Goal: Transaction & Acquisition: Purchase product/service

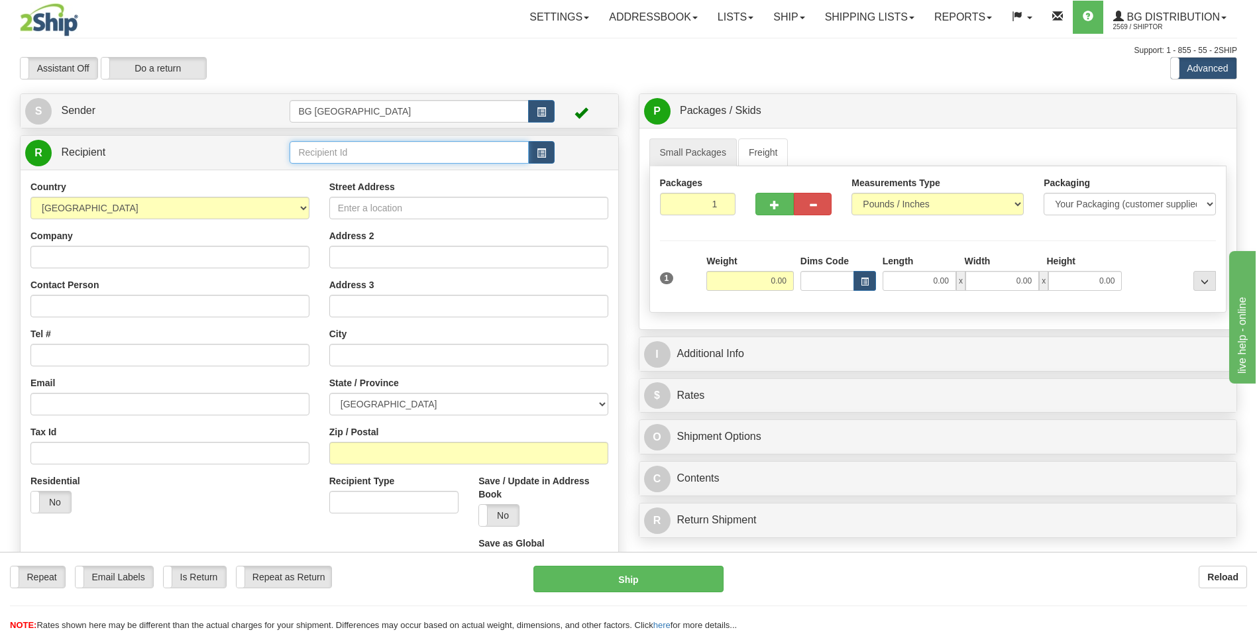
click at [389, 148] on input "text" at bounding box center [408, 152] width 238 height 23
click at [359, 168] on div "60209" at bounding box center [406, 173] width 226 height 15
type input "60209"
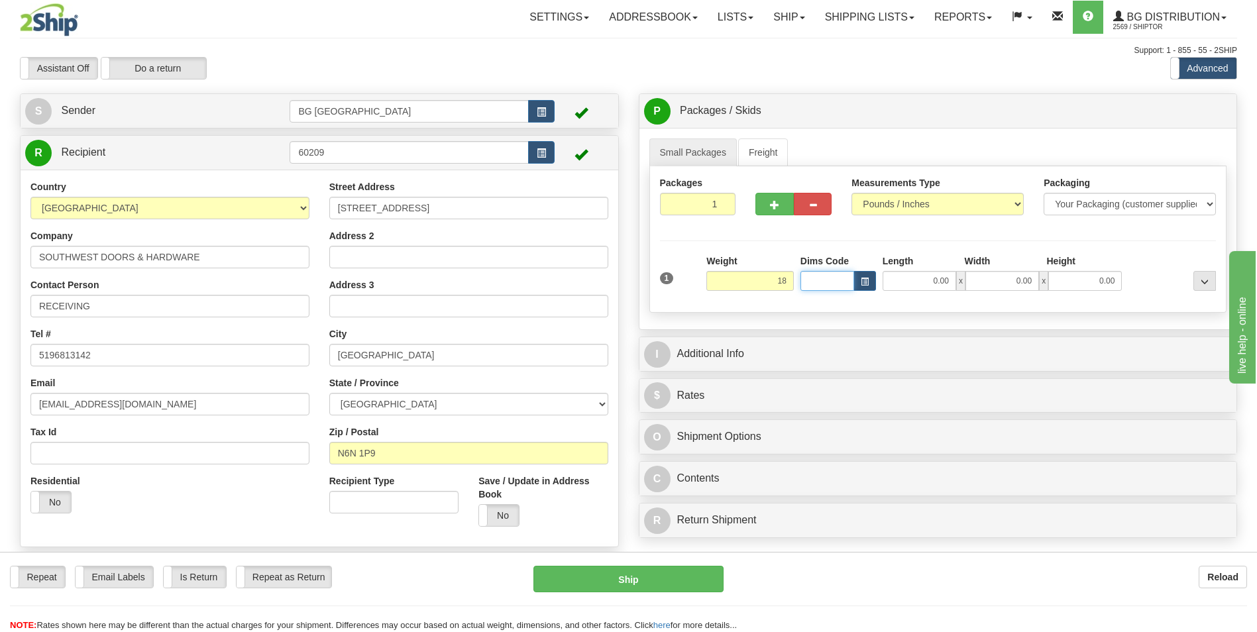
type input "18.00"
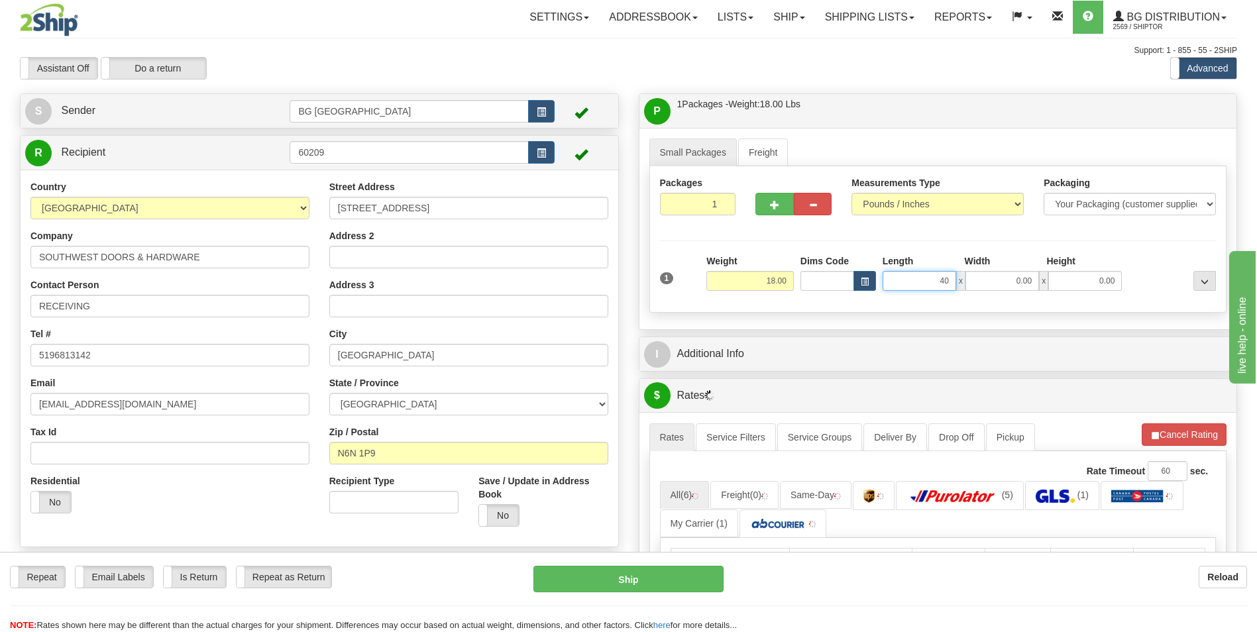
type input "40.00"
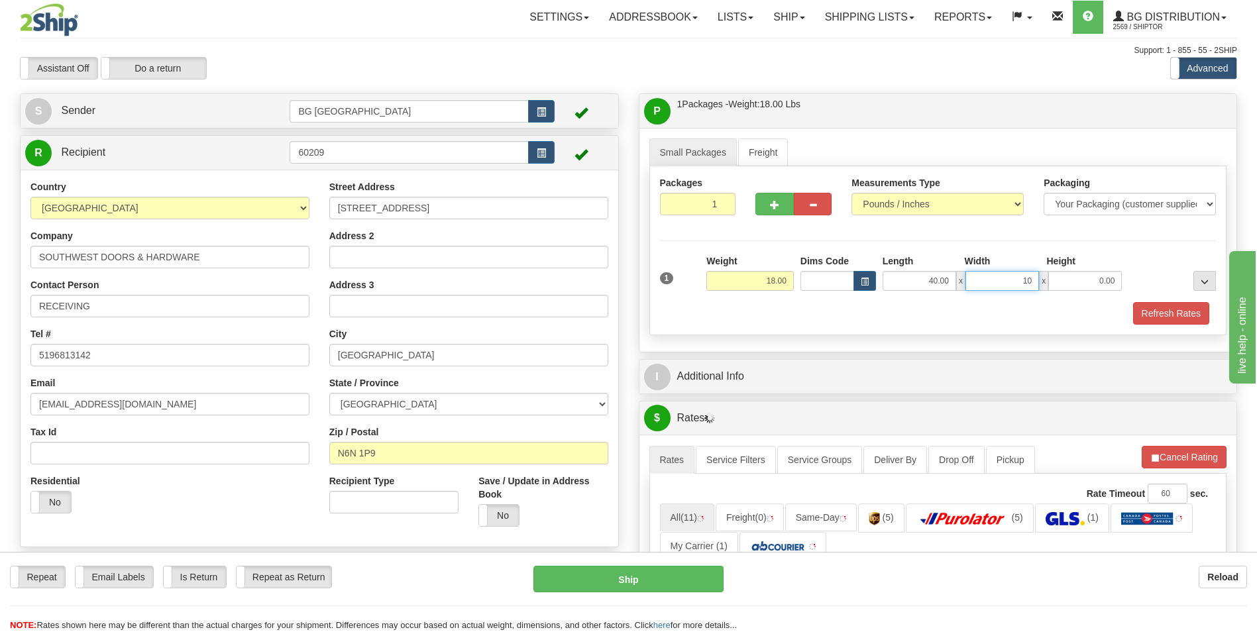
type input "10.00"
type input "5.00"
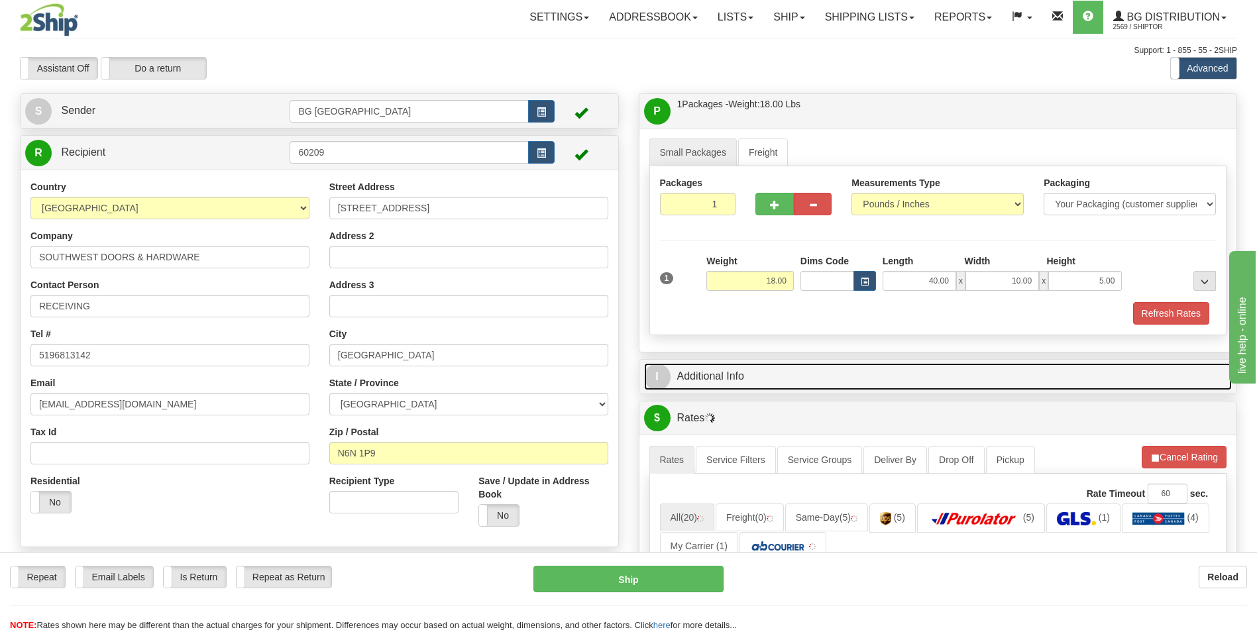
click at [775, 387] on link "I Additional Info" at bounding box center [938, 376] width 588 height 27
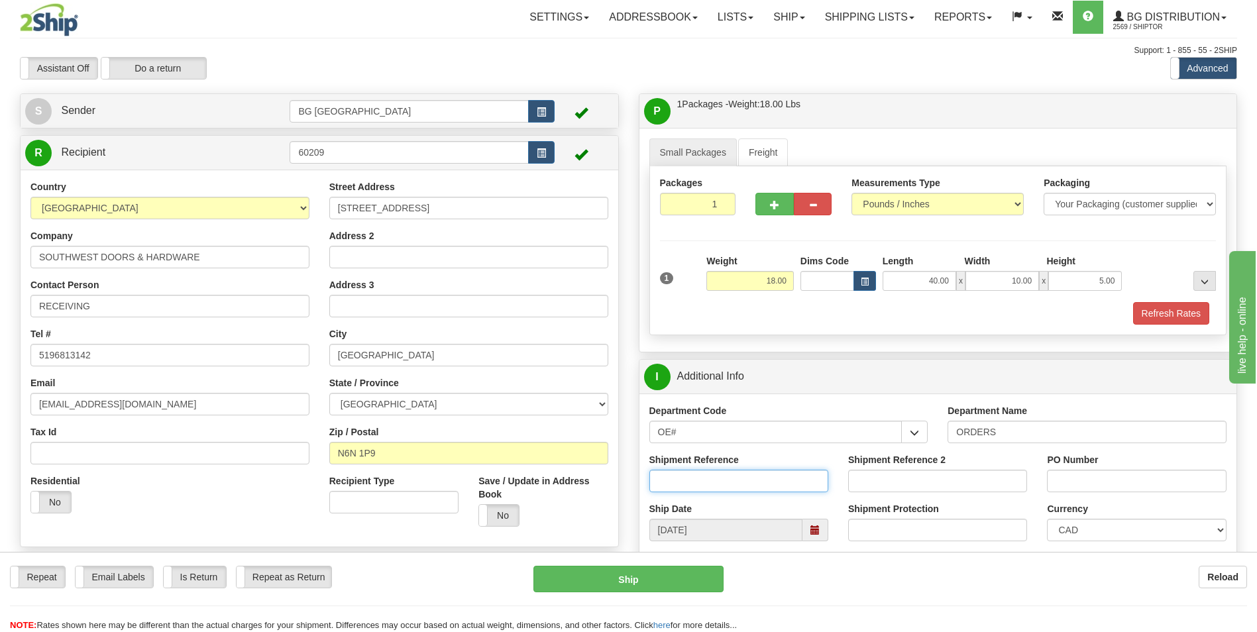
click at [703, 478] on input "Shipment Reference" at bounding box center [738, 481] width 179 height 23
type input "70182661-03"
click at [1074, 480] on input "PO Number" at bounding box center [1136, 481] width 179 height 23
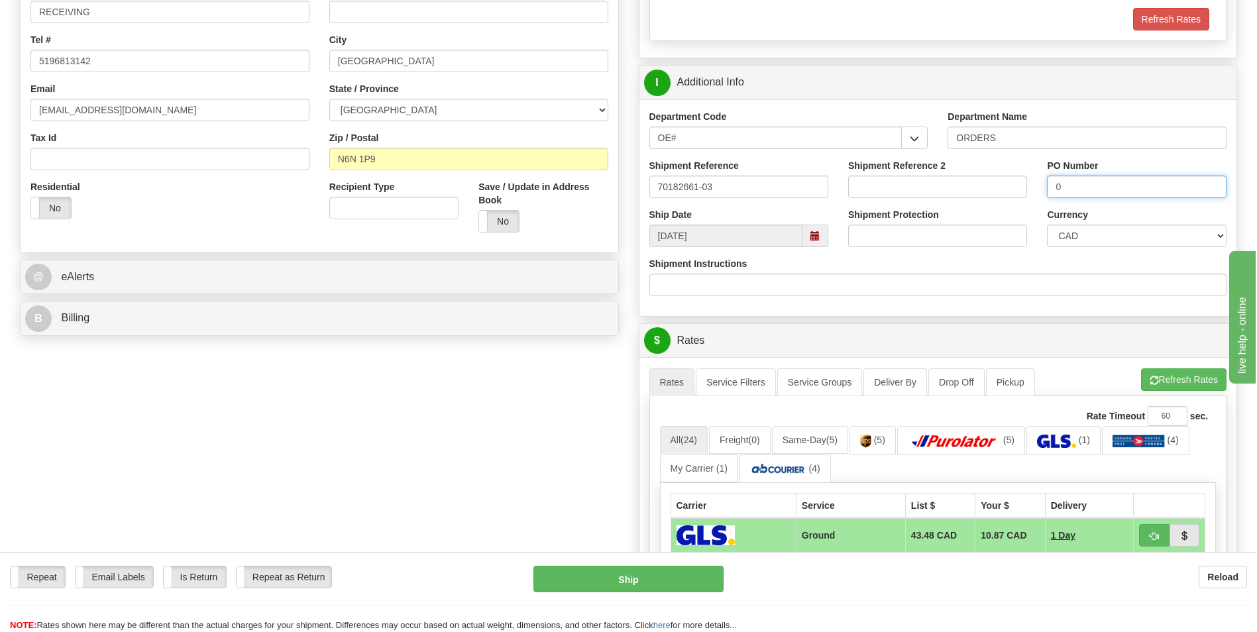
scroll to position [331, 0]
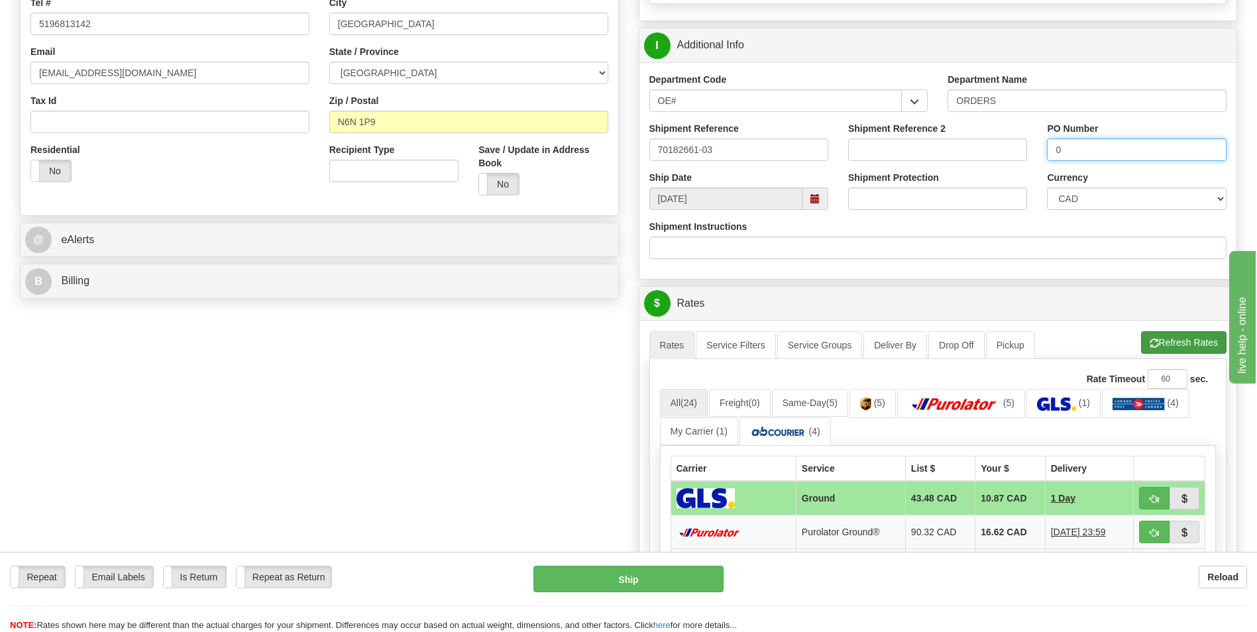
type input "0"
click at [1180, 347] on button "Refresh Rates" at bounding box center [1183, 342] width 85 height 23
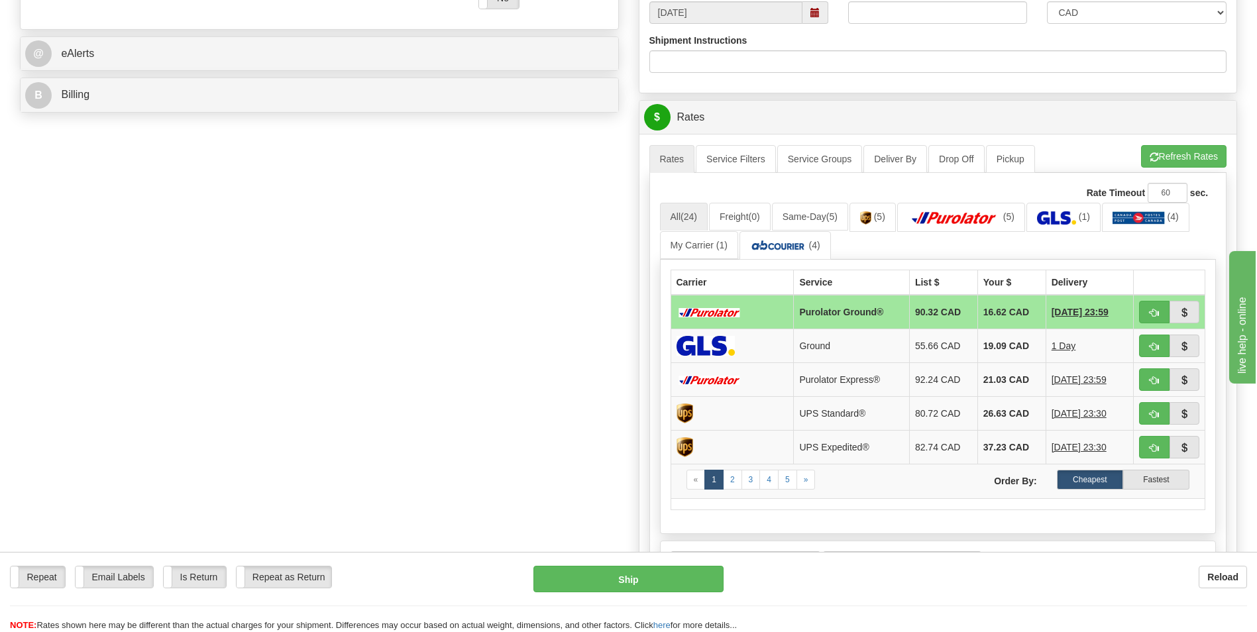
scroll to position [530, 0]
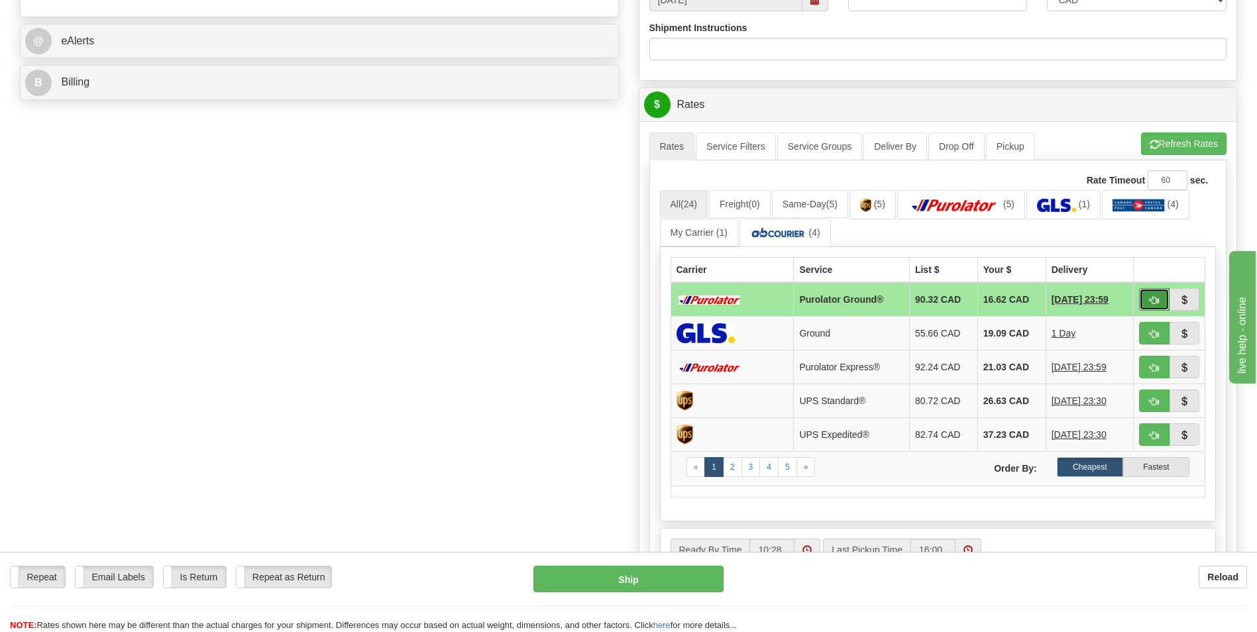
click at [1147, 297] on button "button" at bounding box center [1154, 299] width 30 height 23
type input "260"
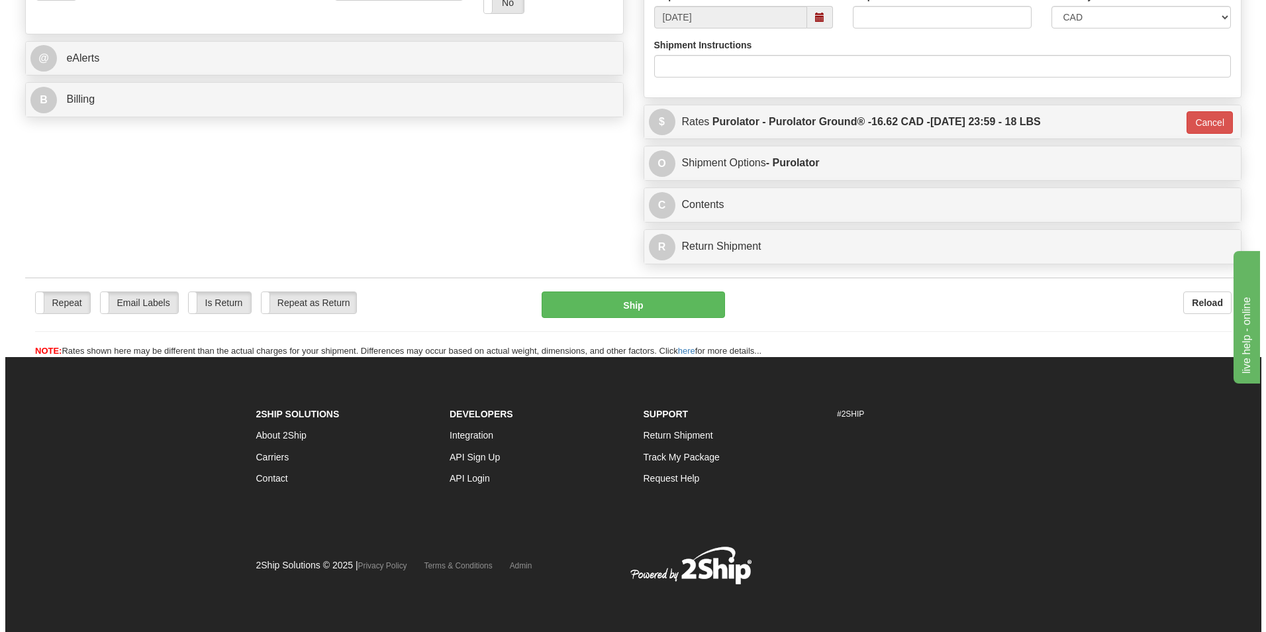
scroll to position [513, 0]
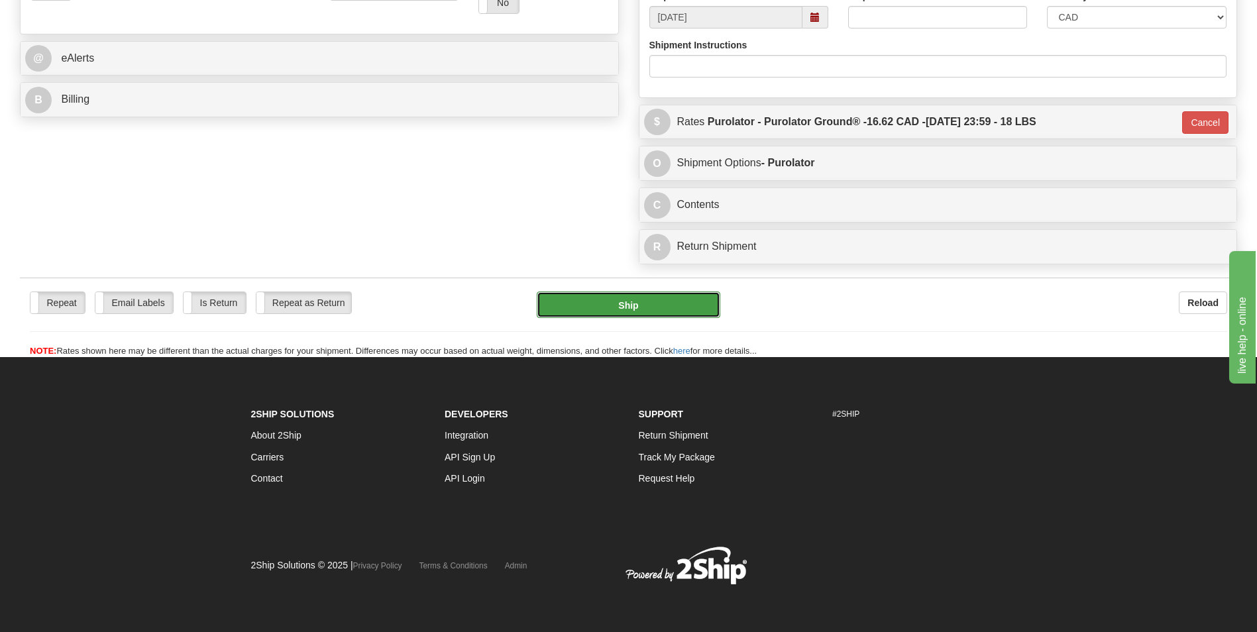
click at [628, 311] on button "Ship" at bounding box center [628, 304] width 183 height 26
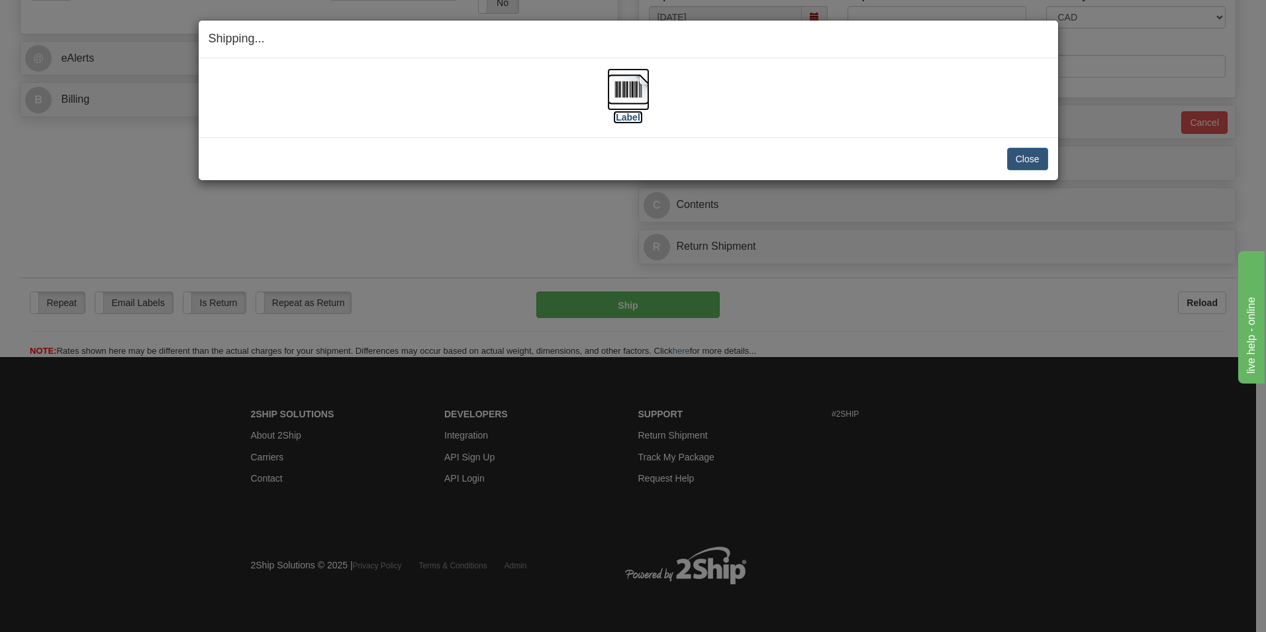
click at [614, 74] on img at bounding box center [628, 89] width 42 height 42
drag, startPoint x: 1000, startPoint y: 161, endPoint x: 1007, endPoint y: 161, distance: 7.3
click at [1000, 161] on div "Close Cancel" at bounding box center [629, 159] width 840 height 23
click at [1014, 155] on button "Close" at bounding box center [1027, 159] width 41 height 23
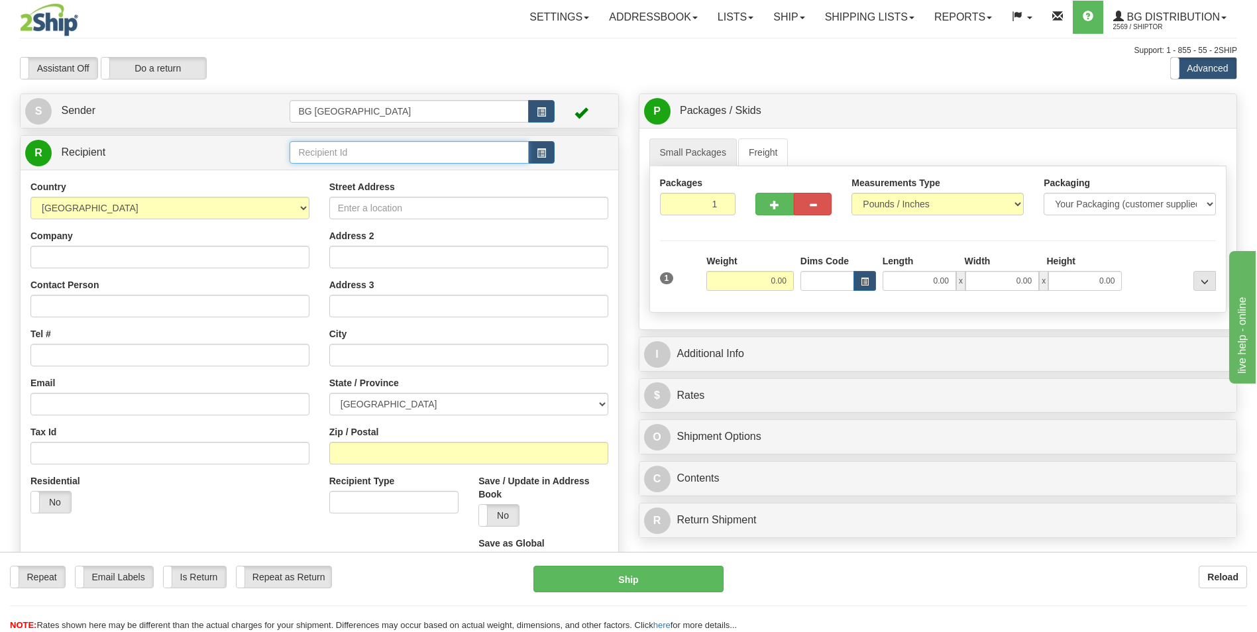
click at [440, 158] on input "text" at bounding box center [408, 152] width 238 height 23
click at [429, 168] on div "60156" at bounding box center [406, 173] width 226 height 15
type input "60156"
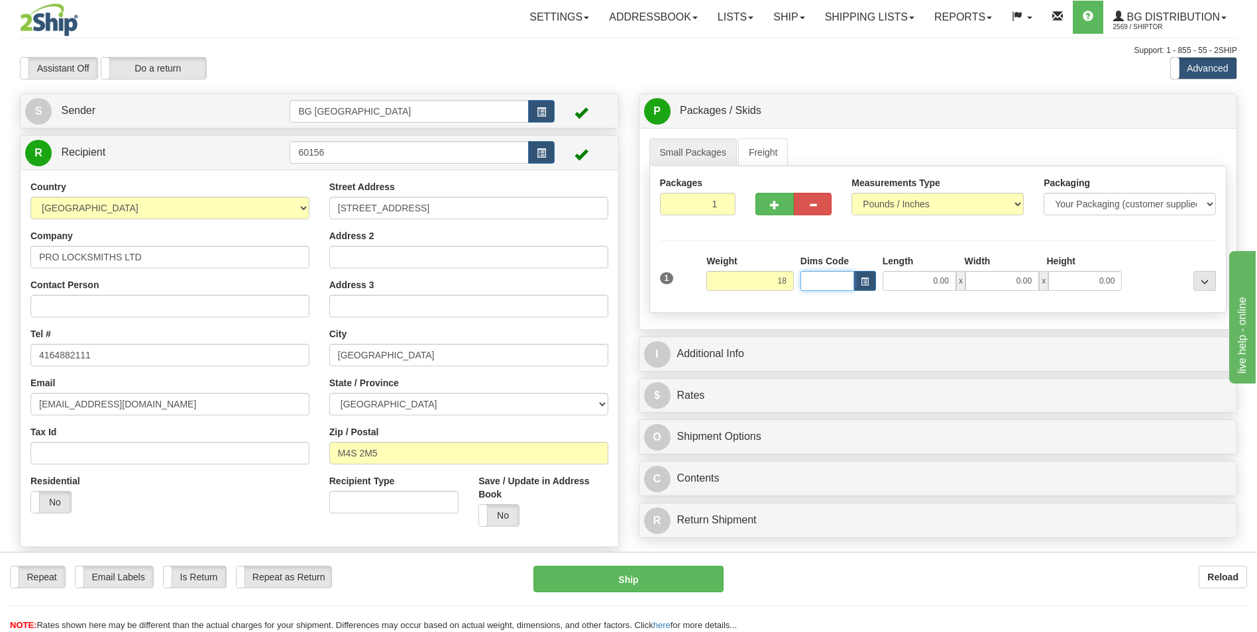
type input "18.00"
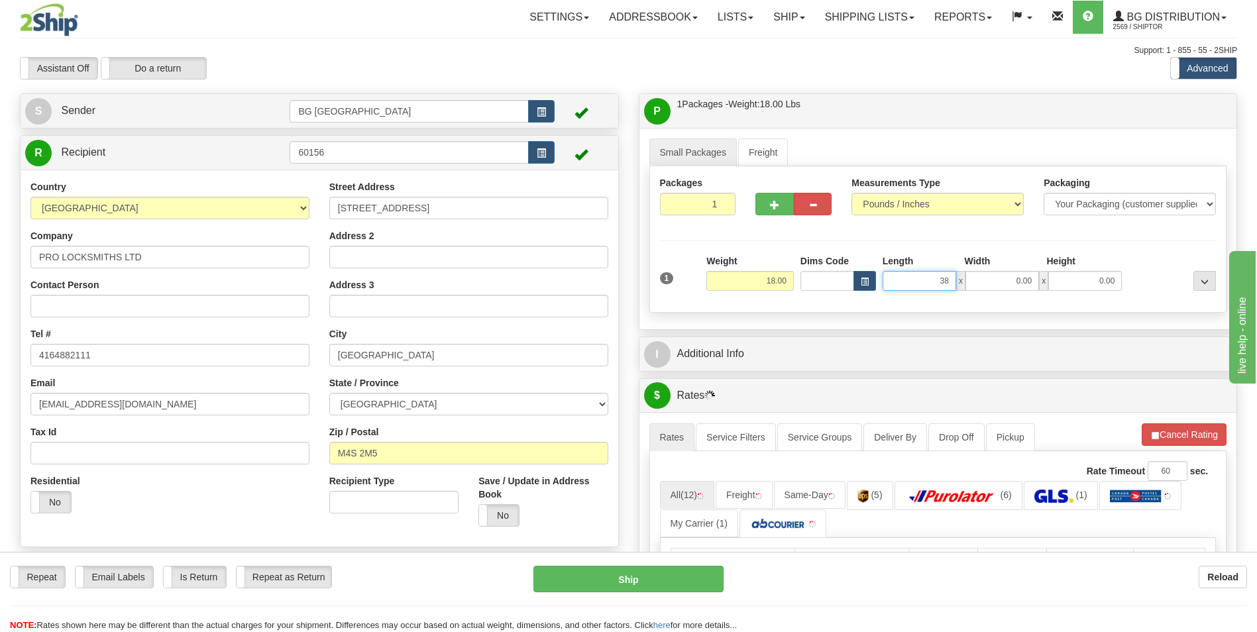
type input "38.00"
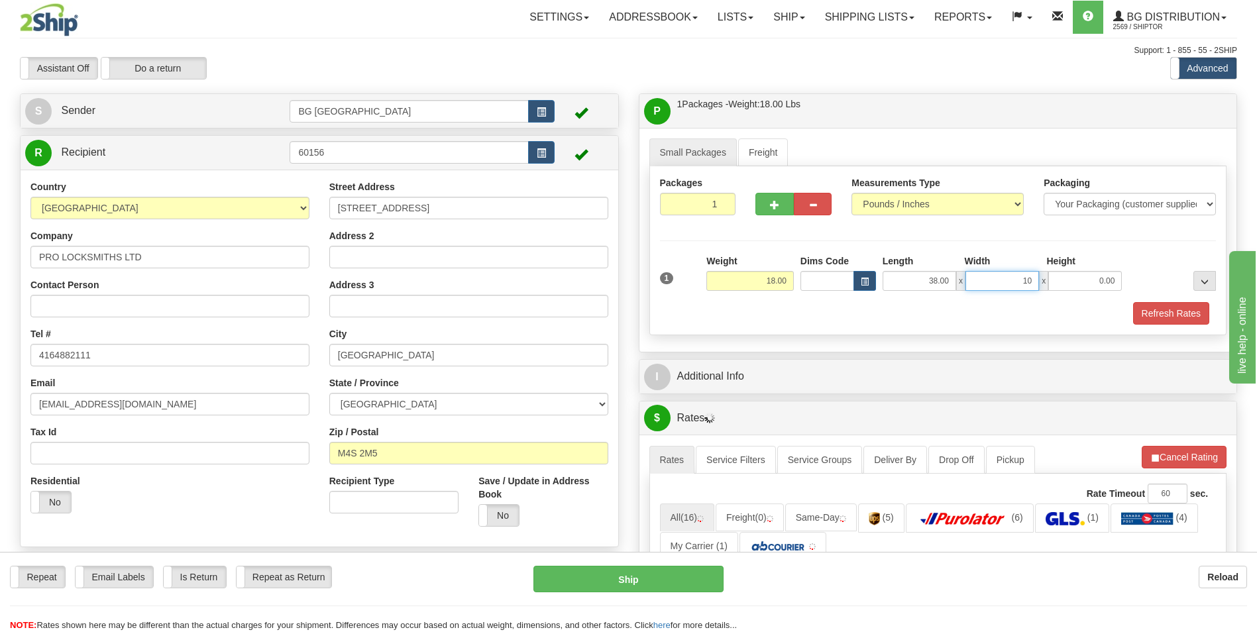
type input "10.00"
type input "5.00"
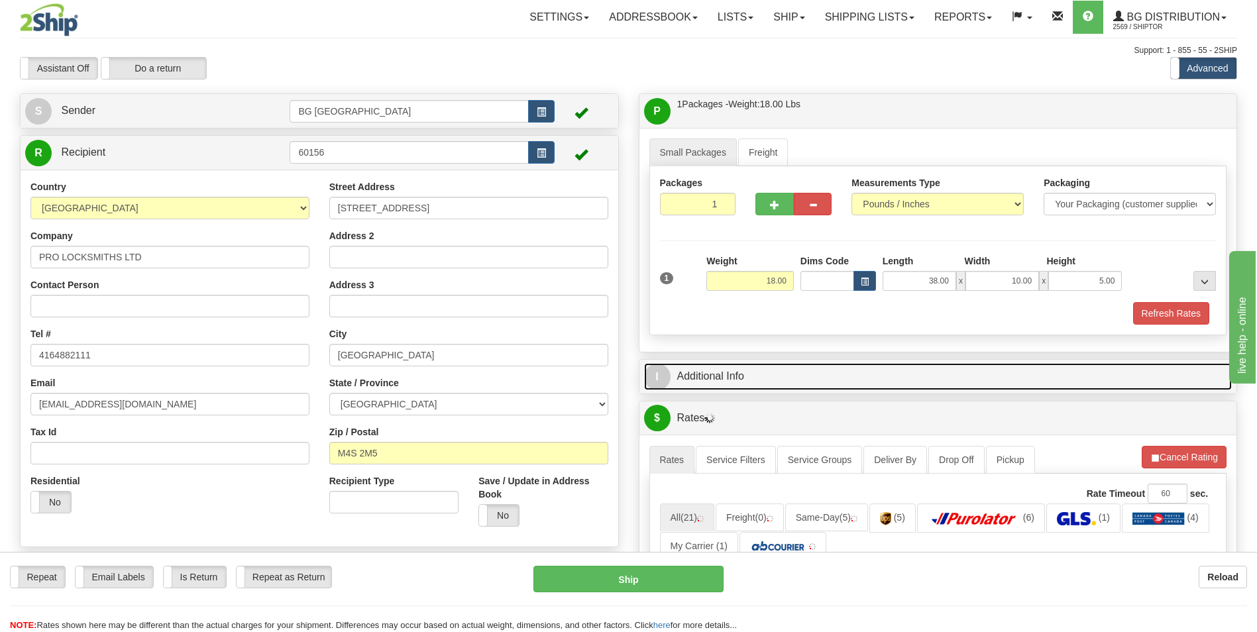
click at [711, 378] on link "I Additional Info" at bounding box center [938, 376] width 588 height 27
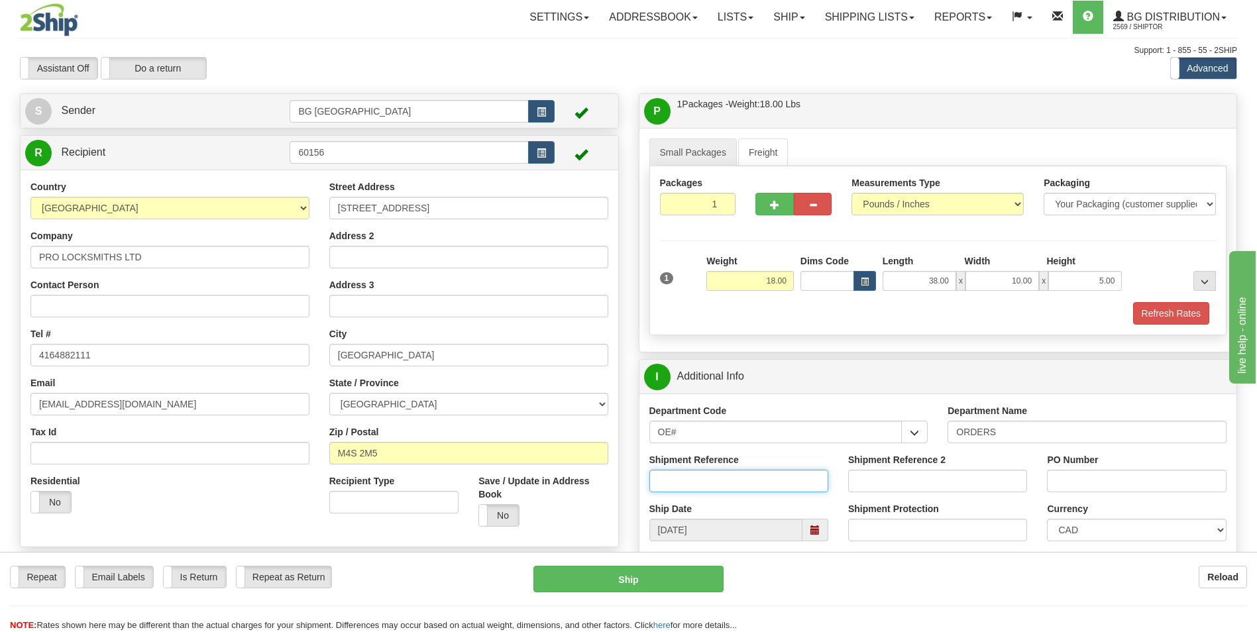
click at [756, 476] on input "Shipment Reference" at bounding box center [738, 481] width 179 height 23
type input "70184702-00"
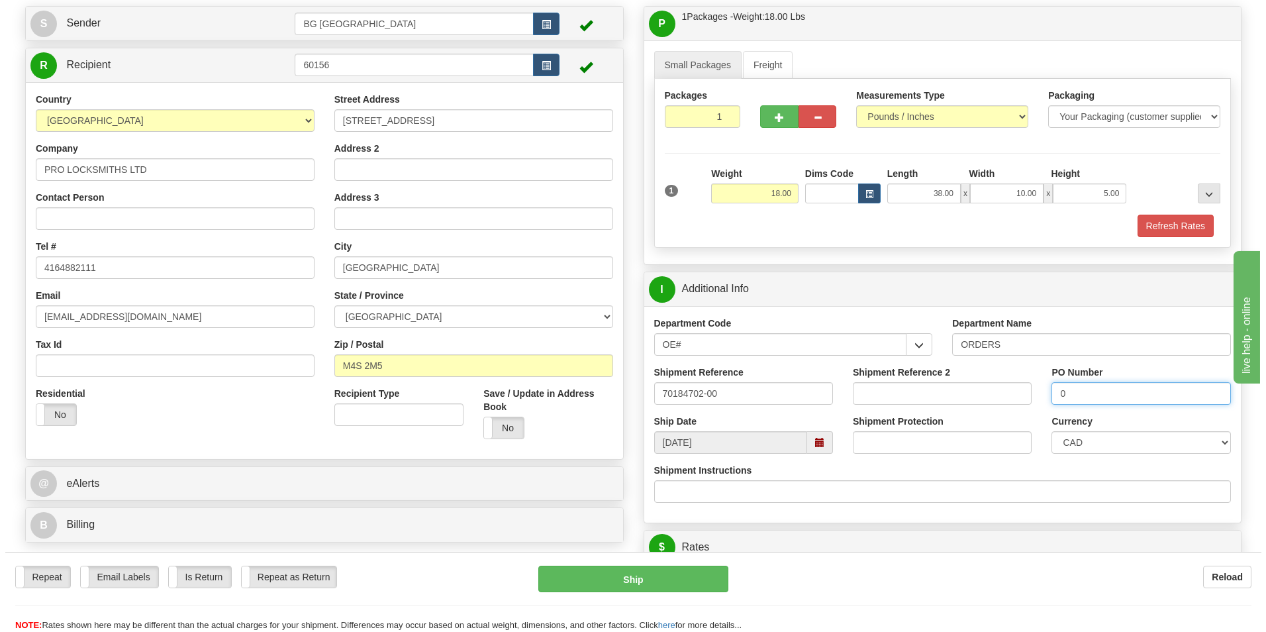
scroll to position [331, 0]
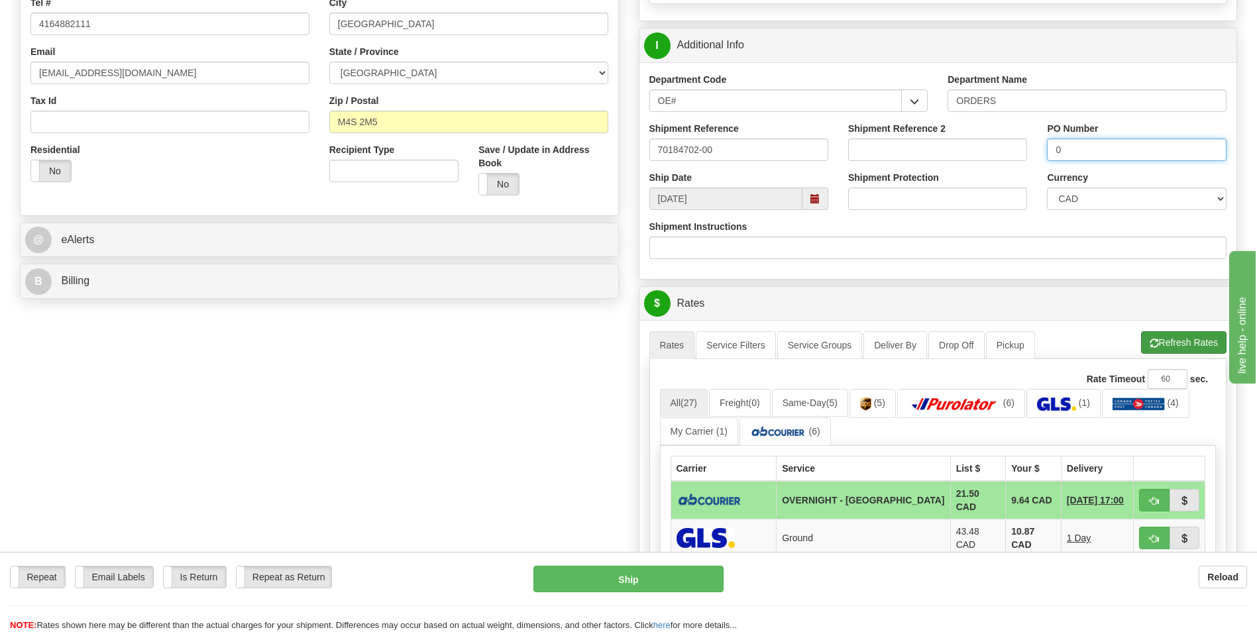
type input "0"
click at [1168, 341] on button "Refresh Rates" at bounding box center [1183, 342] width 85 height 23
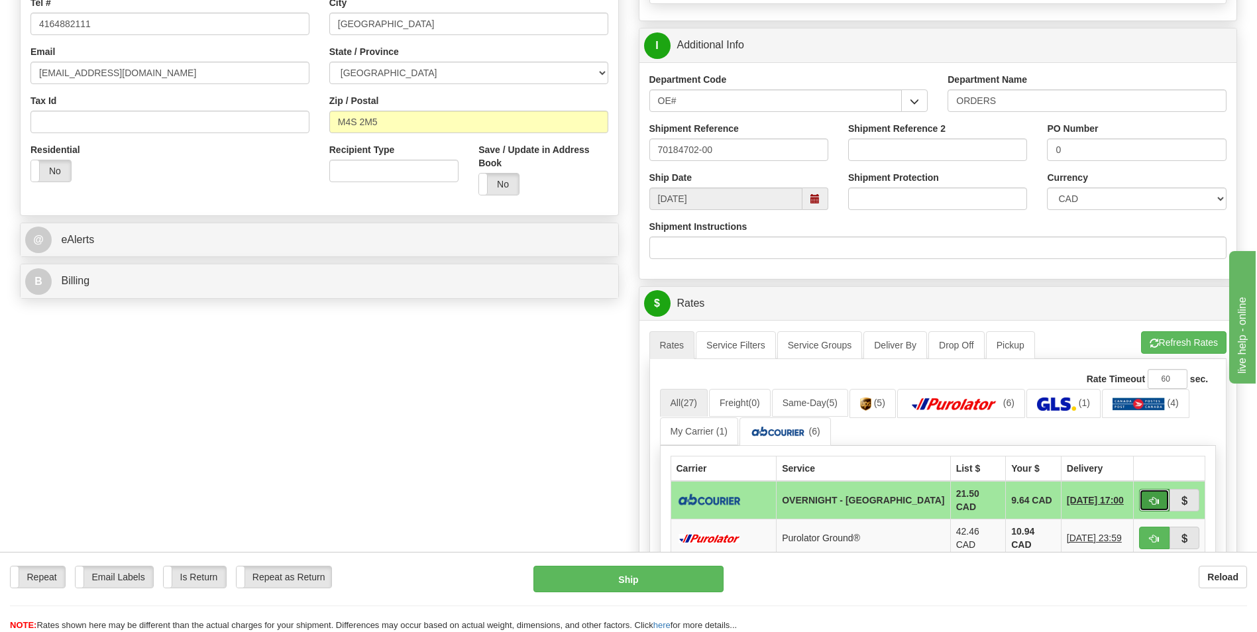
click at [1152, 497] on span "button" at bounding box center [1153, 501] width 9 height 9
type input "4"
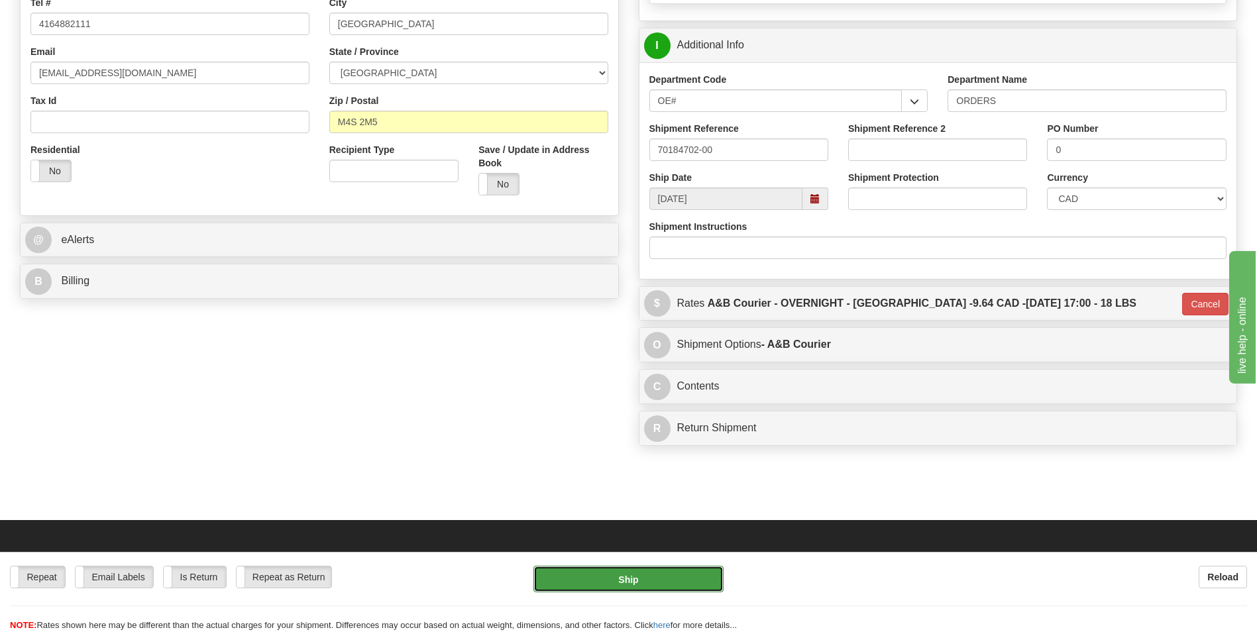
click at [695, 579] on button "Ship" at bounding box center [627, 579] width 189 height 26
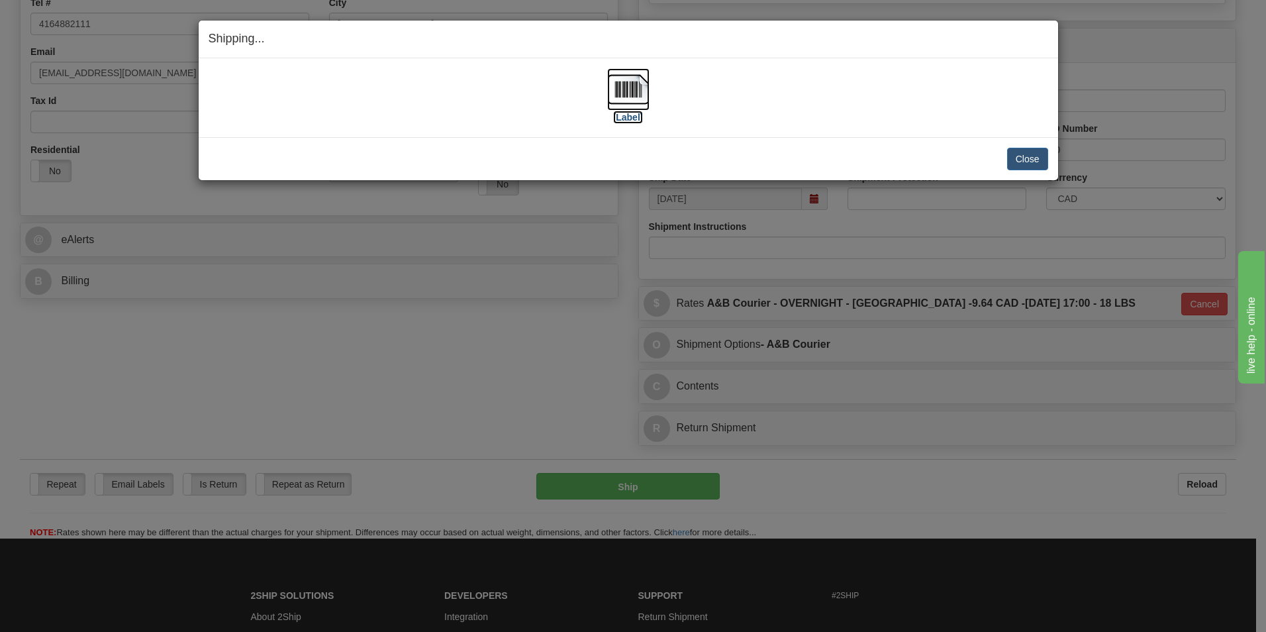
click at [635, 97] on img at bounding box center [628, 89] width 42 height 42
click at [1020, 160] on button "Close" at bounding box center [1027, 159] width 41 height 23
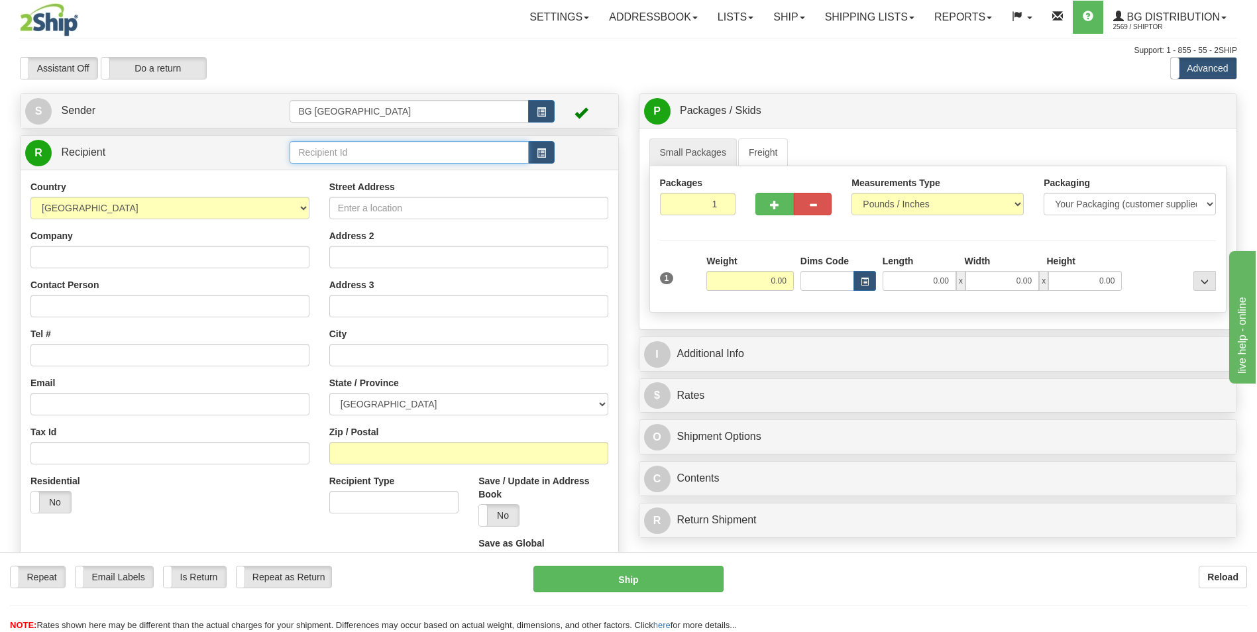
drag, startPoint x: 375, startPoint y: 154, endPoint x: 385, endPoint y: 162, distance: 13.1
click at [375, 154] on input "text" at bounding box center [408, 152] width 238 height 23
click at [369, 168] on div "60353" at bounding box center [406, 173] width 226 height 15
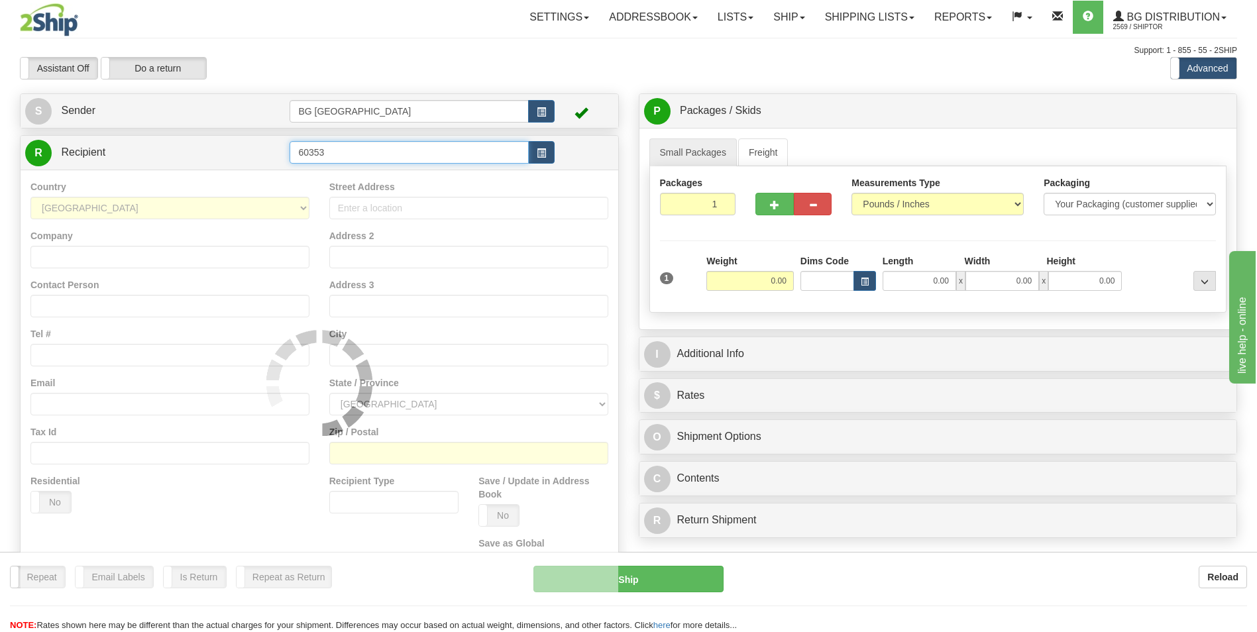
type input "60353"
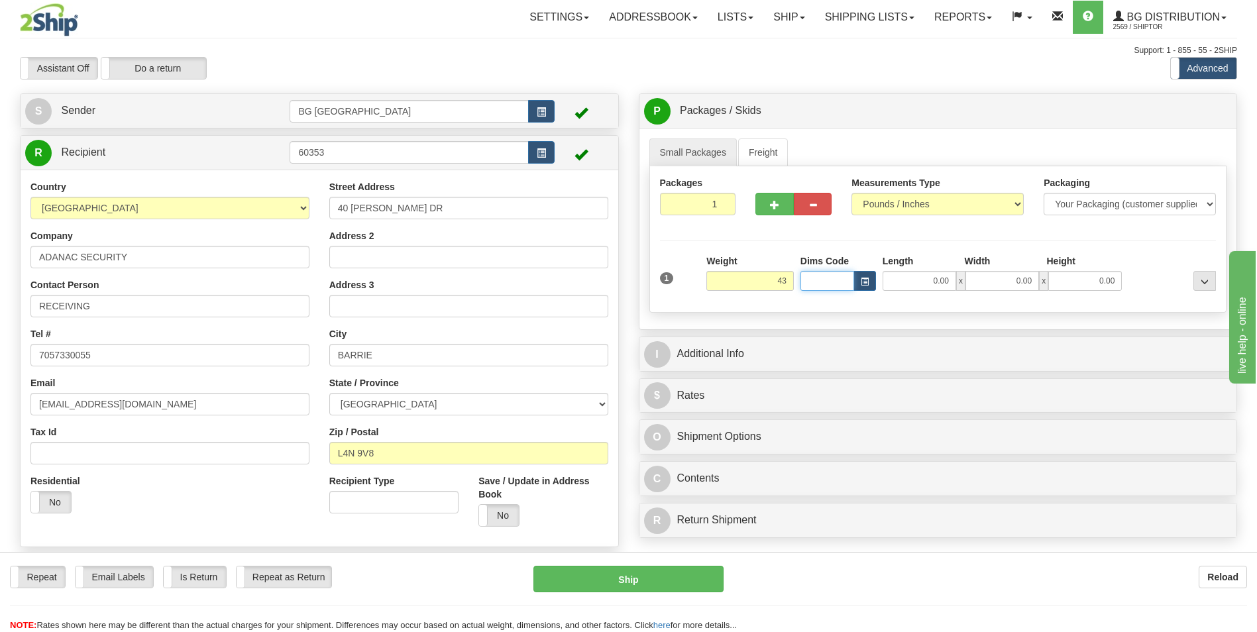
type input "43.00"
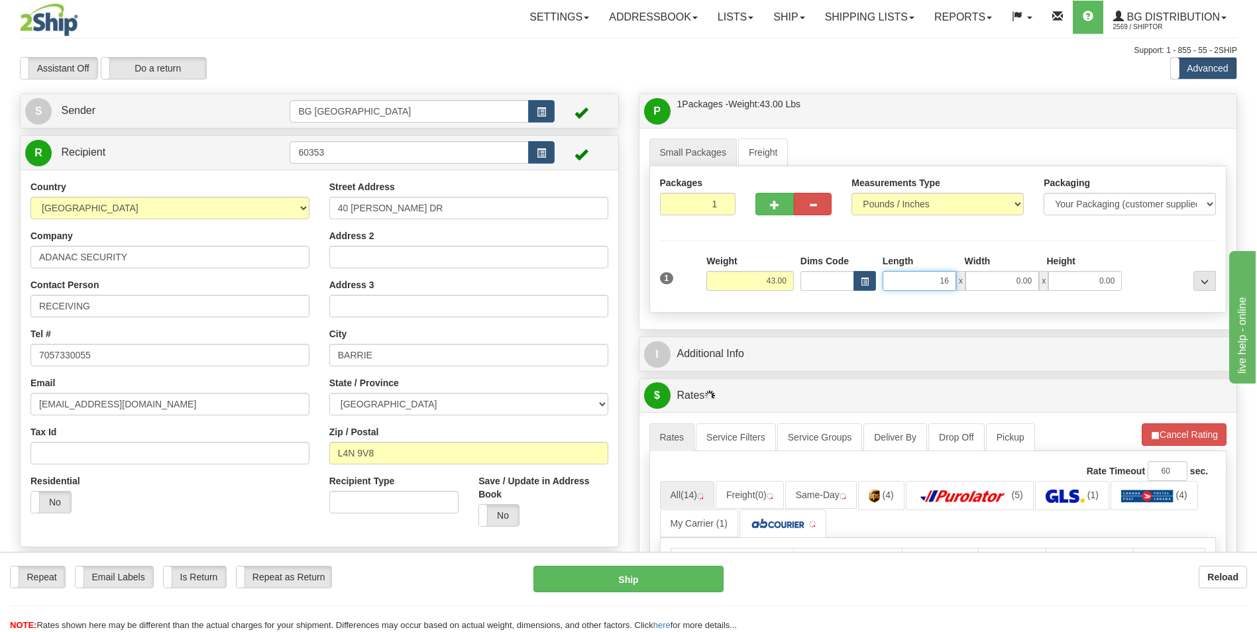
type input "16.00"
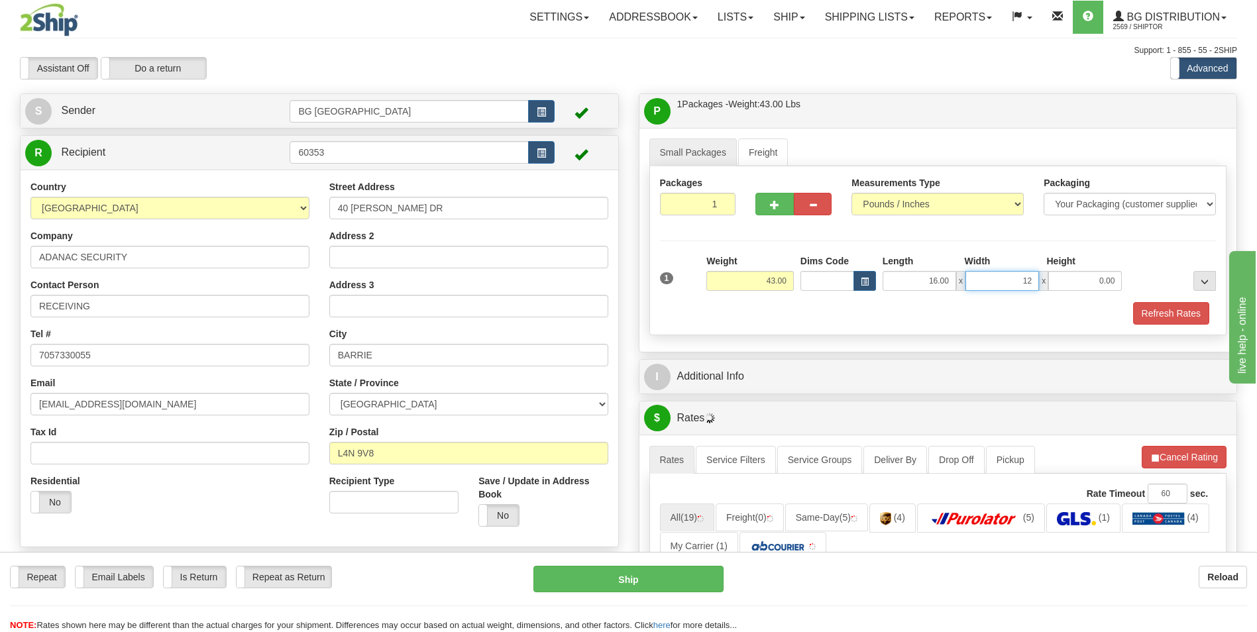
type input "12.00"
type input "9.00"
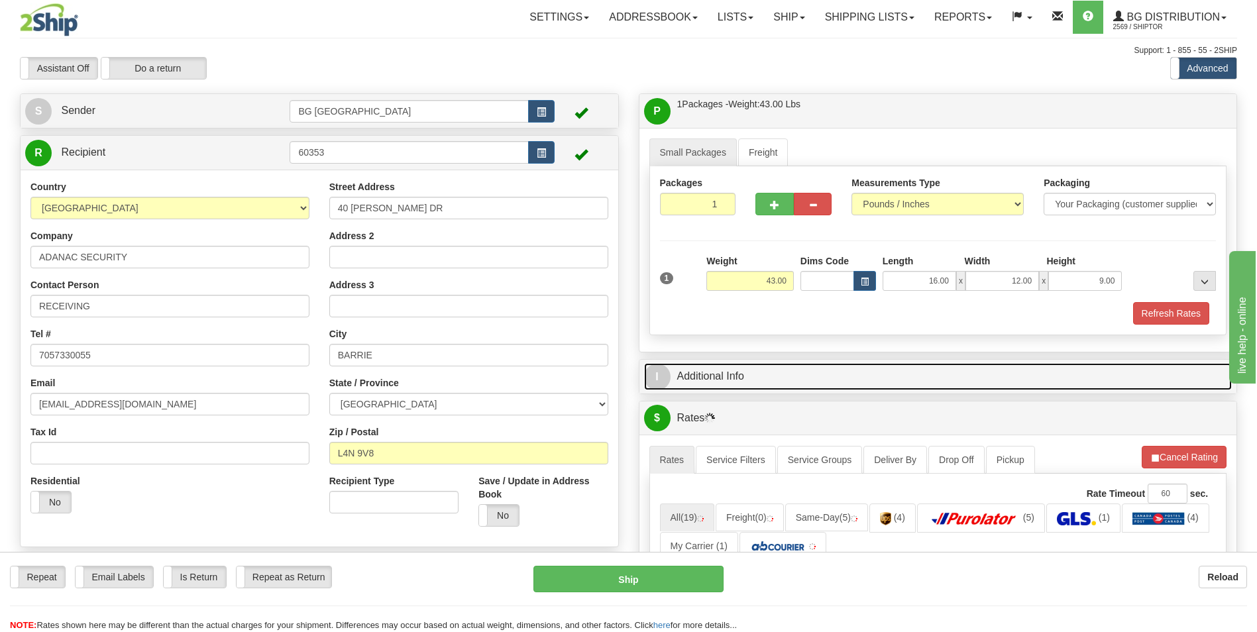
click at [758, 368] on link "I Additional Info" at bounding box center [938, 376] width 588 height 27
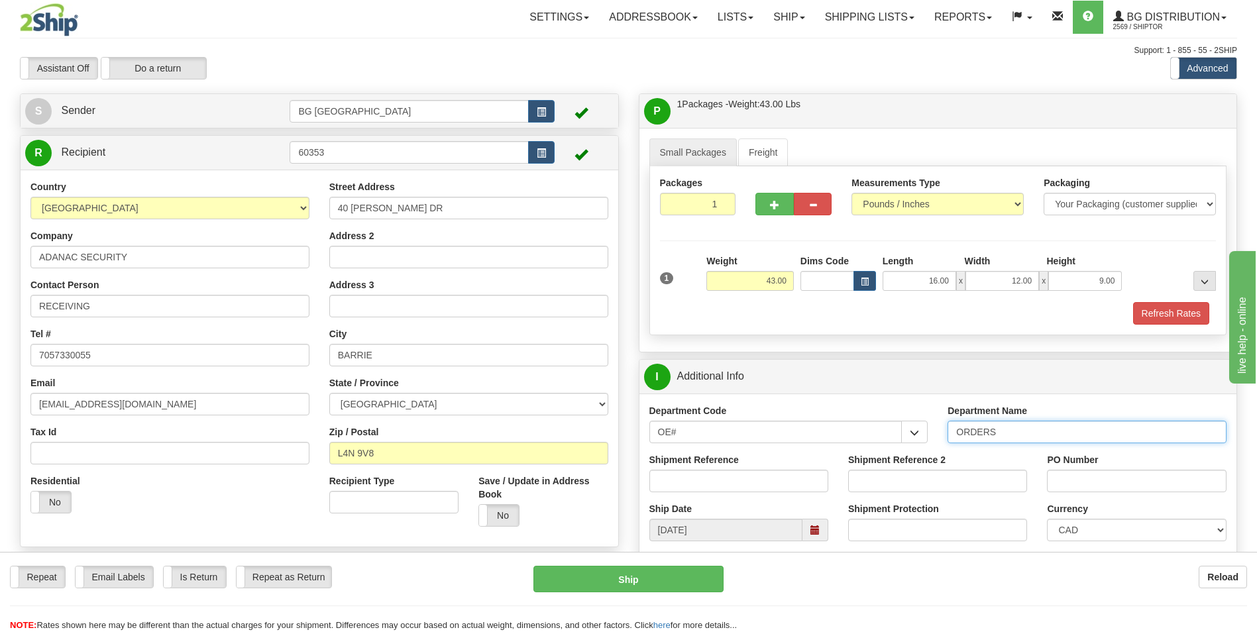
click at [1007, 432] on input "ORDERS" at bounding box center [1086, 432] width 279 height 23
type input "70184680-00"
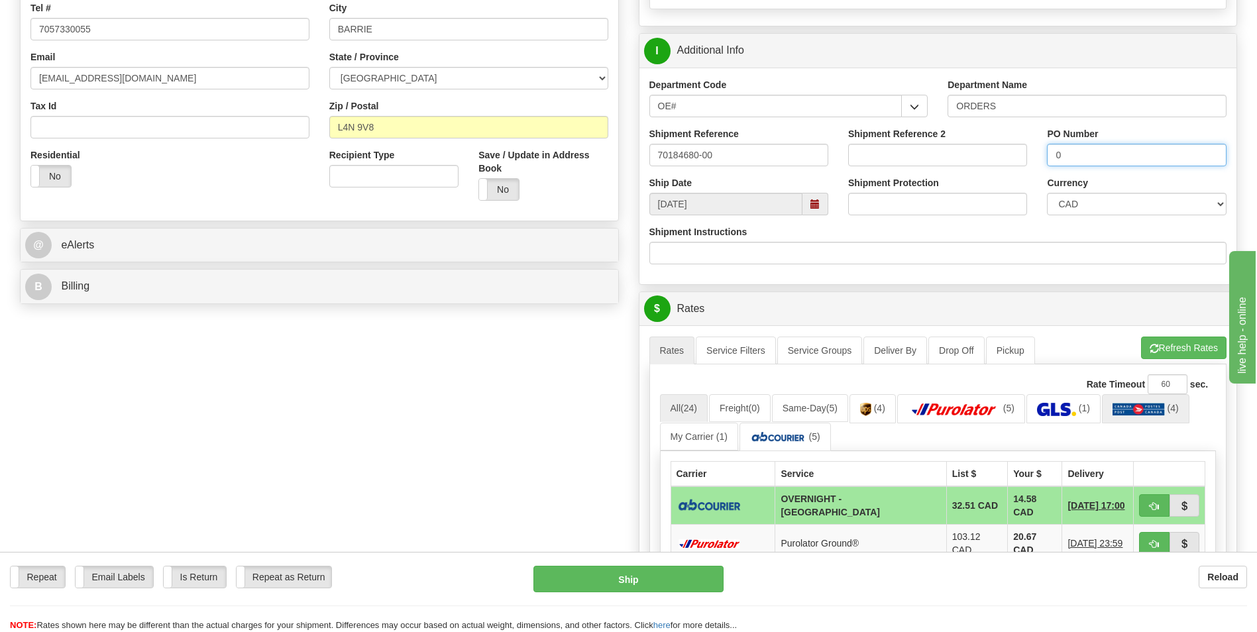
scroll to position [331, 0]
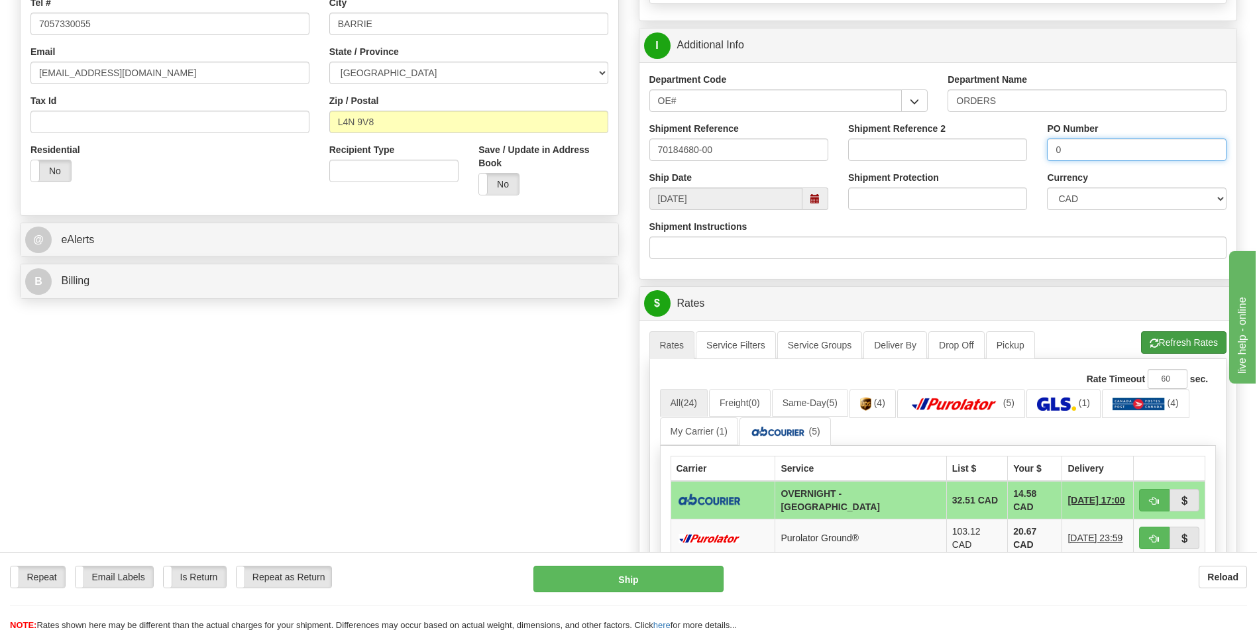
type input "0"
click at [1150, 332] on button "Refresh Rates" at bounding box center [1183, 342] width 85 height 23
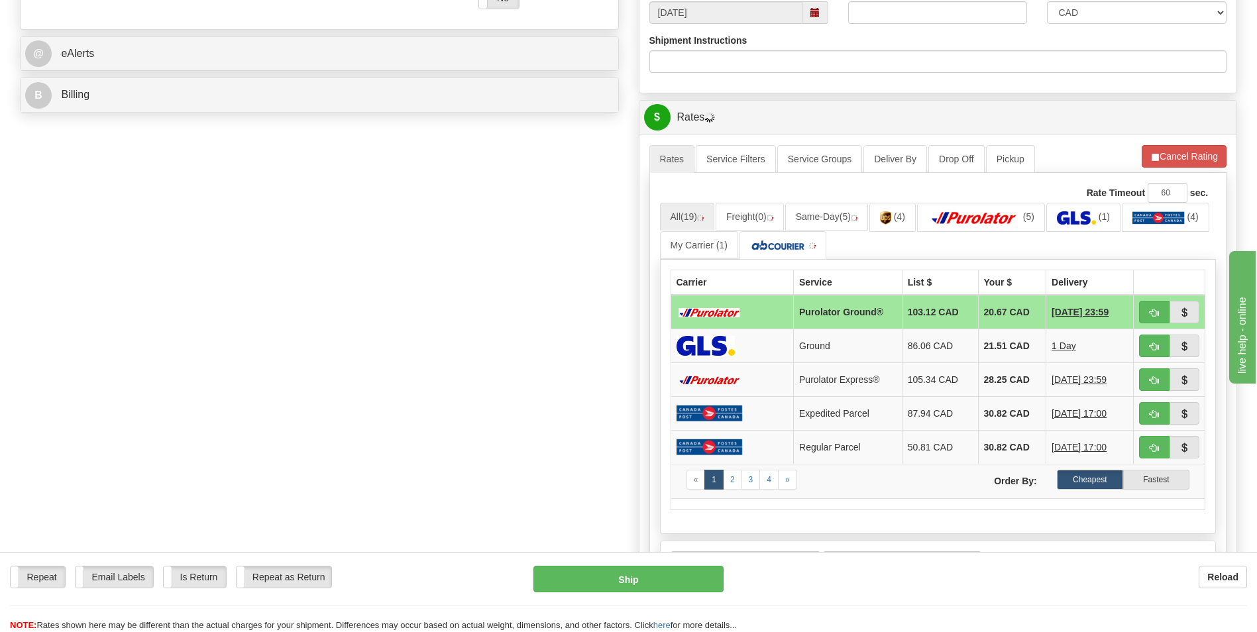
scroll to position [530, 0]
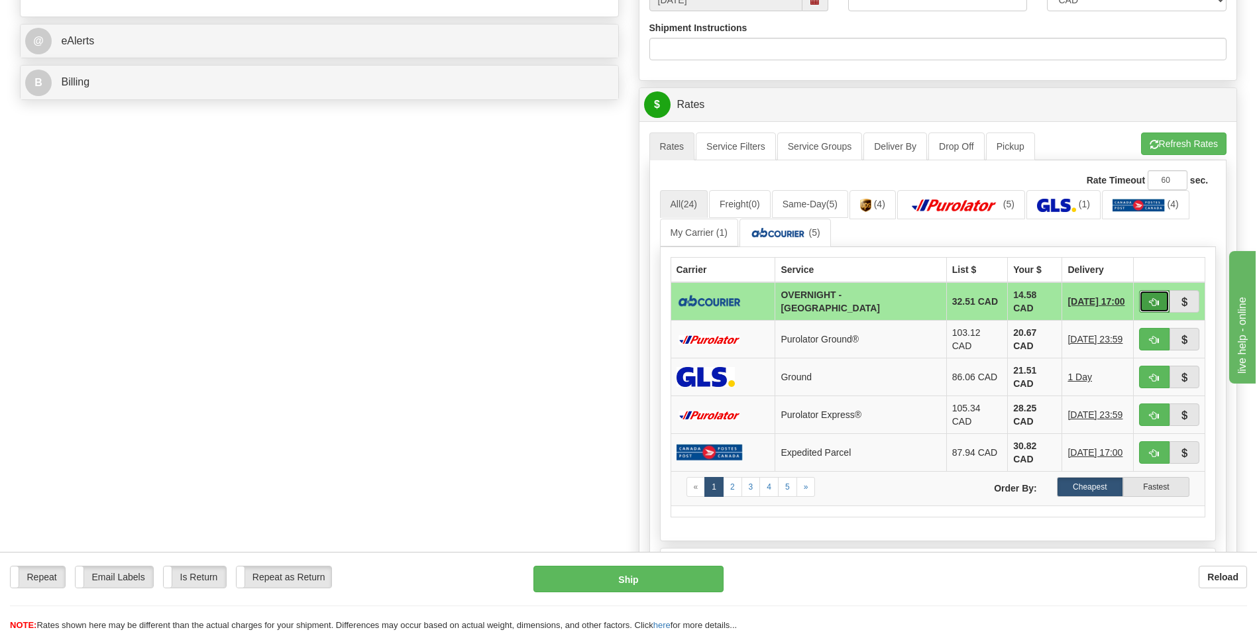
click at [1149, 298] on span "button" at bounding box center [1153, 302] width 9 height 9
type input "4"
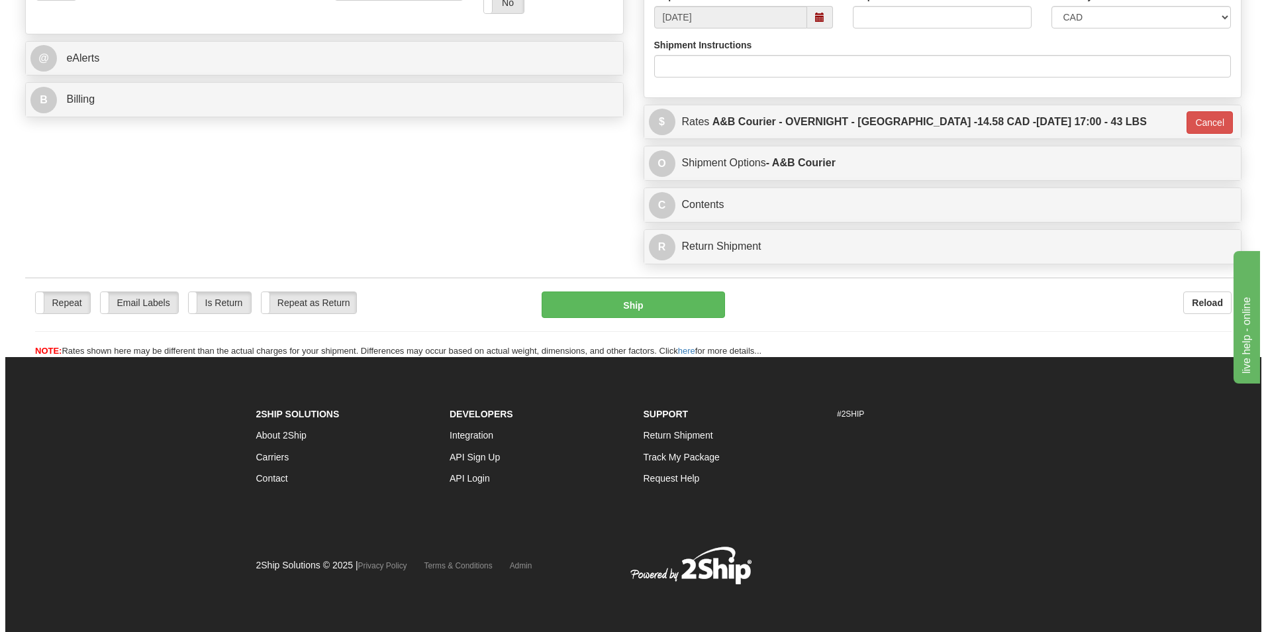
scroll to position [513, 0]
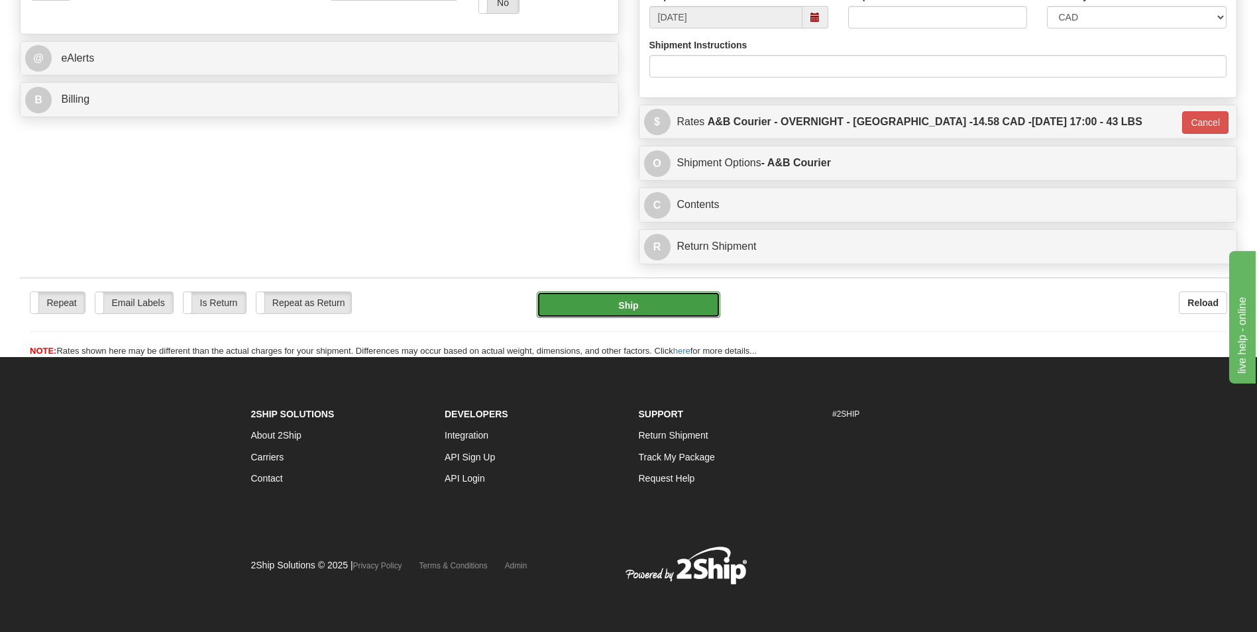
click at [612, 301] on button "Ship" at bounding box center [628, 304] width 183 height 26
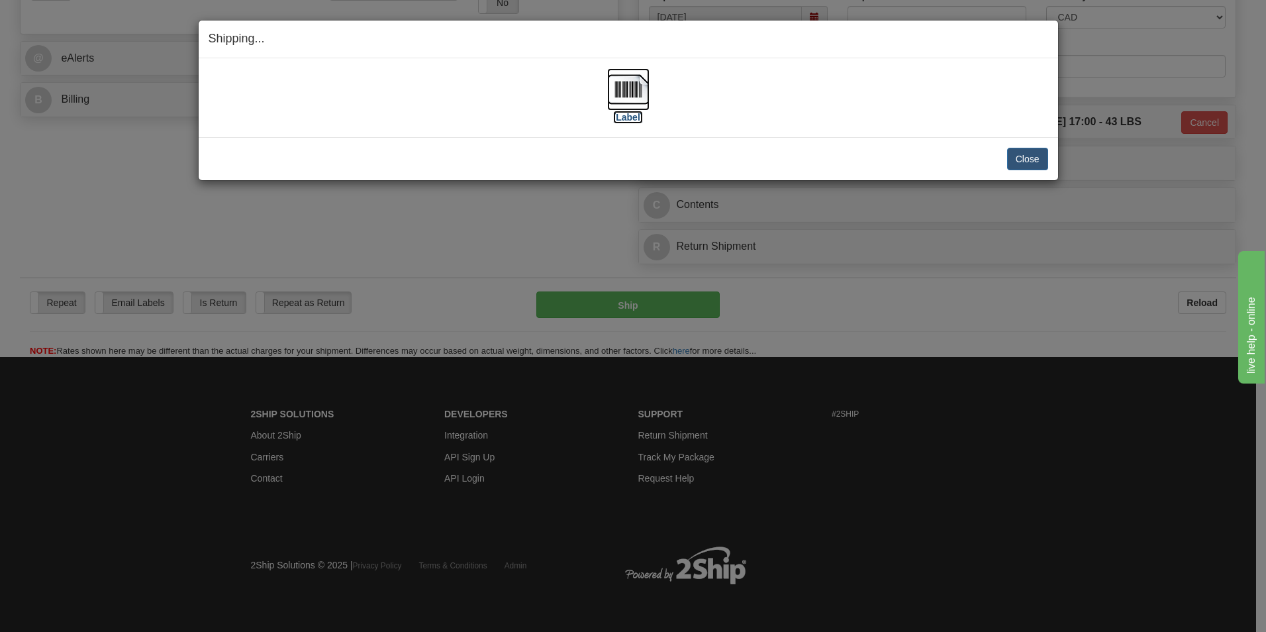
click at [630, 93] on img at bounding box center [628, 89] width 42 height 42
click at [1014, 156] on button "Close" at bounding box center [1027, 159] width 41 height 23
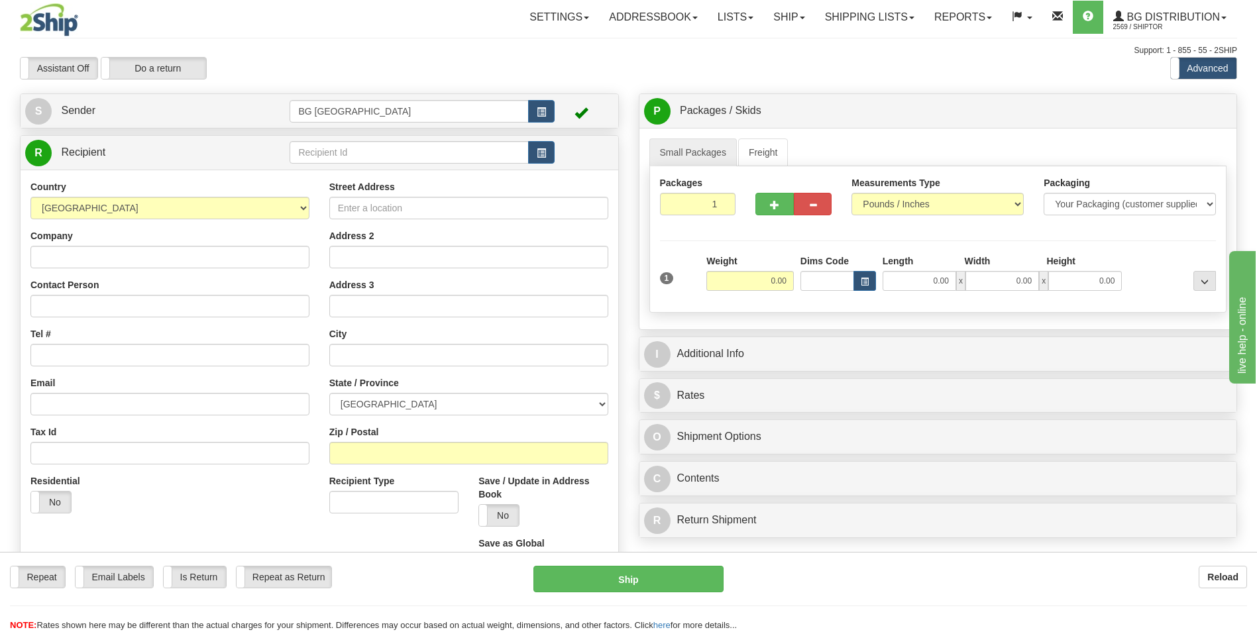
click at [866, 66] on div "Assistant On Assistant Off Do a return Do a return Previous Next Standard Advan…" at bounding box center [628, 68] width 1237 height 23
click at [346, 144] on input "text" at bounding box center [408, 152] width 238 height 23
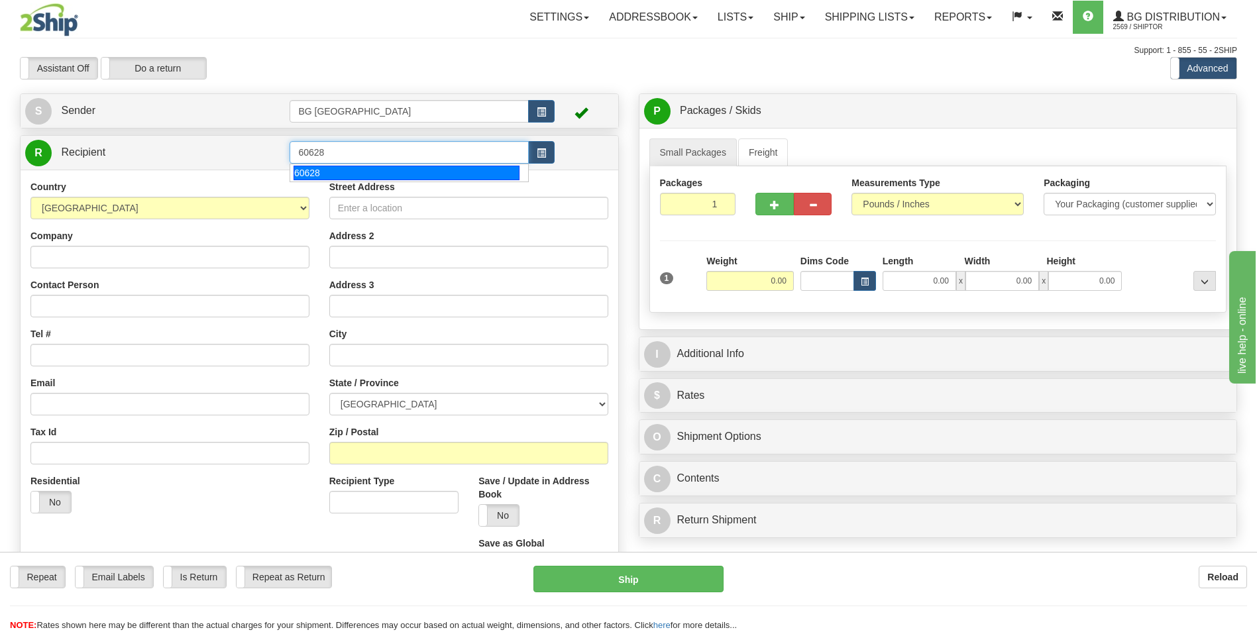
click at [333, 164] on li "60628" at bounding box center [408, 172] width 237 height 17
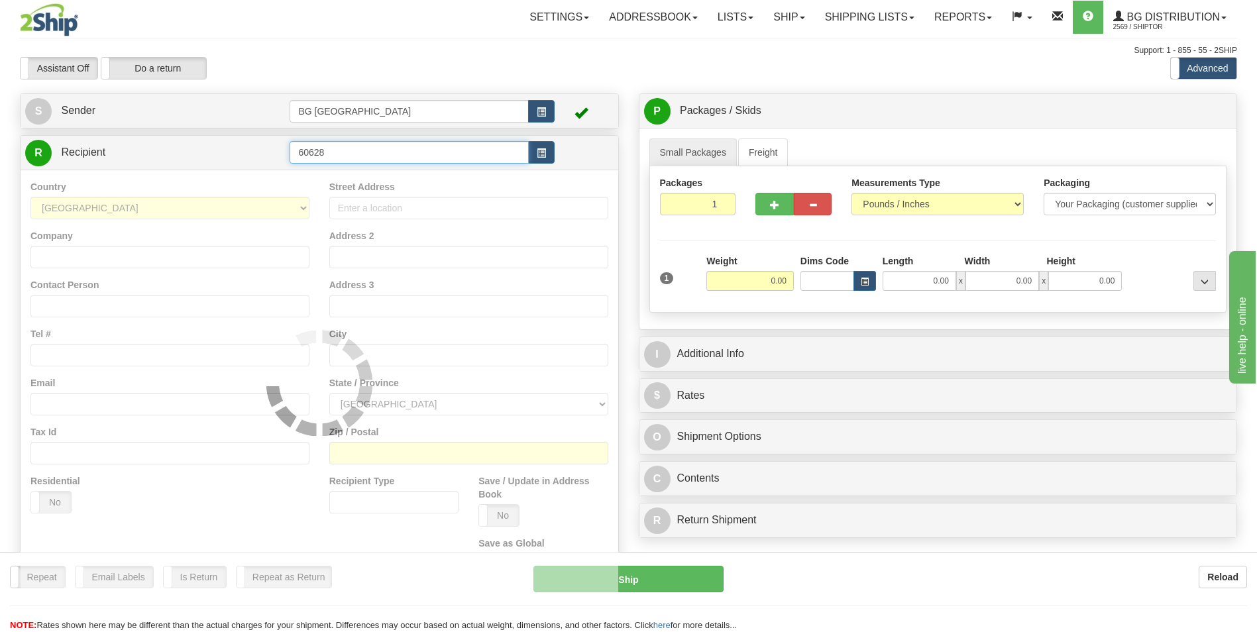
type input "60628"
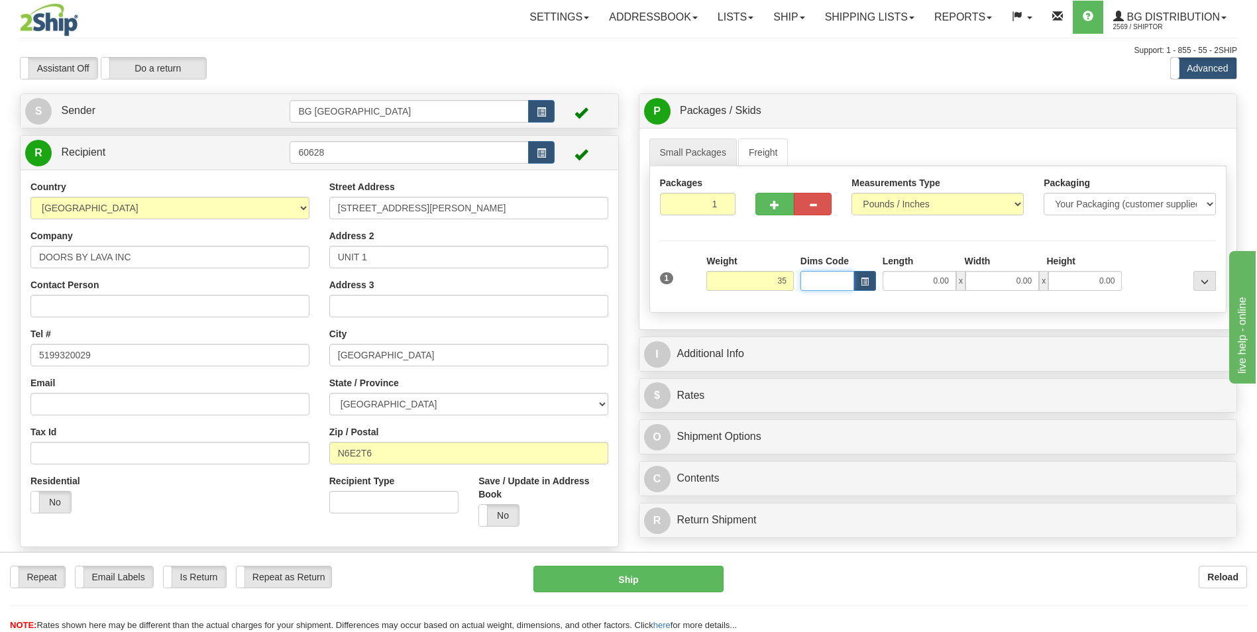
type input "35.00"
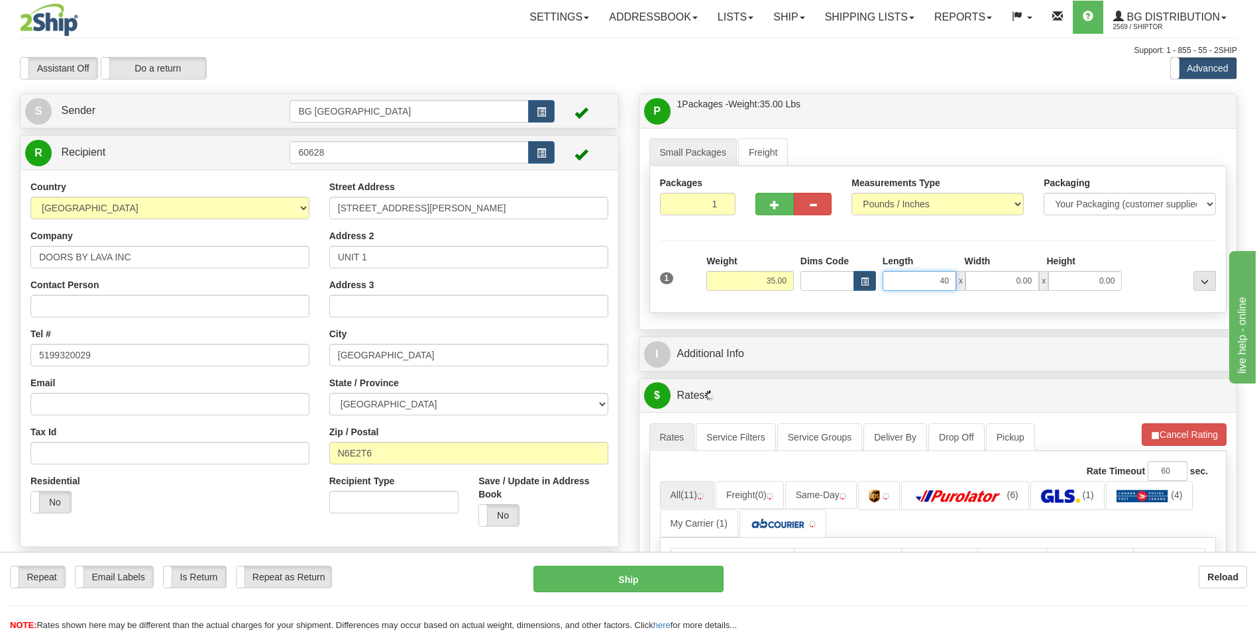
type input "40.00"
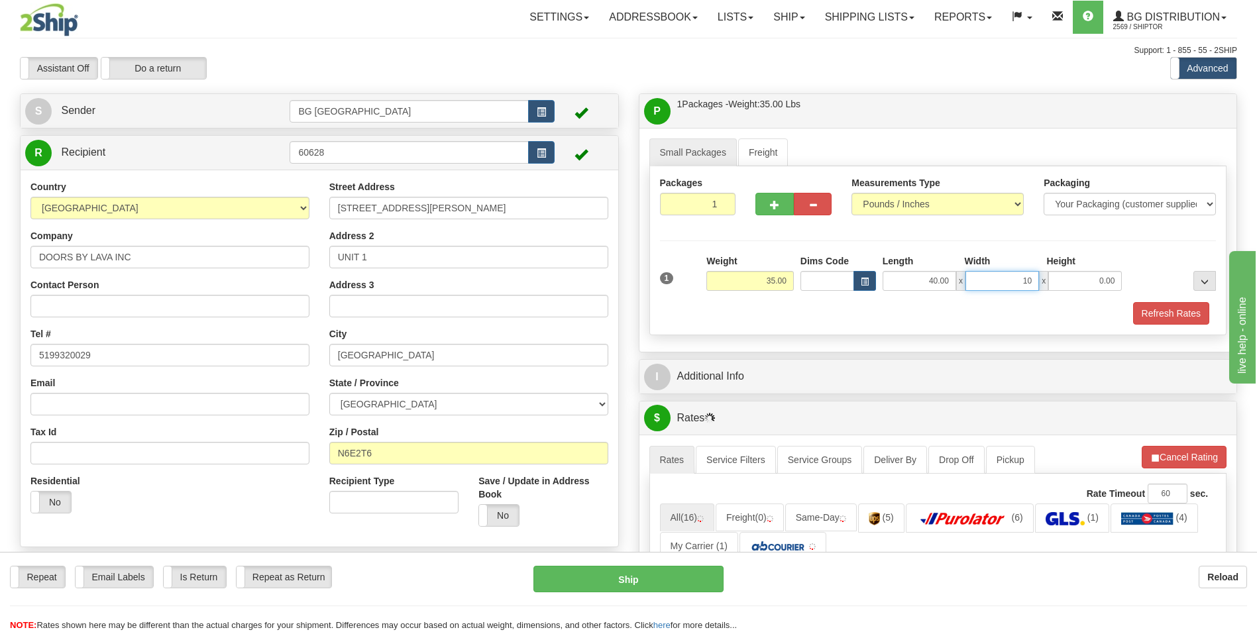
type input "10.00"
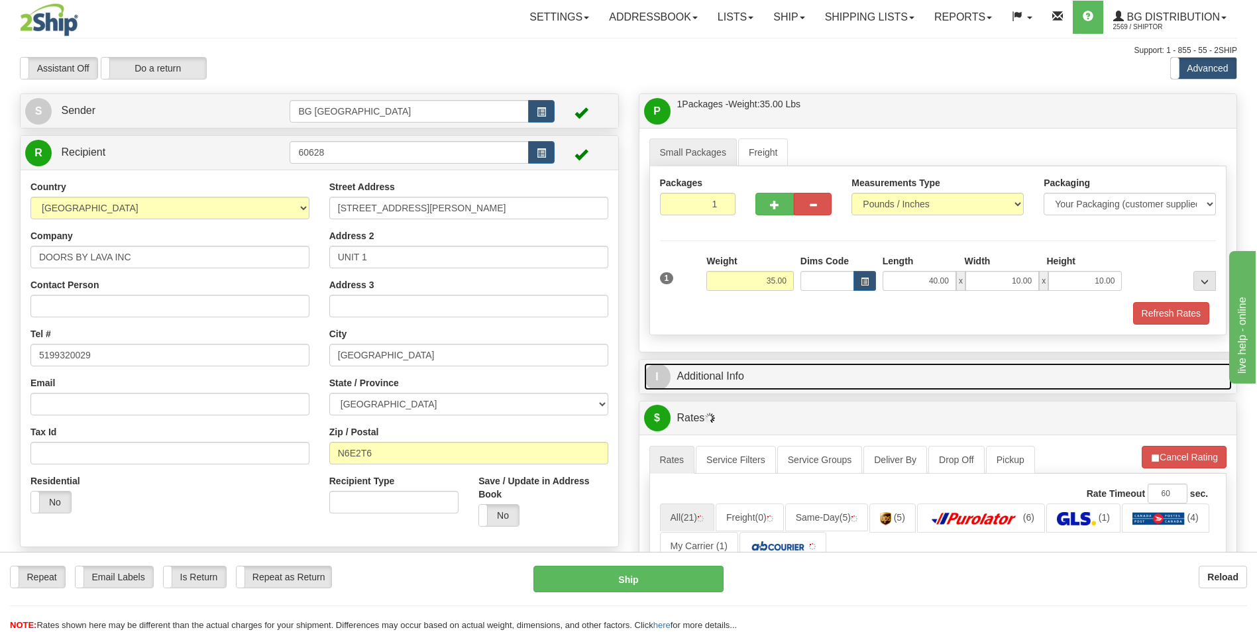
click at [779, 371] on link "I Additional Info" at bounding box center [938, 376] width 588 height 27
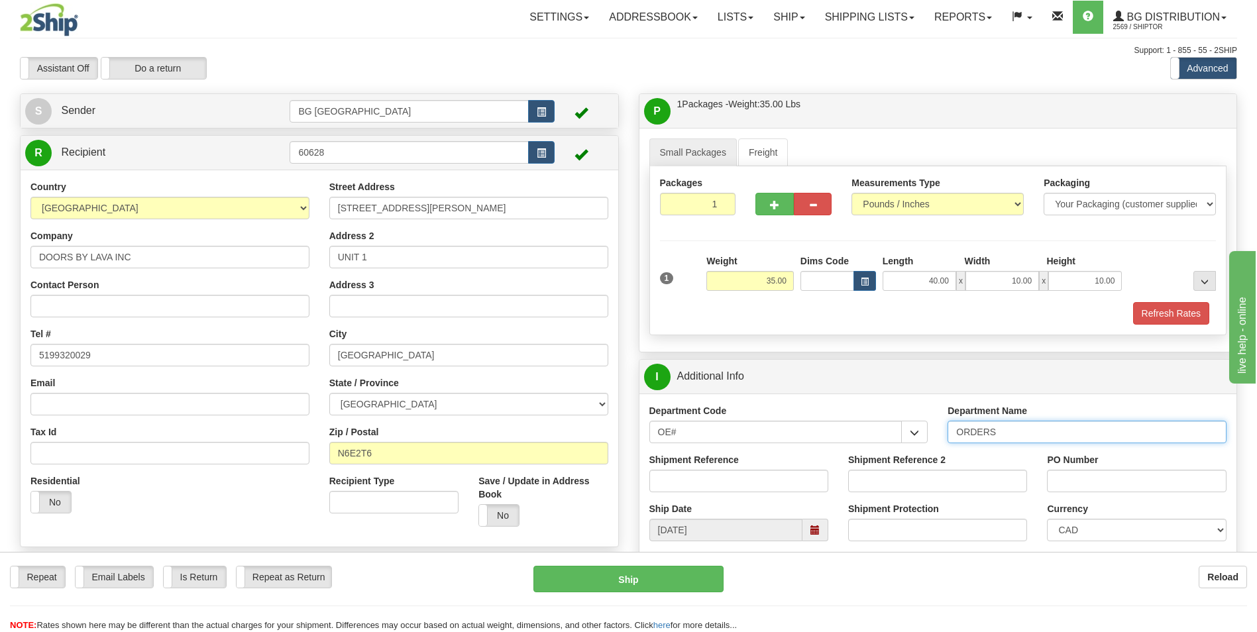
click at [1007, 432] on input "ORDERS" at bounding box center [1086, 432] width 279 height 23
type input "70184706-00"
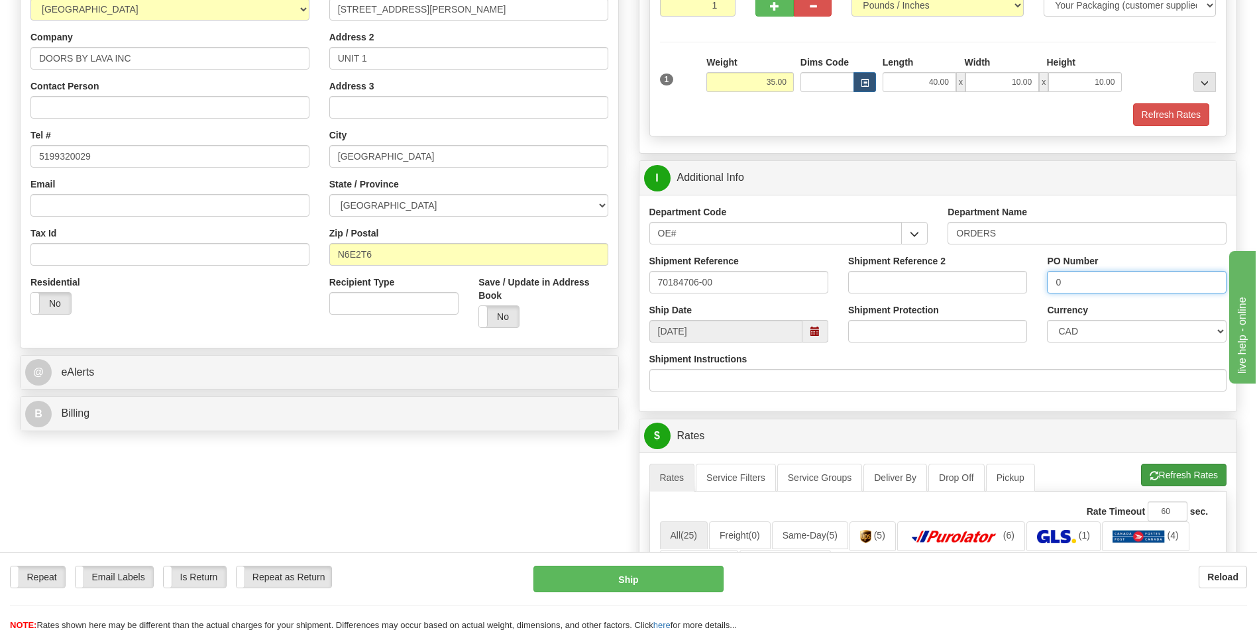
type input "0"
click at [1156, 472] on button "Refresh Rates" at bounding box center [1183, 475] width 85 height 23
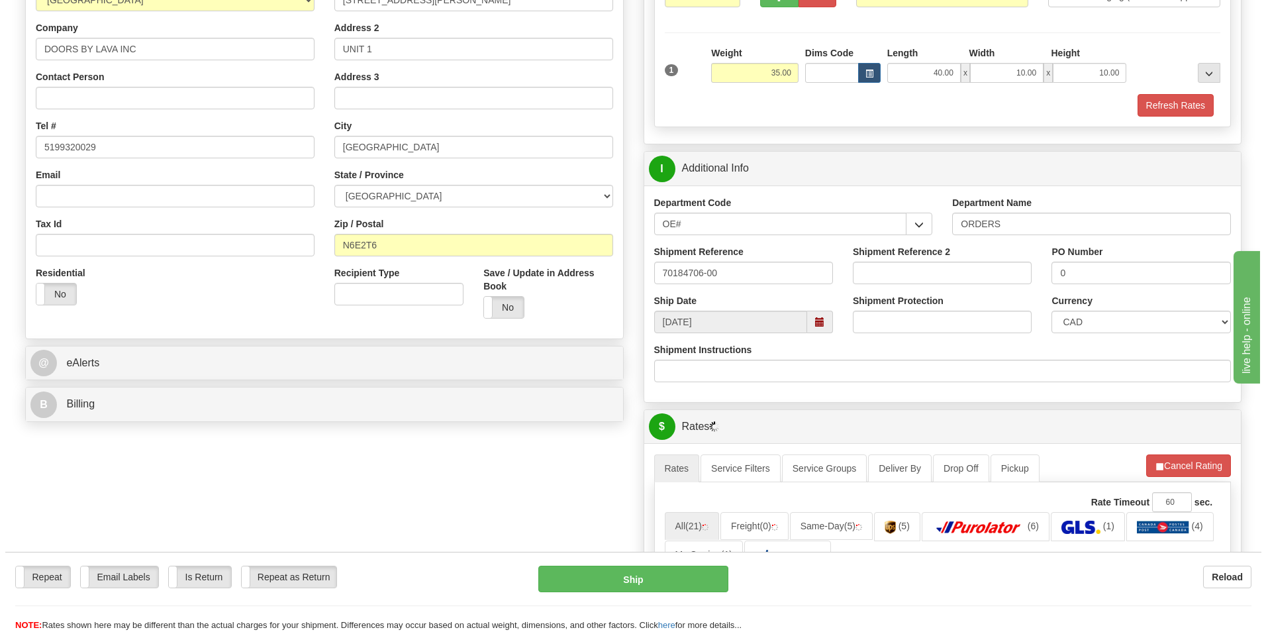
scroll to position [397, 0]
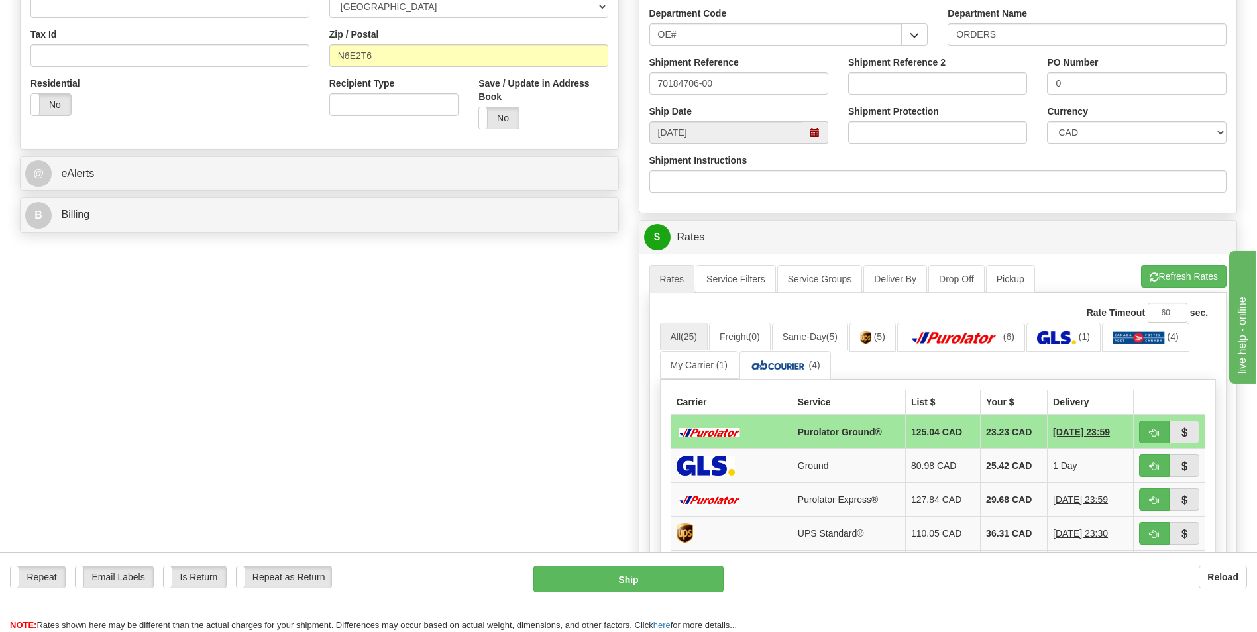
click at [987, 433] on td "23.23 CAD" at bounding box center [1013, 432] width 67 height 34
click at [1147, 428] on button "button" at bounding box center [1154, 432] width 30 height 23
type input "260"
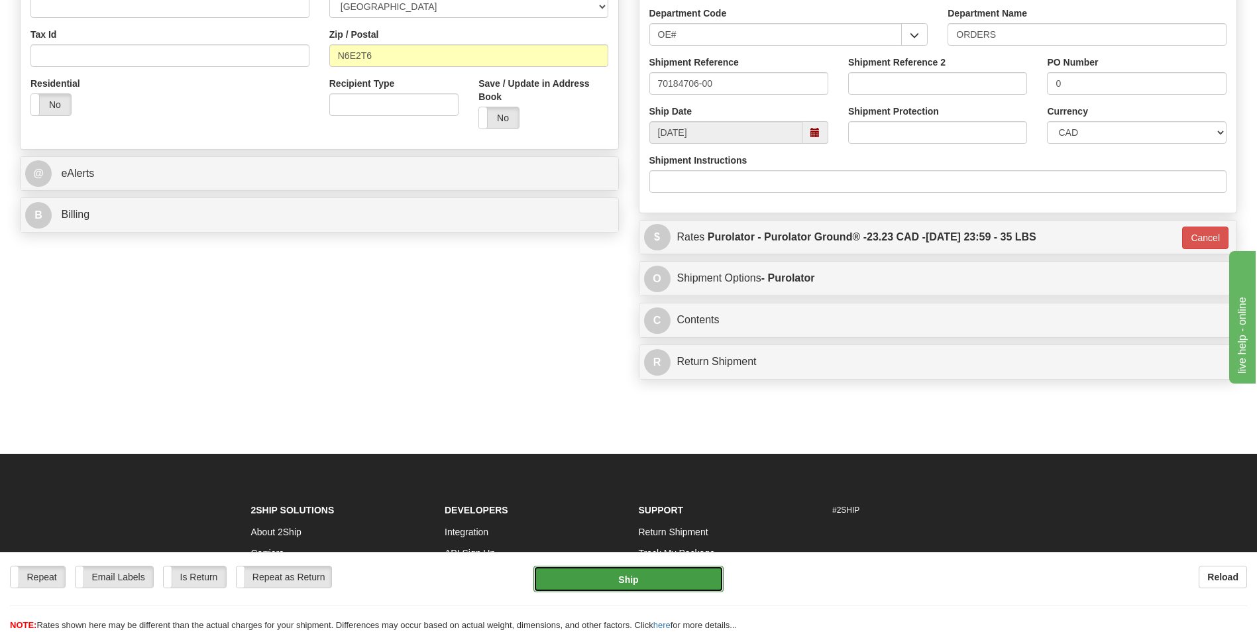
click at [690, 571] on button "Ship" at bounding box center [627, 579] width 189 height 26
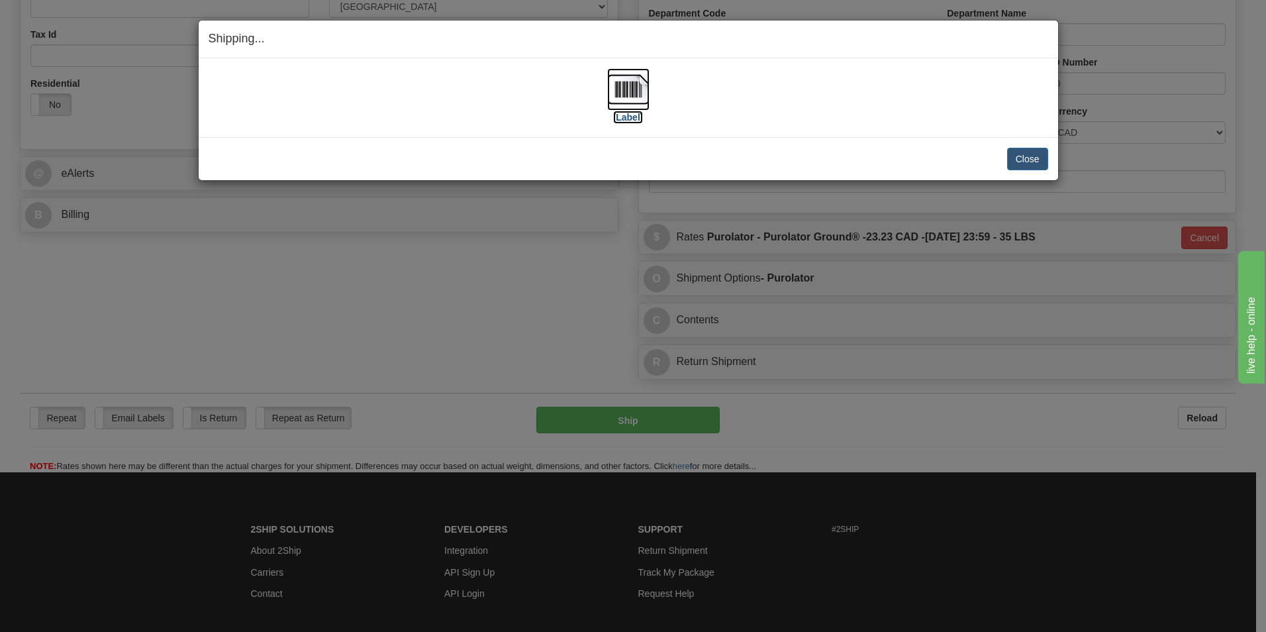
click at [632, 89] on img at bounding box center [628, 89] width 42 height 42
click at [1020, 157] on button "Close" at bounding box center [1027, 159] width 41 height 23
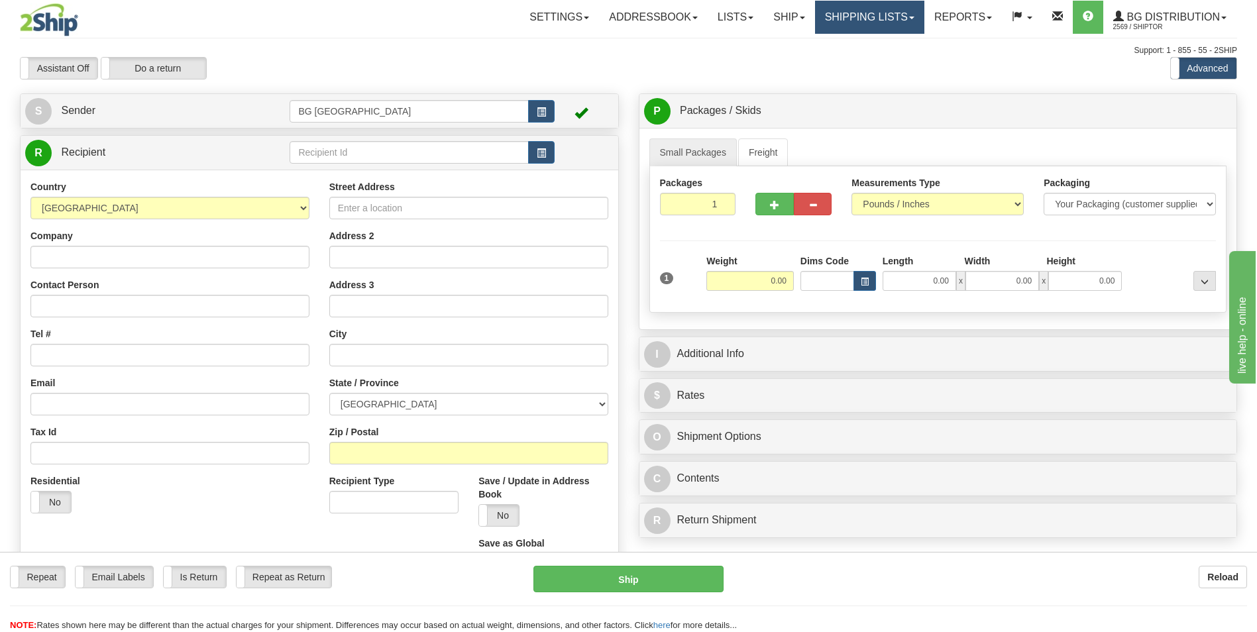
click at [871, 30] on link "Shipping lists" at bounding box center [869, 17] width 109 height 33
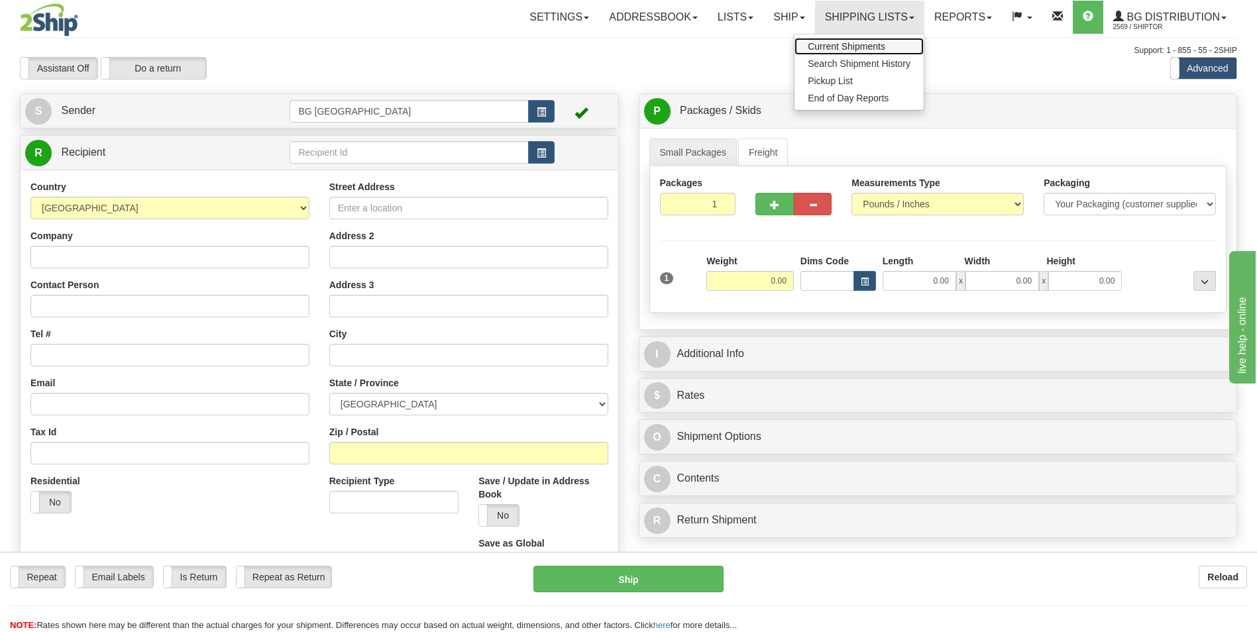
click at [843, 44] on span "Current Shipments" at bounding box center [845, 46] width 77 height 11
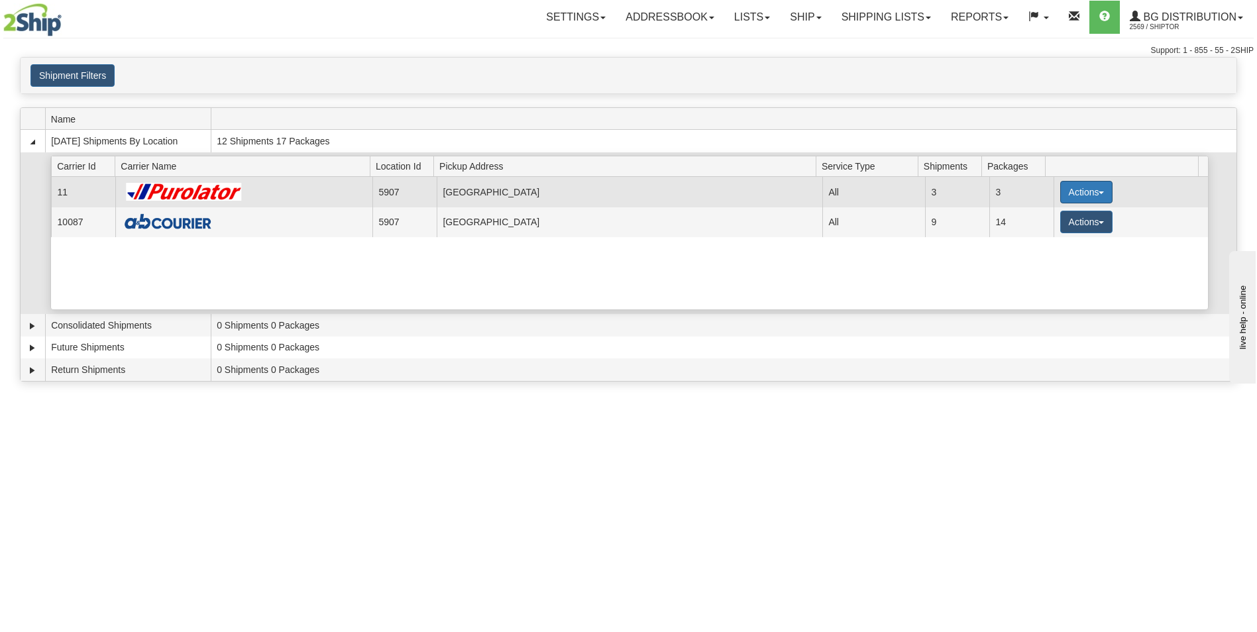
click at [1082, 198] on button "Actions" at bounding box center [1086, 192] width 53 height 23
click at [1039, 210] on link "Details" at bounding box center [1058, 217] width 106 height 17
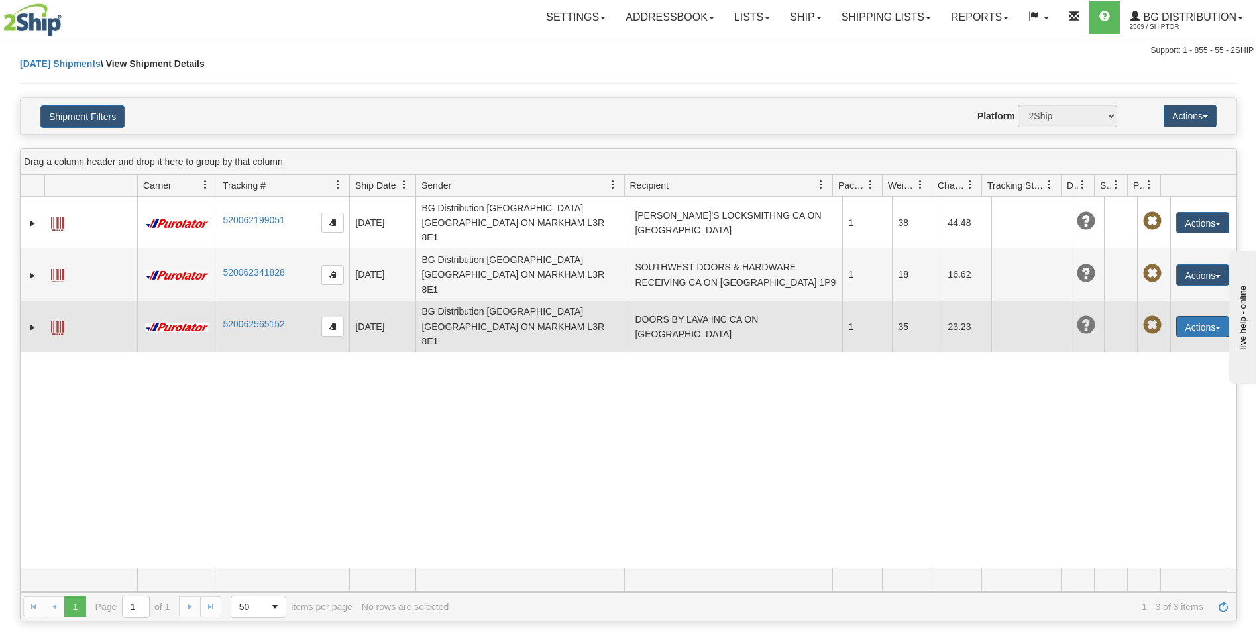
click at [1185, 316] on button "Actions" at bounding box center [1202, 326] width 53 height 21
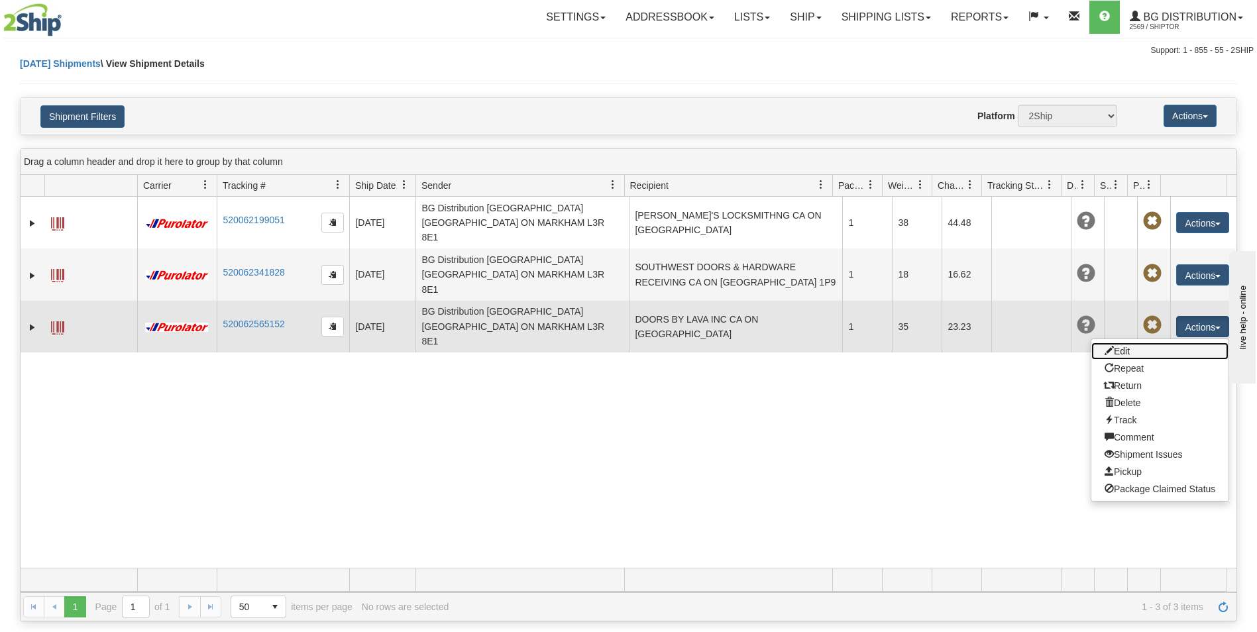
click at [1133, 342] on link "Edit" at bounding box center [1159, 350] width 137 height 17
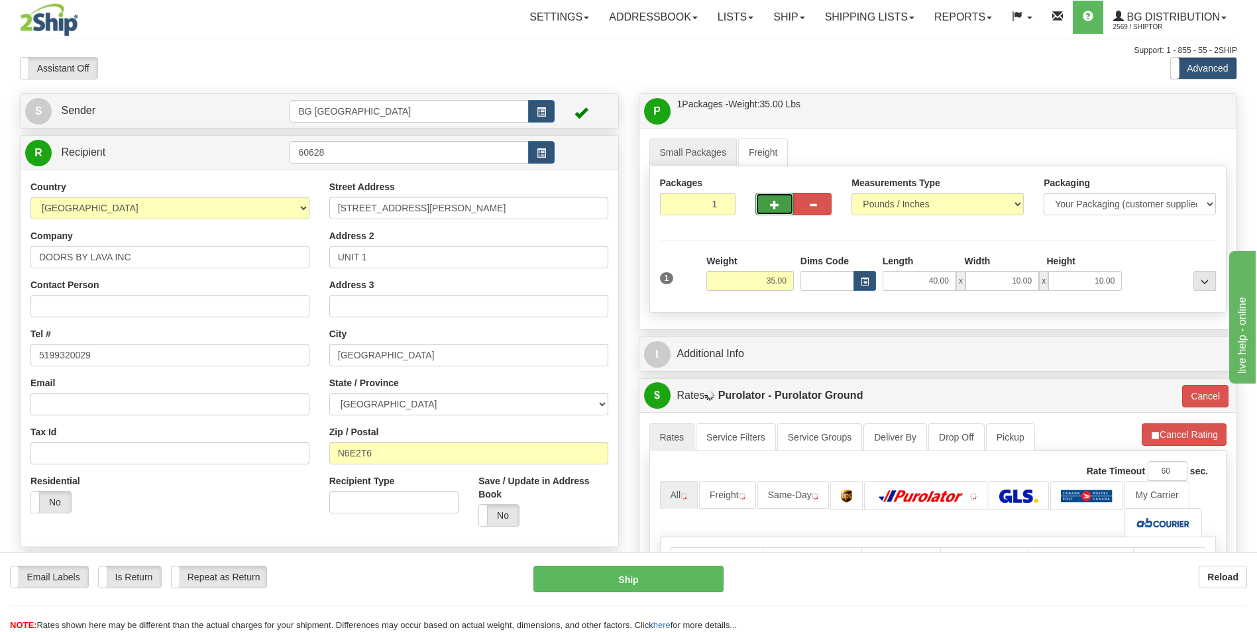
click at [765, 202] on button "button" at bounding box center [774, 204] width 38 height 23
type input "2"
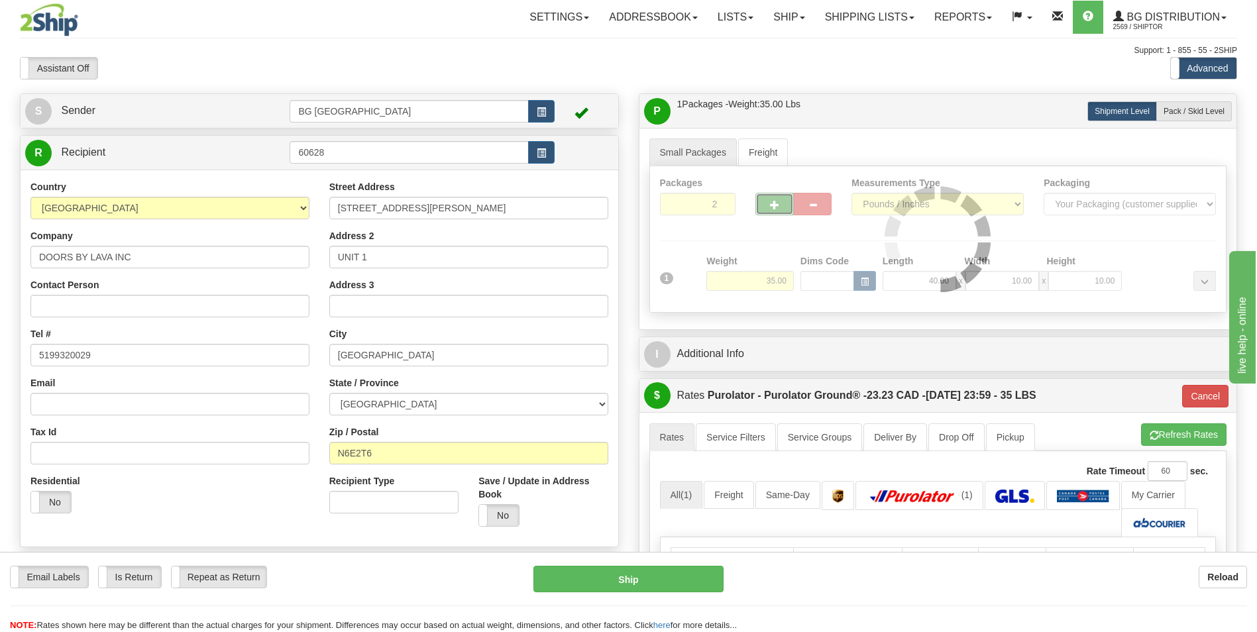
type input "260"
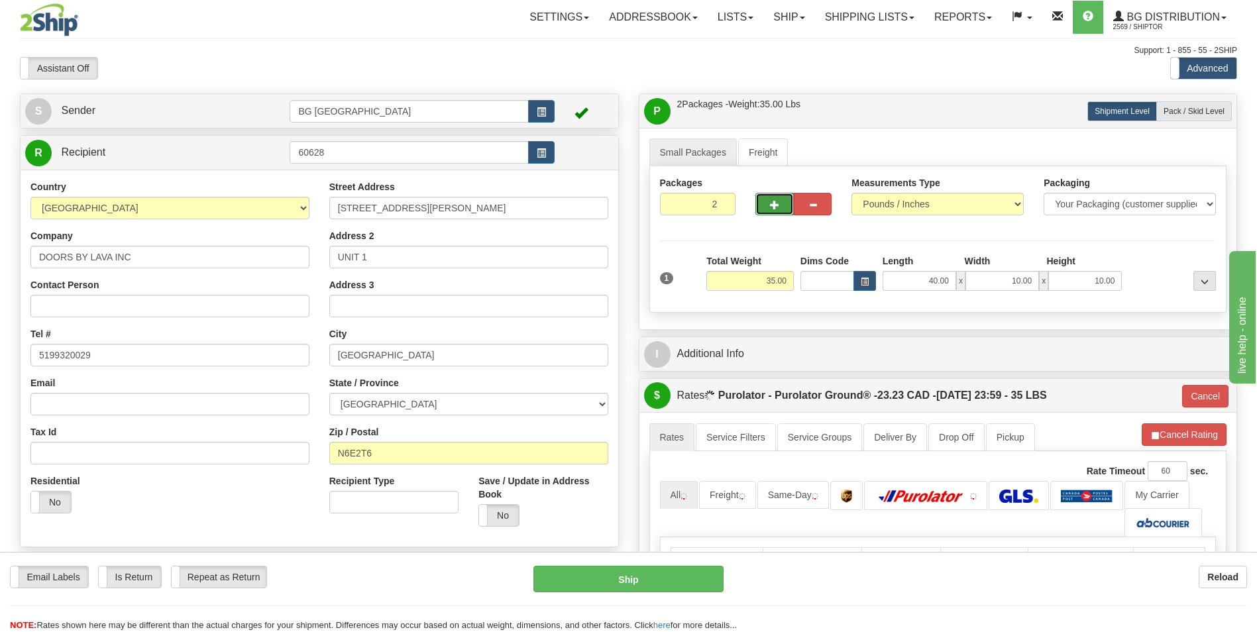
click at [765, 202] on button "button" at bounding box center [774, 204] width 38 height 23
type input "3"
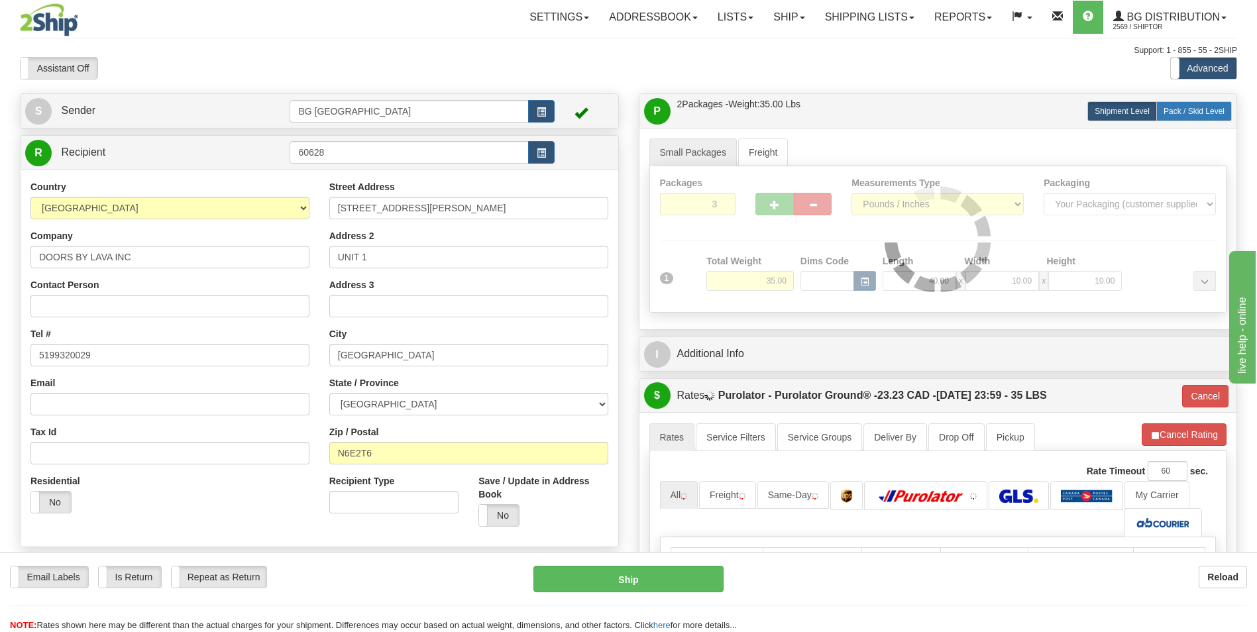
click at [1192, 113] on span "Pack / Skid Level" at bounding box center [1193, 111] width 61 height 9
radio input "true"
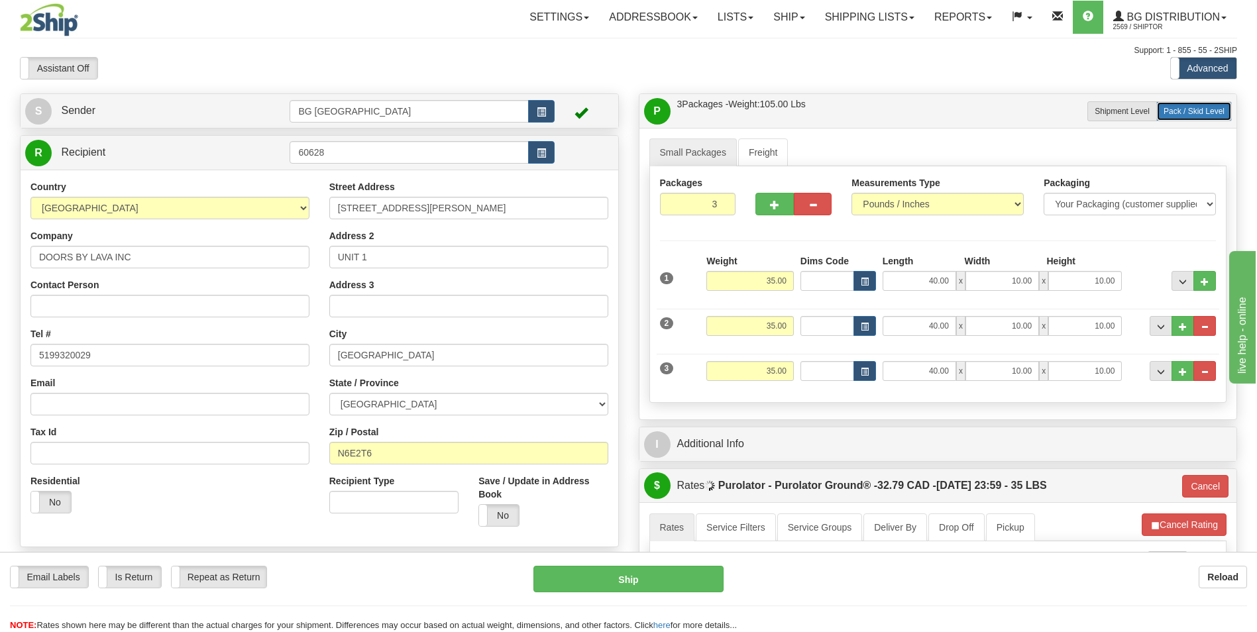
click at [1176, 104] on label "Pack / Skid Level Pack.." at bounding box center [1194, 111] width 76 height 20
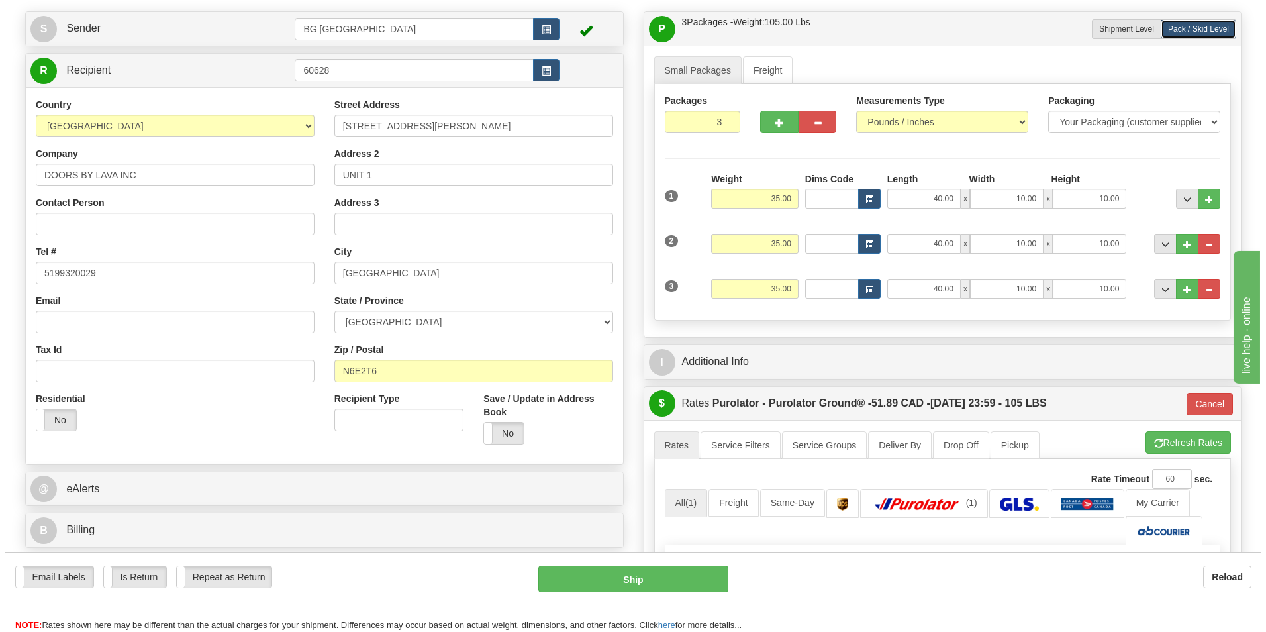
scroll to position [397, 0]
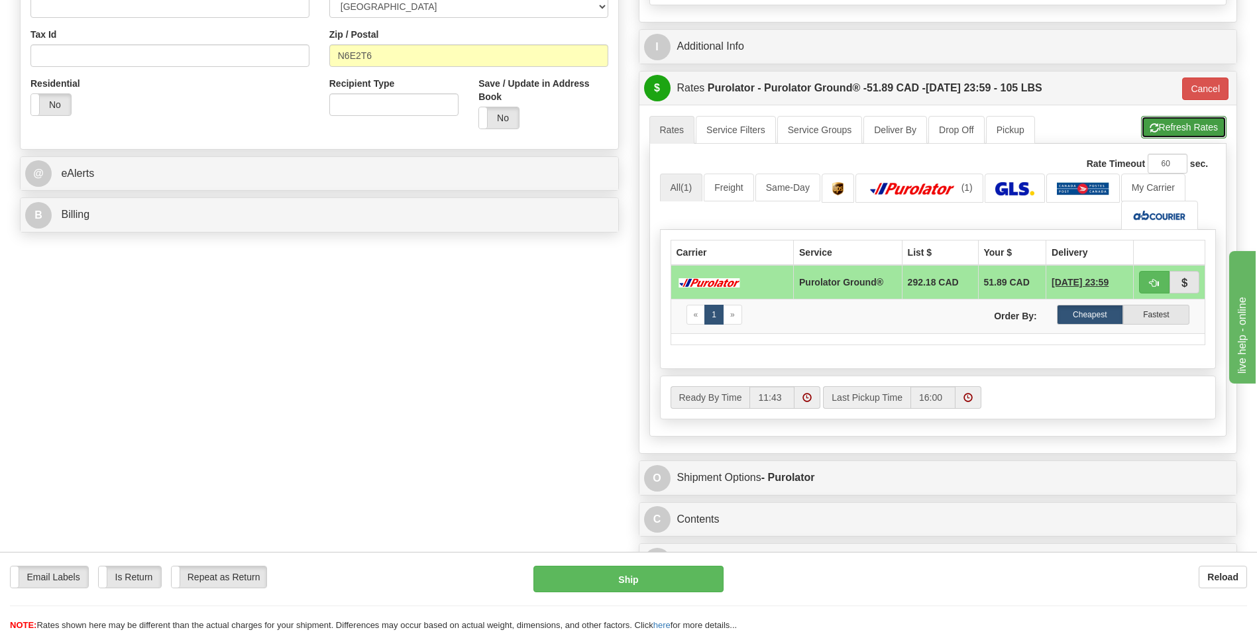
click at [1177, 132] on button "Refresh Rates" at bounding box center [1183, 127] width 85 height 23
type input "260"
click at [623, 581] on button "Ship" at bounding box center [627, 579] width 189 height 26
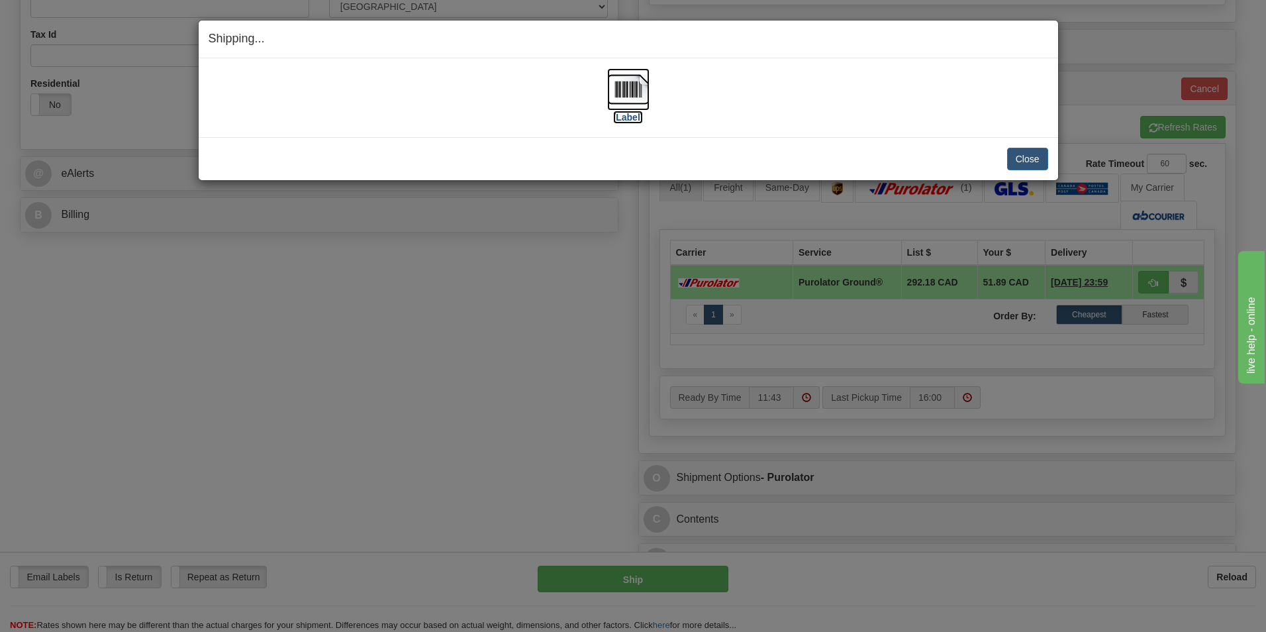
click at [630, 91] on img at bounding box center [628, 89] width 42 height 42
click at [1026, 156] on button "Close" at bounding box center [1027, 159] width 41 height 23
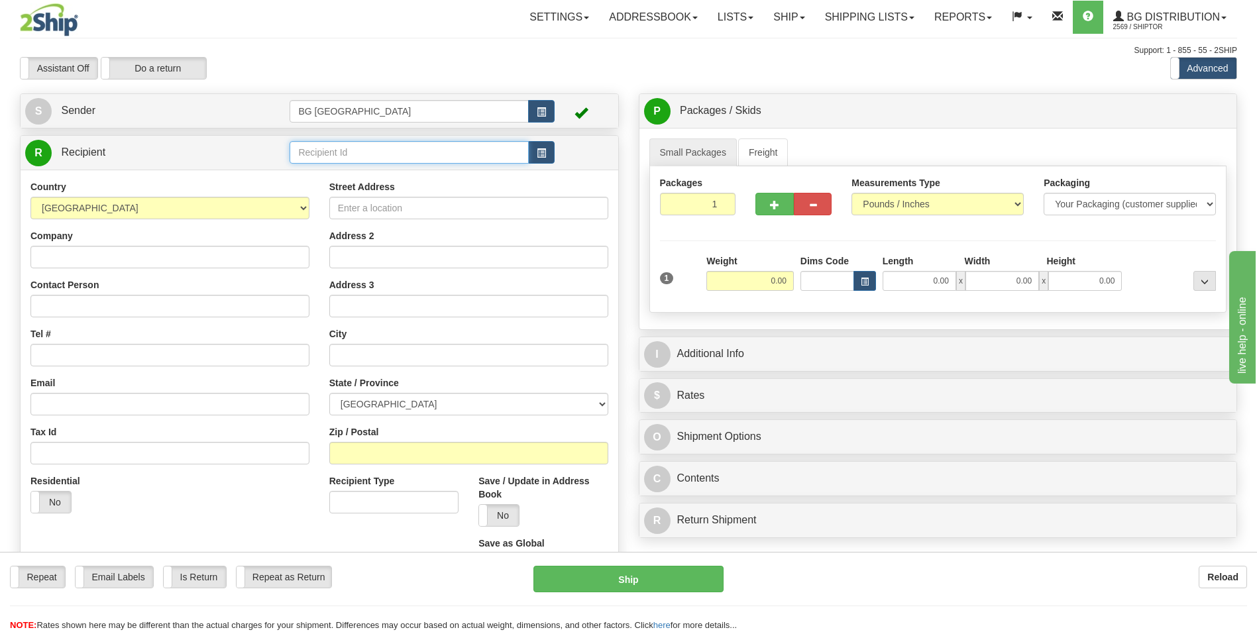
click at [334, 144] on input "text" at bounding box center [408, 152] width 238 height 23
click at [313, 170] on div "60708" at bounding box center [406, 173] width 226 height 15
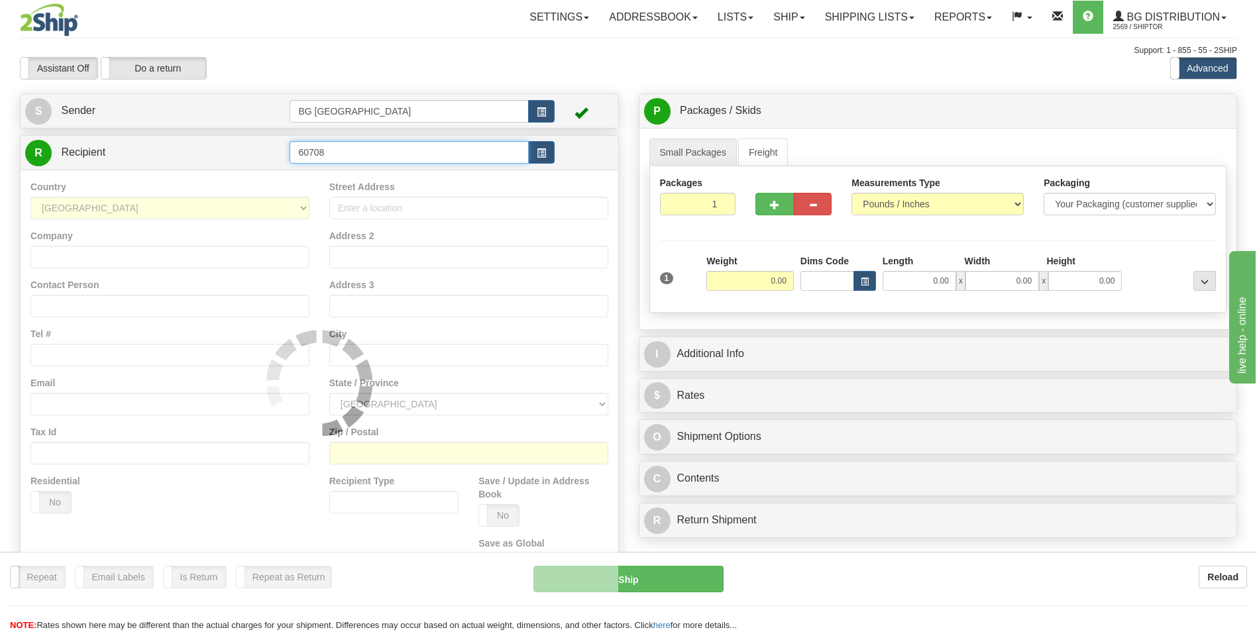
type input "60708"
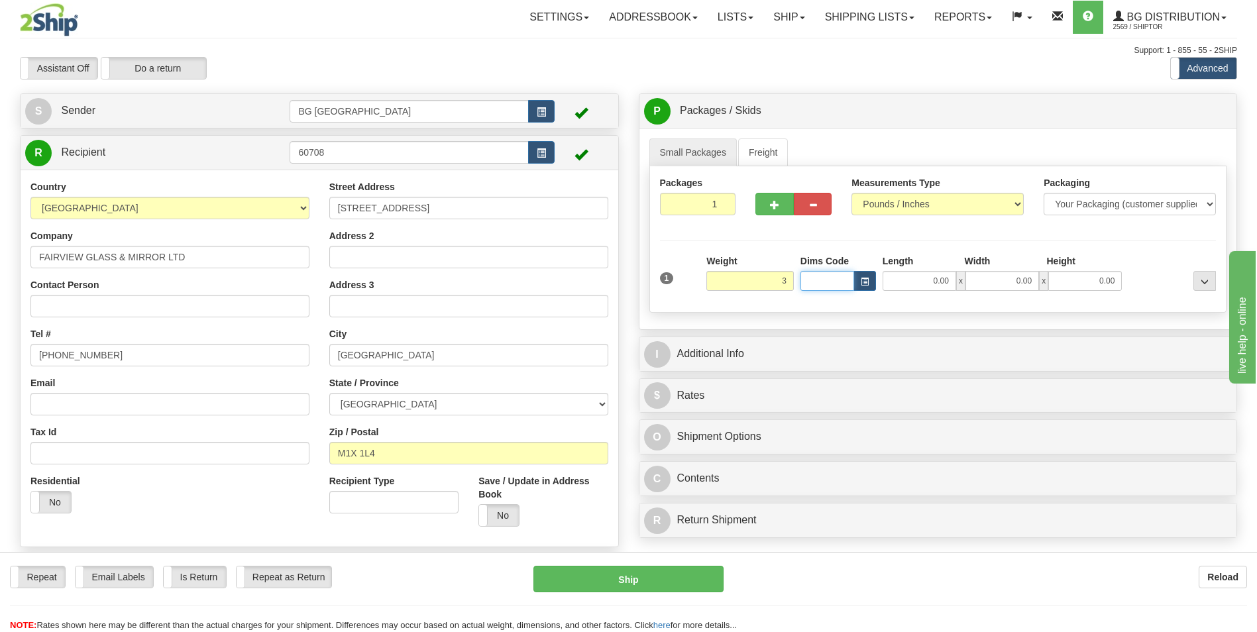
type input "3.00"
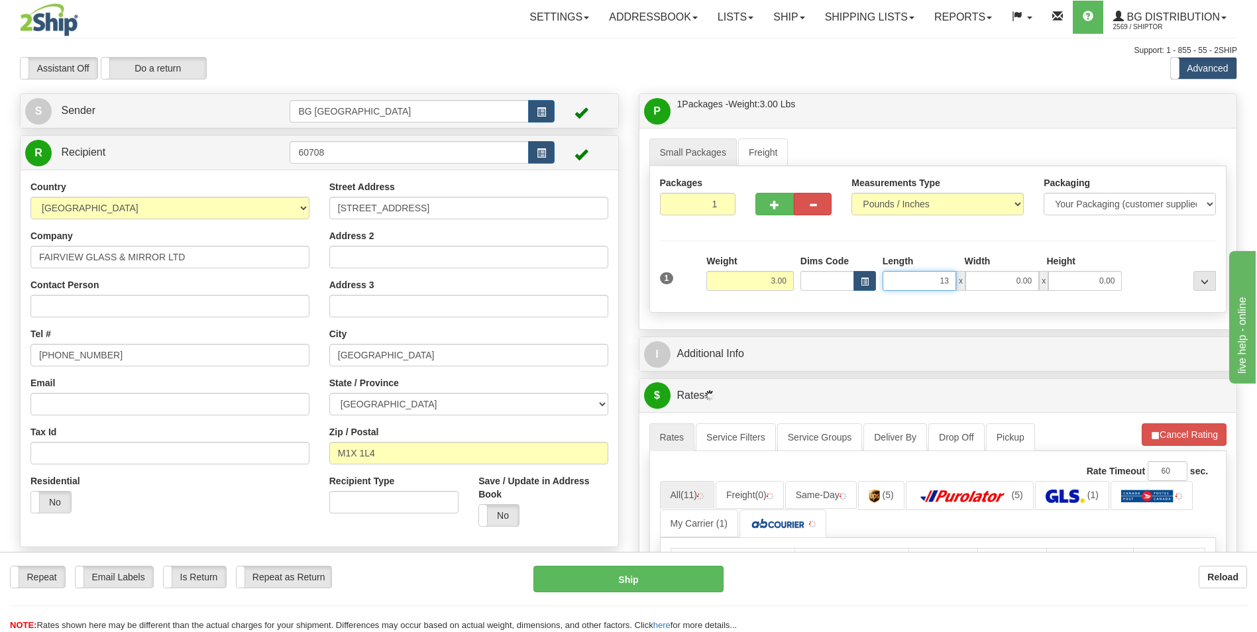
type input "13.00"
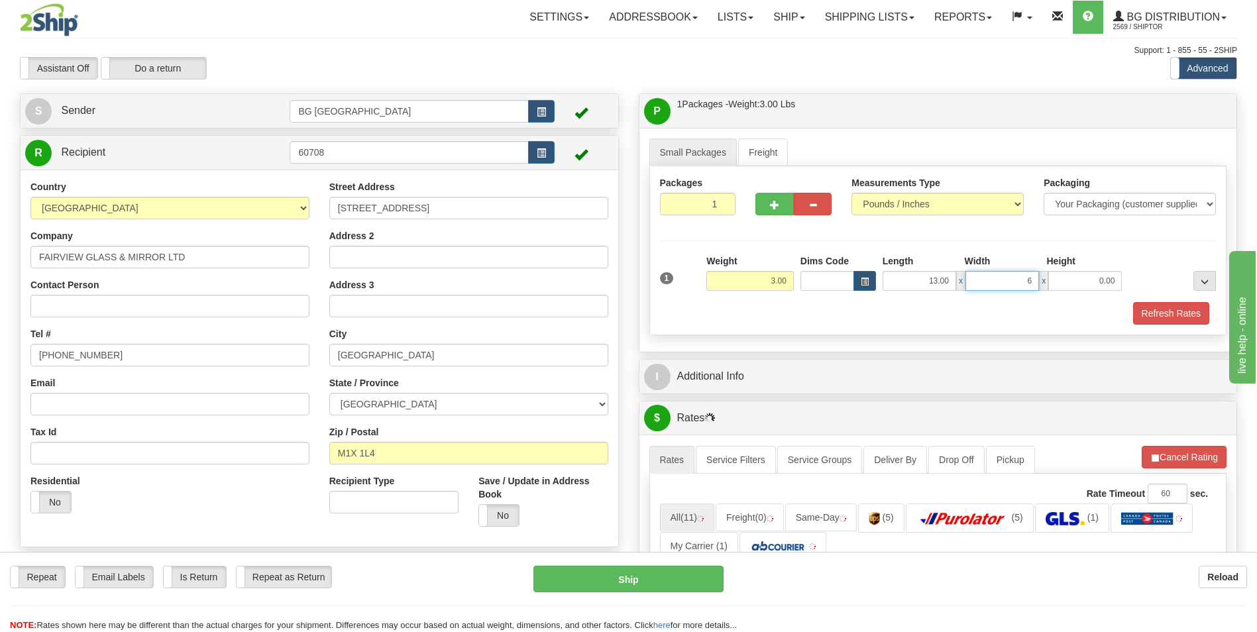
type input "6.00"
type input "4.00"
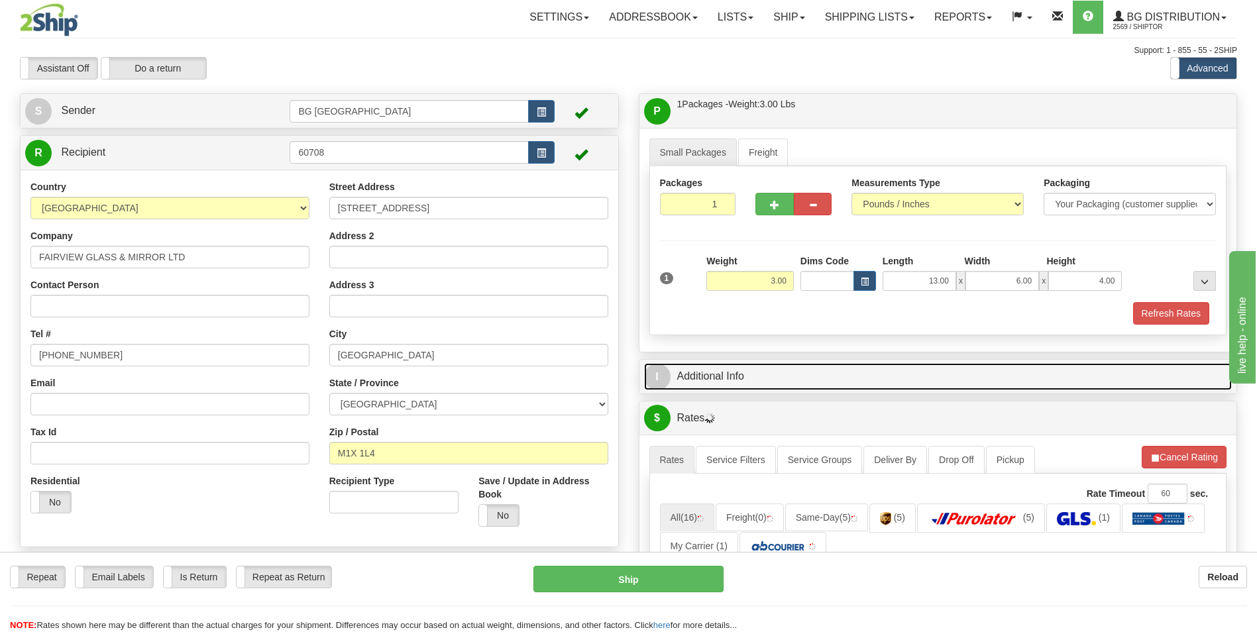
click at [754, 377] on link "I Additional Info" at bounding box center [938, 376] width 588 height 27
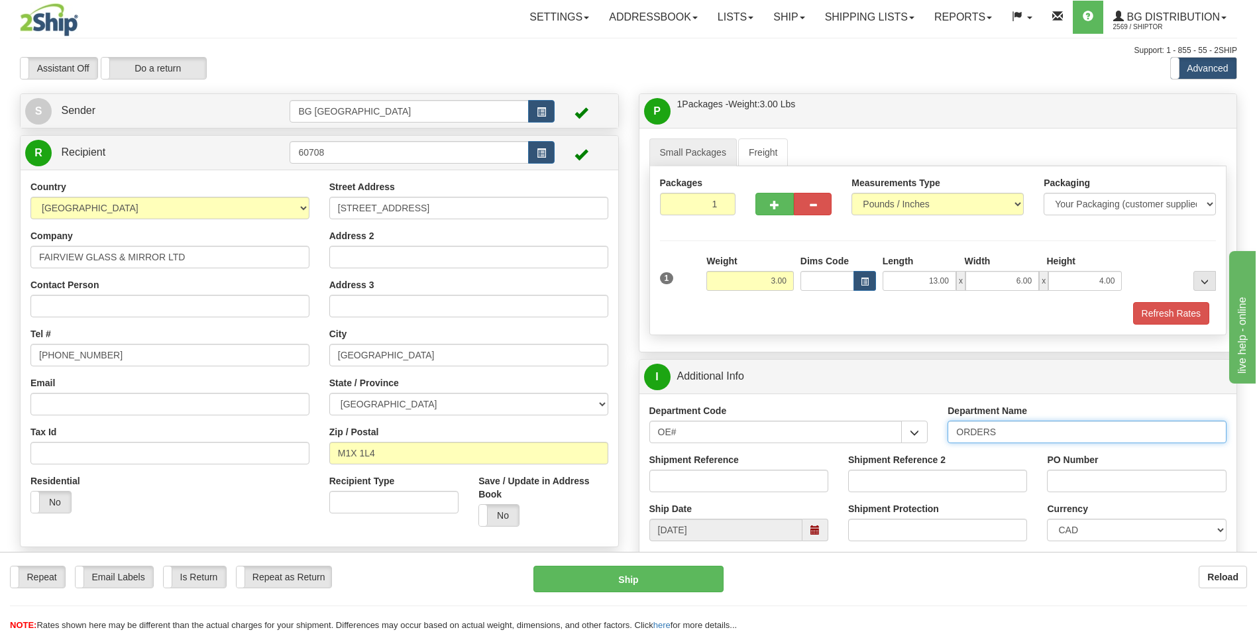
click at [1048, 432] on input "ORDERS" at bounding box center [1086, 432] width 279 height 23
type input "70183946-00"
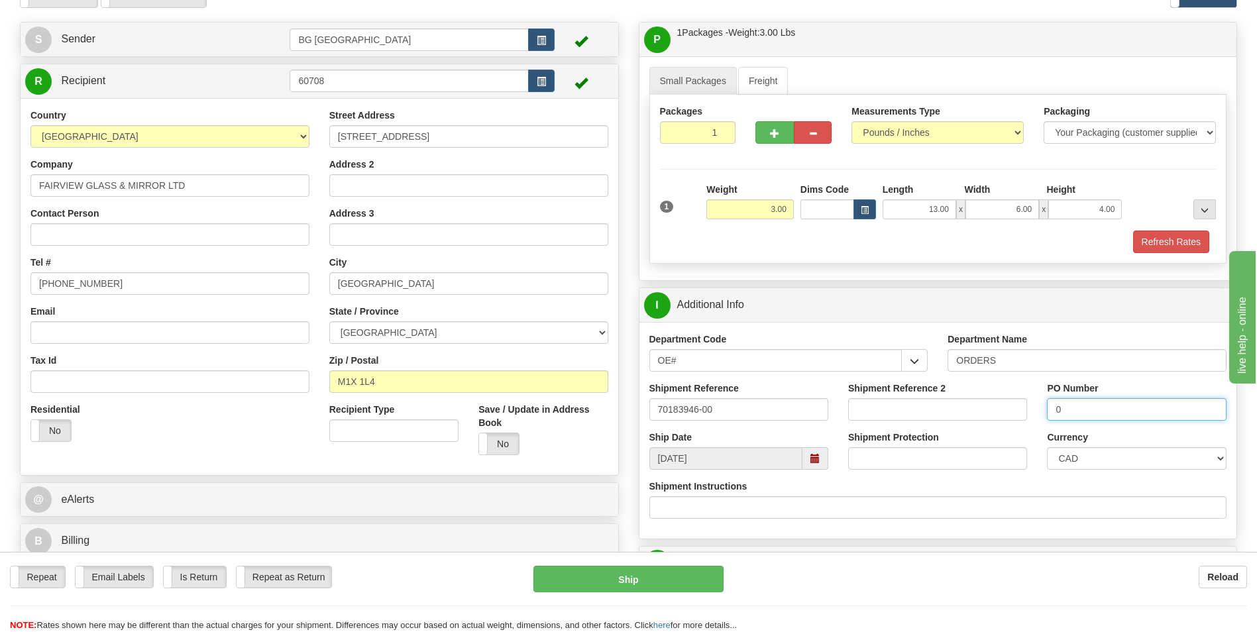
scroll to position [265, 0]
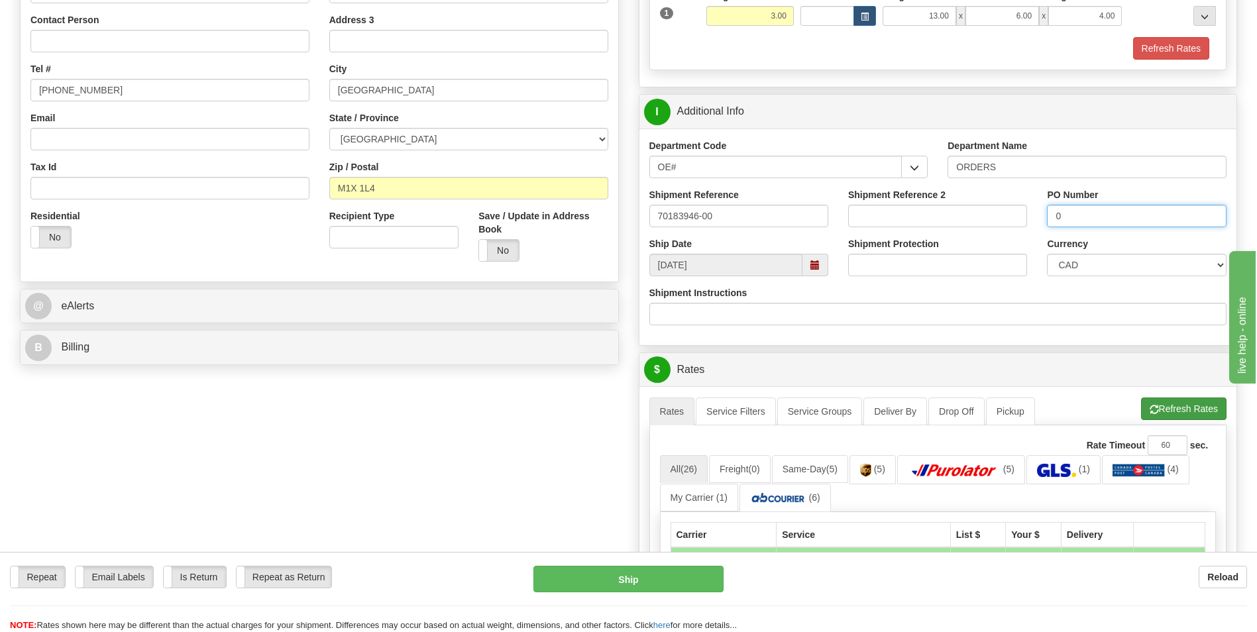
type input "0"
click at [1141, 415] on button "Refresh Rates" at bounding box center [1183, 408] width 85 height 23
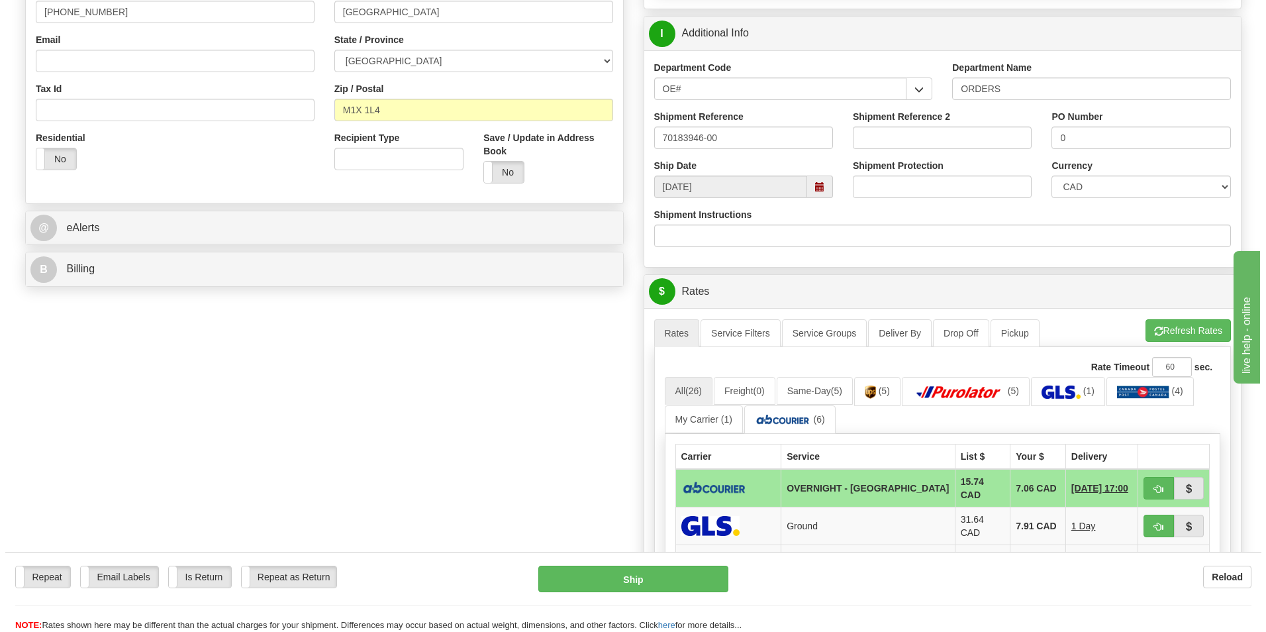
scroll to position [464, 0]
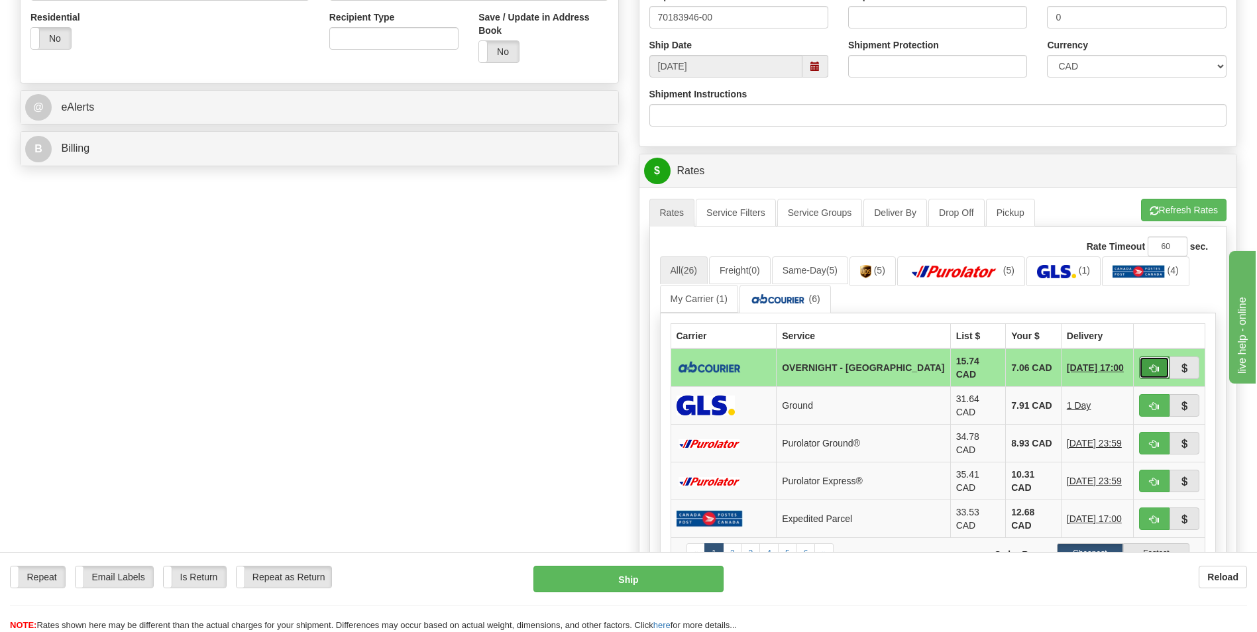
click at [1147, 366] on button "button" at bounding box center [1154, 367] width 30 height 23
type input "4"
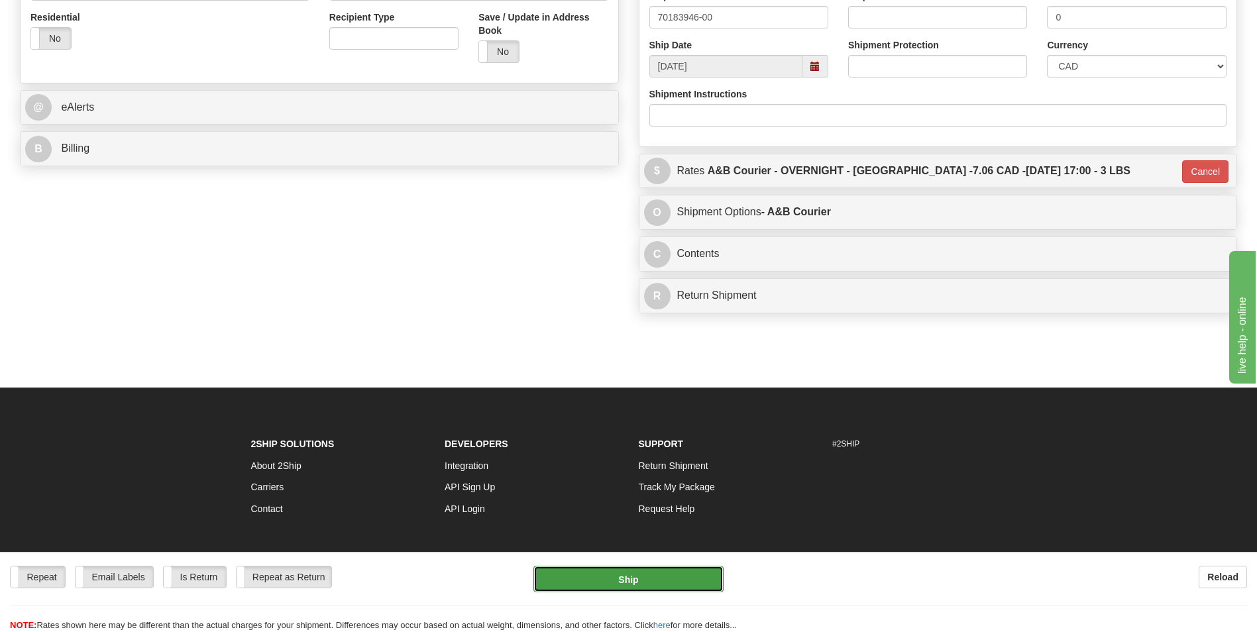
click at [654, 572] on button "Ship" at bounding box center [627, 579] width 189 height 26
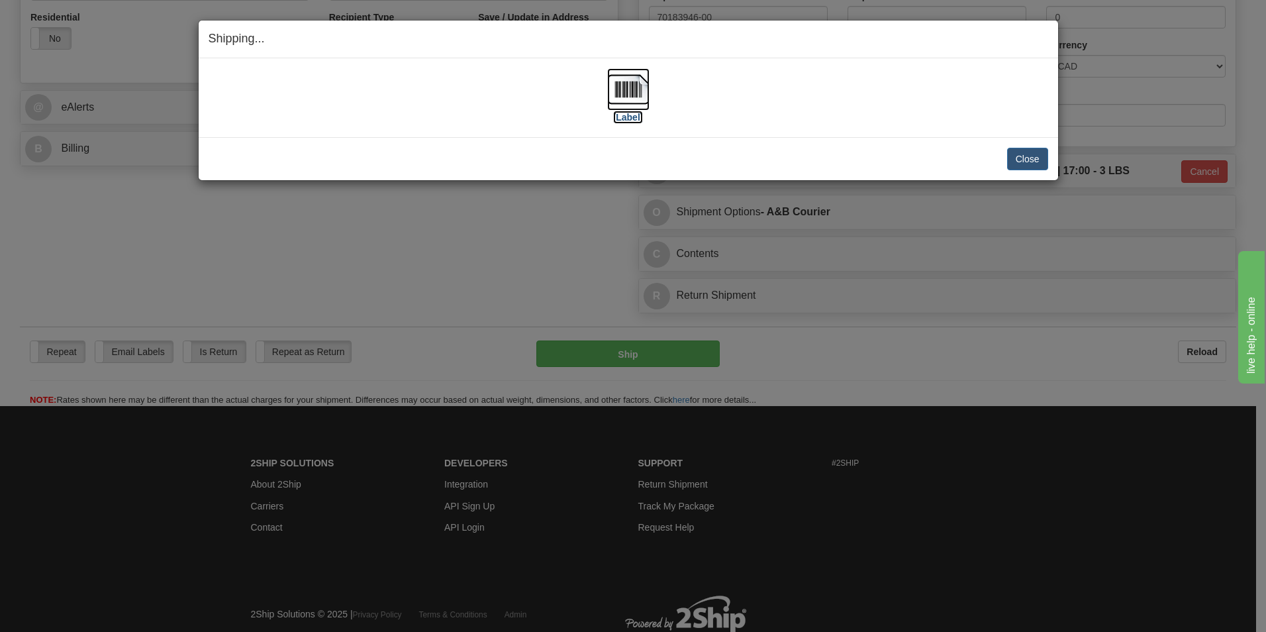
click at [639, 89] on img at bounding box center [628, 89] width 42 height 42
click at [1035, 167] on button "Close" at bounding box center [1027, 159] width 41 height 23
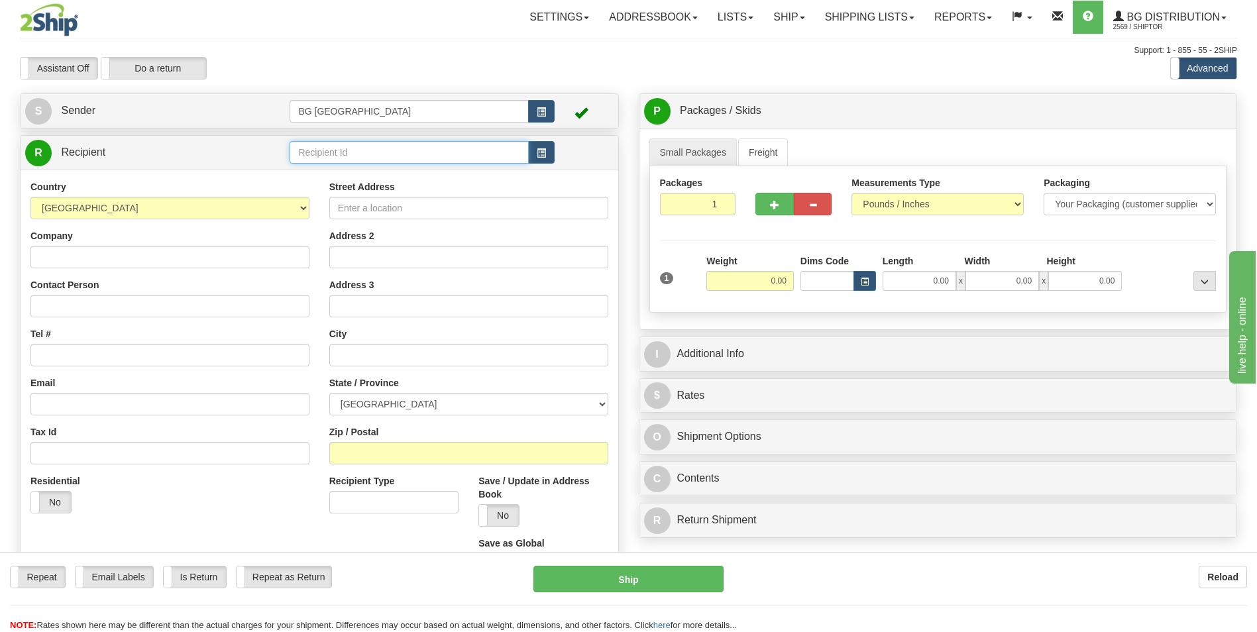
click at [427, 153] on input "text" at bounding box center [408, 152] width 238 height 23
click at [402, 166] on div "60040" at bounding box center [406, 173] width 226 height 15
type input "60040"
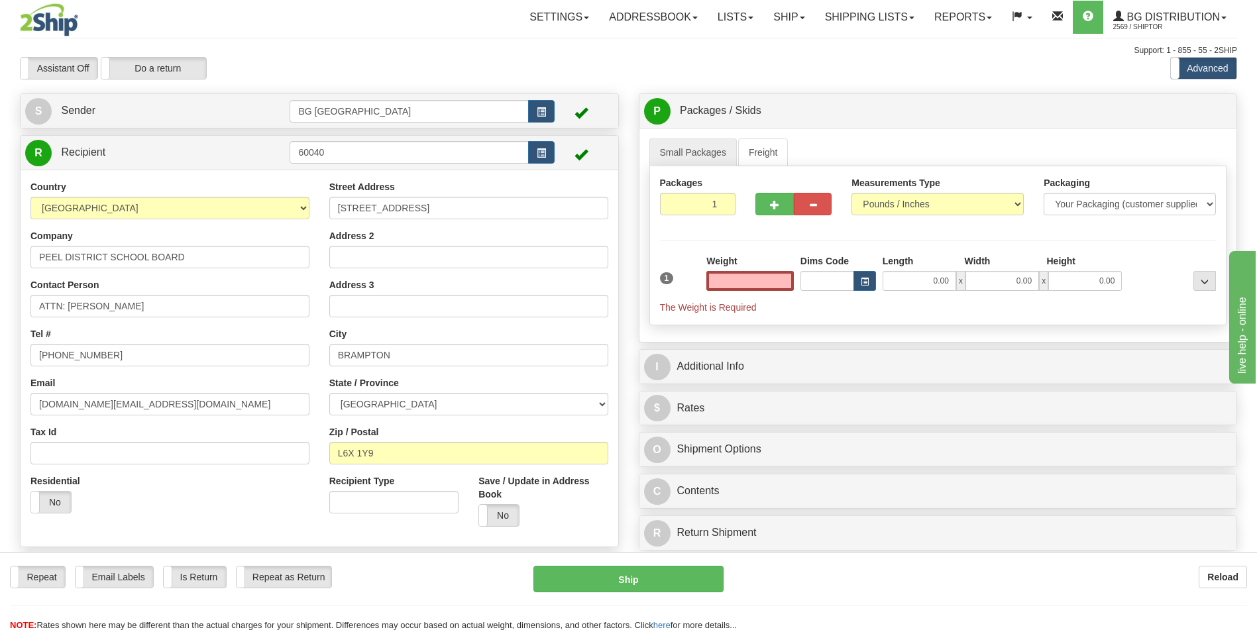
type input "0.00"
click at [166, 307] on input "ATTN: [PERSON_NAME]" at bounding box center [169, 306] width 279 height 23
paste input "[PERSON_NAME]"
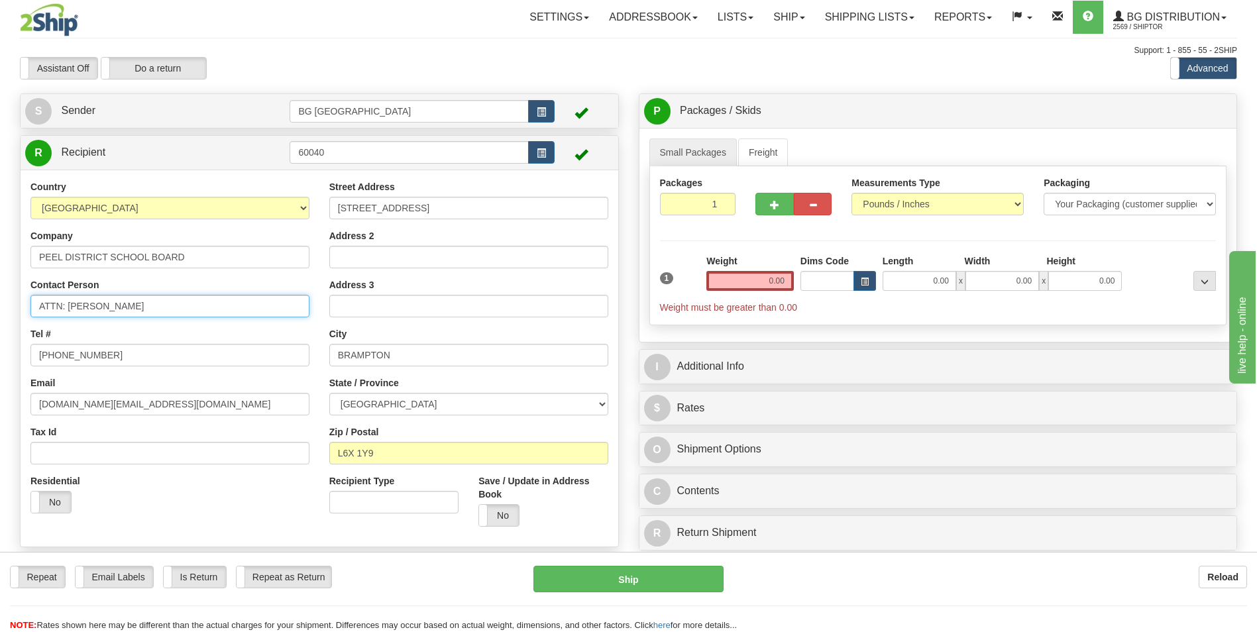
type input "ATTN: [PERSON_NAME]"
click at [423, 193] on div "Street Address [STREET_ADDRESS]" at bounding box center [468, 199] width 279 height 39
click at [423, 199] on input "[STREET_ADDRESS]" at bounding box center [468, 208] width 279 height 23
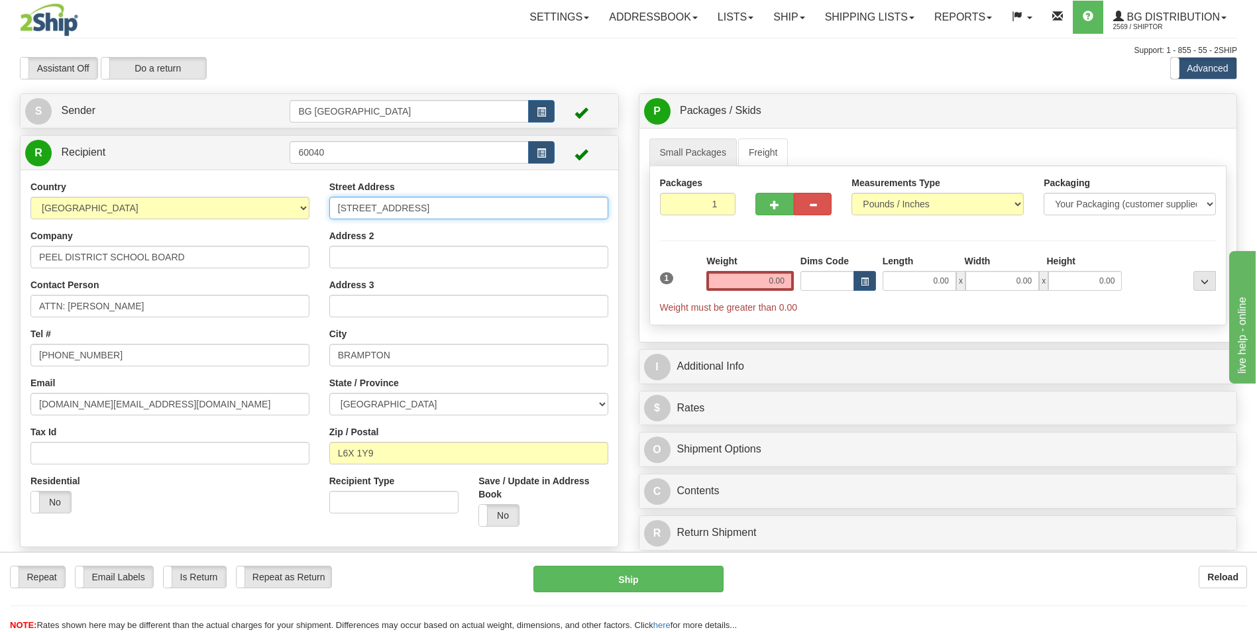
click at [423, 199] on input "[STREET_ADDRESS]" at bounding box center [468, 208] width 279 height 23
paste input "[STREET_ADDRESS]"
type input "[STREET_ADDRESS]"
click at [354, 367] on div "Street Address [STREET_ADDRESS] Address 2 Address 3 City [GEOGRAPHIC_DATA] Stat…" at bounding box center [468, 358] width 299 height 356
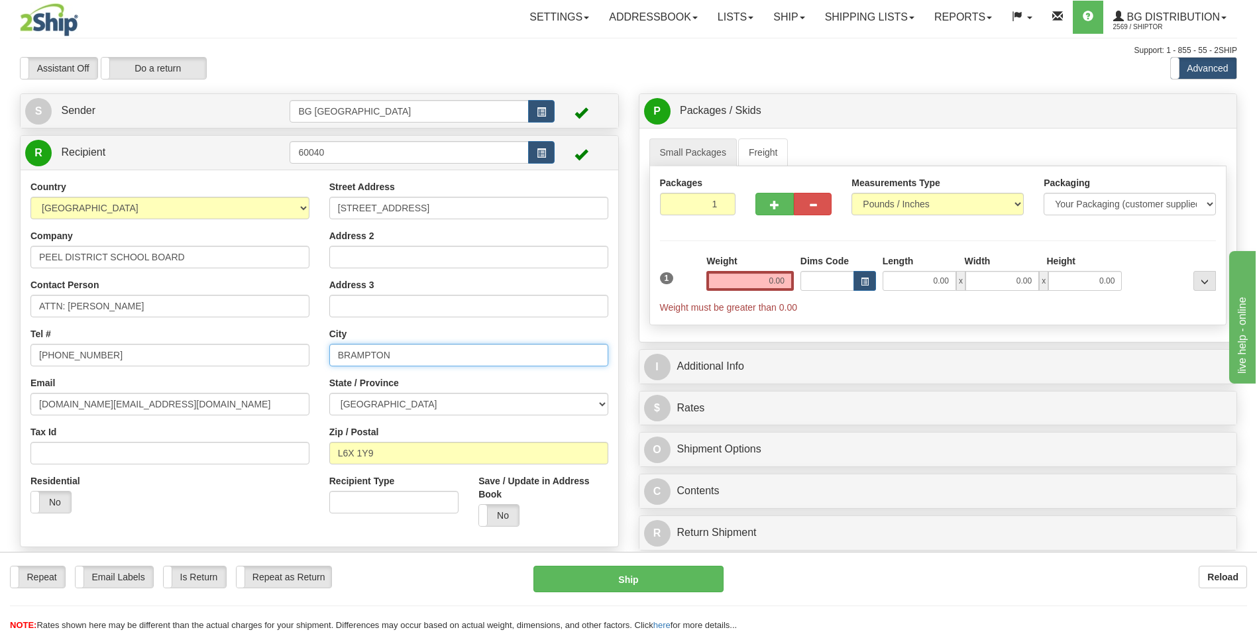
drag, startPoint x: 354, startPoint y: 367, endPoint x: 355, endPoint y: 356, distance: 10.7
click at [355, 356] on input "BRAMPTON" at bounding box center [468, 355] width 279 height 23
paste input "[GEOGRAPHIC_DATA]"
type input "[GEOGRAPHIC_DATA]"
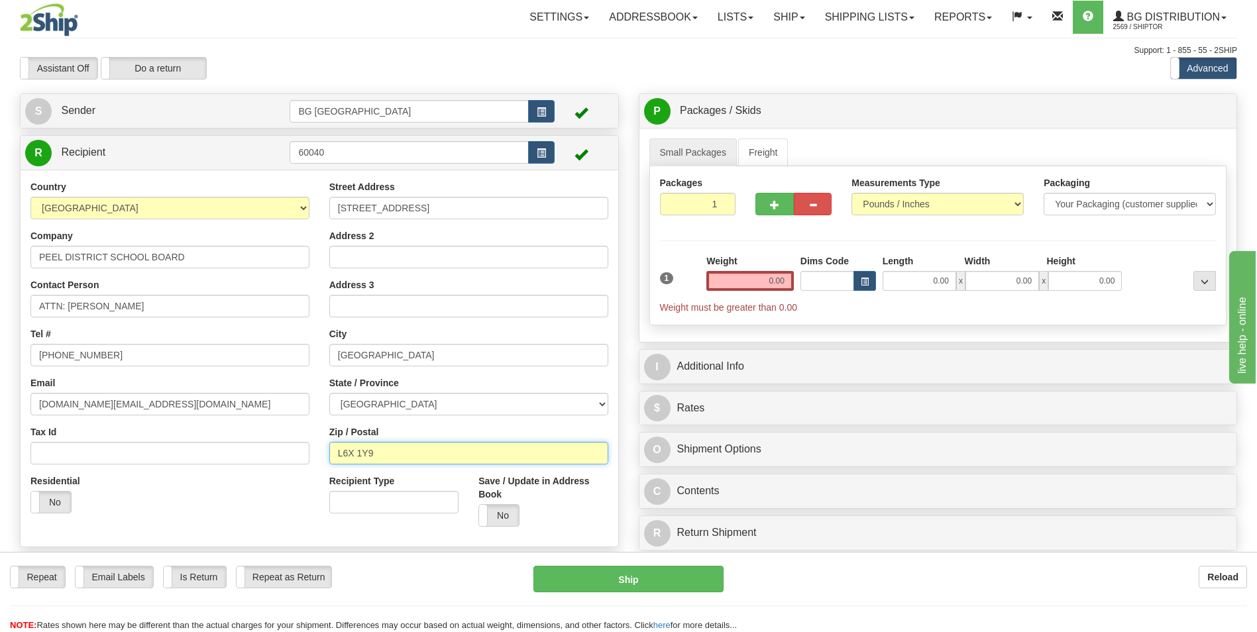
click at [396, 448] on input "L6X 1Y9" at bounding box center [468, 453] width 279 height 23
paste input "5C 2T"
type input "L5C 2T9"
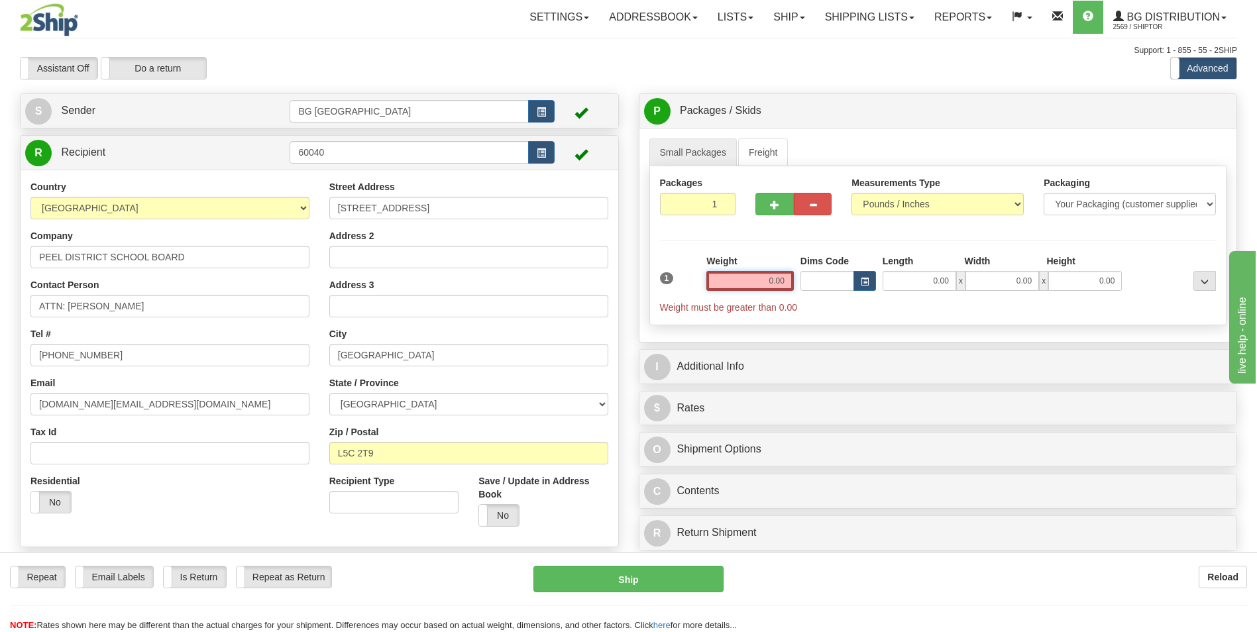
click at [765, 285] on input "0.00" at bounding box center [749, 281] width 87 height 20
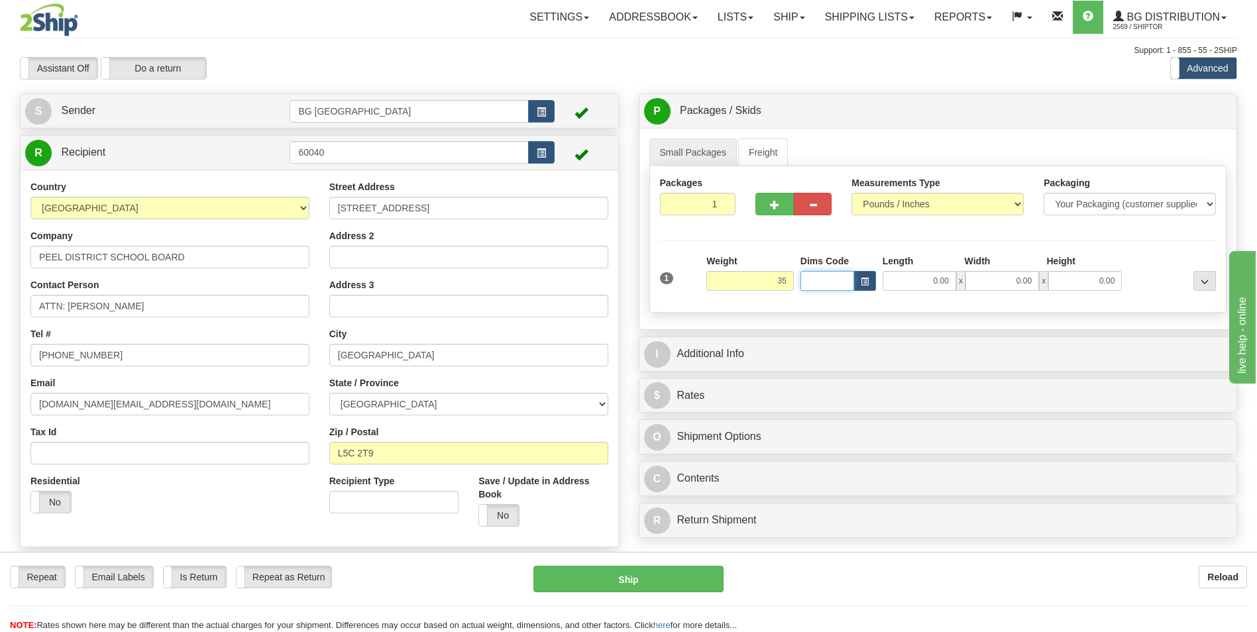
type input "35.00"
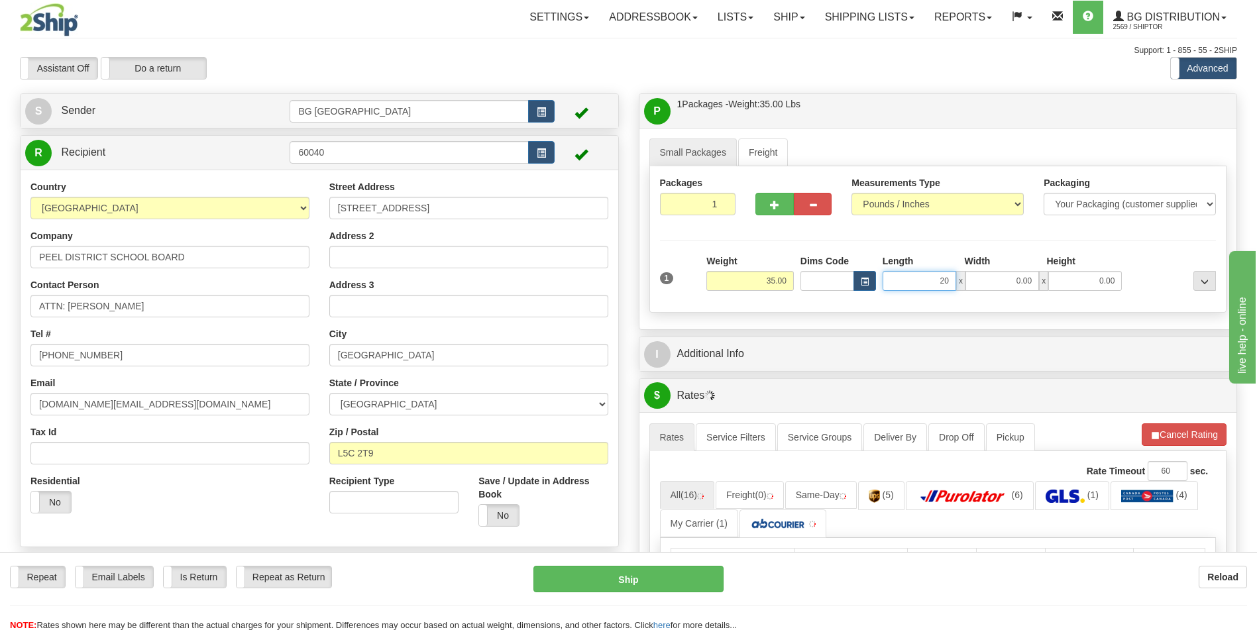
type input "20.00"
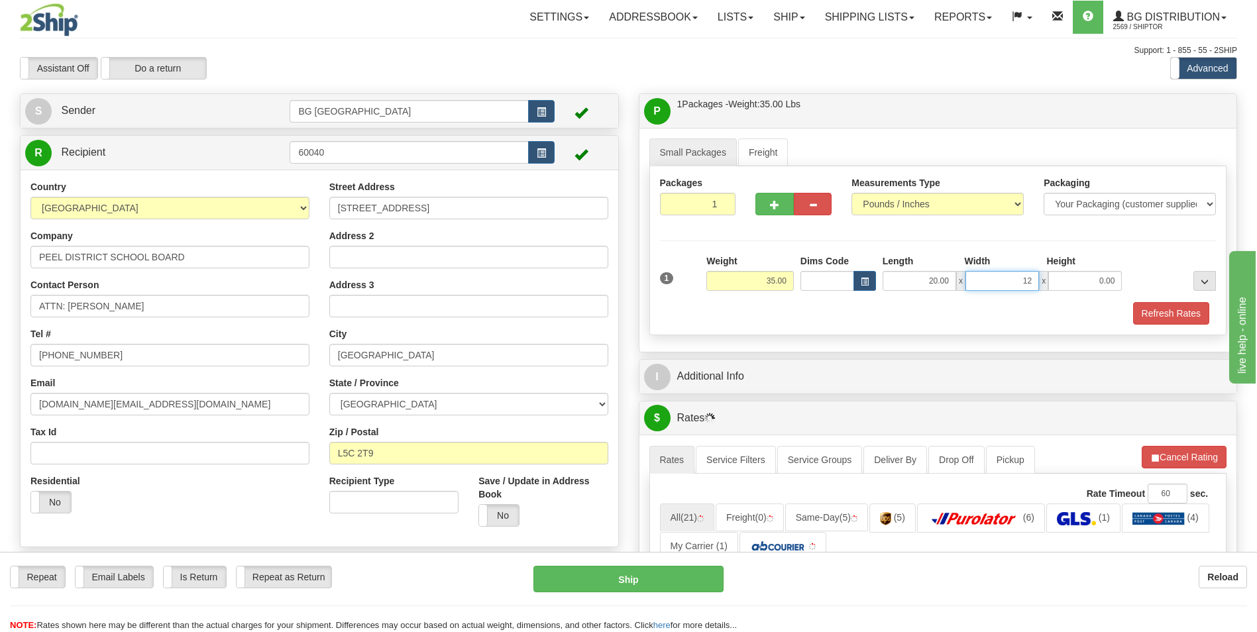
type input "12.00"
type input "9.00"
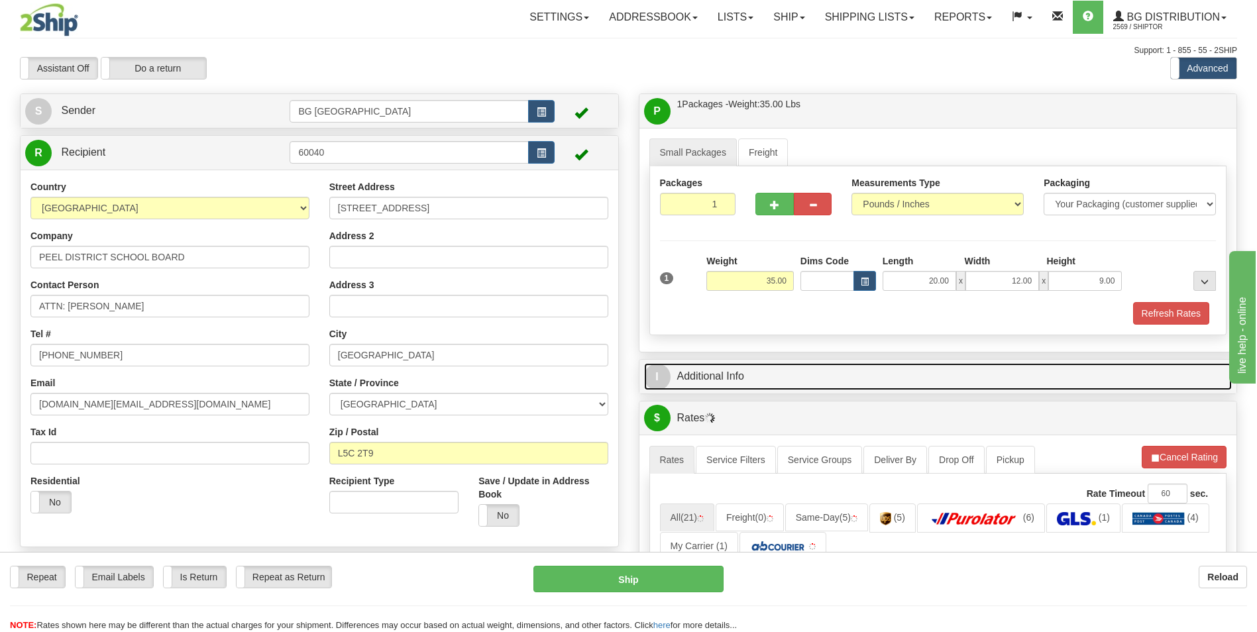
click at [749, 377] on link "I Additional Info" at bounding box center [938, 376] width 588 height 27
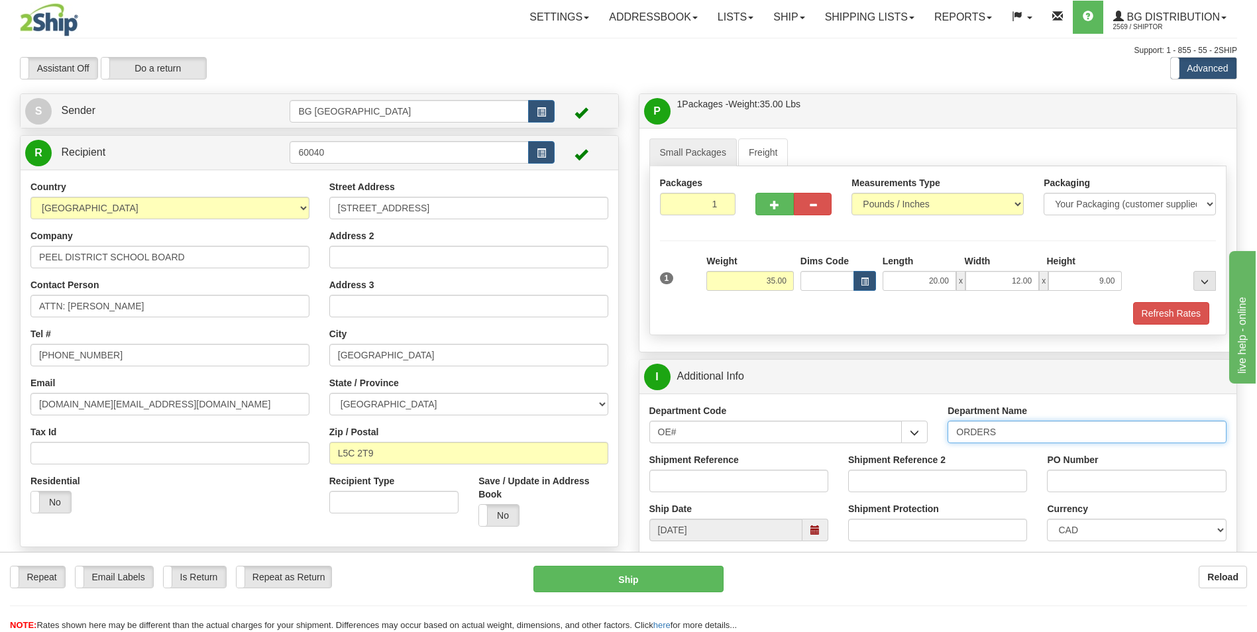
click at [1027, 434] on input "ORDERS" at bounding box center [1086, 432] width 279 height 23
type input "70184707-00"
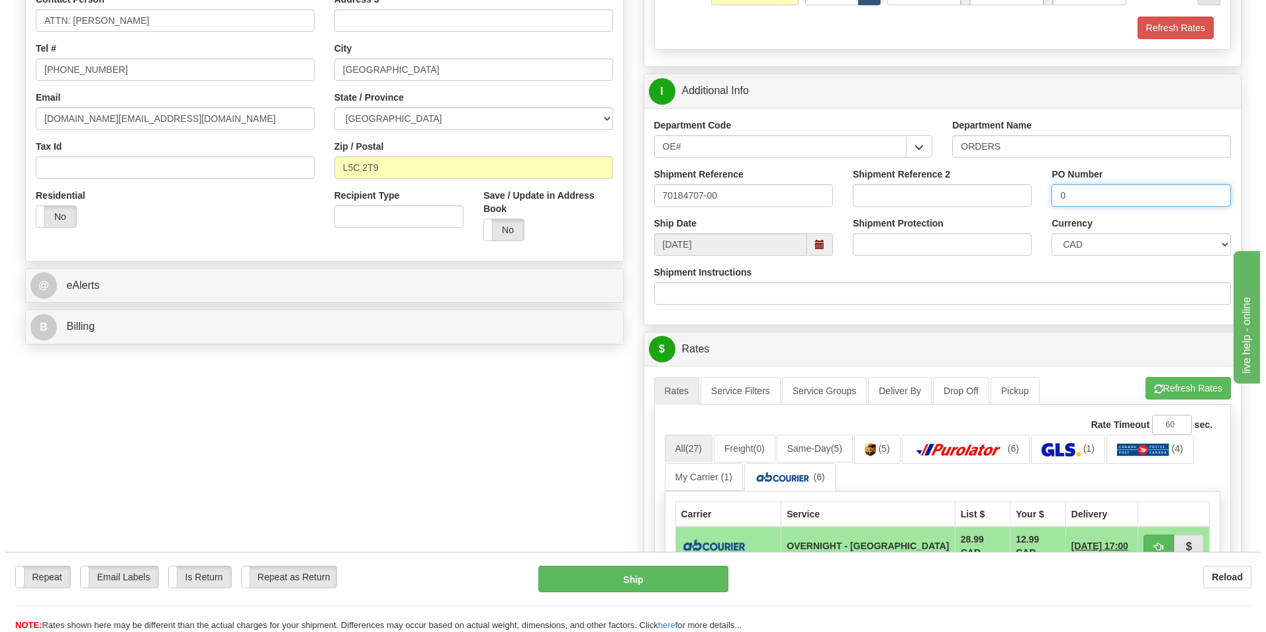
scroll to position [397, 0]
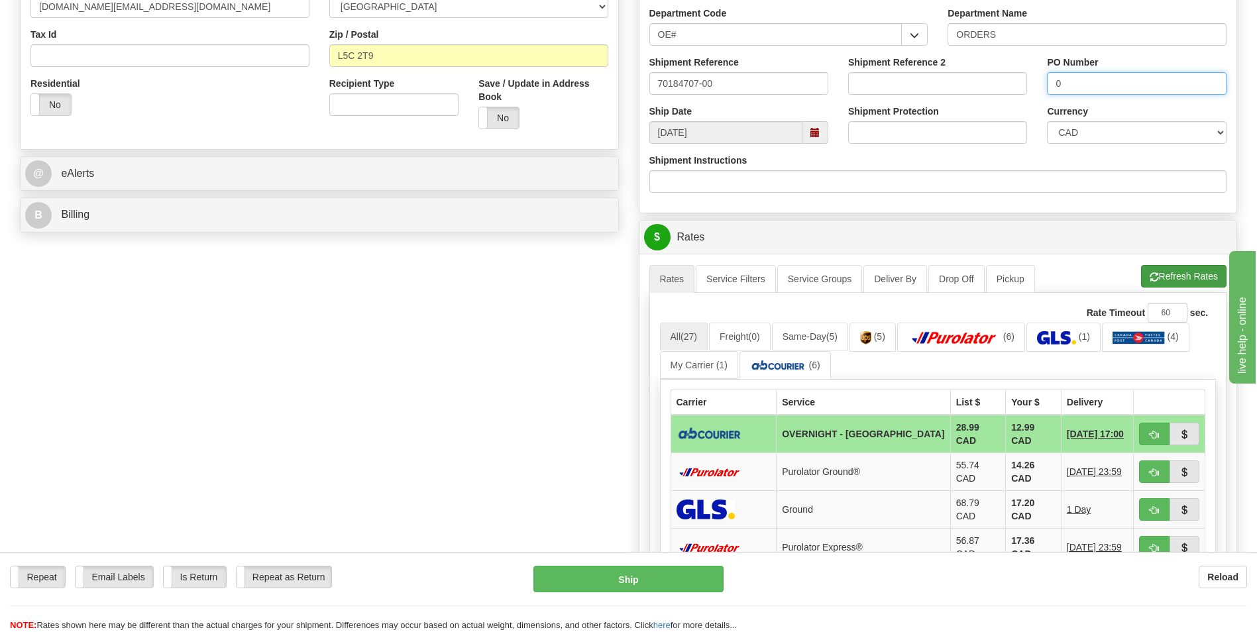
type input "0"
click at [1170, 278] on button "Refresh Rates" at bounding box center [1183, 276] width 85 height 23
click at [1144, 429] on button "button" at bounding box center [1154, 434] width 30 height 23
type input "4"
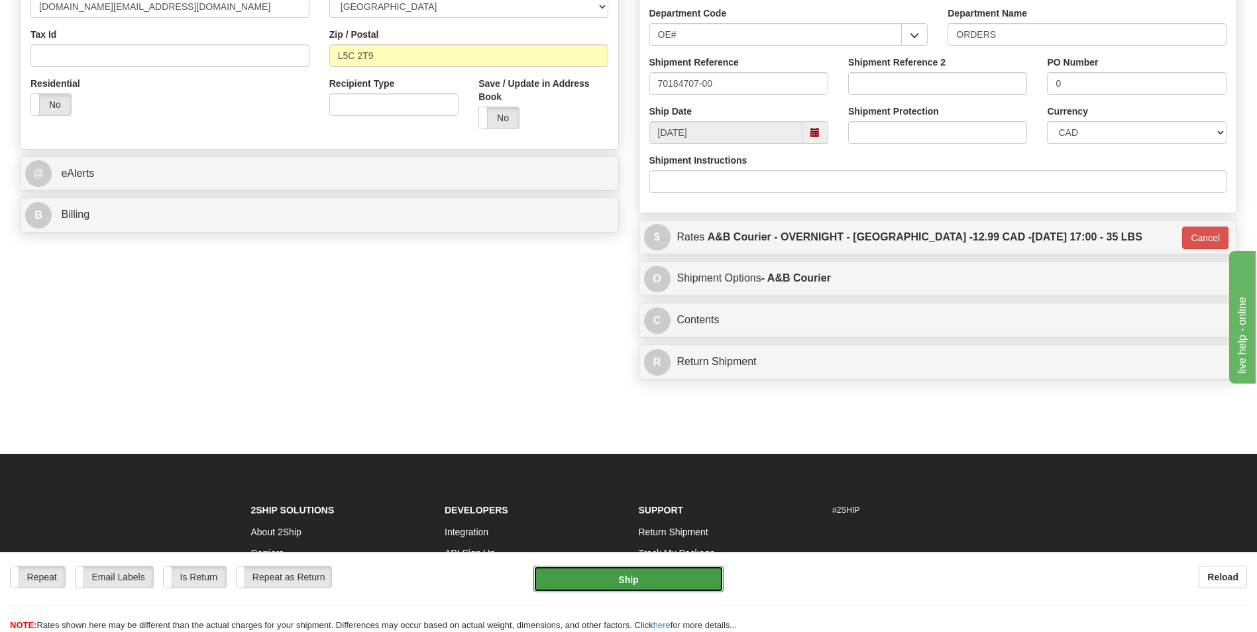
click at [590, 584] on button "Ship" at bounding box center [627, 579] width 189 height 26
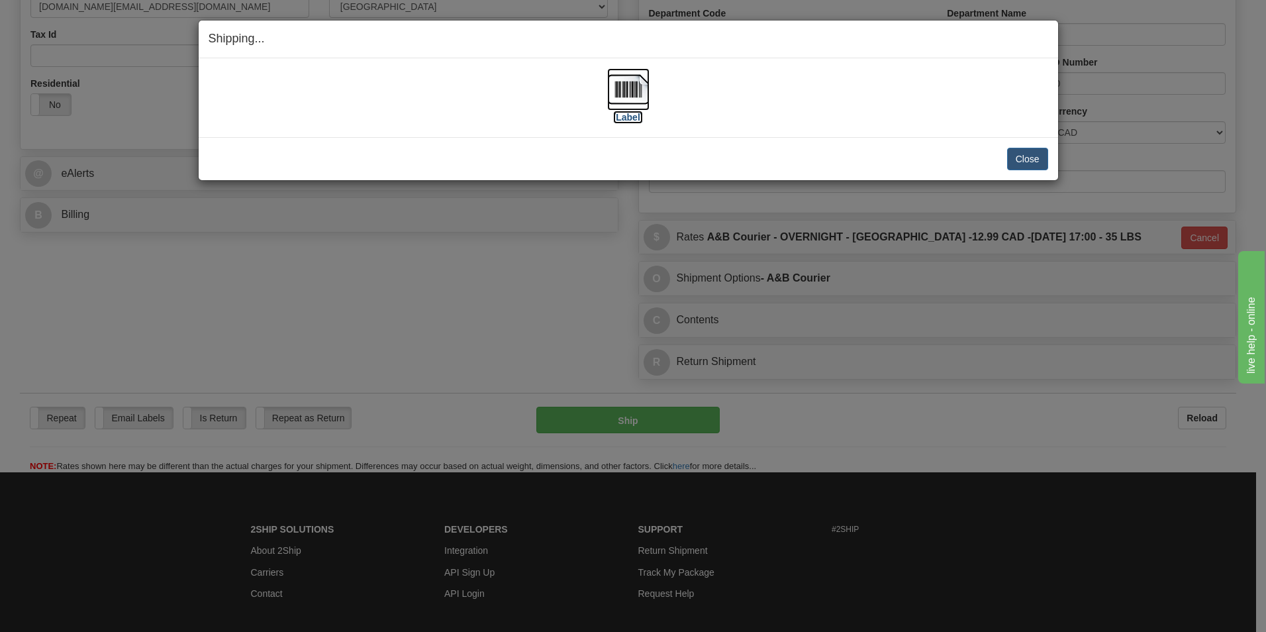
click at [644, 92] on img at bounding box center [628, 89] width 42 height 42
click at [1008, 155] on button "Close" at bounding box center [1027, 159] width 41 height 23
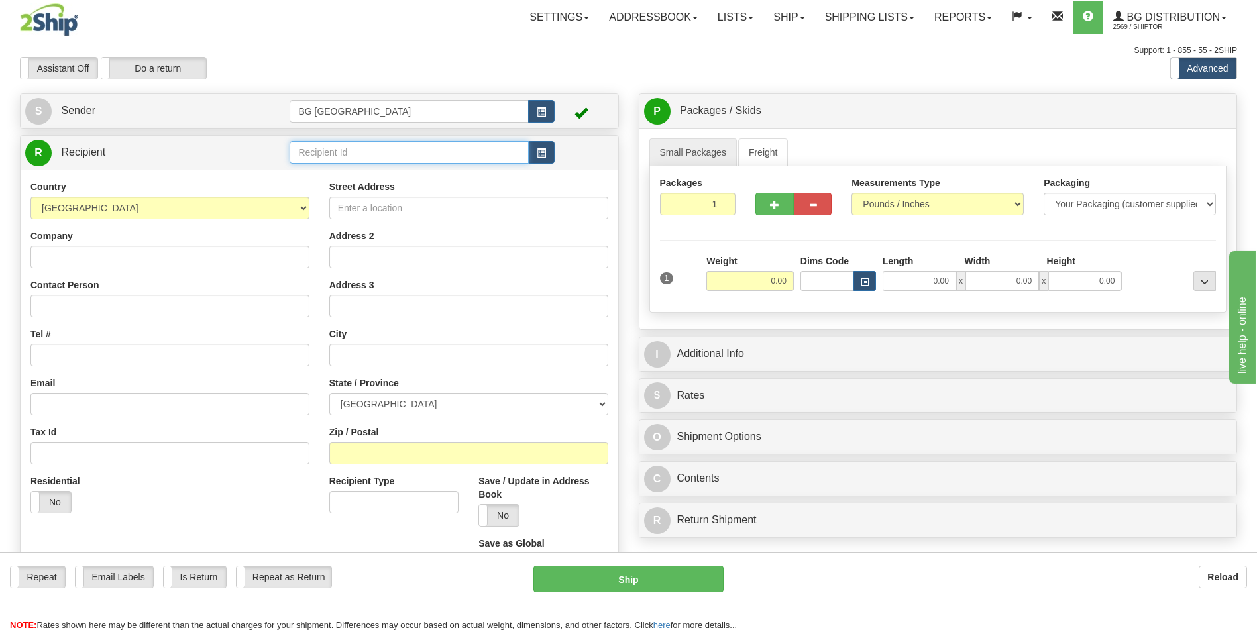
click at [322, 152] on input "text" at bounding box center [408, 152] width 238 height 23
click at [317, 169] on div "910796" at bounding box center [406, 173] width 226 height 15
type input "910796"
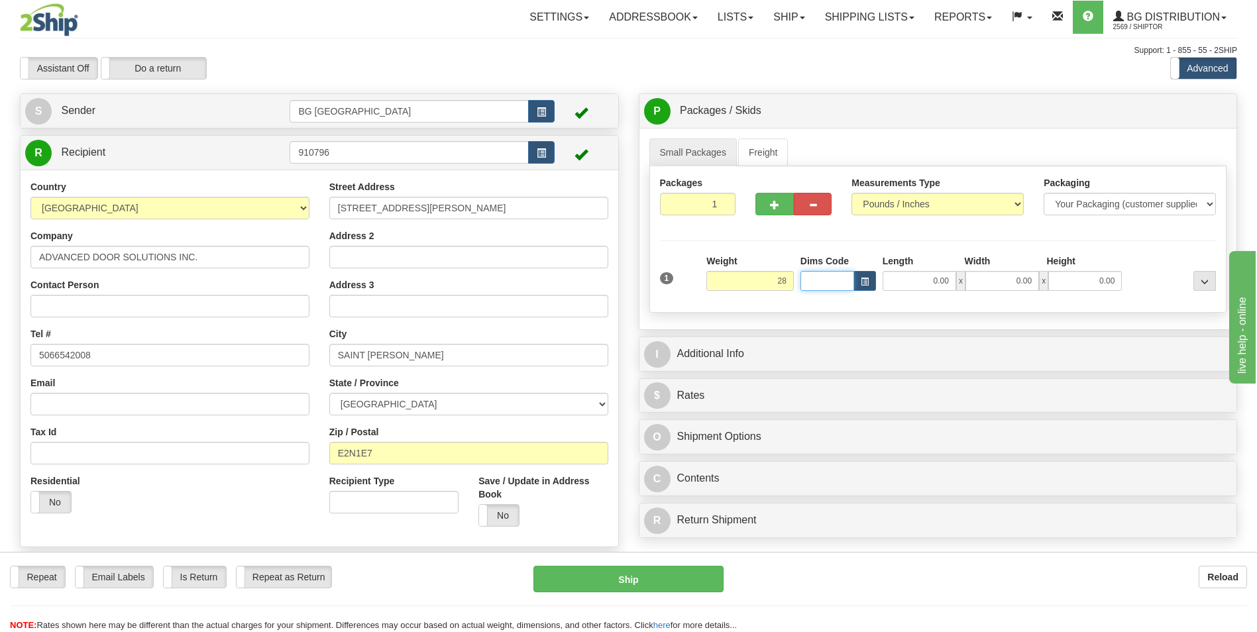
type input "28.00"
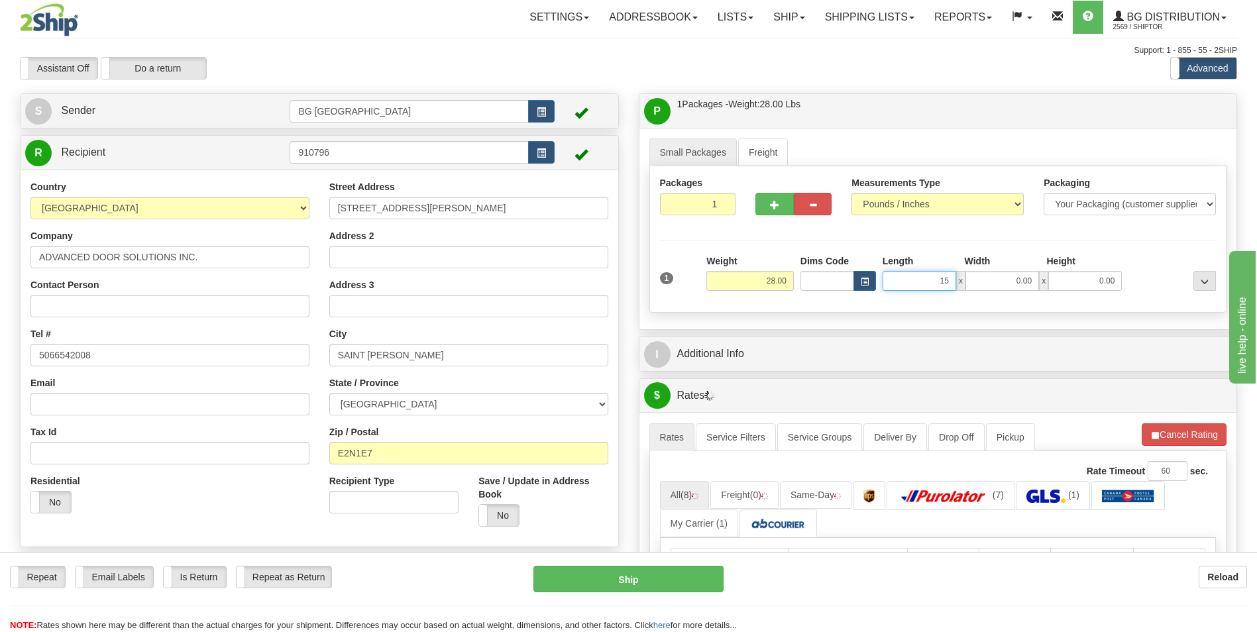
type input "15.00"
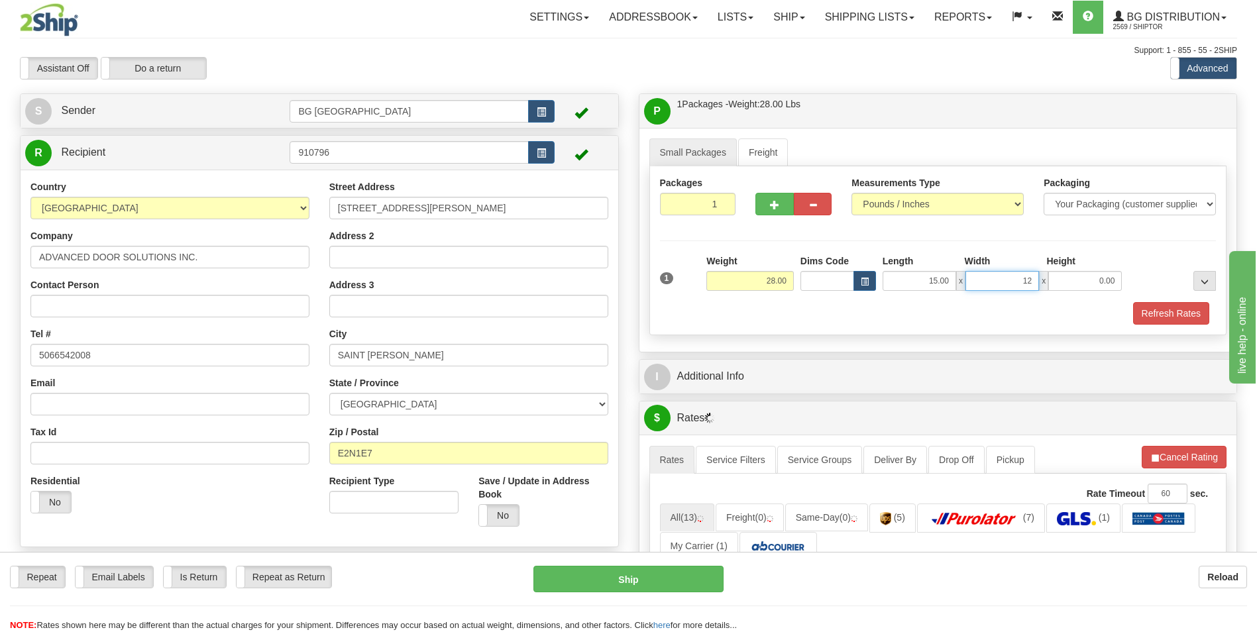
type input "12.00"
type input "6.00"
click at [723, 394] on div "P Packages / Skids 1 Packages - Weight: 28.00 Lbs 1 Skids - Weight: NaN Lbs Shi…" at bounding box center [938, 573] width 619 height 961
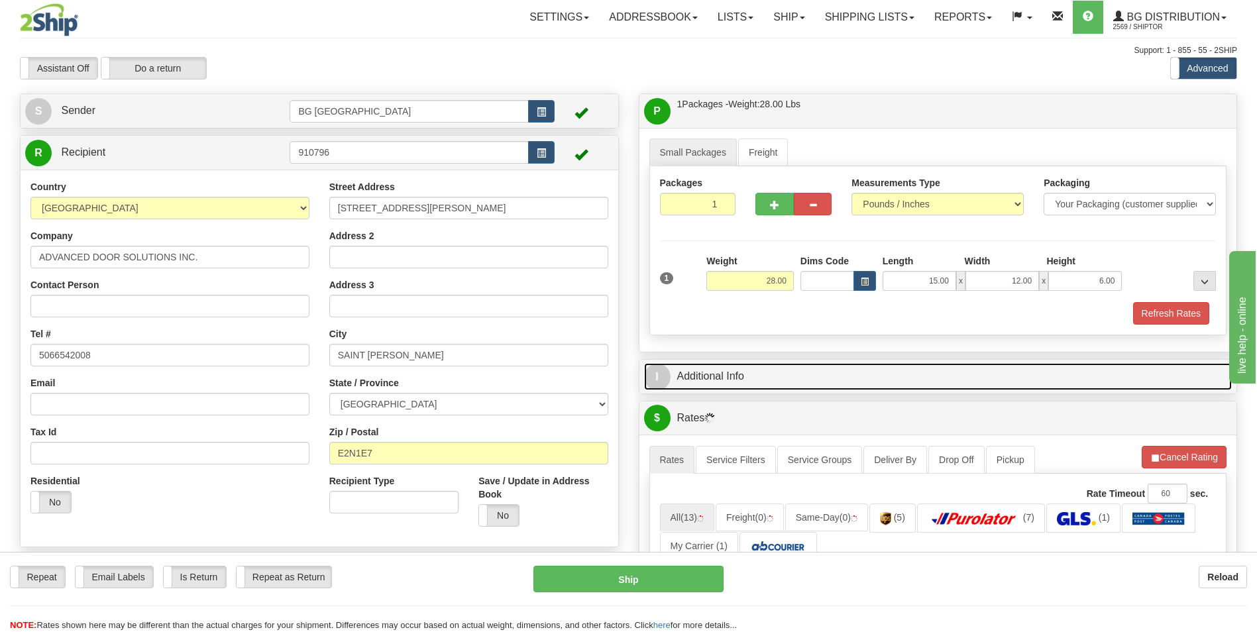
click at [742, 381] on link "I Additional Info" at bounding box center [938, 376] width 588 height 27
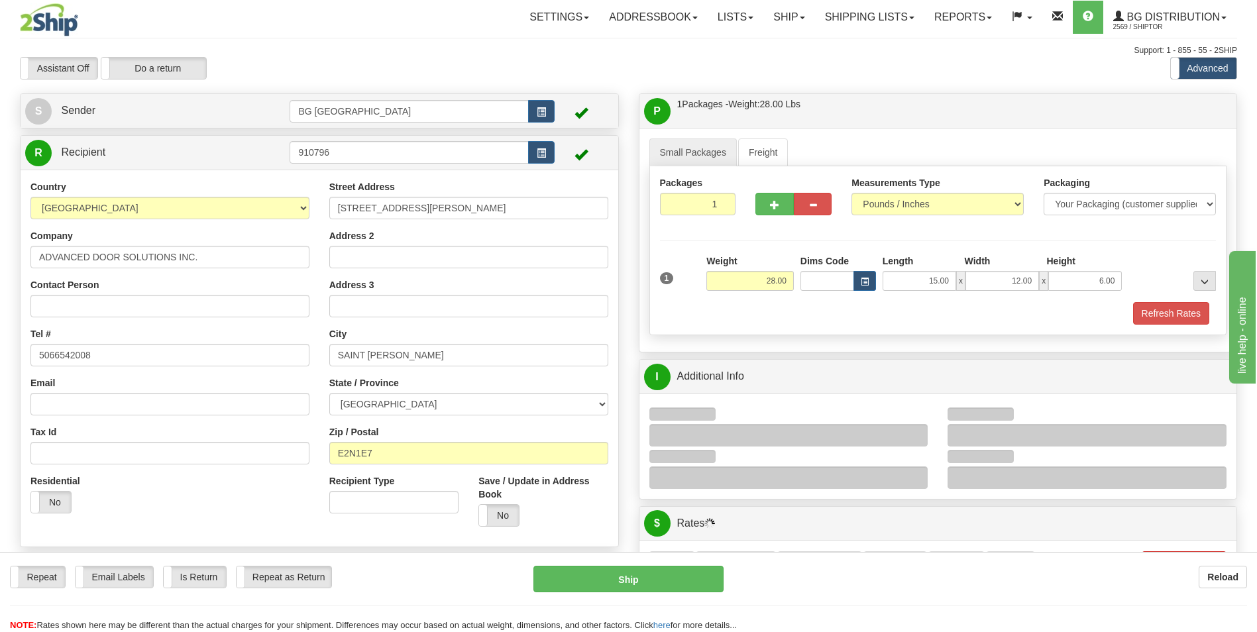
click at [1021, 434] on div at bounding box center [1086, 435] width 279 height 23
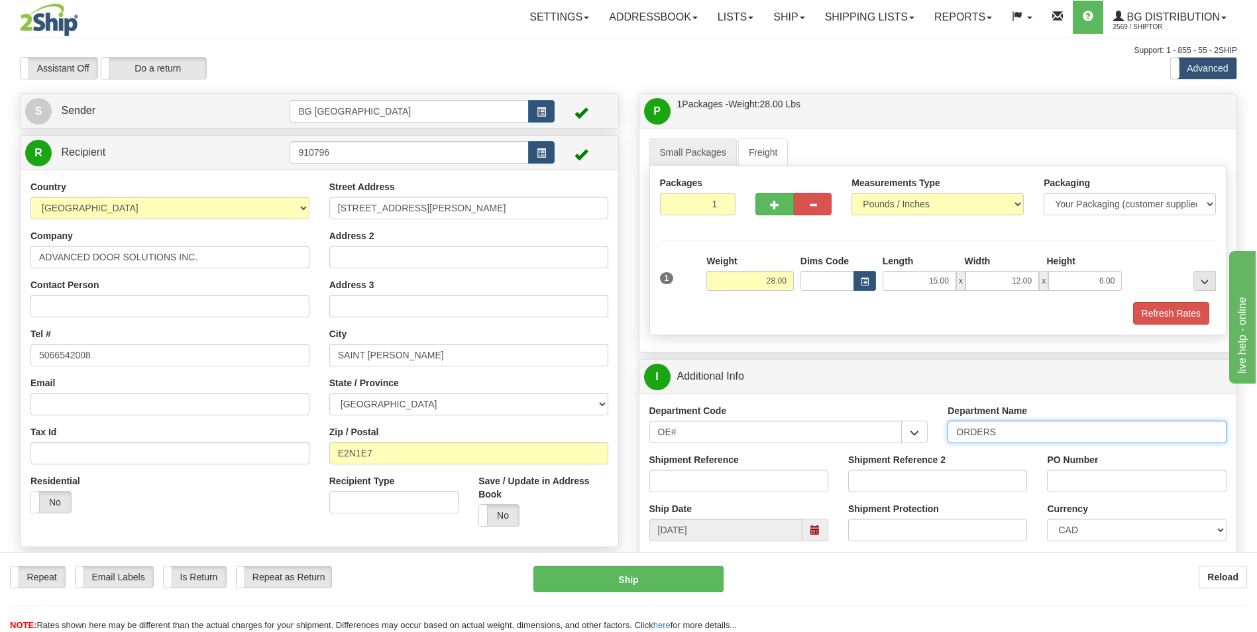
click at [1021, 434] on input "ORDERS" at bounding box center [1086, 432] width 279 height 23
type input "70184718-00"
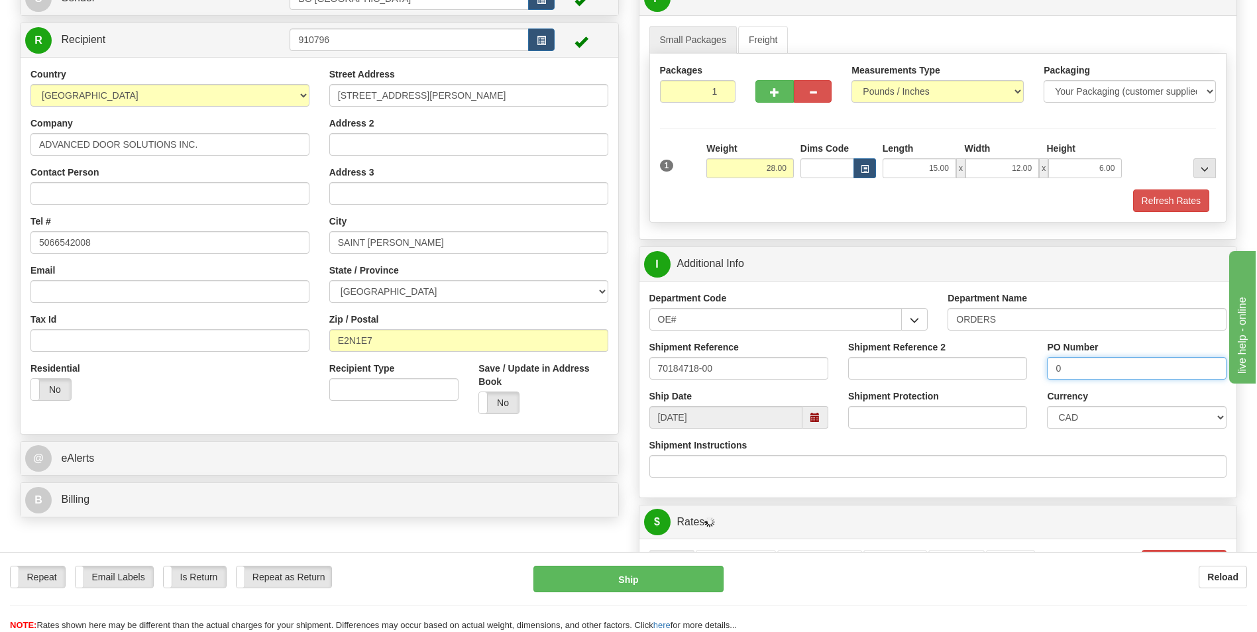
scroll to position [331, 0]
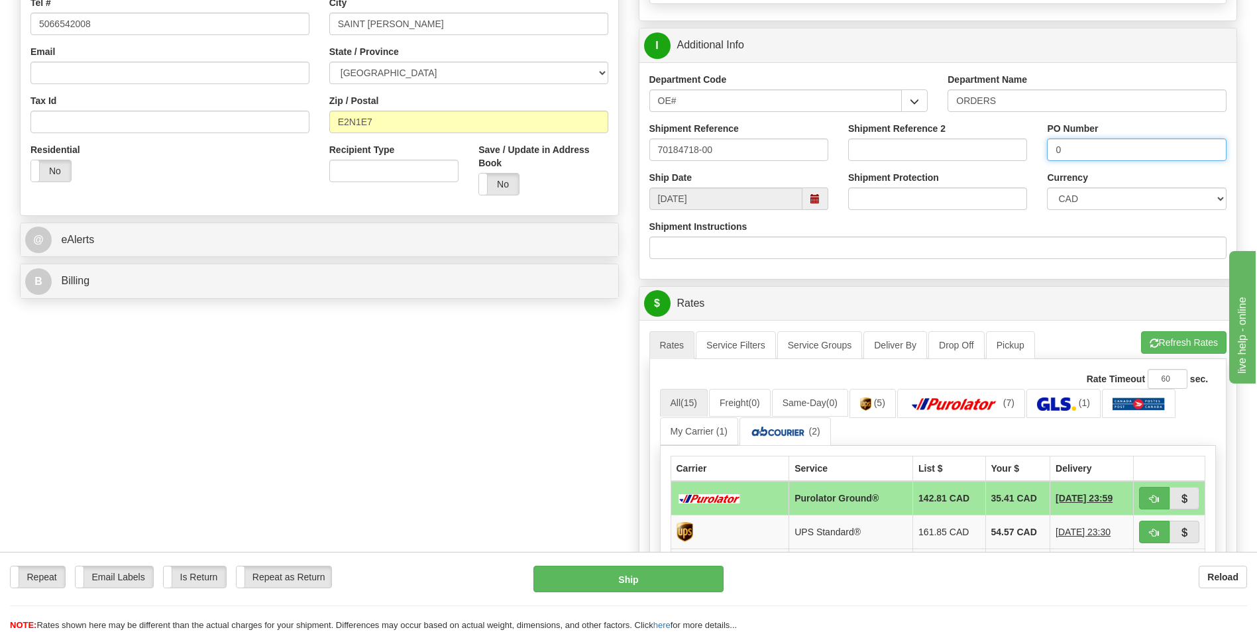
type input "0"
click at [1159, 343] on button "Refresh Rates" at bounding box center [1183, 342] width 85 height 23
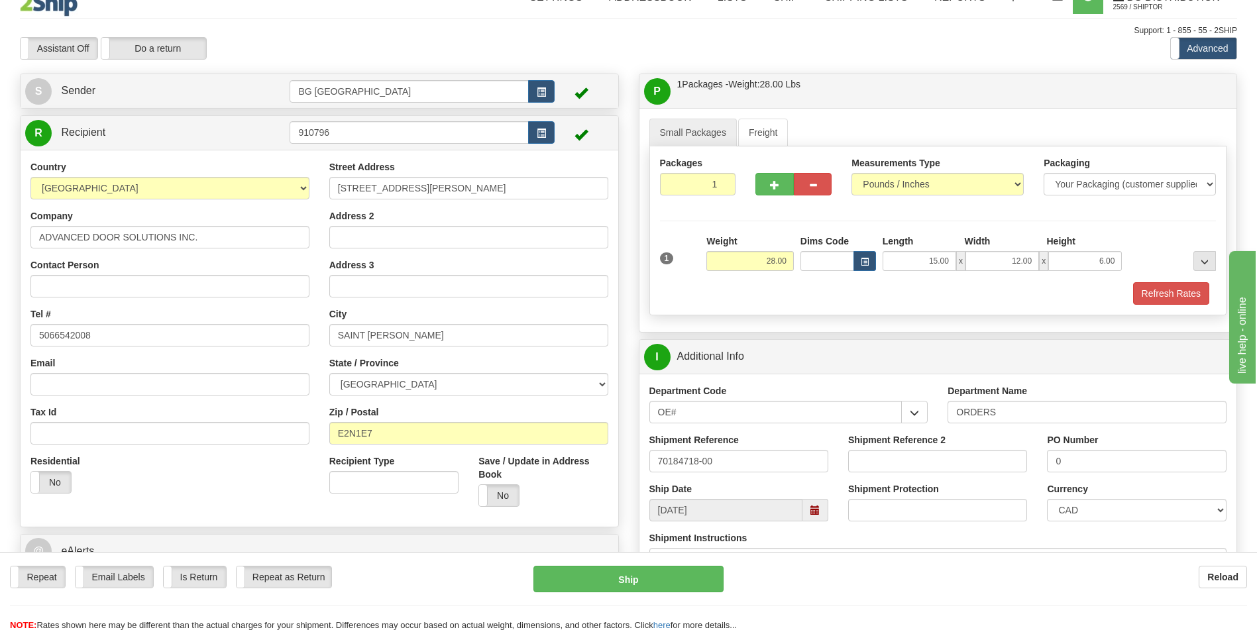
scroll to position [0, 0]
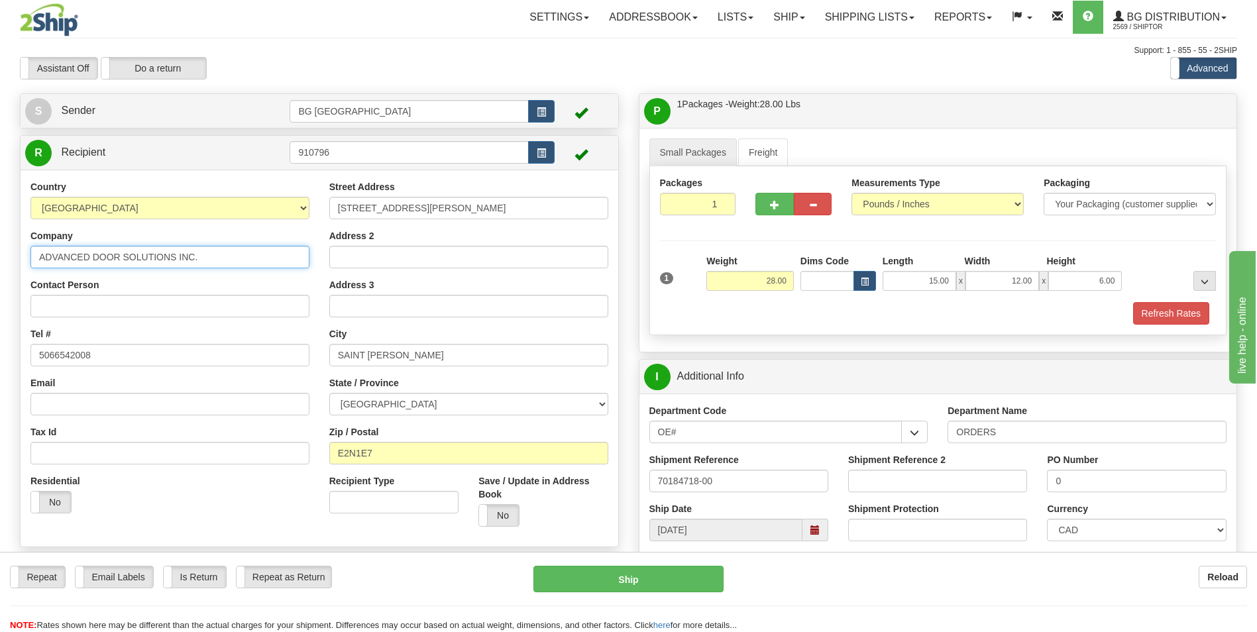
click at [172, 246] on input "ADVANCED DOOR SOLUTIONS INC." at bounding box center [169, 257] width 279 height 23
paste input "text"
type input "ADVANCED DOOR SOLUTIONS INC"
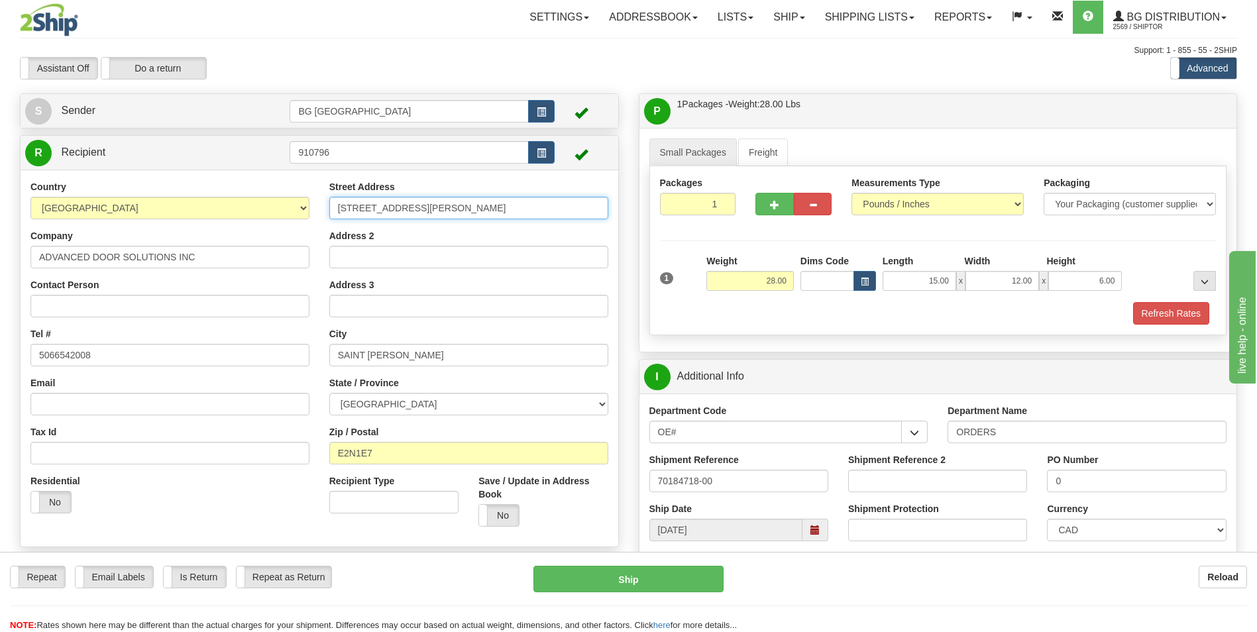
click at [413, 197] on input "203 KAREN STREET" at bounding box center [468, 208] width 279 height 23
paste input "715 HILLCREST ROAD"
type input "715 HILLCREST ROAD"
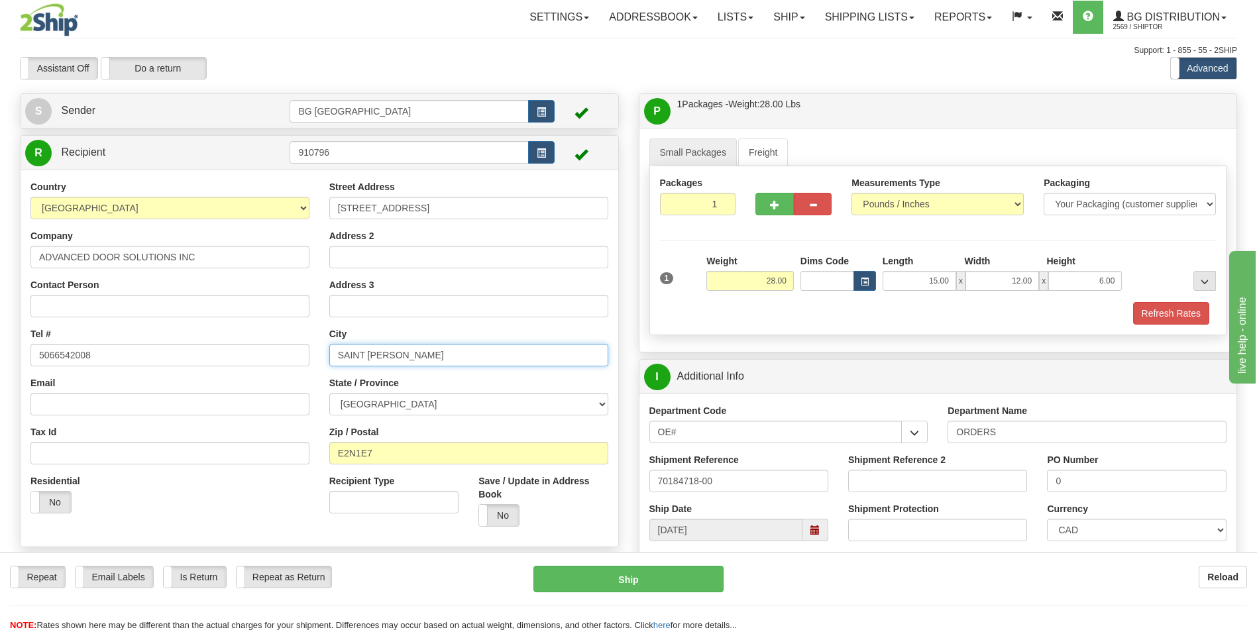
click at [360, 346] on input "SAINT JOHN" at bounding box center [468, 355] width 279 height 23
click at [384, 450] on input "E2N1E7" at bounding box center [468, 453] width 279 height 23
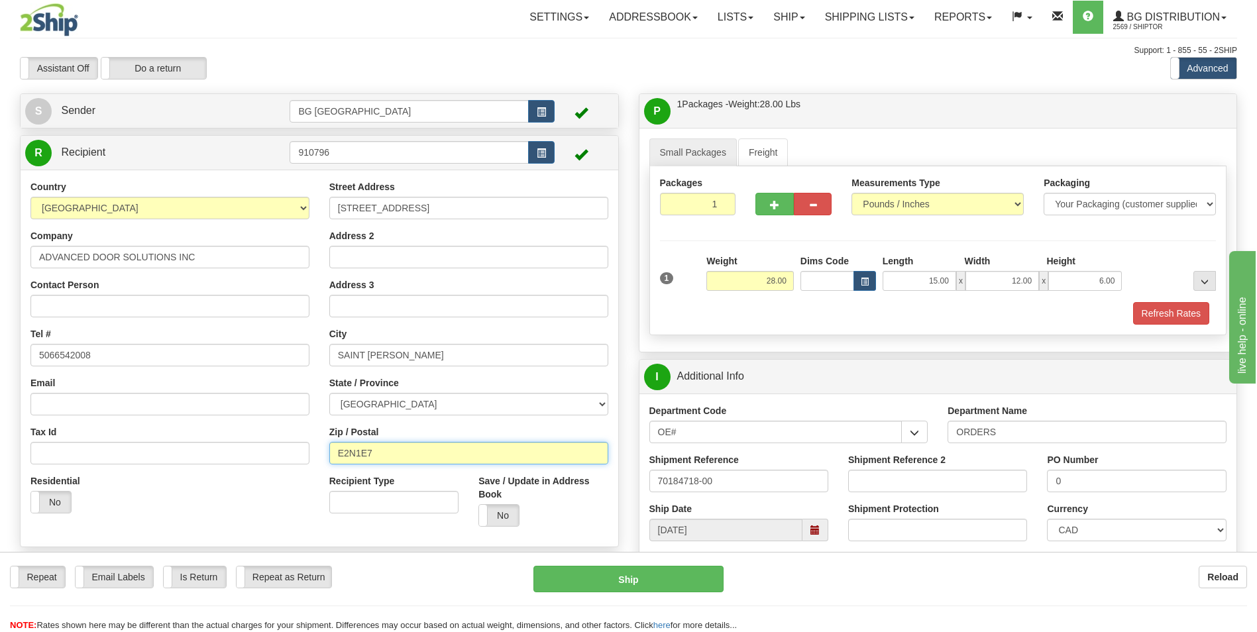
click at [384, 450] on input "E2N1E7" at bounding box center [468, 453] width 279 height 23
paste input "-2B6"
click at [360, 458] on input "E2N-2B6" at bounding box center [468, 453] width 279 height 23
type input "E2N 2B6"
click at [257, 493] on div "Residential Yes No" at bounding box center [170, 498] width 299 height 49
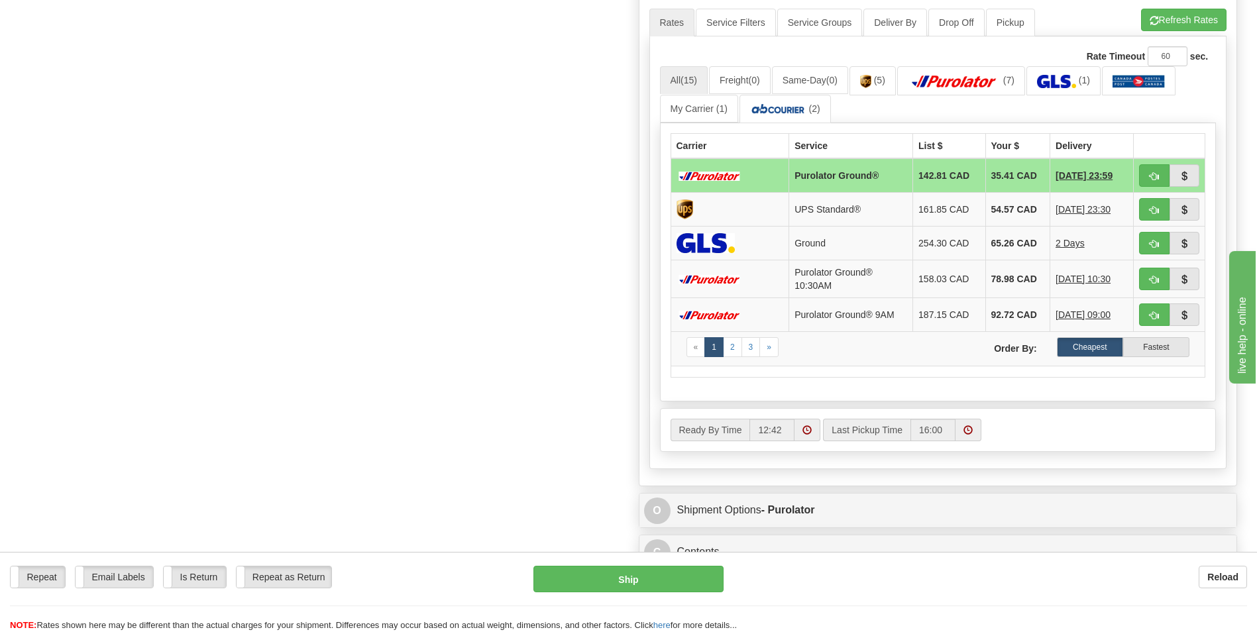
scroll to position [662, 0]
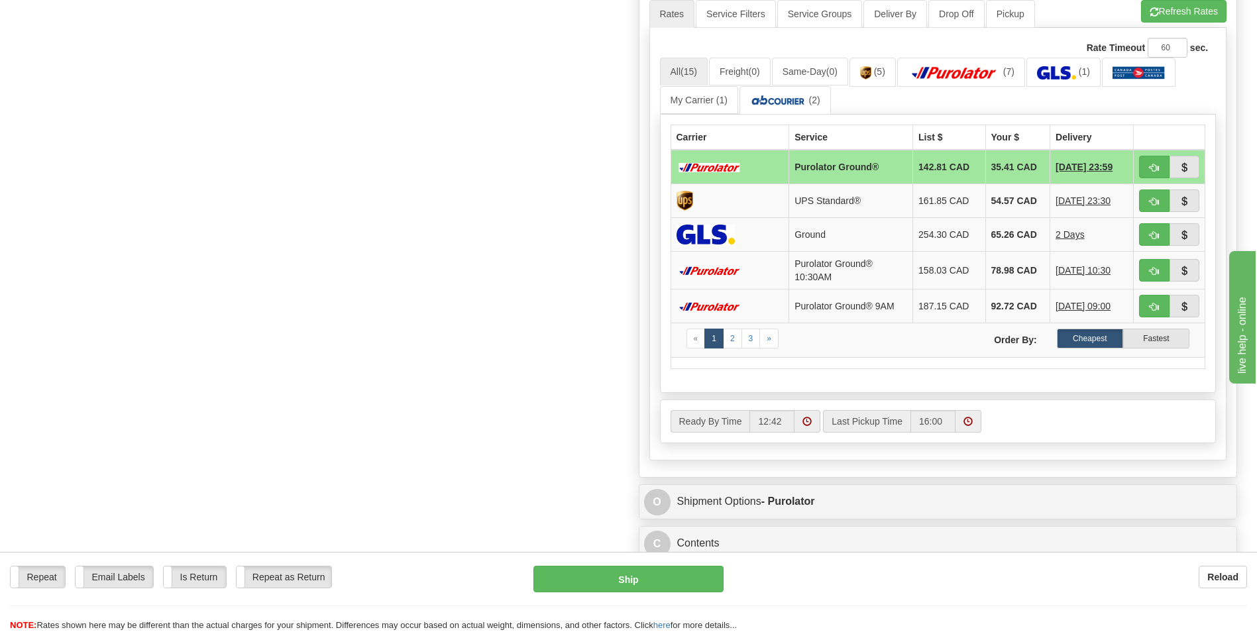
click at [193, 158] on div "Create a label for the return Create Pickup Without Label S" at bounding box center [628, 20] width 1237 height 1178
click at [1151, 166] on span "button" at bounding box center [1153, 168] width 9 height 9
type input "260"
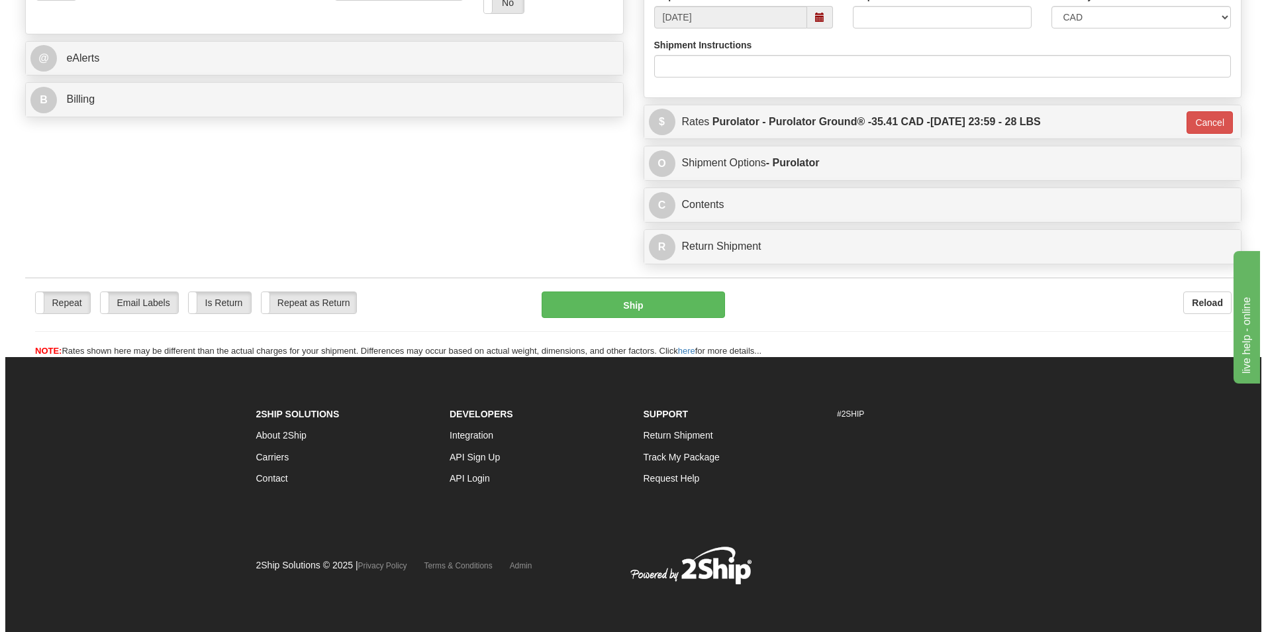
scroll to position [513, 0]
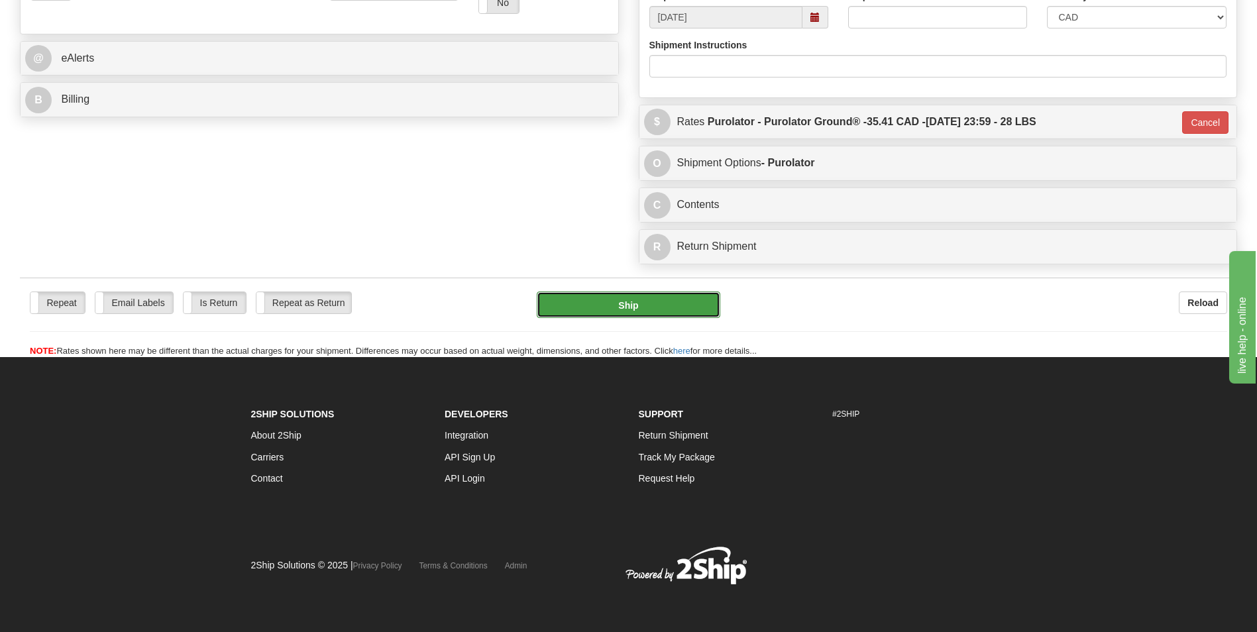
click at [652, 311] on button "Ship" at bounding box center [628, 304] width 183 height 26
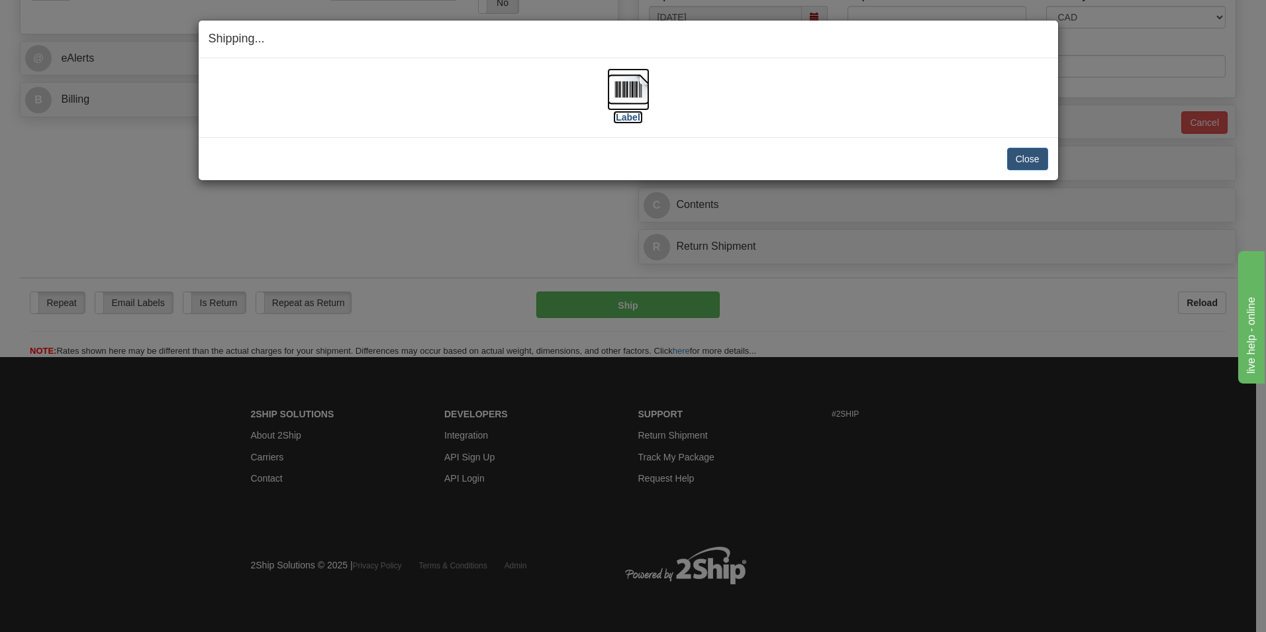
click at [619, 87] on img at bounding box center [628, 89] width 42 height 42
click at [1044, 148] on button "Close" at bounding box center [1027, 159] width 41 height 23
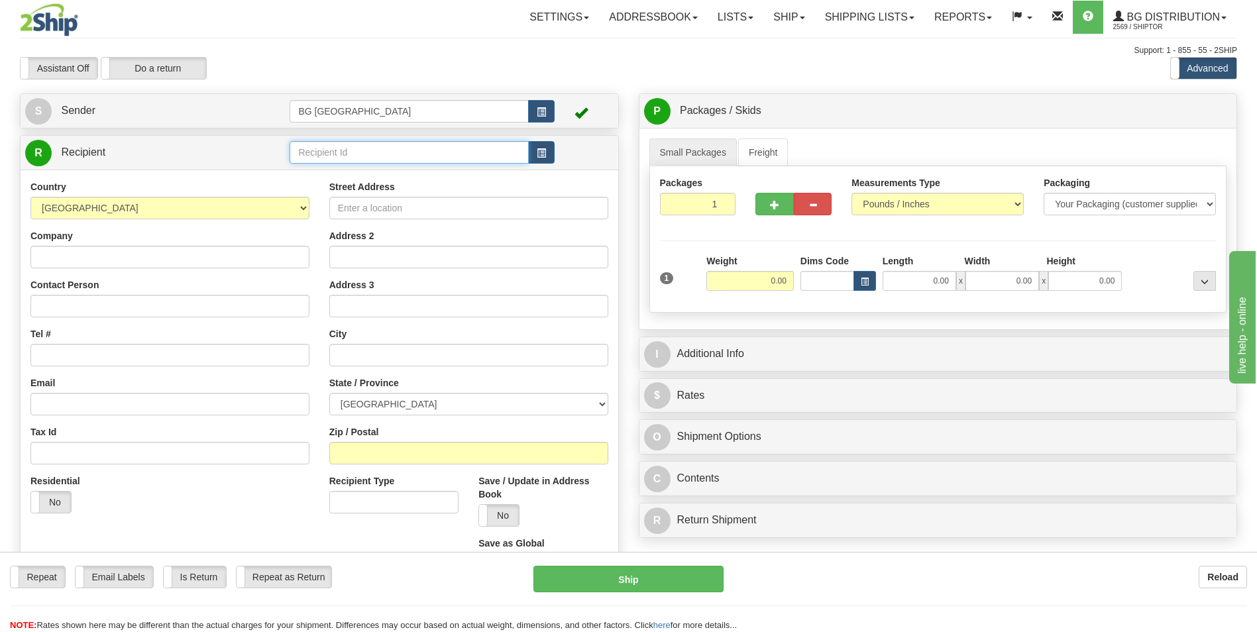
click at [370, 149] on input "text" at bounding box center [408, 152] width 238 height 23
click at [326, 170] on div "60531" at bounding box center [406, 173] width 226 height 15
type input "60531"
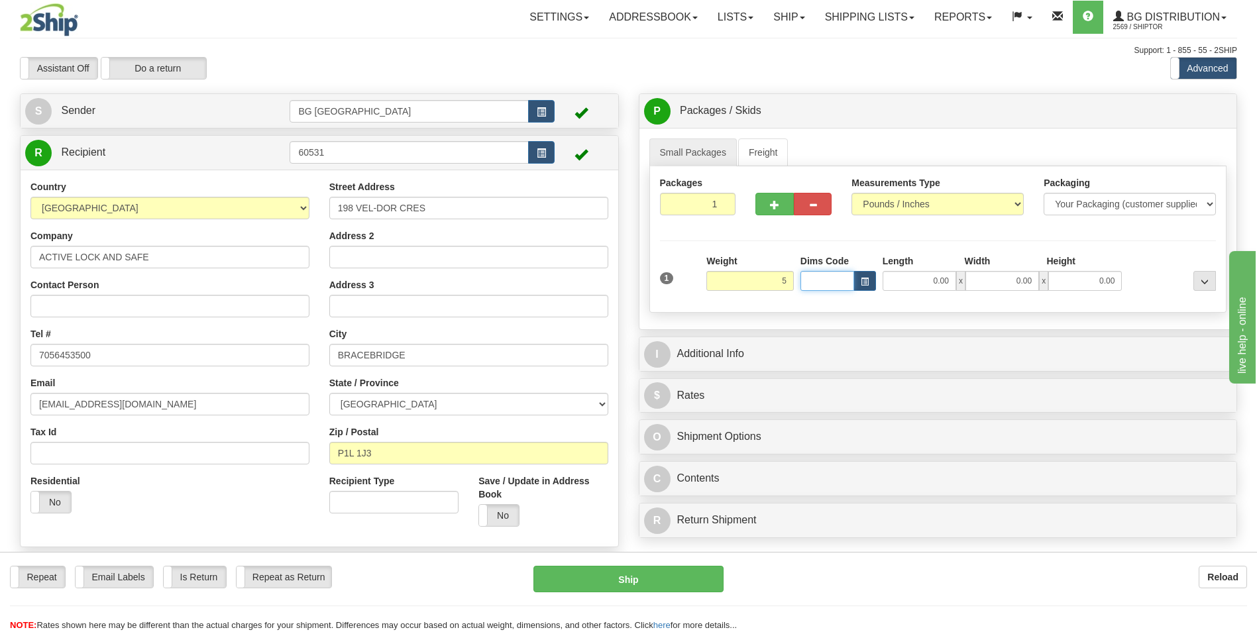
type input "5.00"
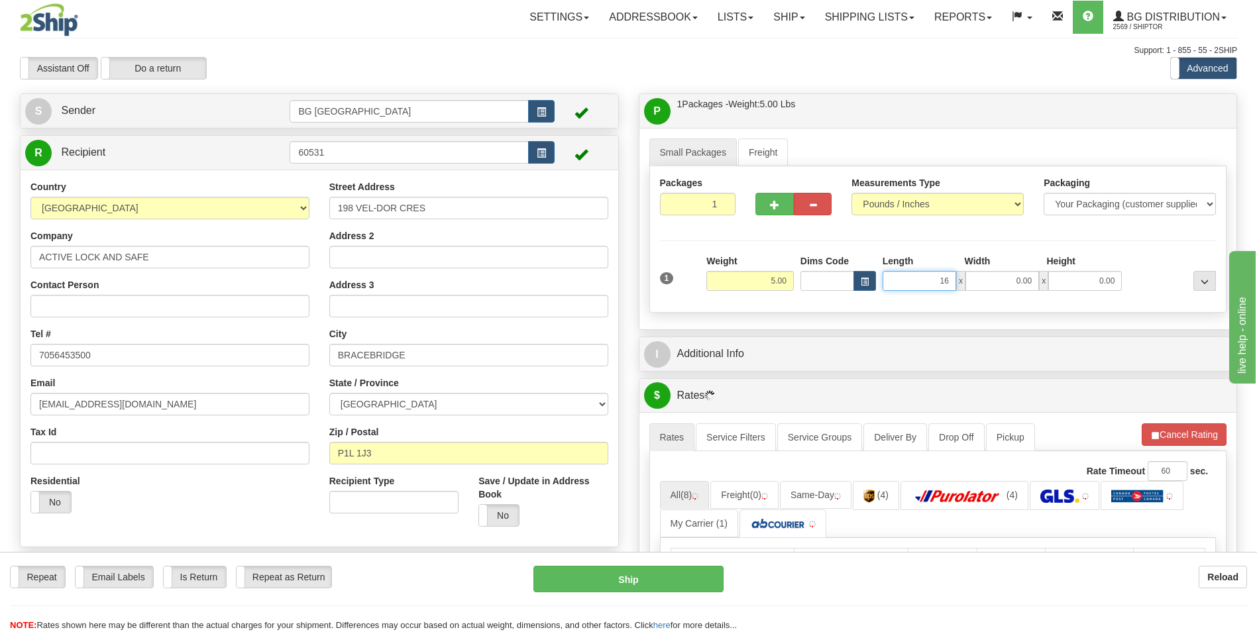
type input "16.00"
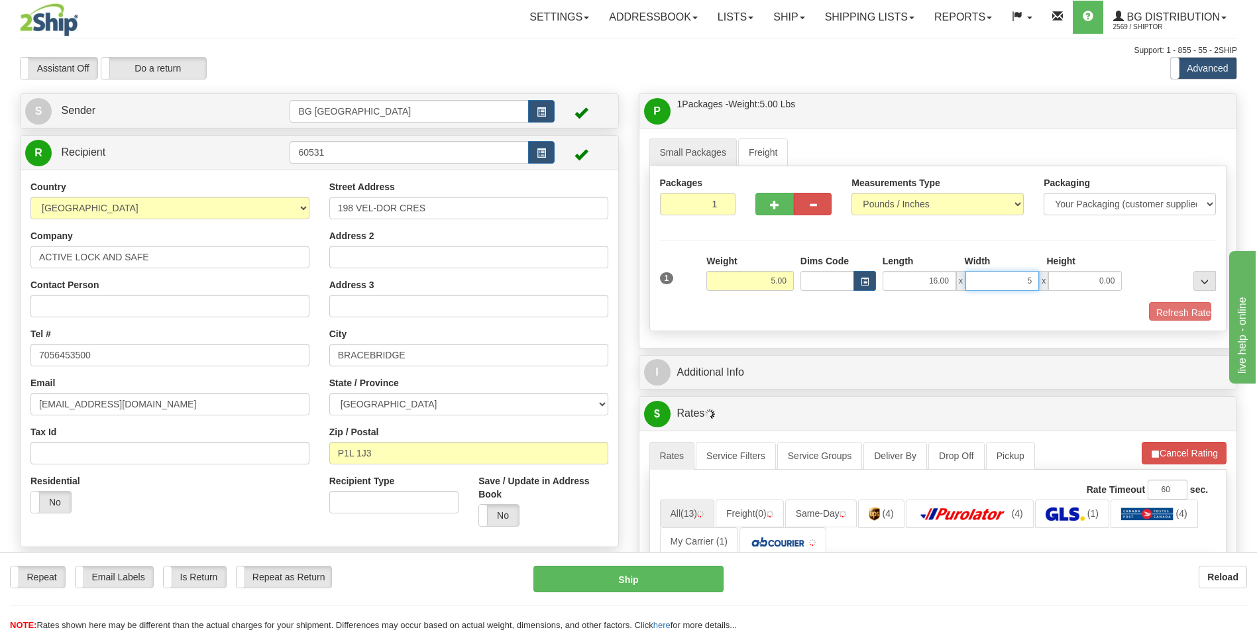
type input "5.00"
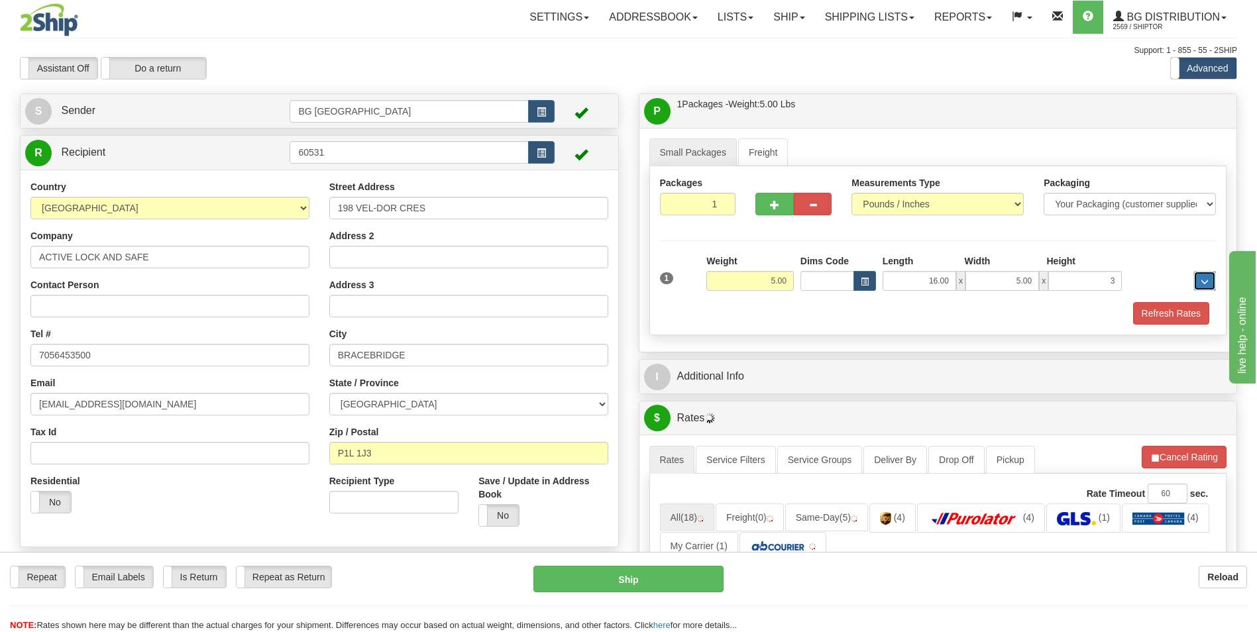
type input "3.00"
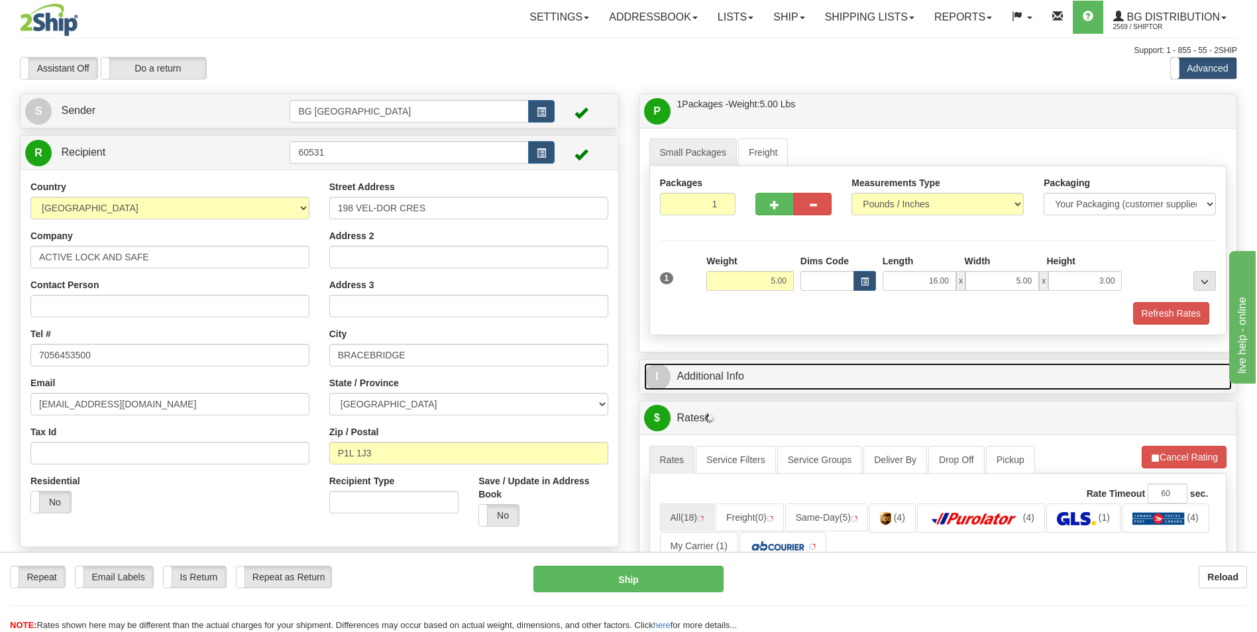
click at [772, 369] on link "I Additional Info" at bounding box center [938, 376] width 588 height 27
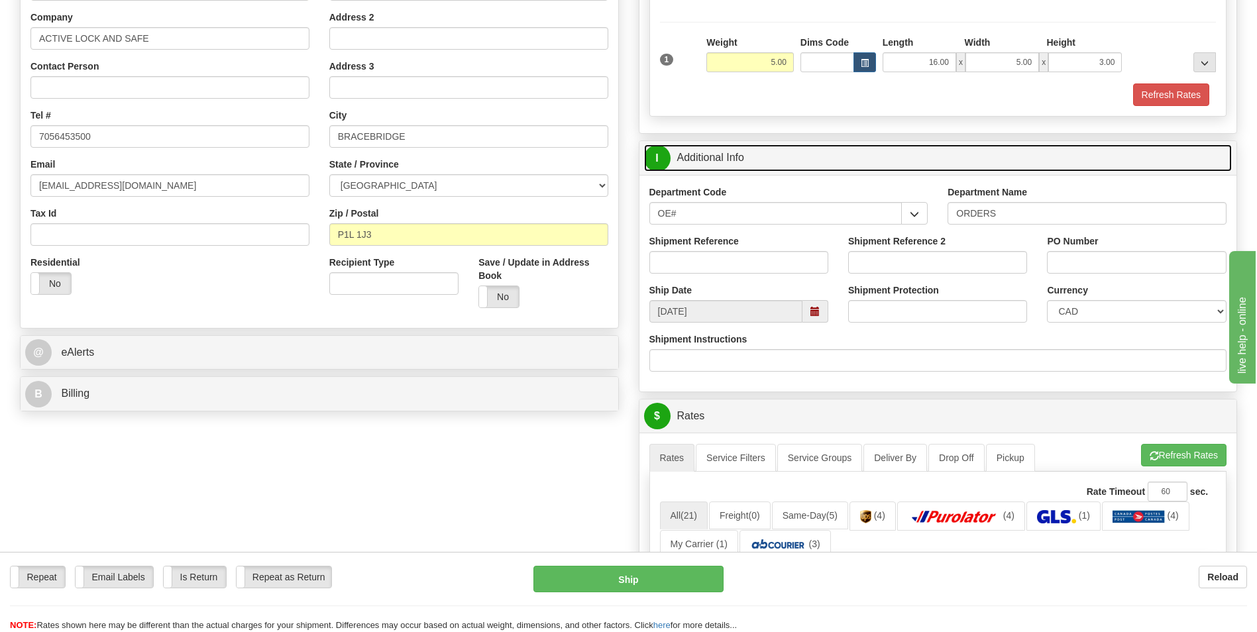
scroll to position [265, 0]
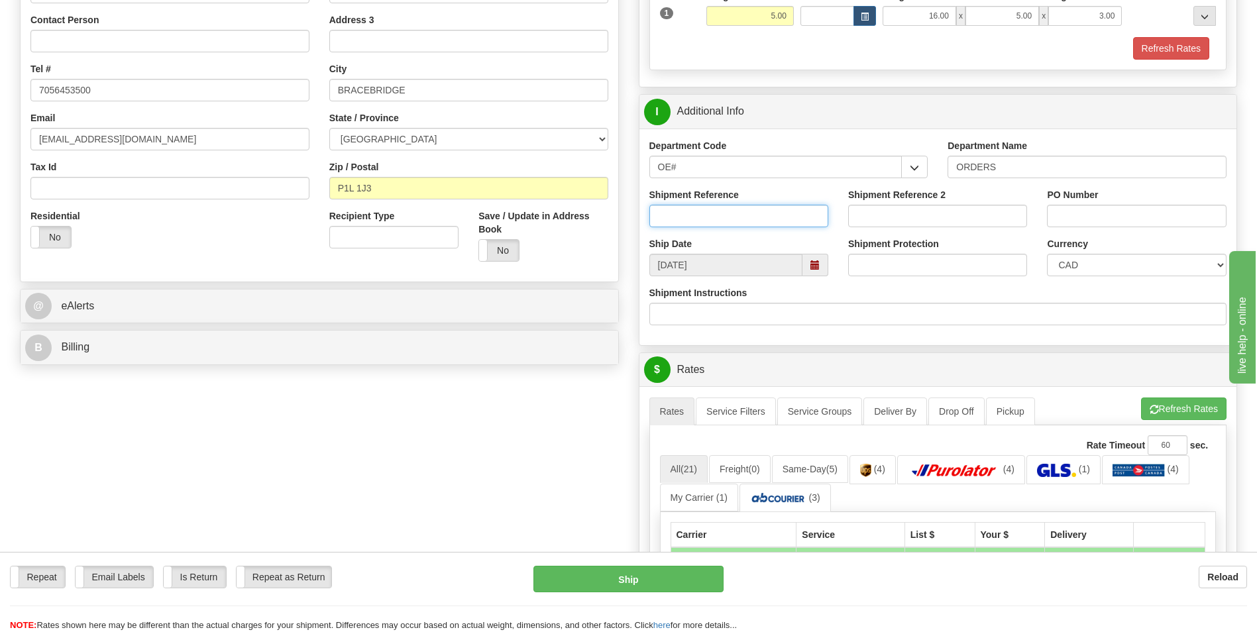
click at [705, 216] on input "Shipment Reference" at bounding box center [738, 216] width 179 height 23
type input "70184713-00"
click at [1065, 213] on input "PO Number" at bounding box center [1136, 216] width 179 height 23
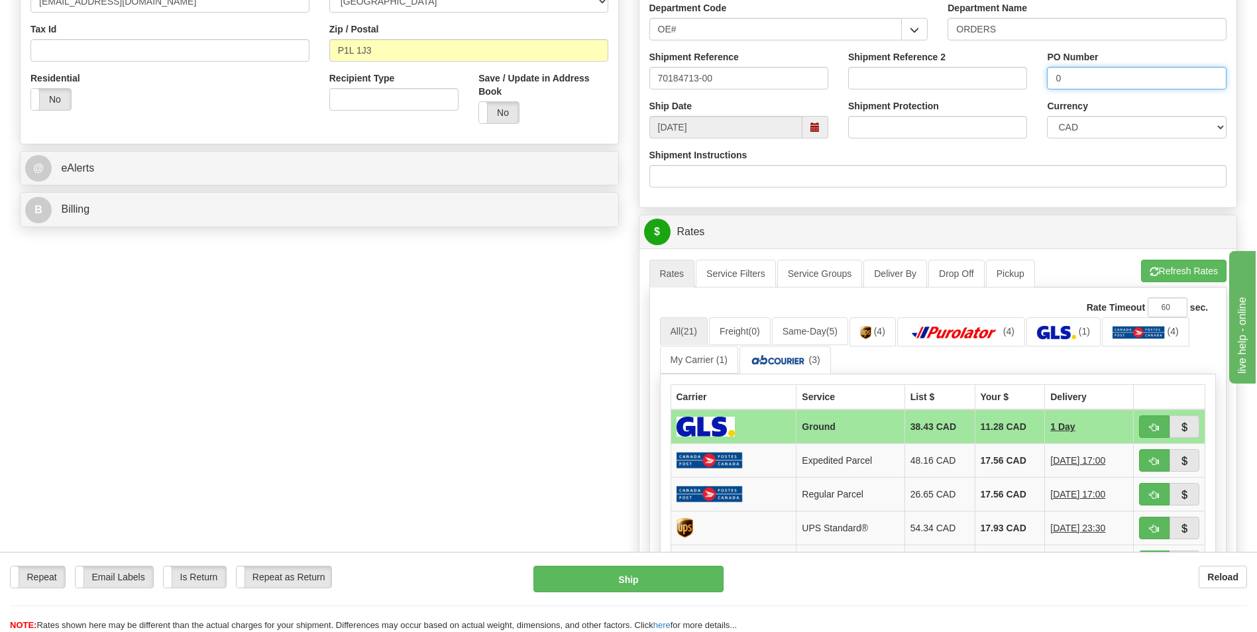
scroll to position [596, 0]
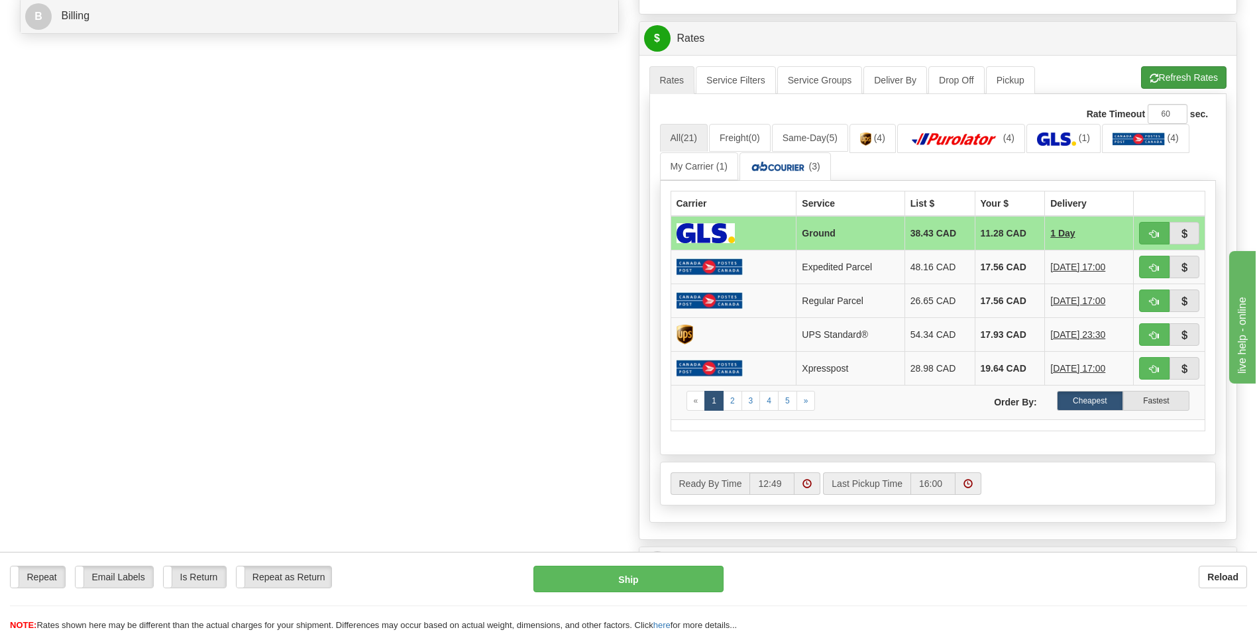
type input "0"
click at [1184, 84] on button "Refresh Rates" at bounding box center [1183, 77] width 85 height 23
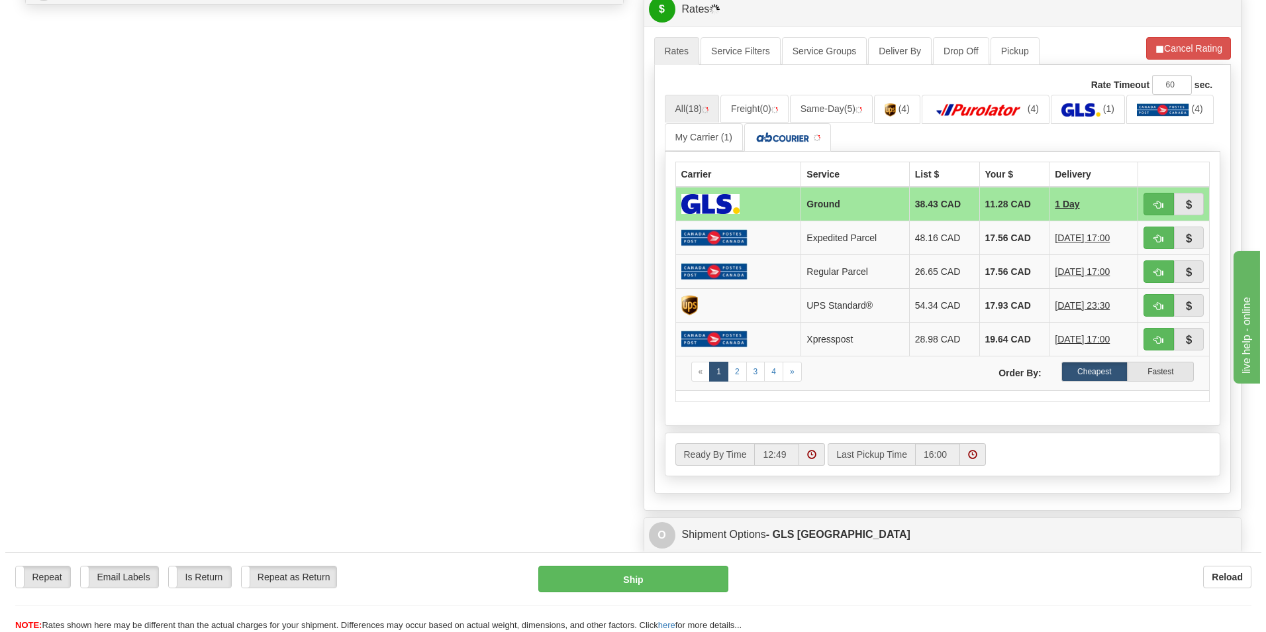
scroll to position [662, 0]
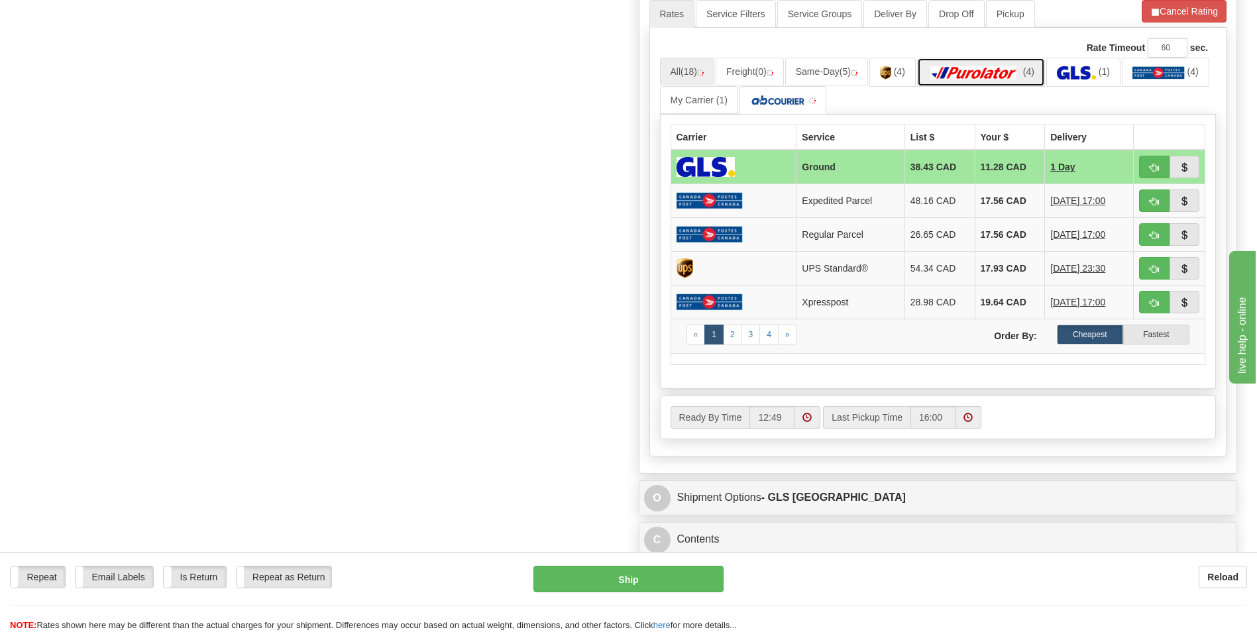
click at [1013, 74] on img at bounding box center [973, 72] width 93 height 13
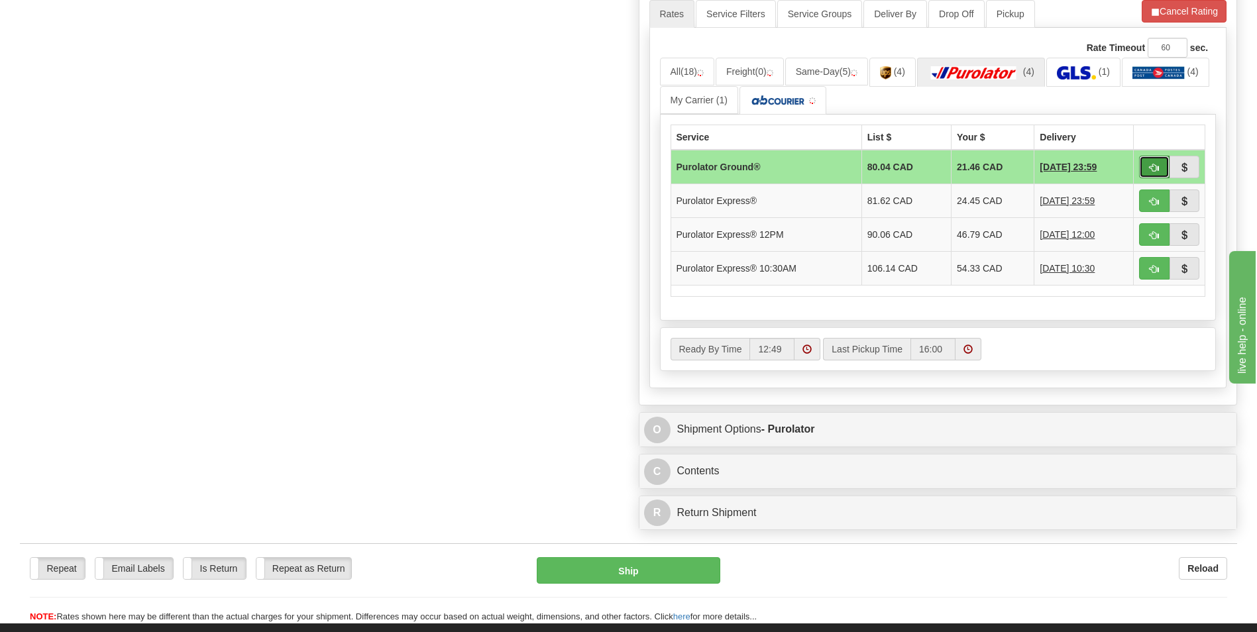
click at [1145, 164] on button "button" at bounding box center [1154, 167] width 30 height 23
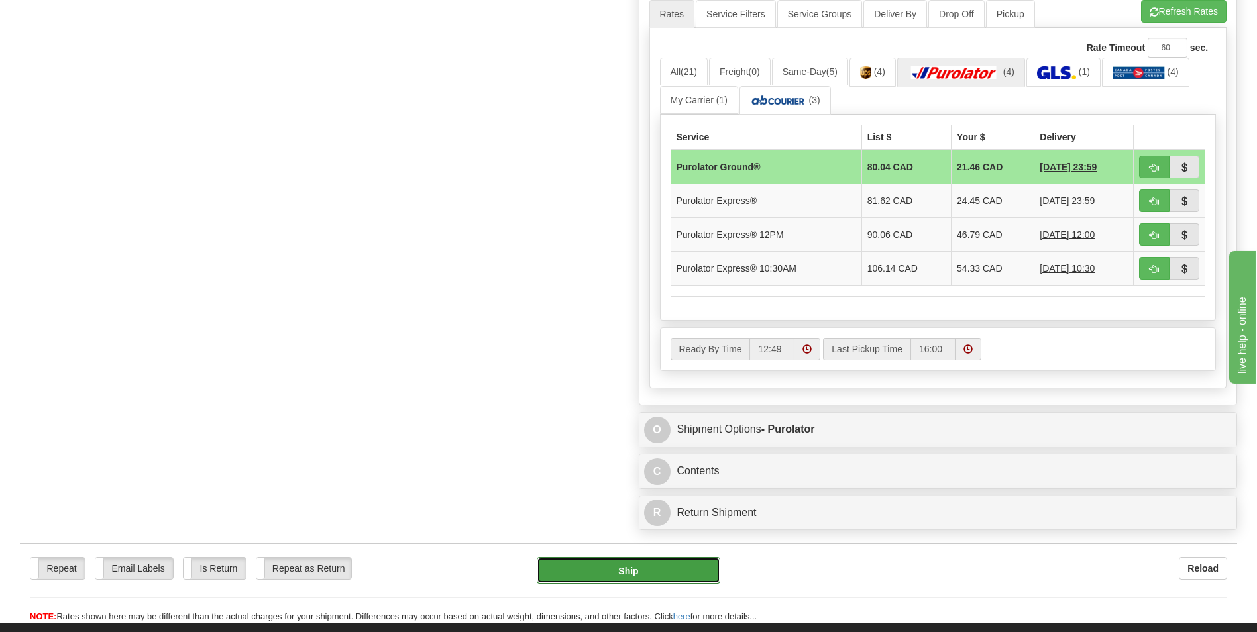
click at [652, 579] on button "Ship" at bounding box center [628, 570] width 183 height 26
type input "260"
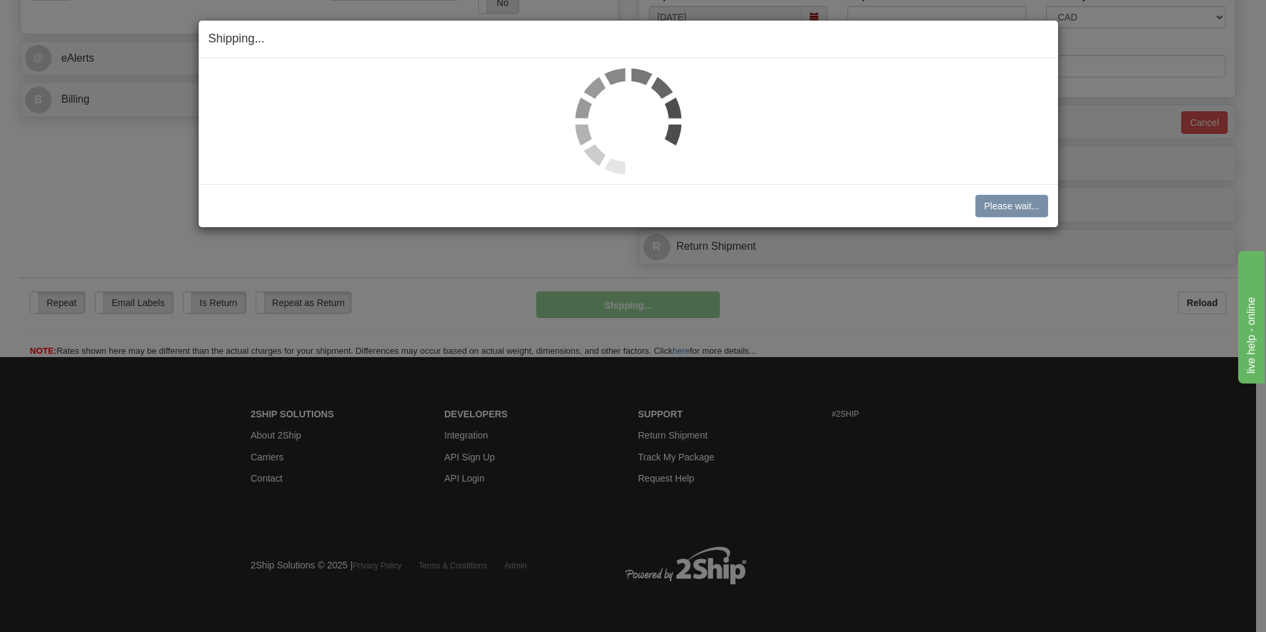
scroll to position [513, 0]
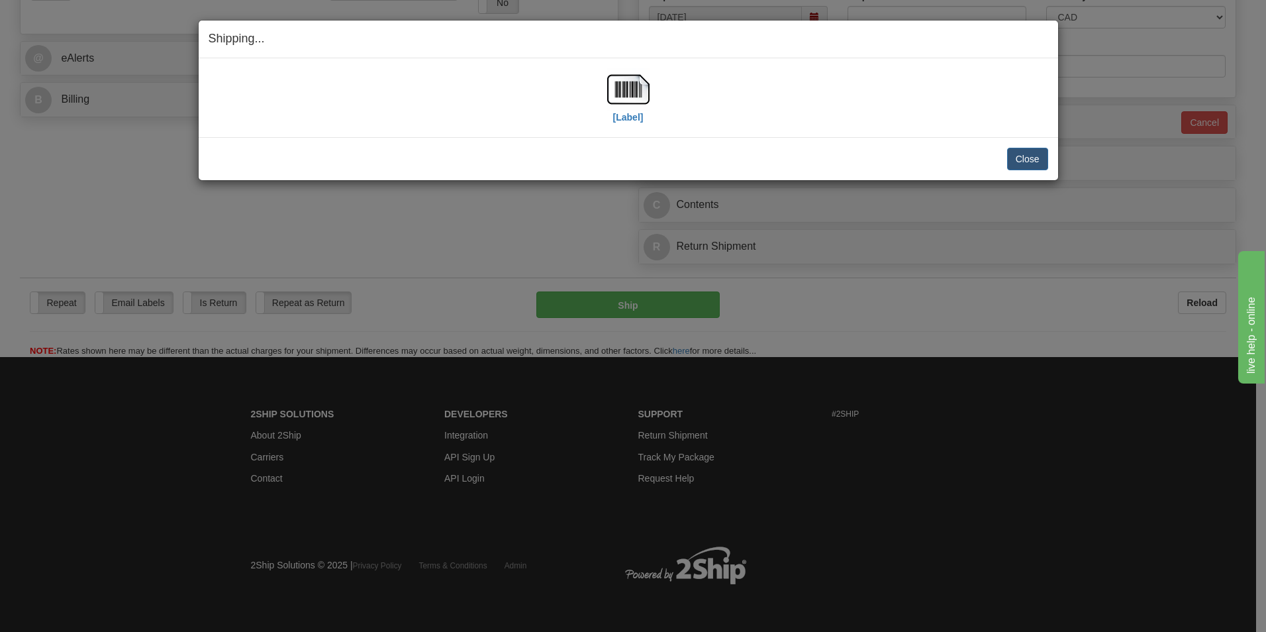
click at [603, 89] on div "[Label]" at bounding box center [629, 97] width 840 height 59
click at [621, 94] on img at bounding box center [628, 89] width 42 height 42
click at [1033, 158] on button "Close" at bounding box center [1027, 159] width 41 height 23
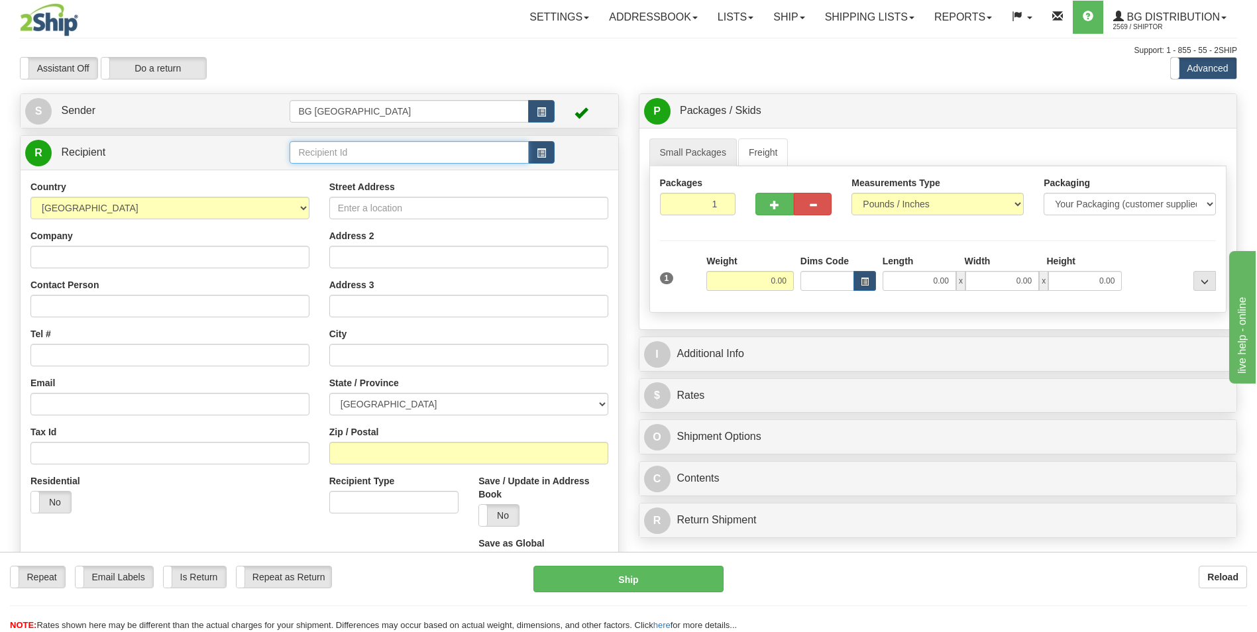
click at [467, 146] on input "text" at bounding box center [408, 152] width 238 height 23
click at [418, 178] on div "910618" at bounding box center [406, 173] width 226 height 15
type input "910618"
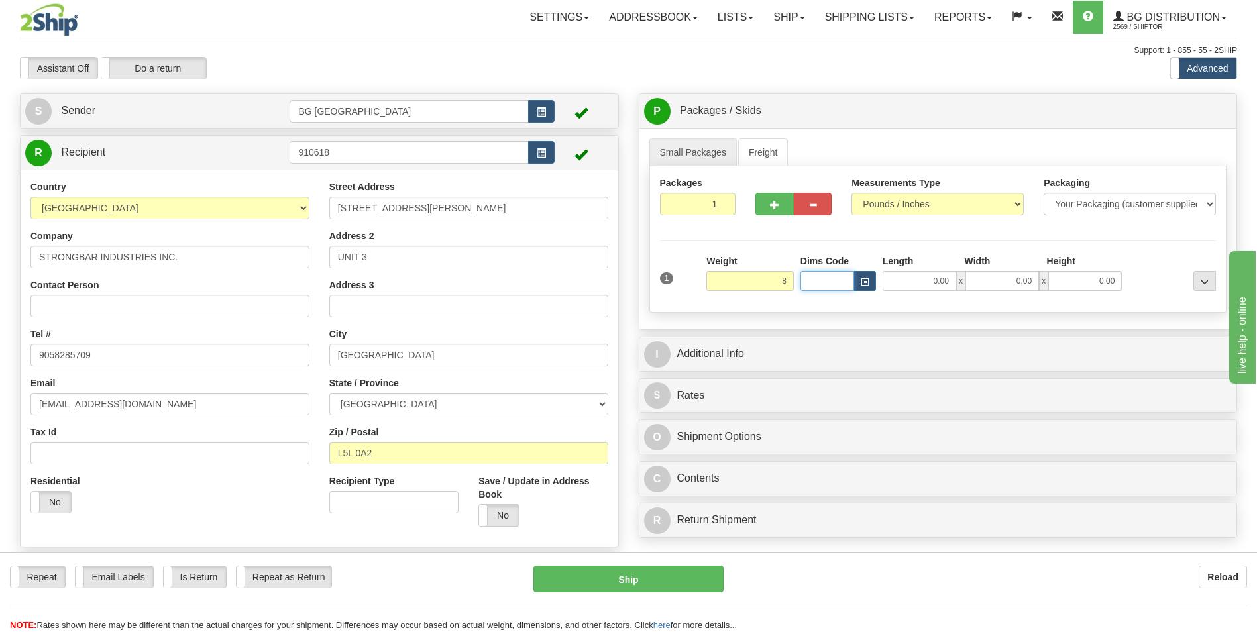
type input "8.00"
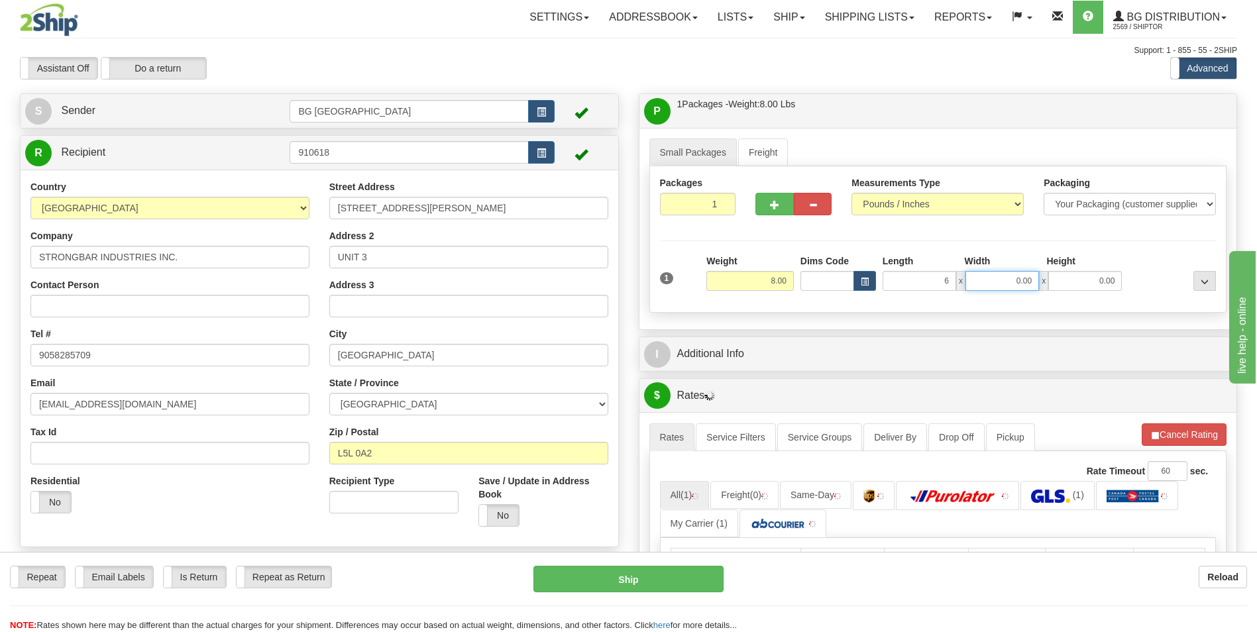
type input "6.00"
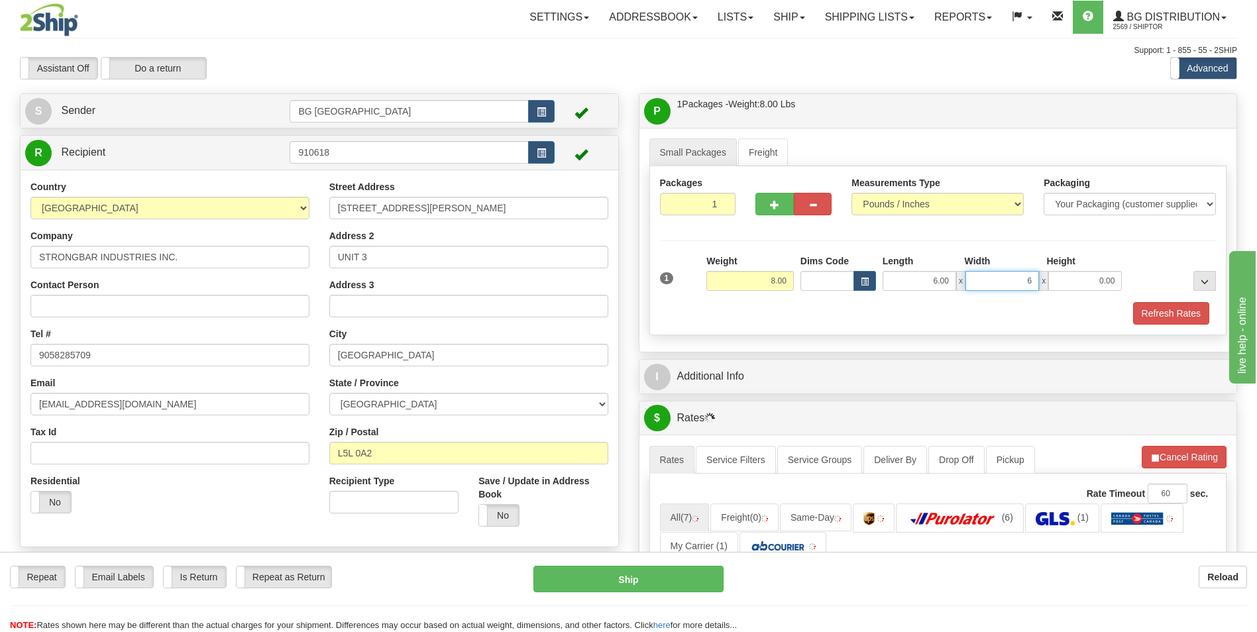
type input "6.00"
click at [737, 360] on div "I Additional Info" at bounding box center [937, 377] width 597 height 34
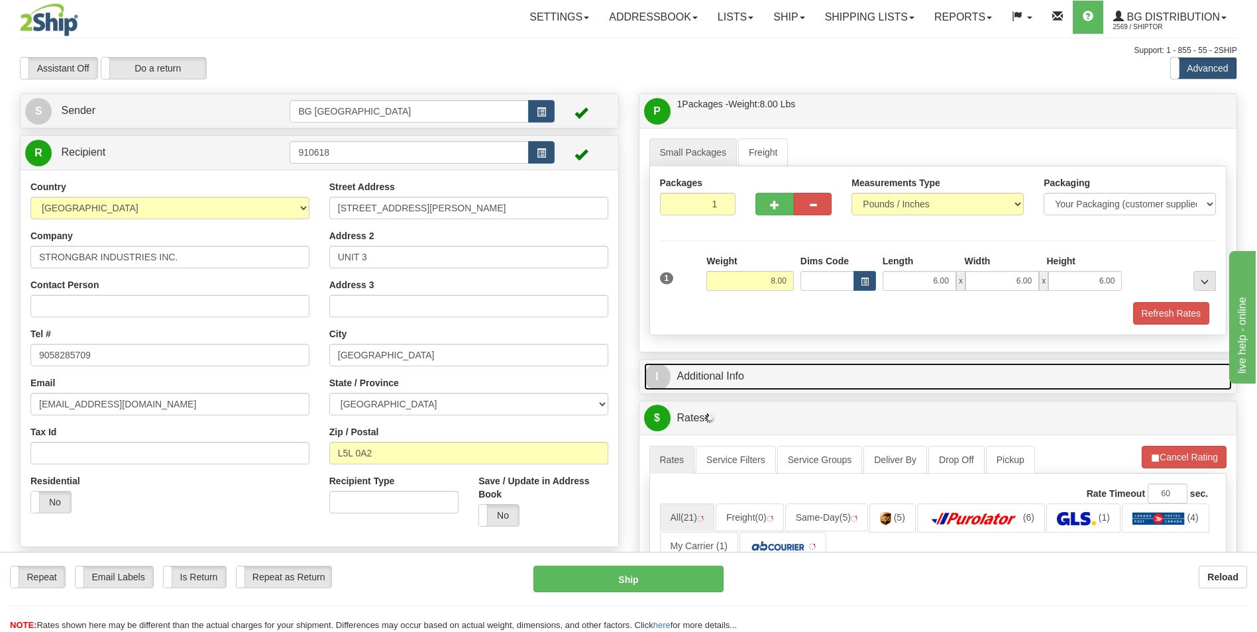
click at [742, 381] on link "I Additional Info" at bounding box center [938, 376] width 588 height 27
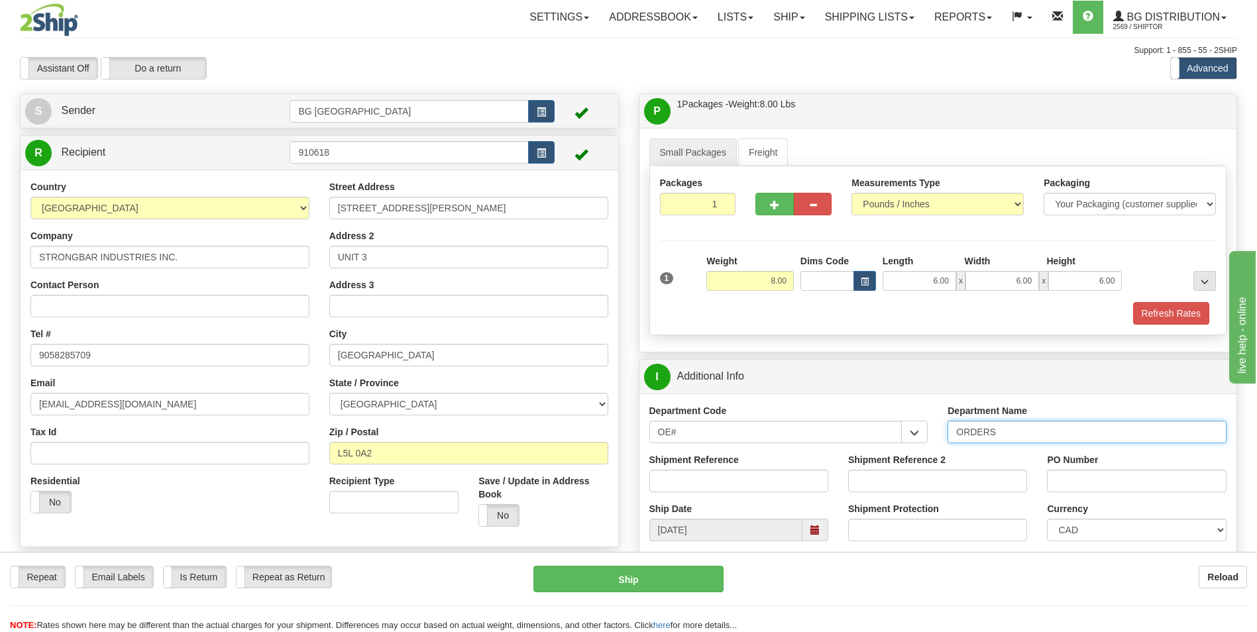
click at [1007, 425] on input "ORDERS" at bounding box center [1086, 432] width 279 height 23
type input "70182726-00"
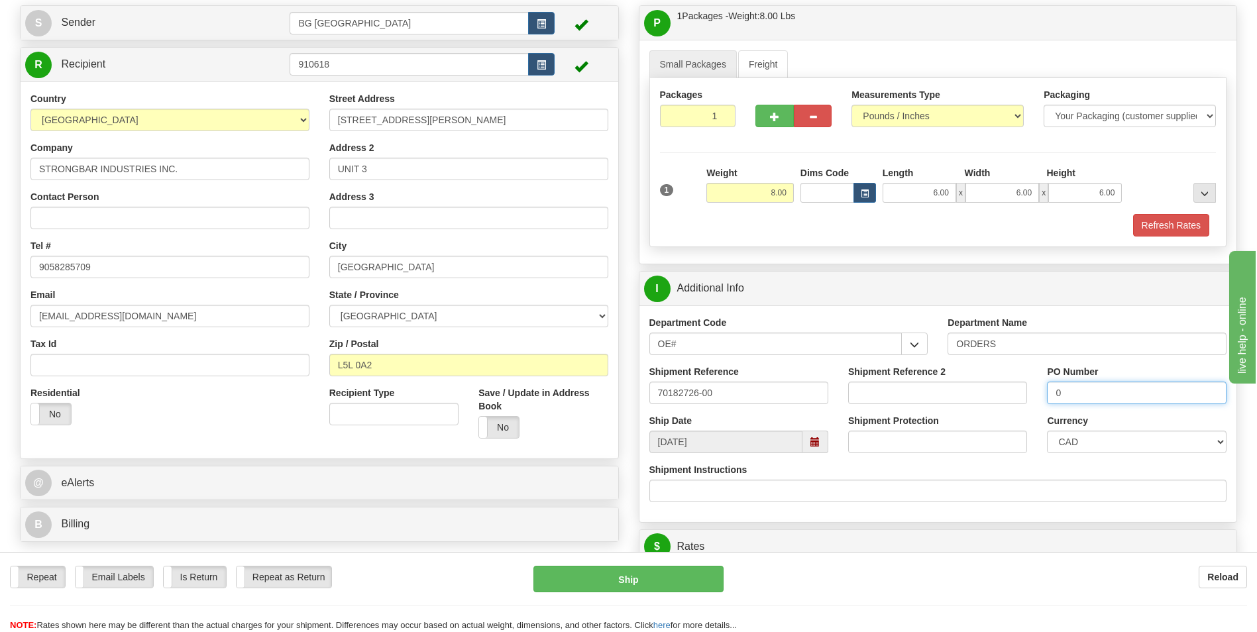
scroll to position [199, 0]
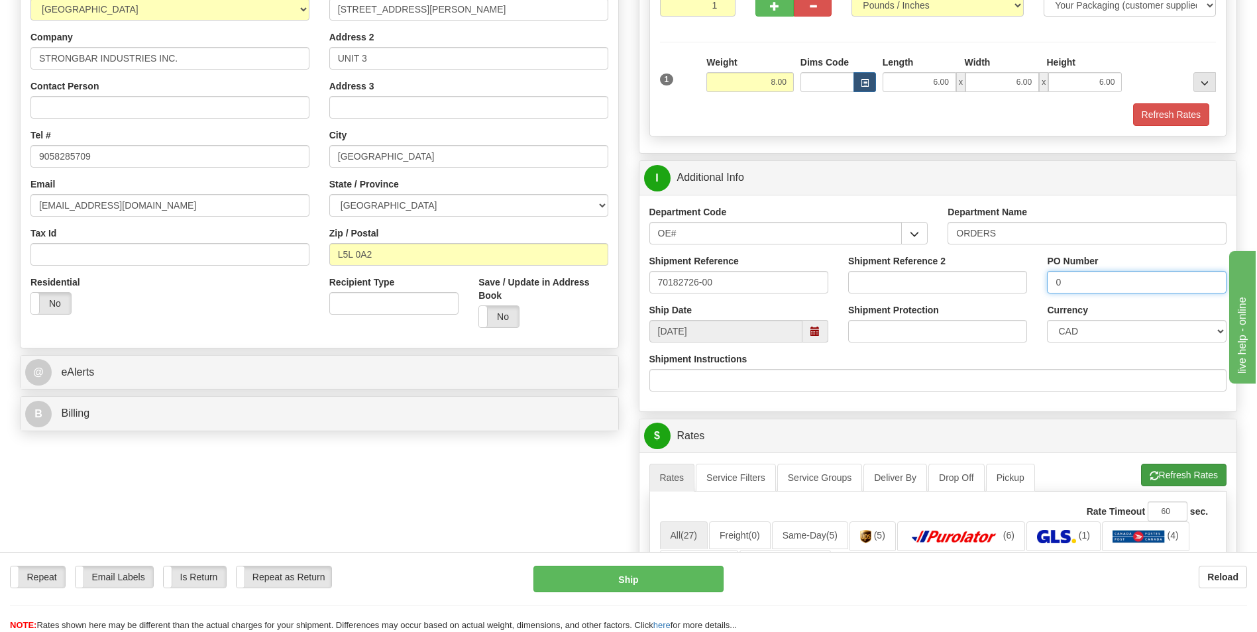
type input "0"
click at [1174, 472] on button "Refresh Rates" at bounding box center [1183, 475] width 85 height 23
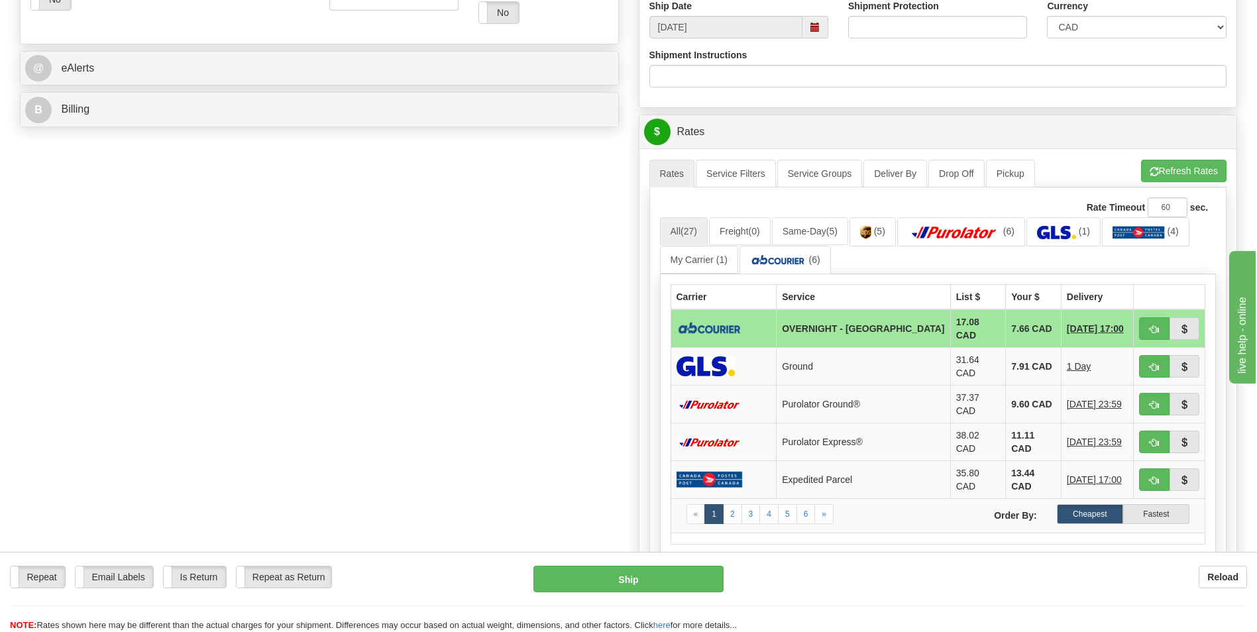
scroll to position [530, 0]
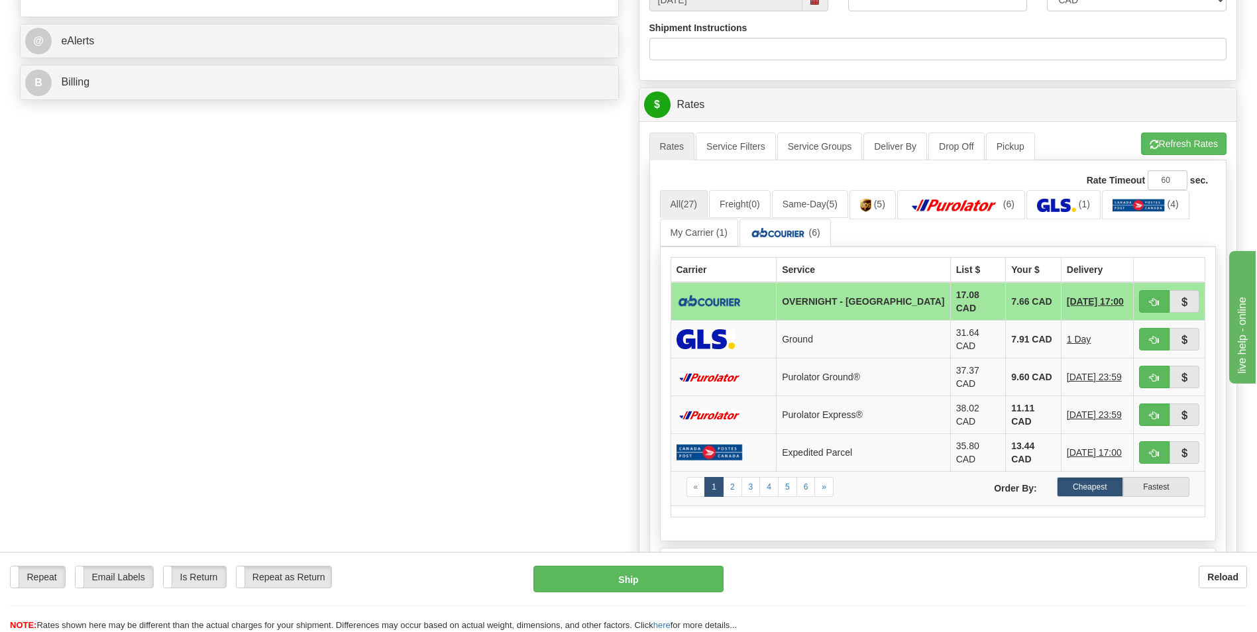
click at [1005, 284] on td "7.66 CAD" at bounding box center [1033, 301] width 56 height 38
click at [1147, 299] on button "button" at bounding box center [1154, 301] width 30 height 23
type input "4"
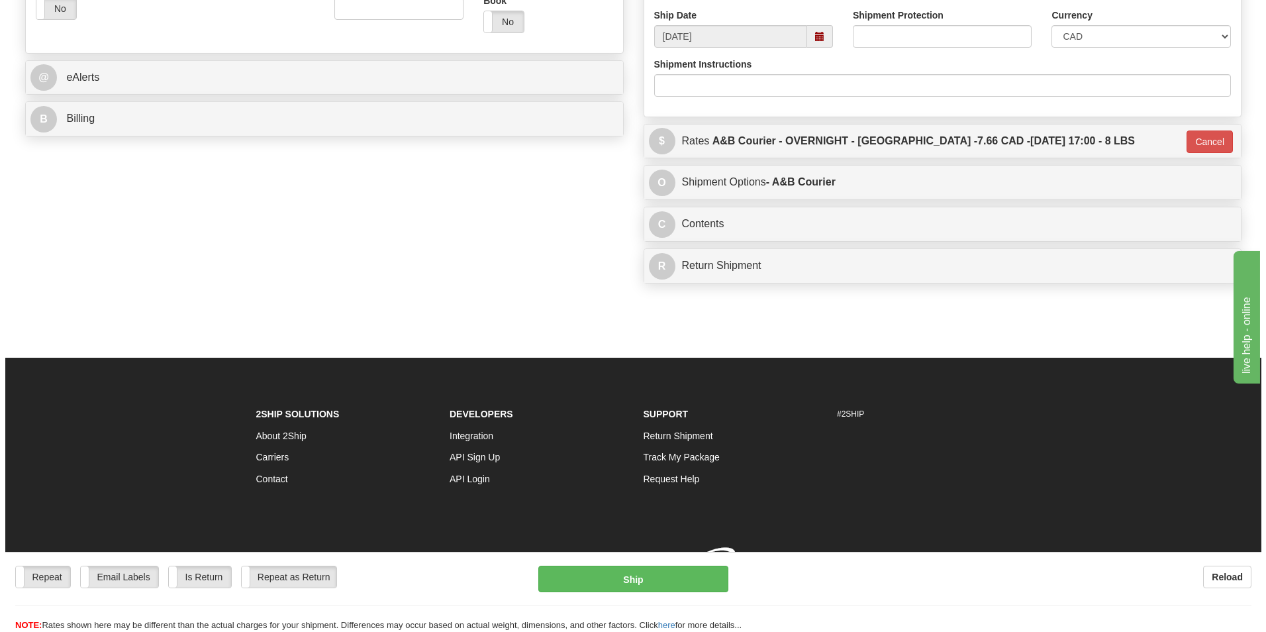
scroll to position [513, 0]
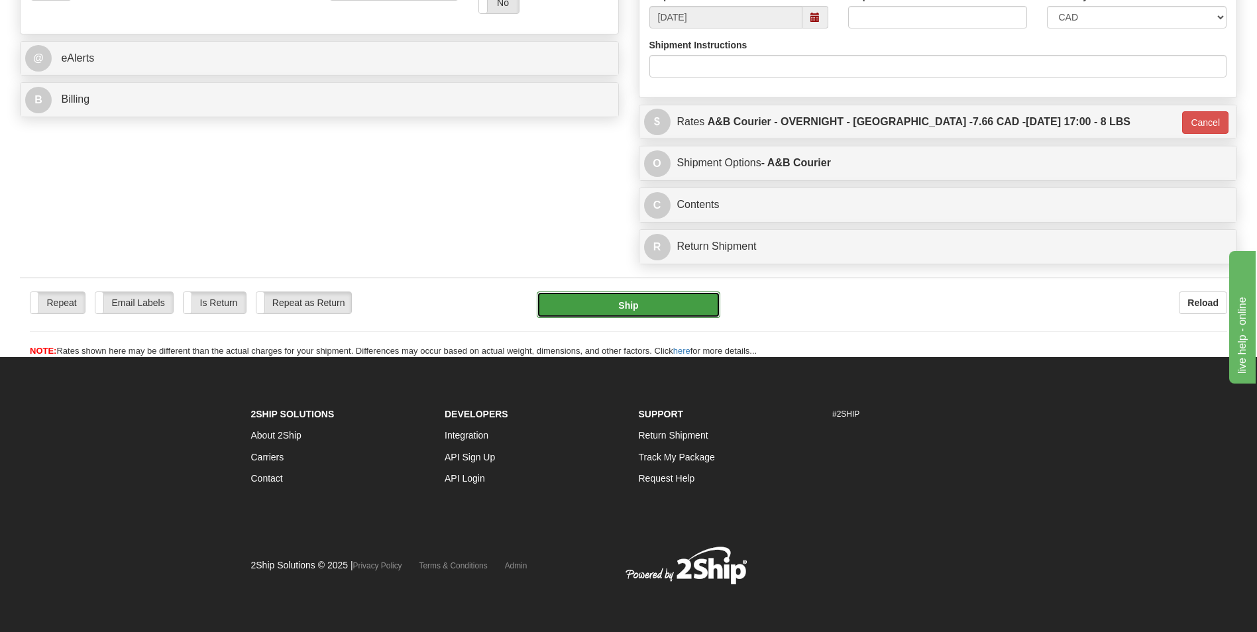
click at [648, 294] on button "Ship" at bounding box center [628, 304] width 183 height 26
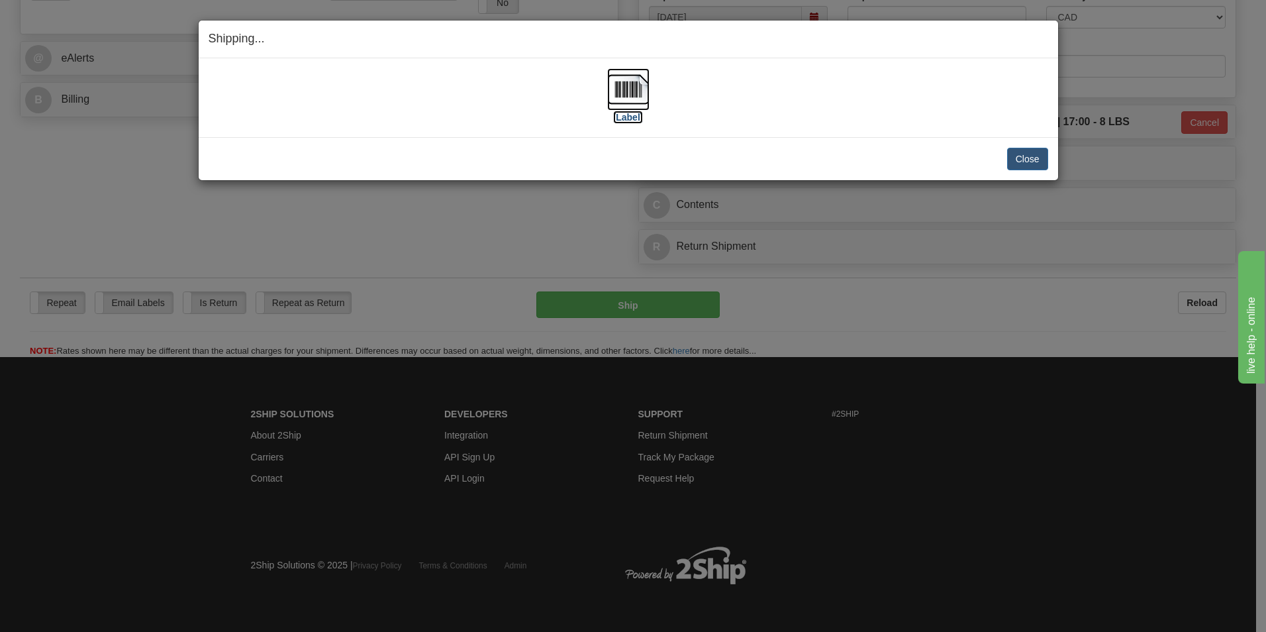
click at [616, 89] on img at bounding box center [628, 89] width 42 height 42
click at [1019, 161] on button "Close" at bounding box center [1027, 159] width 41 height 23
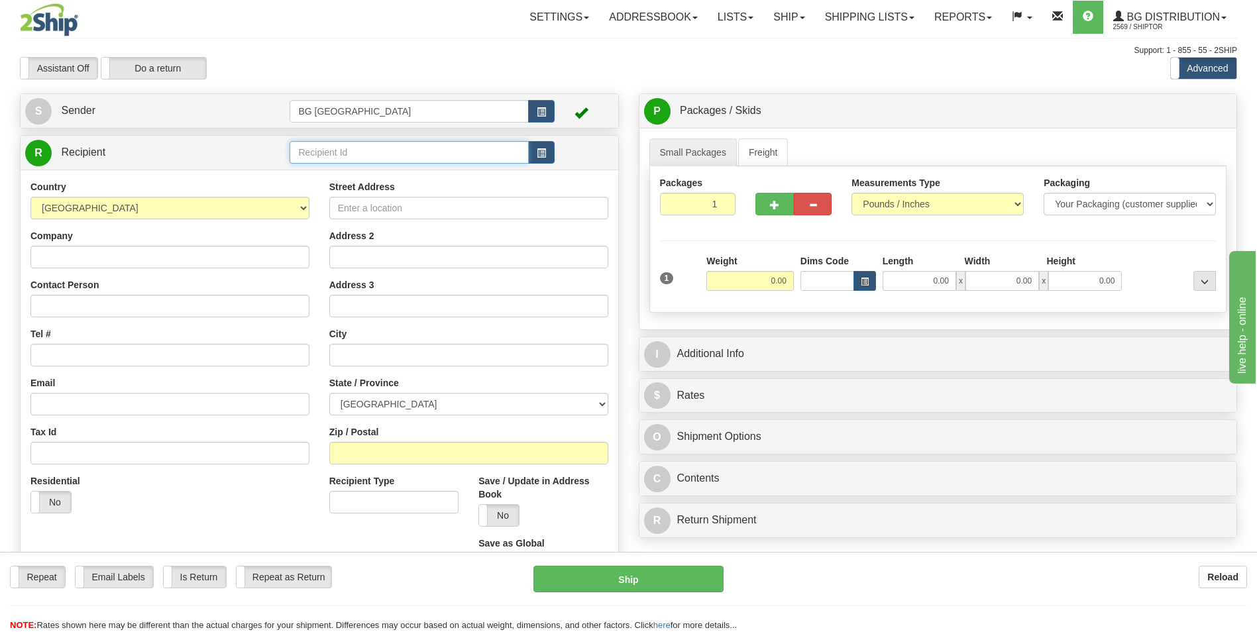
click at [348, 153] on input "text" at bounding box center [408, 152] width 238 height 23
click at [354, 168] on div "60181" at bounding box center [406, 173] width 226 height 15
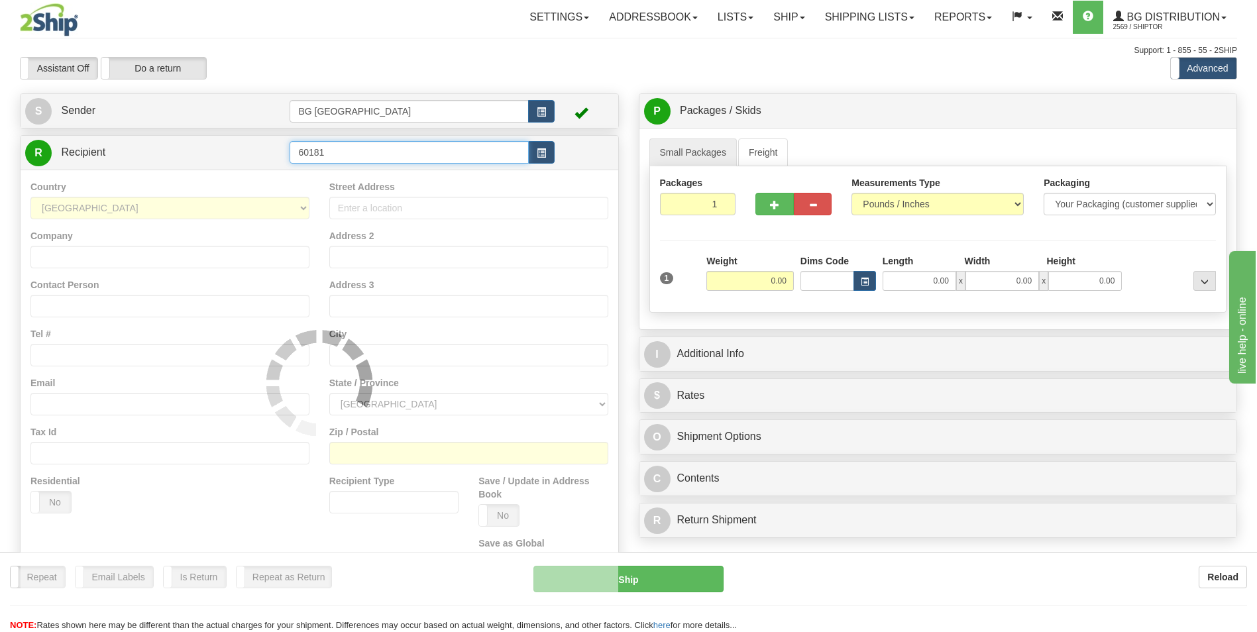
type input "60181"
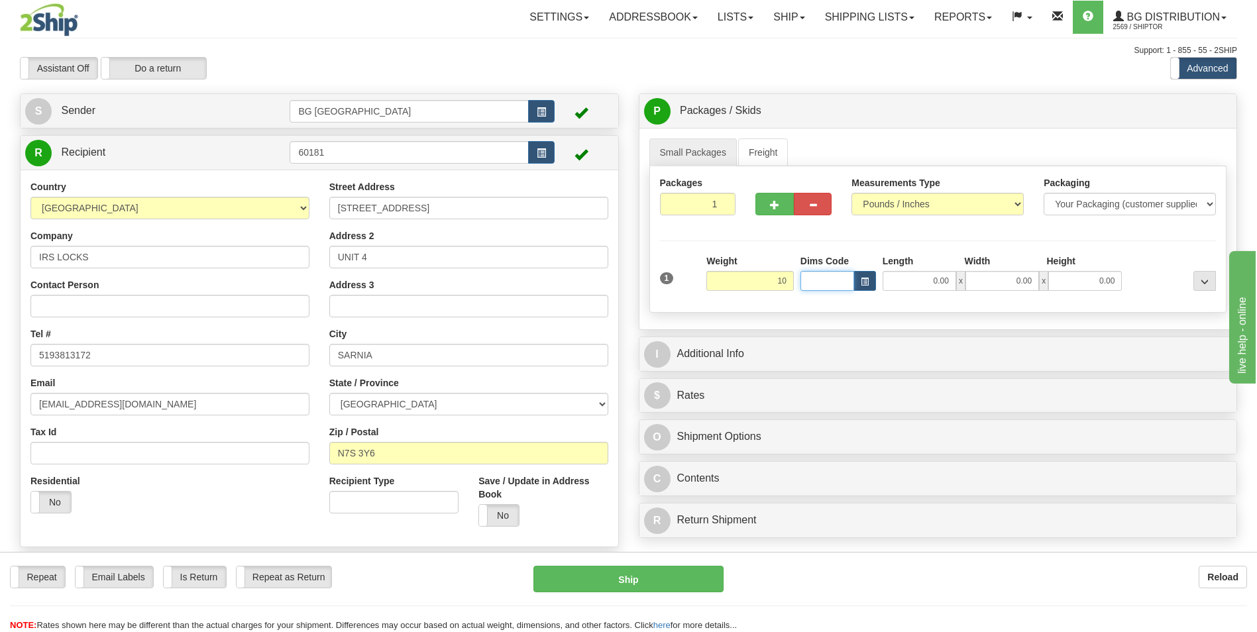
type input "10.00"
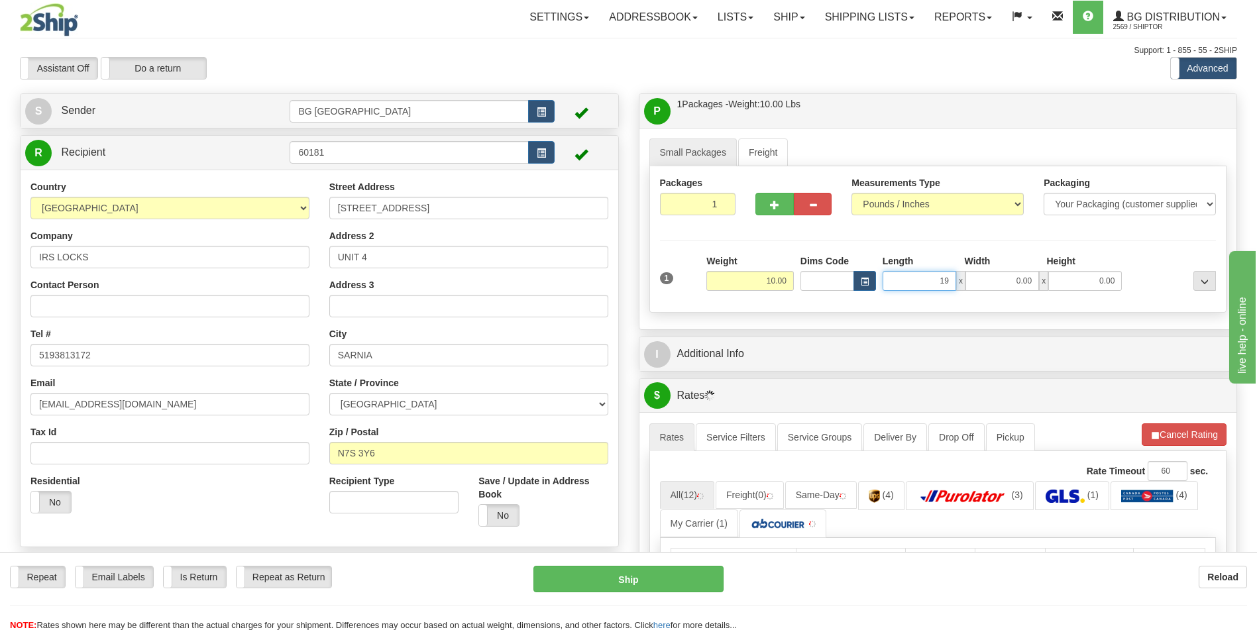
type input "19.00"
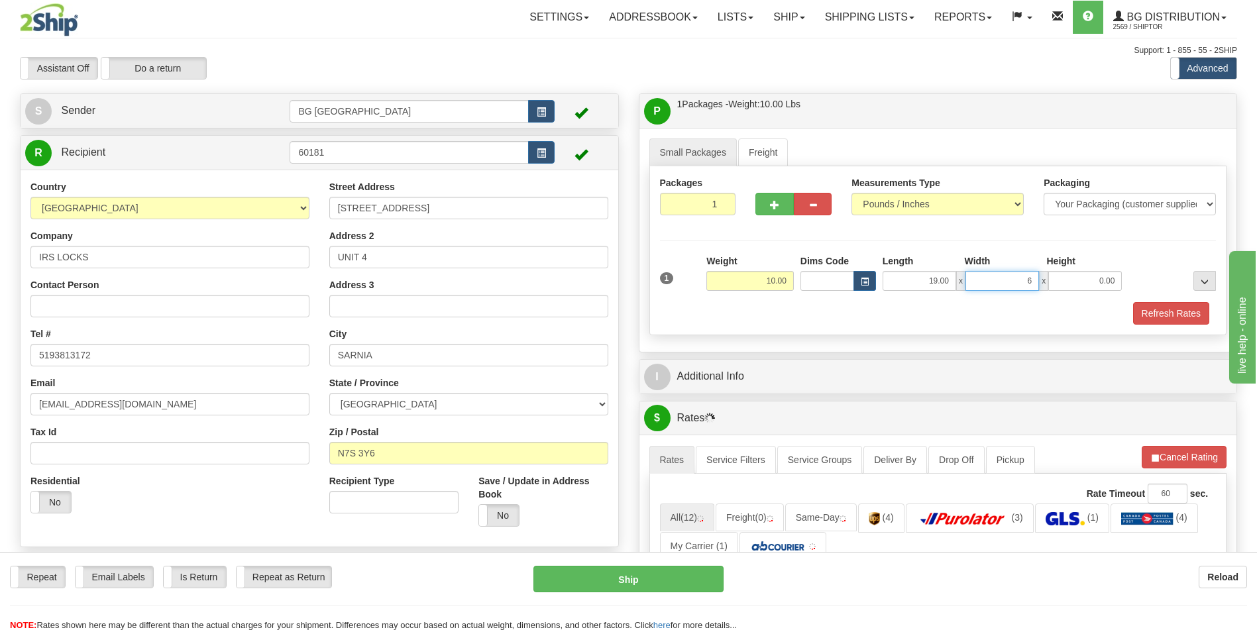
type input "6.00"
type input "3.00"
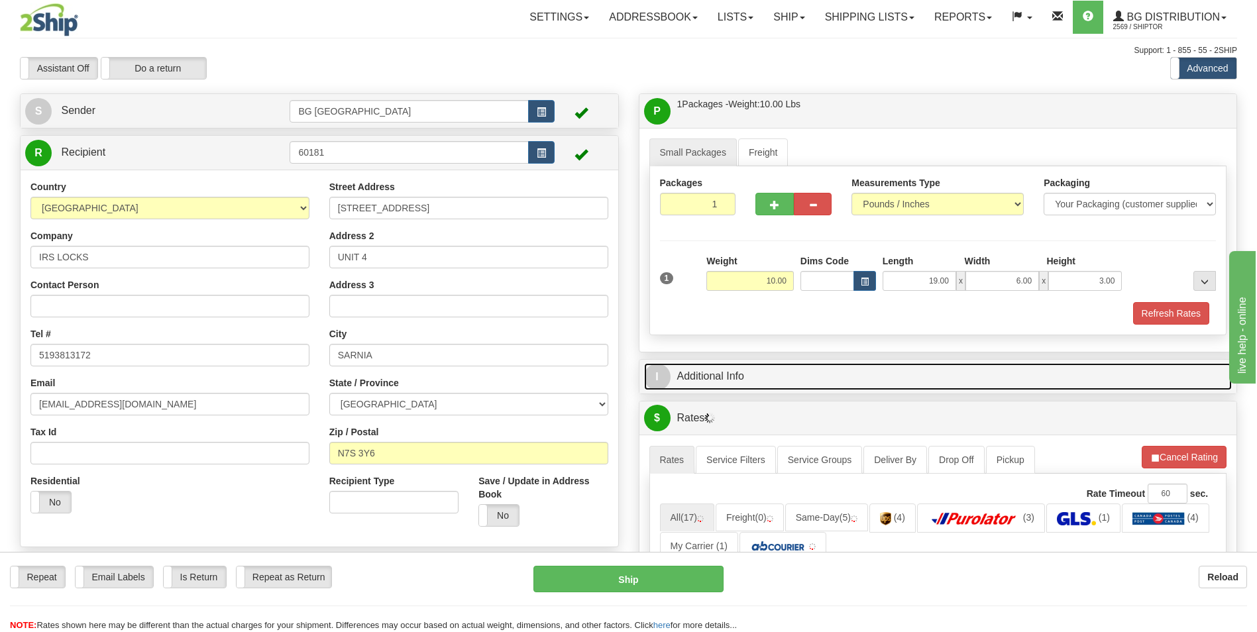
click at [727, 384] on link "I Additional Info" at bounding box center [938, 376] width 588 height 27
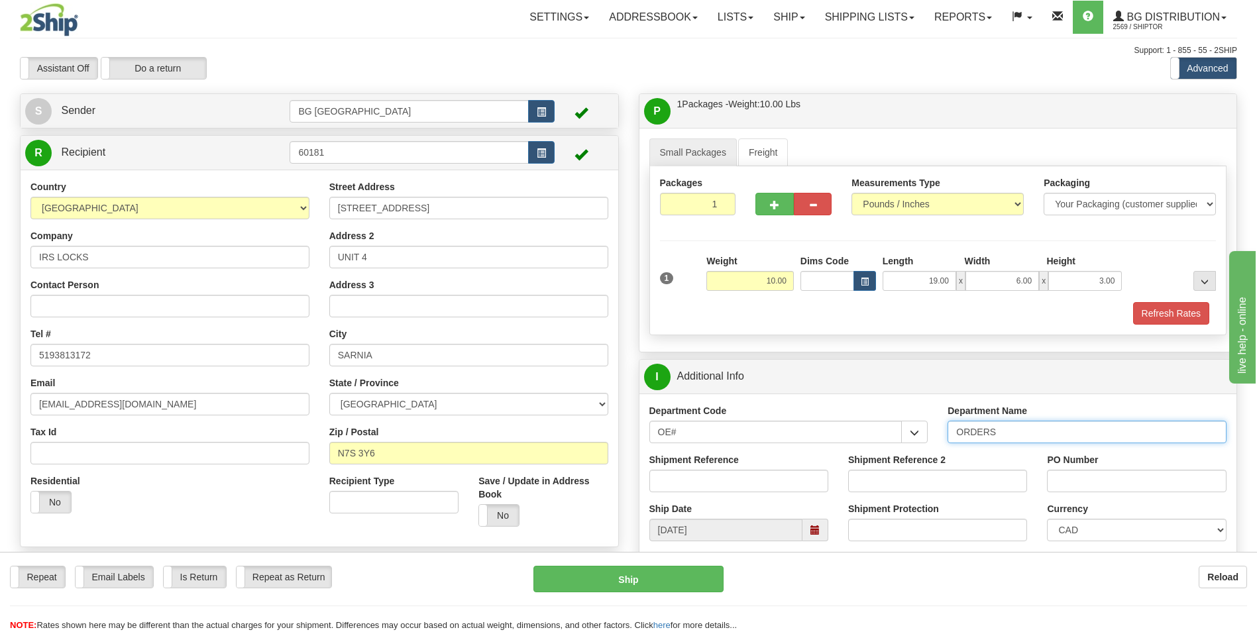
click at [1027, 438] on input "ORDERS" at bounding box center [1086, 432] width 279 height 23
type input "70184555-00"
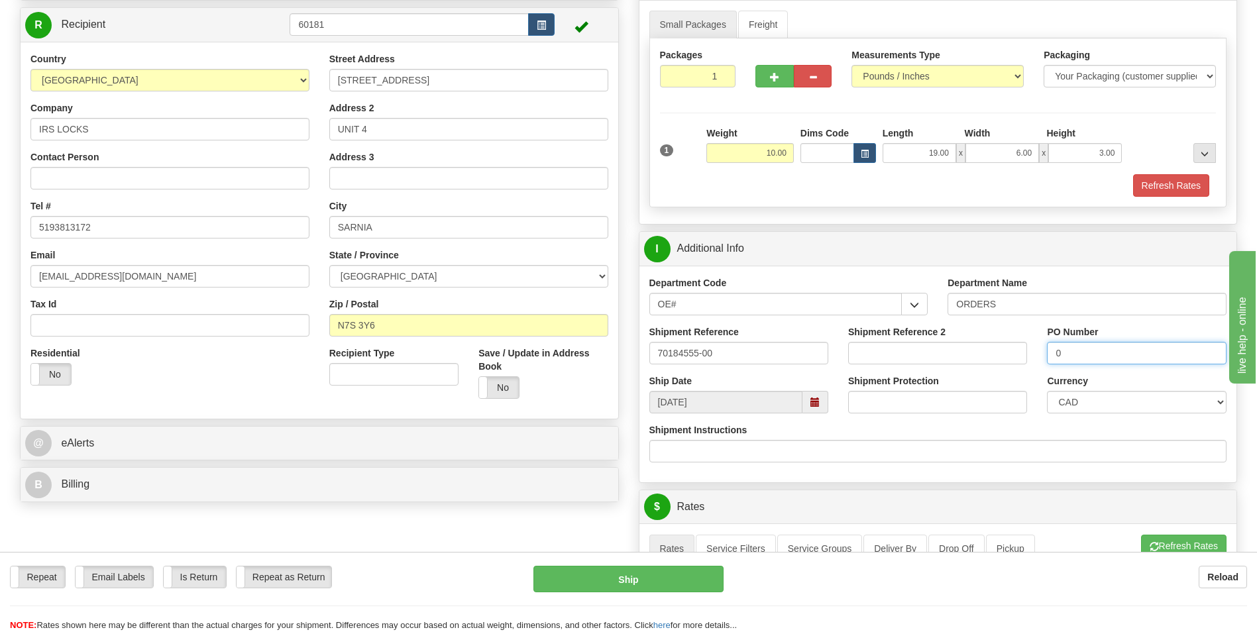
scroll to position [265, 0]
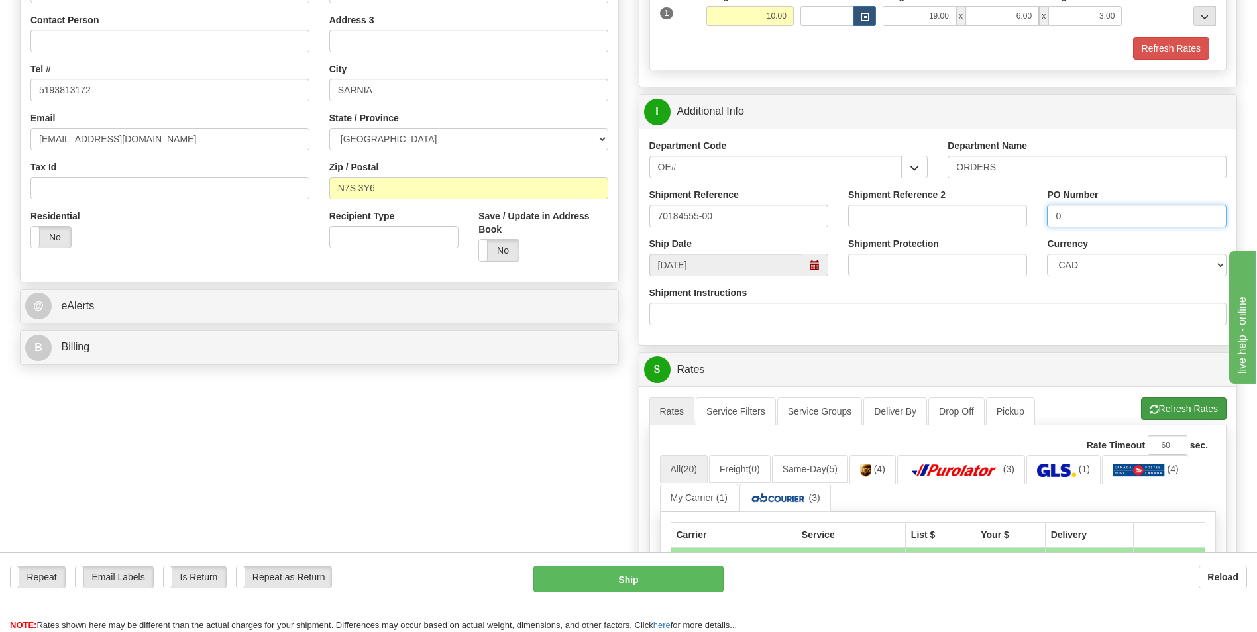
type input "0"
click at [1159, 414] on button "Refresh Rates" at bounding box center [1183, 408] width 85 height 23
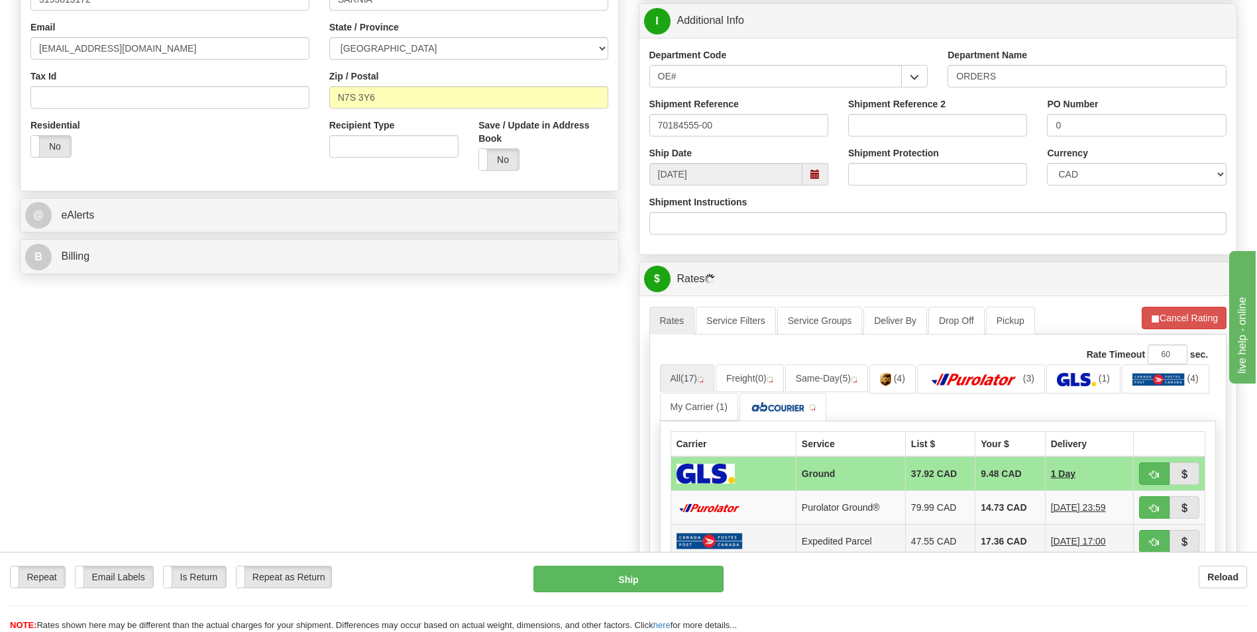
scroll to position [530, 0]
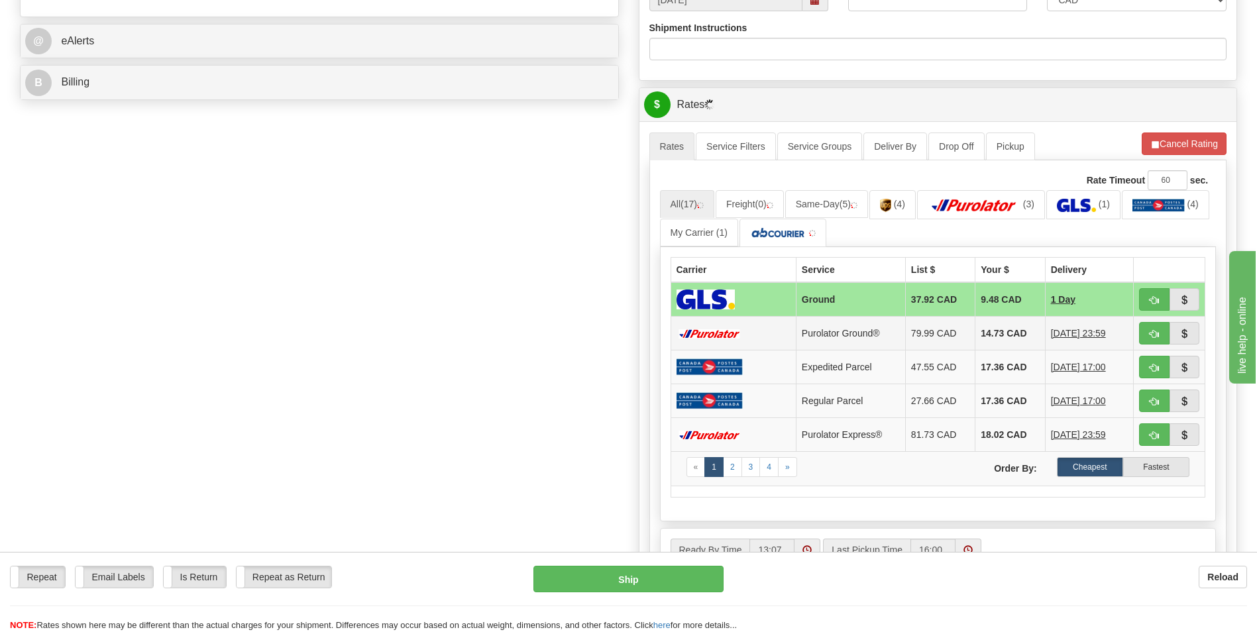
click at [980, 329] on td "14.73 CAD" at bounding box center [1010, 334] width 70 height 34
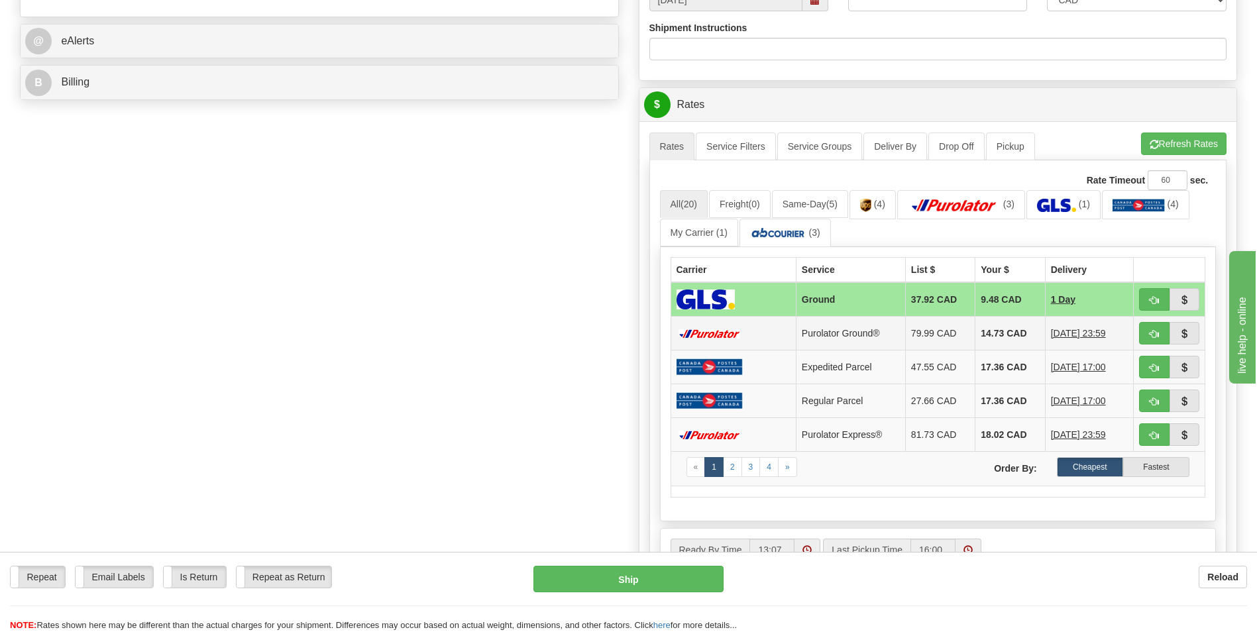
click at [996, 332] on td "14.73 CAD" at bounding box center [1010, 334] width 70 height 34
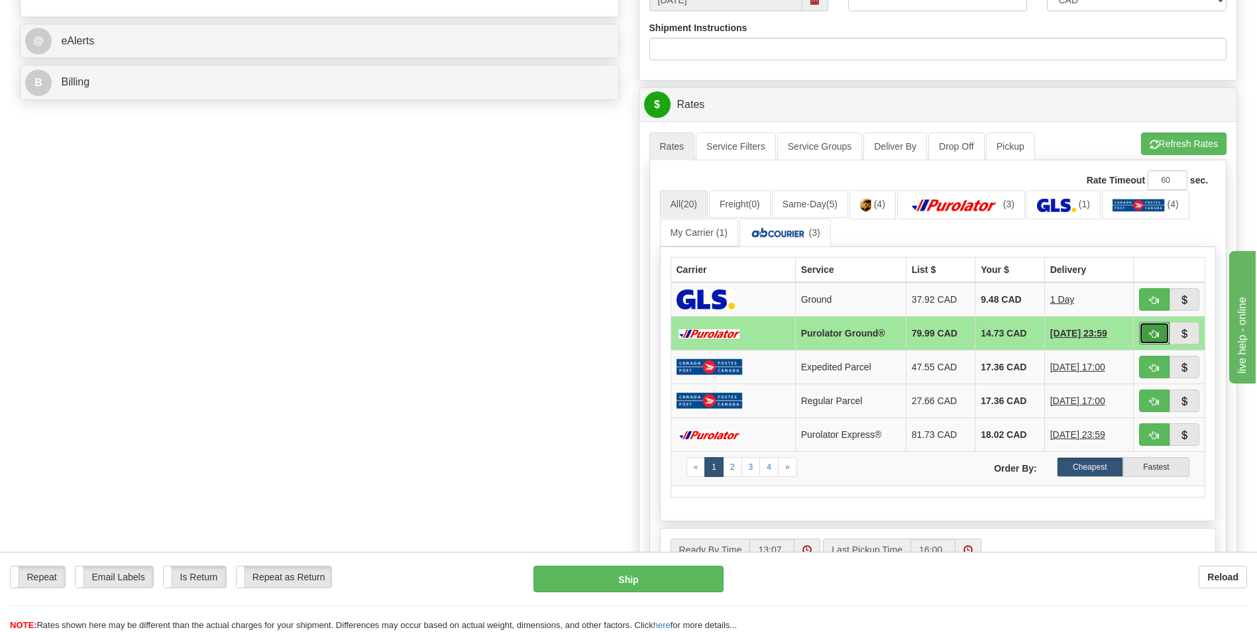
click at [1144, 331] on button "button" at bounding box center [1154, 333] width 30 height 23
type input "260"
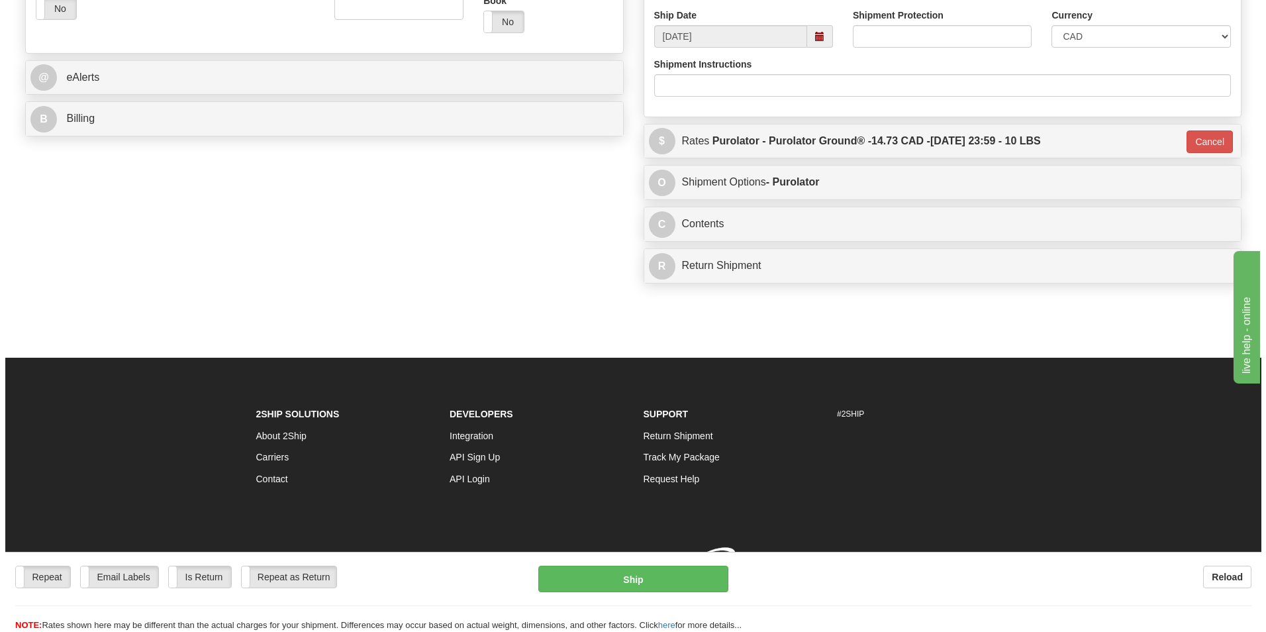
scroll to position [511, 0]
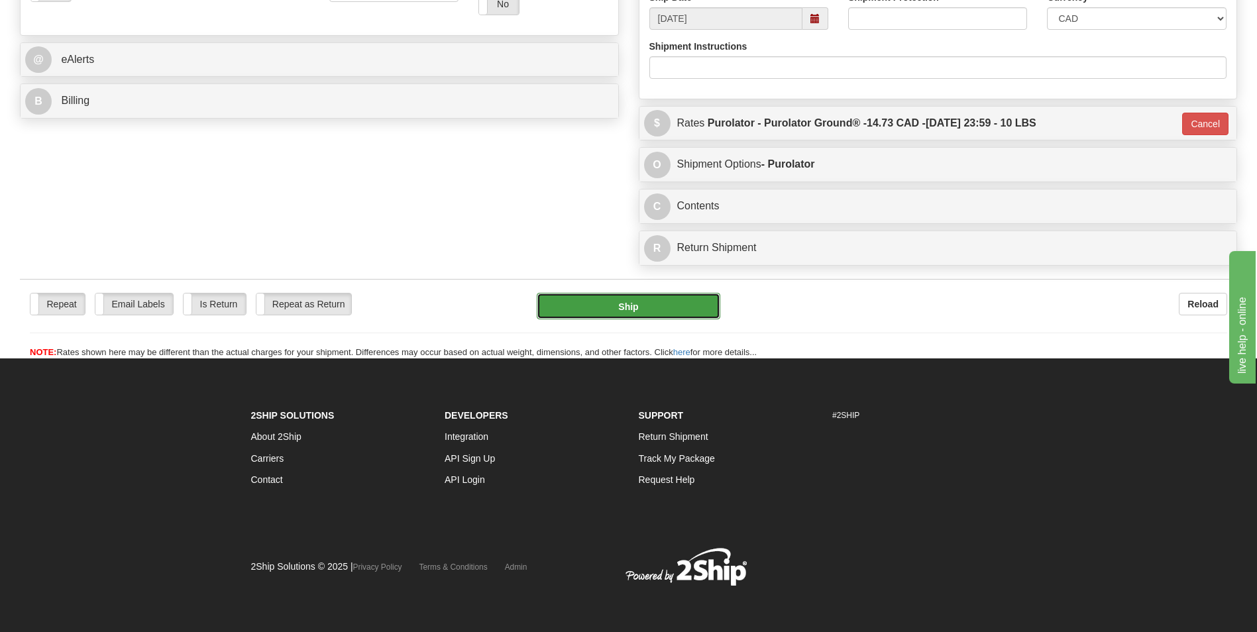
click at [612, 317] on button "Ship" at bounding box center [628, 306] width 183 height 26
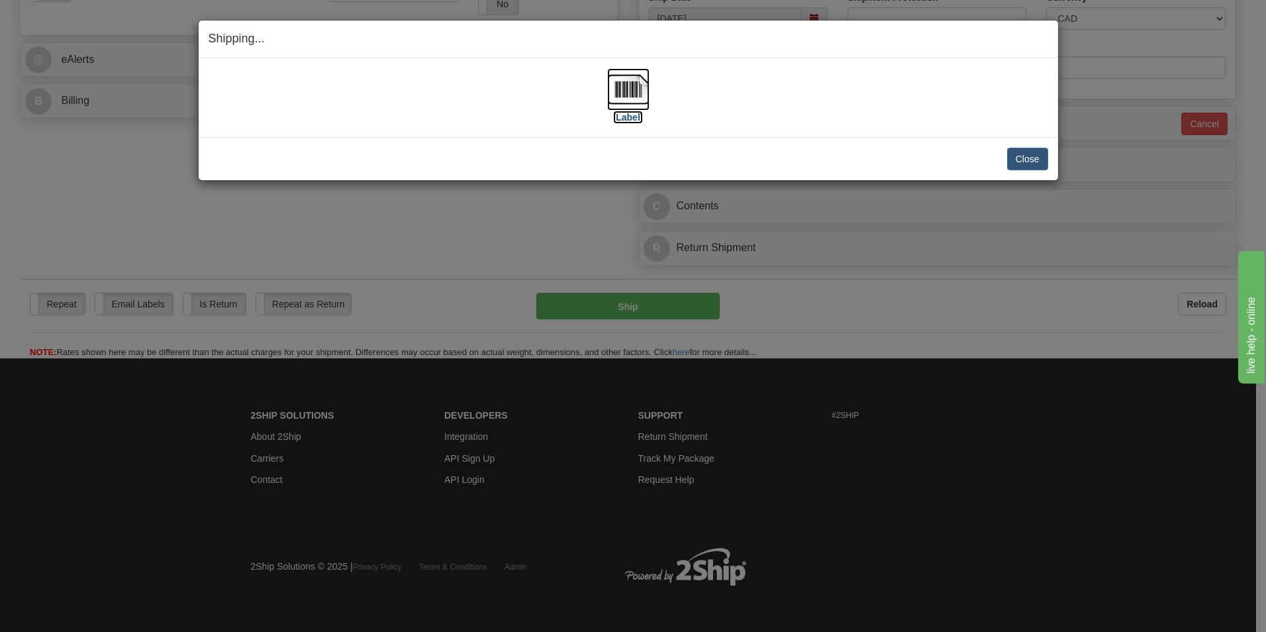
click at [631, 77] on img at bounding box center [628, 89] width 42 height 42
click at [1025, 160] on button "Close" at bounding box center [1027, 159] width 41 height 23
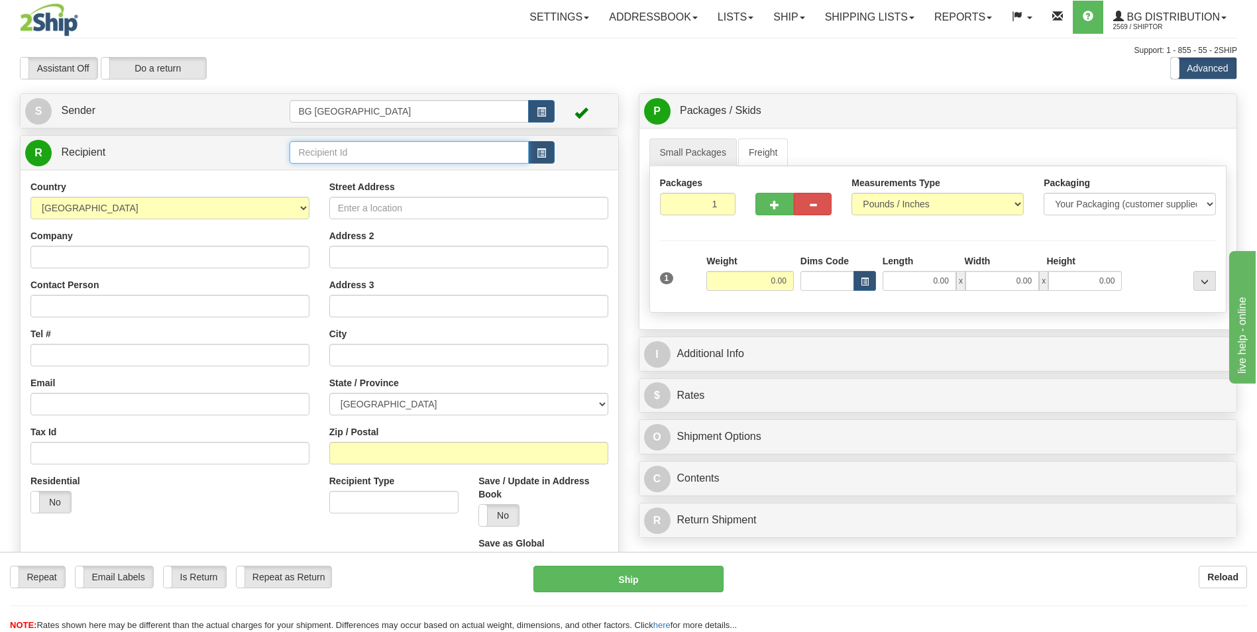
click at [319, 149] on input "text" at bounding box center [408, 152] width 238 height 23
click at [315, 176] on div "60069" at bounding box center [406, 173] width 226 height 15
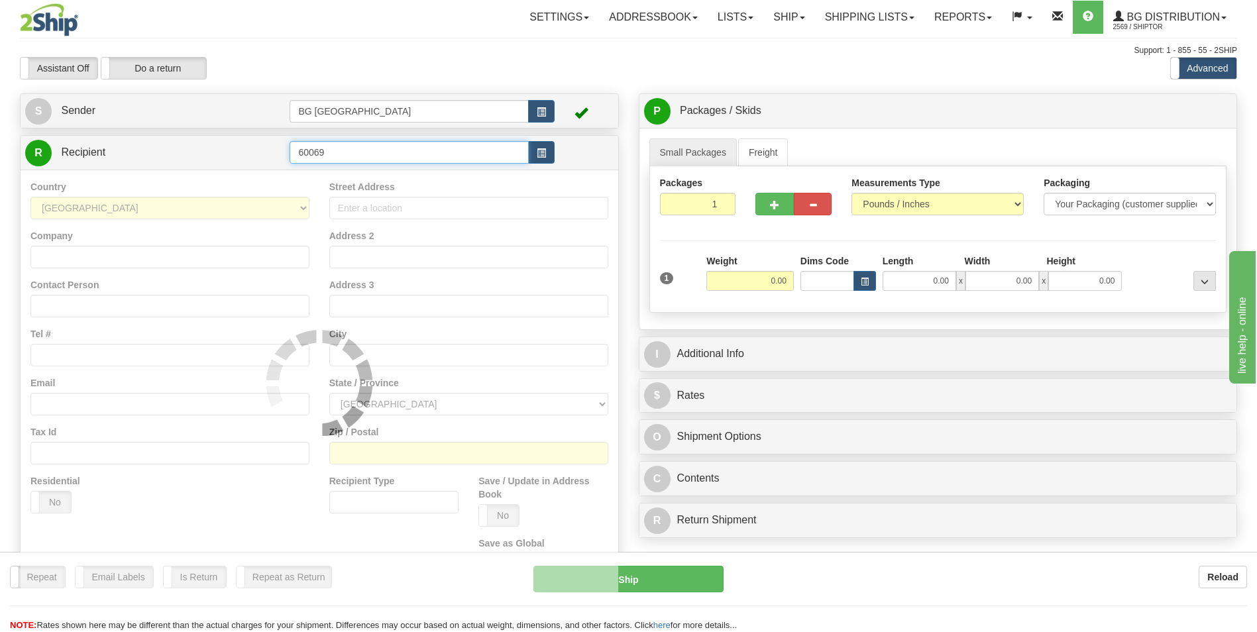
type input "60069"
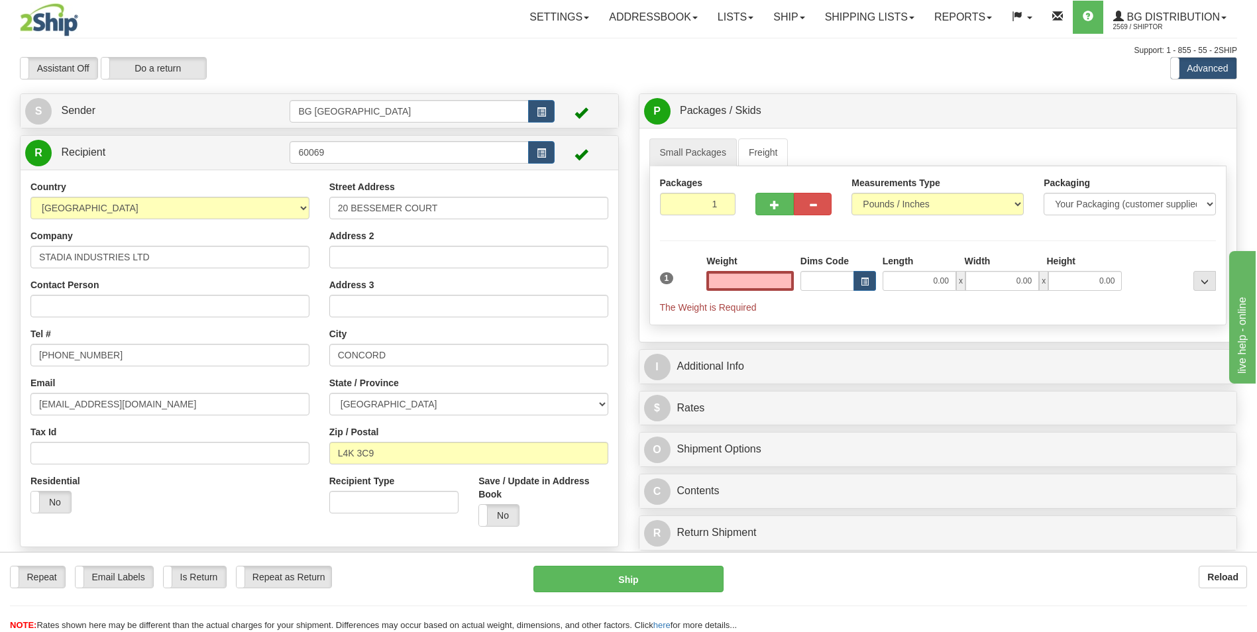
type input "0.00"
click at [193, 250] on input "STADIA INDUSTRIES LTD" at bounding box center [169, 257] width 279 height 23
paste input "[PERSON_NAME]"
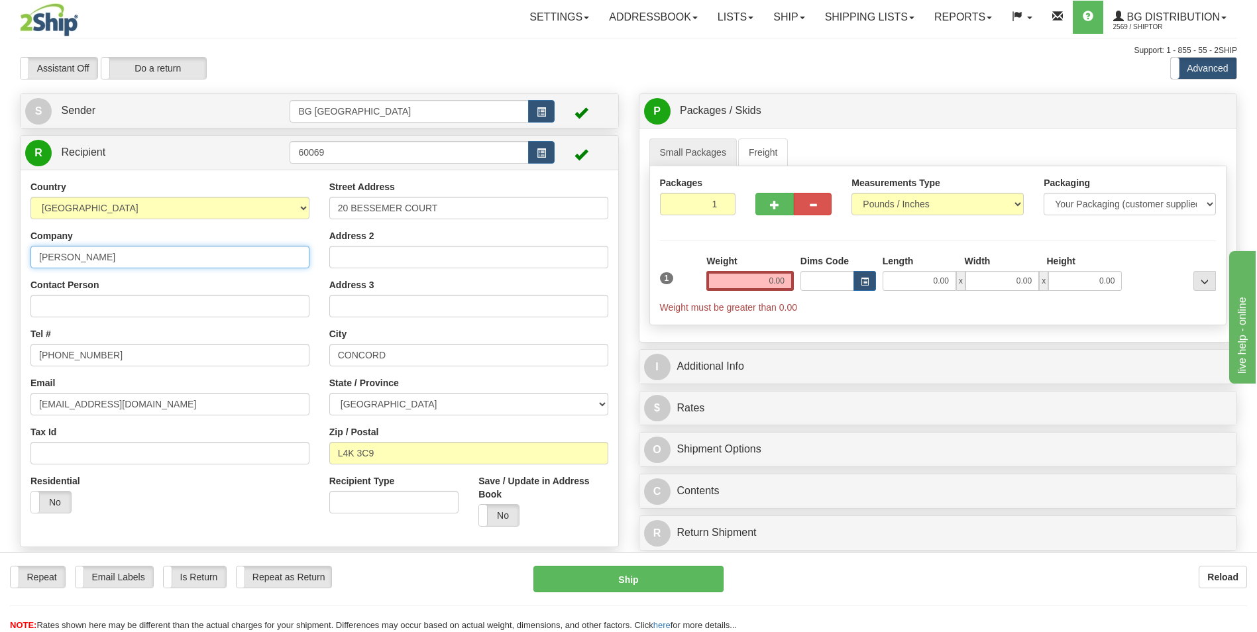
type input "[PERSON_NAME]"
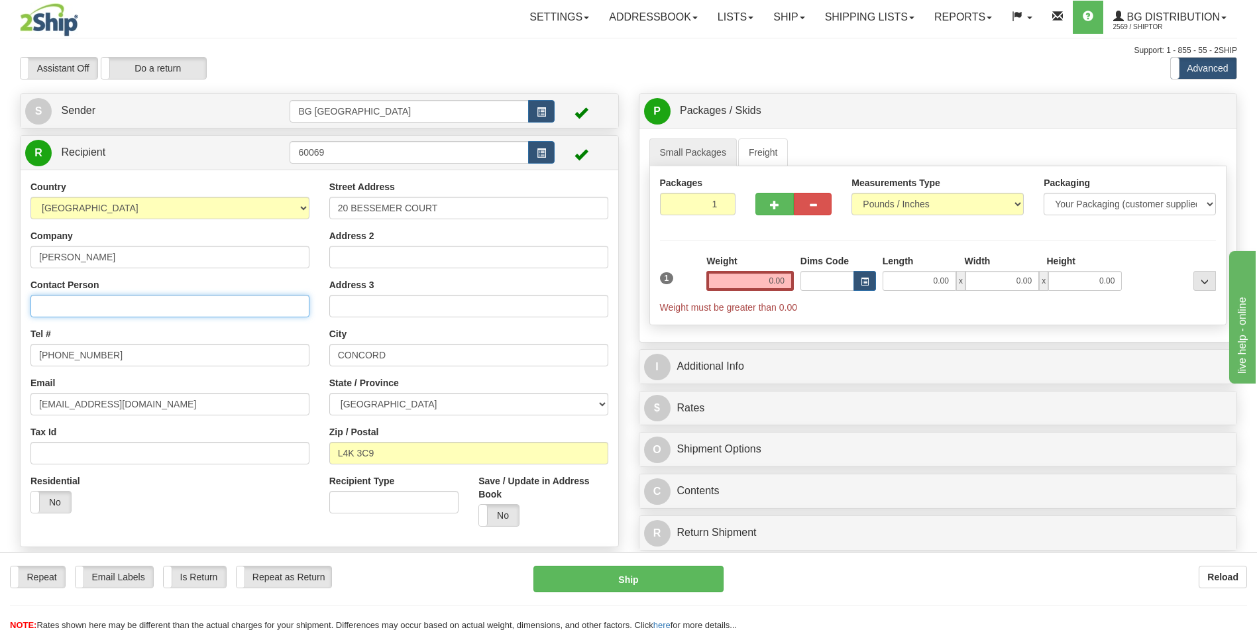
click at [219, 302] on input "Contact Person" at bounding box center [169, 306] width 279 height 23
paste input "[PERSON_NAME] [PHONE_NUMBER]"
type input "[PERSON_NAME] [PHONE_NUMBER]"
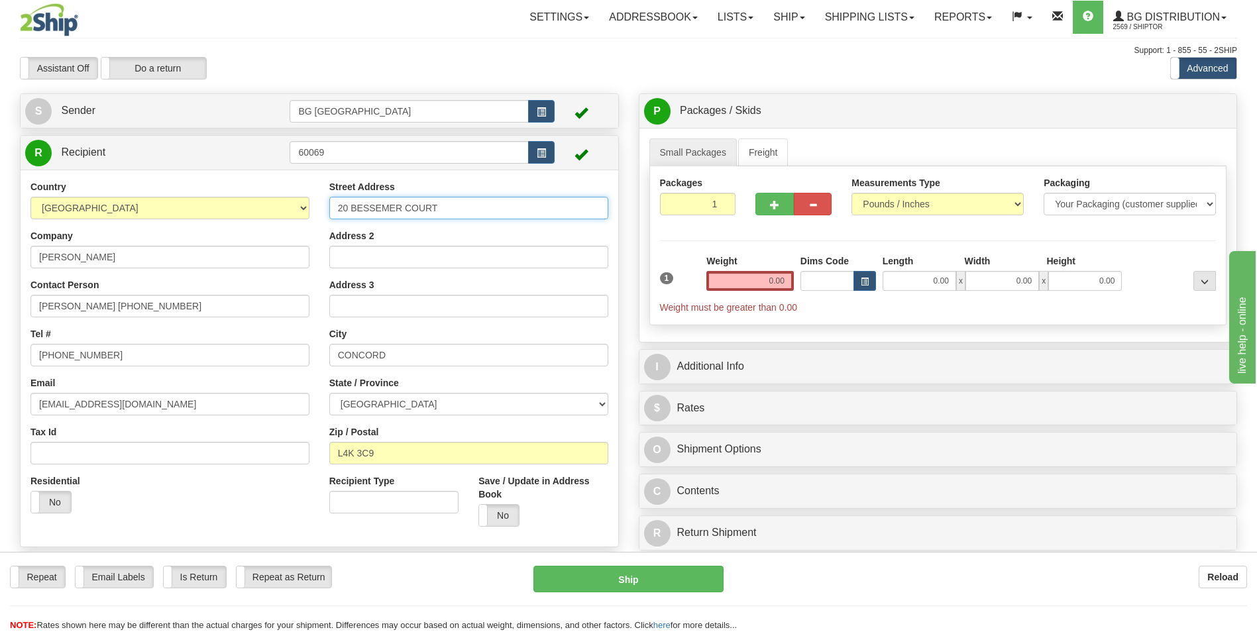
click at [482, 209] on input "20 BESSEMER COURT" at bounding box center [468, 208] width 279 height 23
paste input "[STREET_ADDRESS] NORTH"
type input "[STREET_ADDRESS] NORTH"
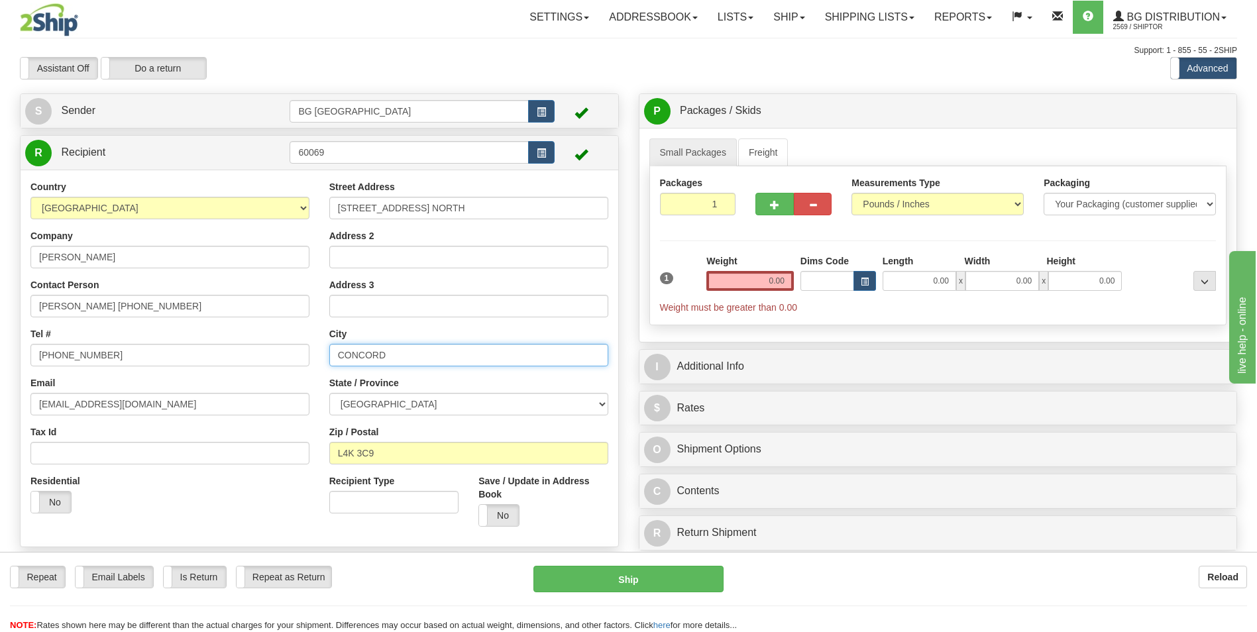
click at [403, 352] on input "CONCORD" at bounding box center [468, 355] width 279 height 23
paste input "KITCHENER"
type input "KITCHENER"
click at [427, 448] on input "L4K 3C9" at bounding box center [468, 453] width 279 height 23
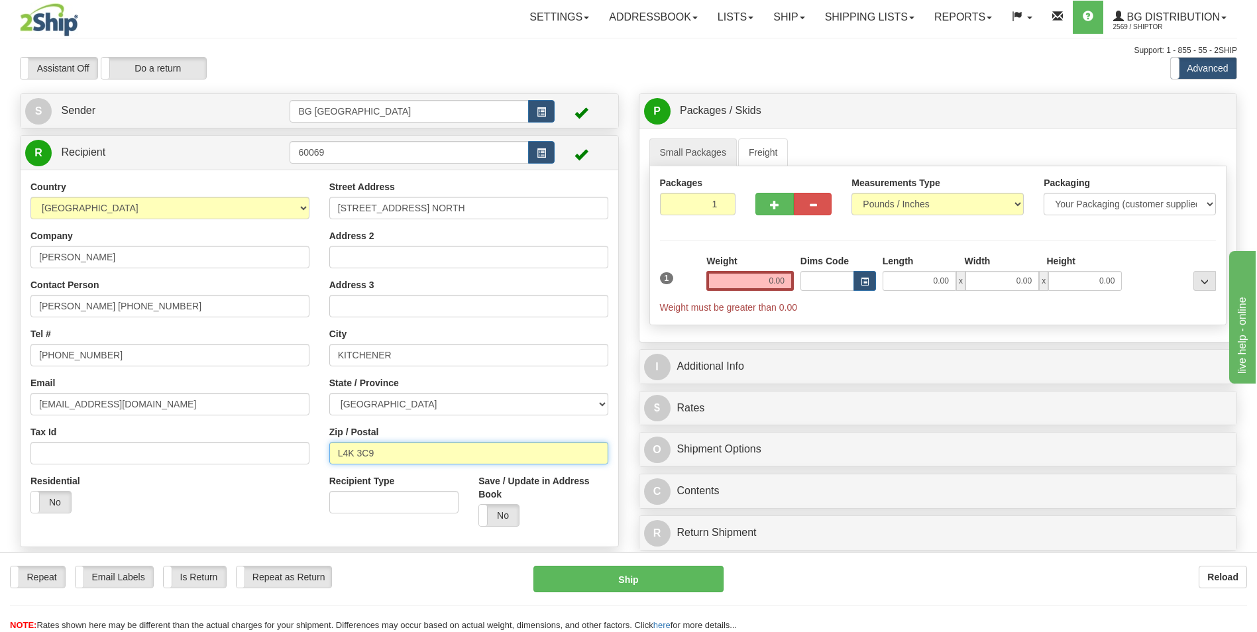
click at [427, 448] on input "L4K 3C9" at bounding box center [468, 453] width 279 height 23
paste input "N2H 5C1"
type input "N2H 5C1"
click at [119, 360] on input "[PHONE_NUMBER]" at bounding box center [169, 355] width 279 height 23
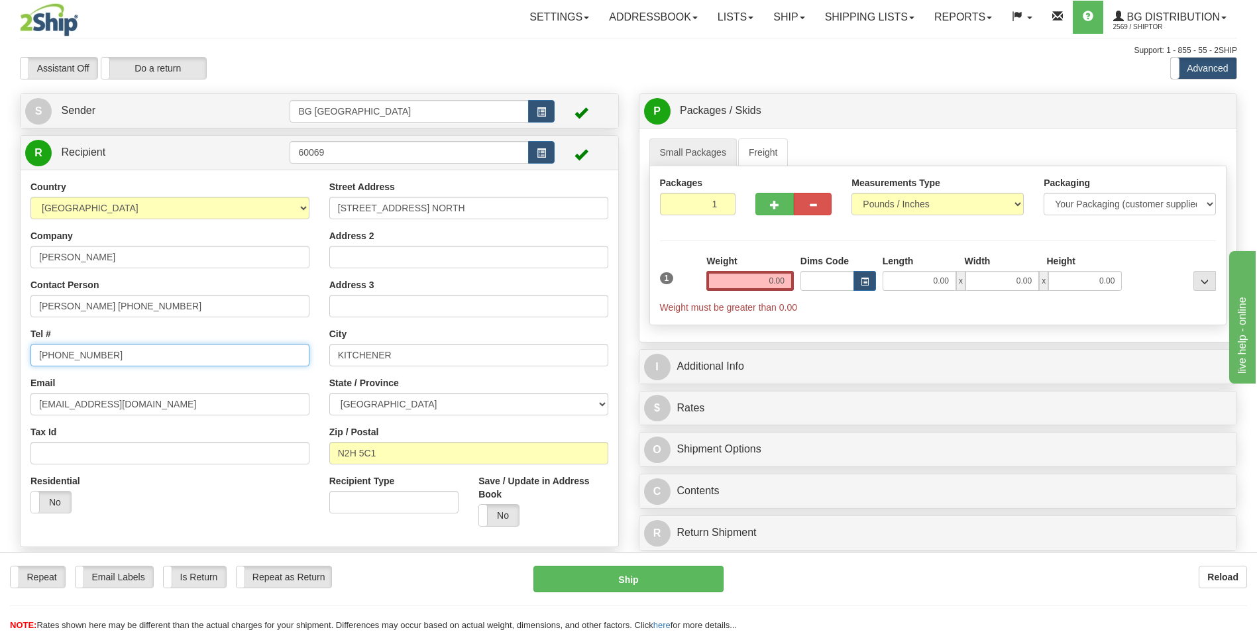
click at [119, 360] on input "[PHONE_NUMBER]" at bounding box center [169, 355] width 279 height 23
type input "0"
drag, startPoint x: 99, startPoint y: 309, endPoint x: 172, endPoint y: 308, distance: 72.2
click at [172, 308] on input "[PERSON_NAME] [PHONE_NUMBER]" at bounding box center [169, 306] width 279 height 23
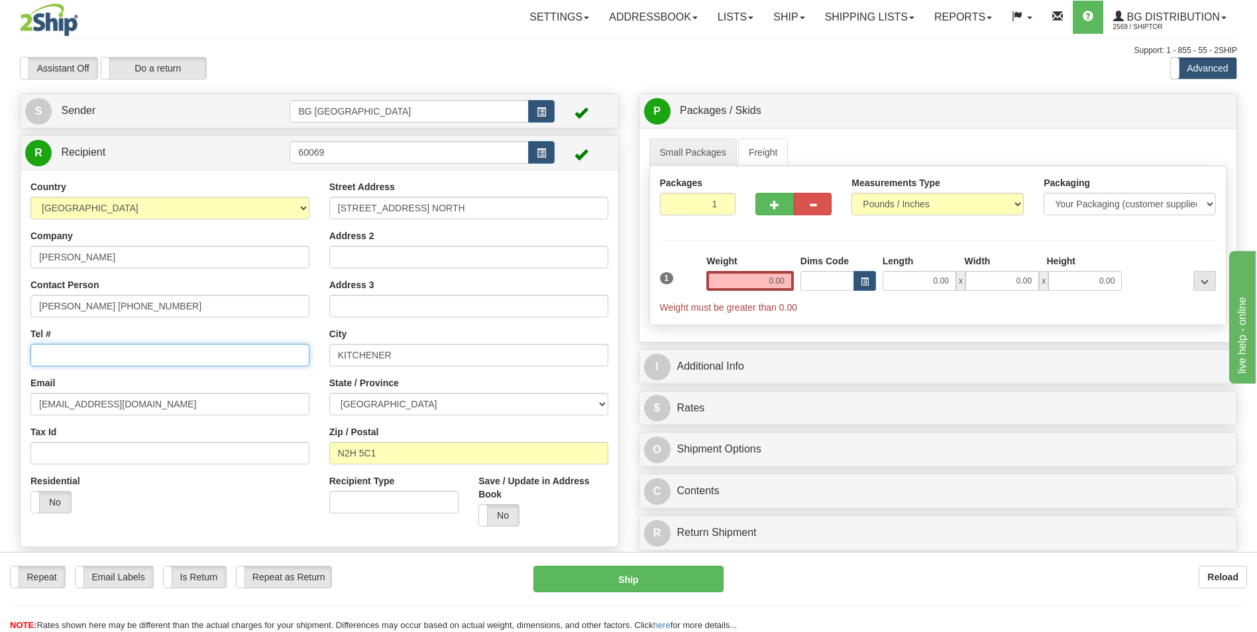
click at [119, 346] on input "Tel #" at bounding box center [169, 355] width 279 height 23
paste input "[PHONE_NUMBER]"
type input "[PHONE_NUMBER]"
click at [733, 287] on input "0.00" at bounding box center [749, 281] width 87 height 20
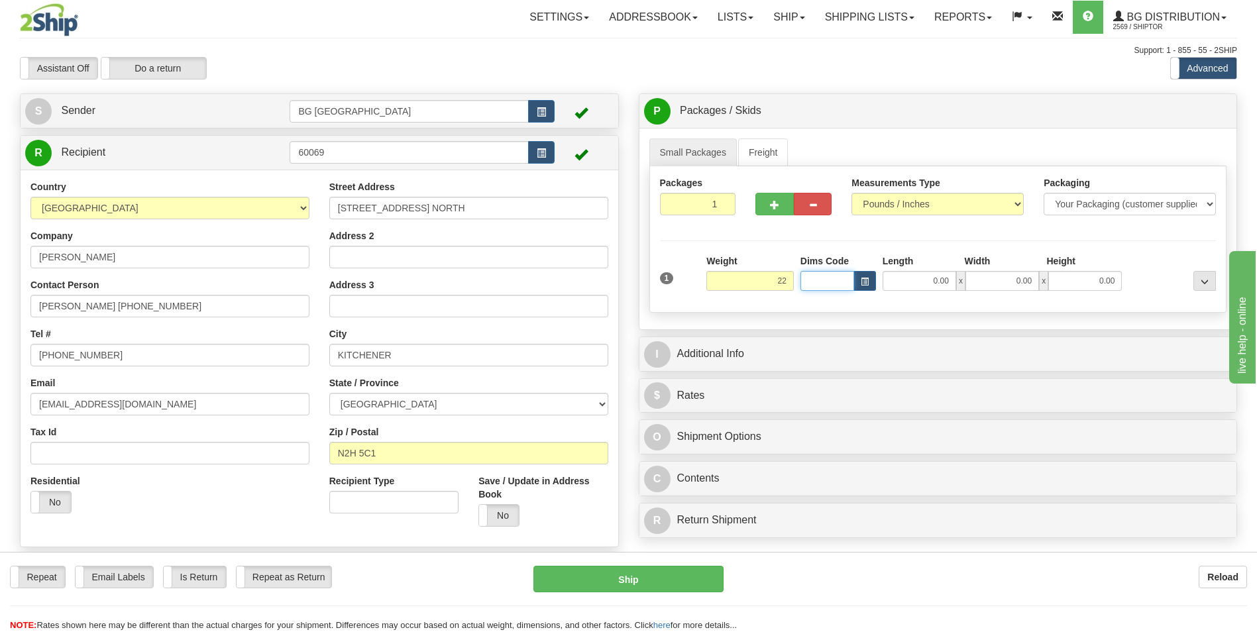
type input "22.00"
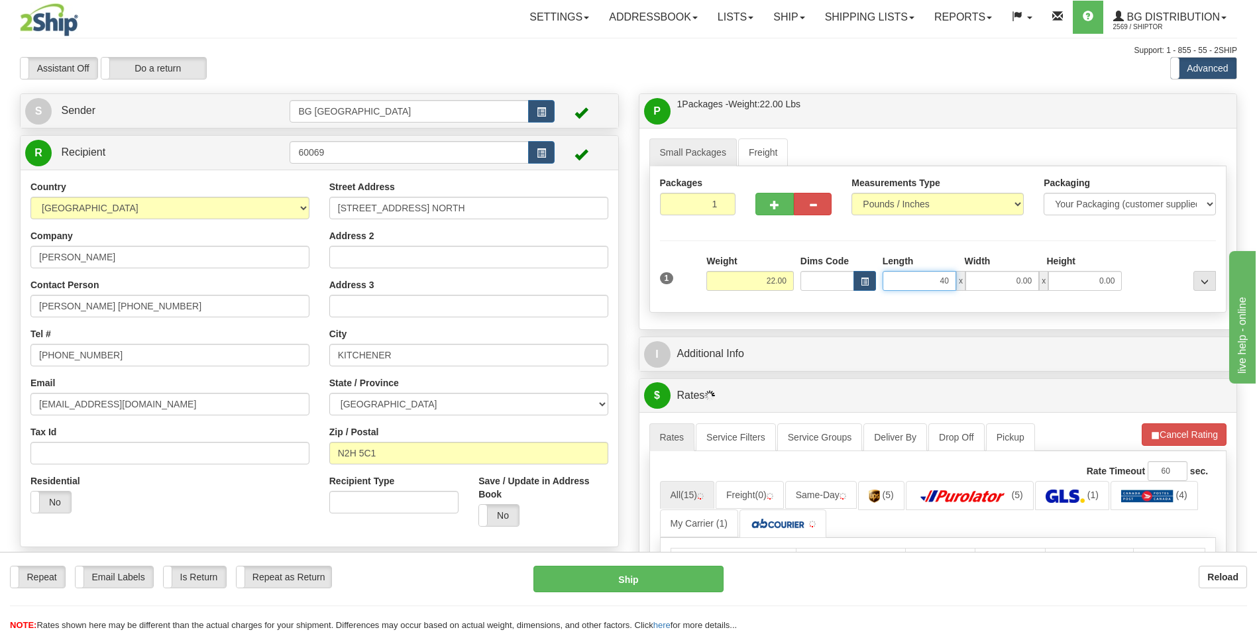
type input "40.00"
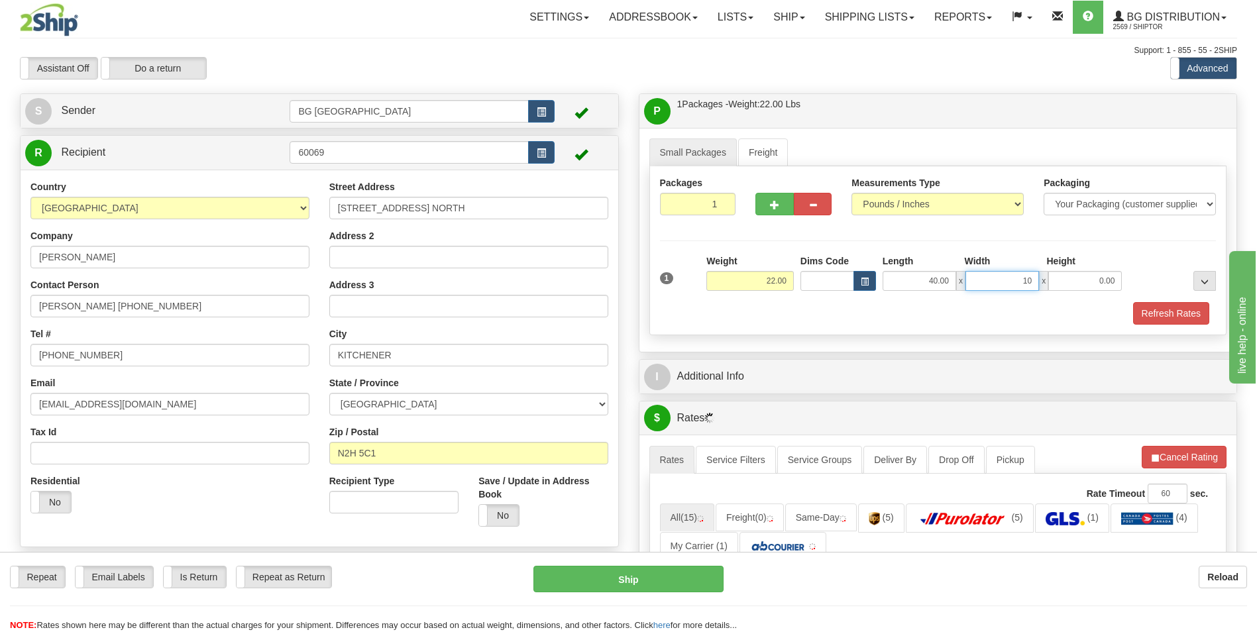
type input "10.00"
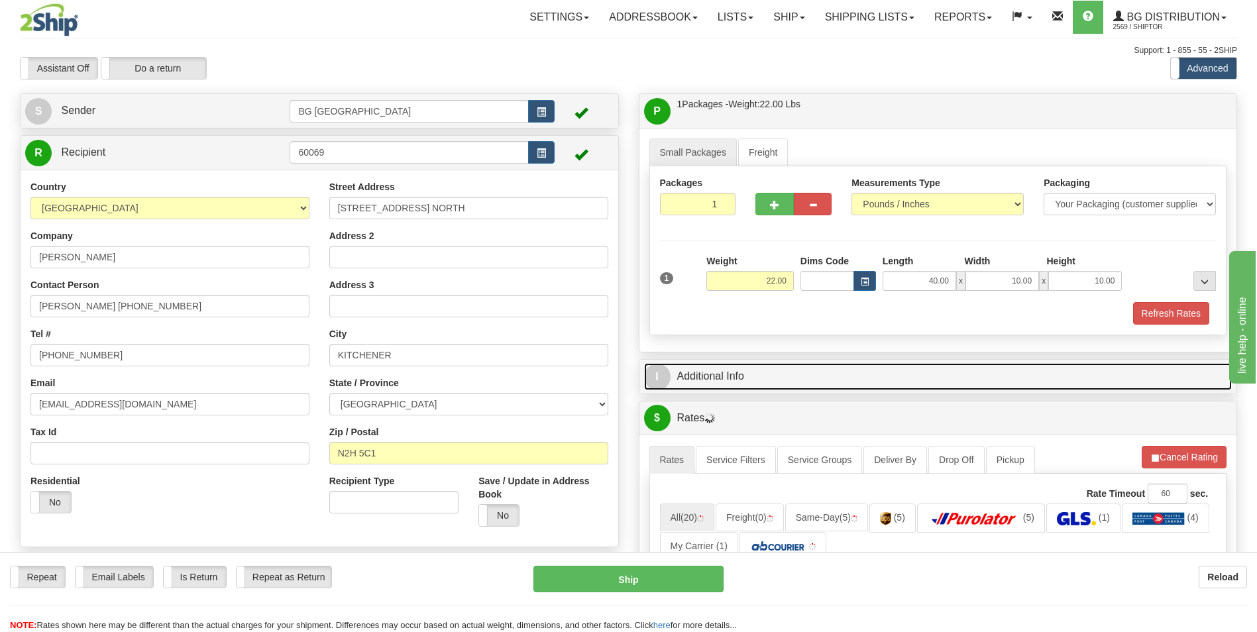
click at [729, 387] on link "I Additional Info" at bounding box center [938, 376] width 588 height 27
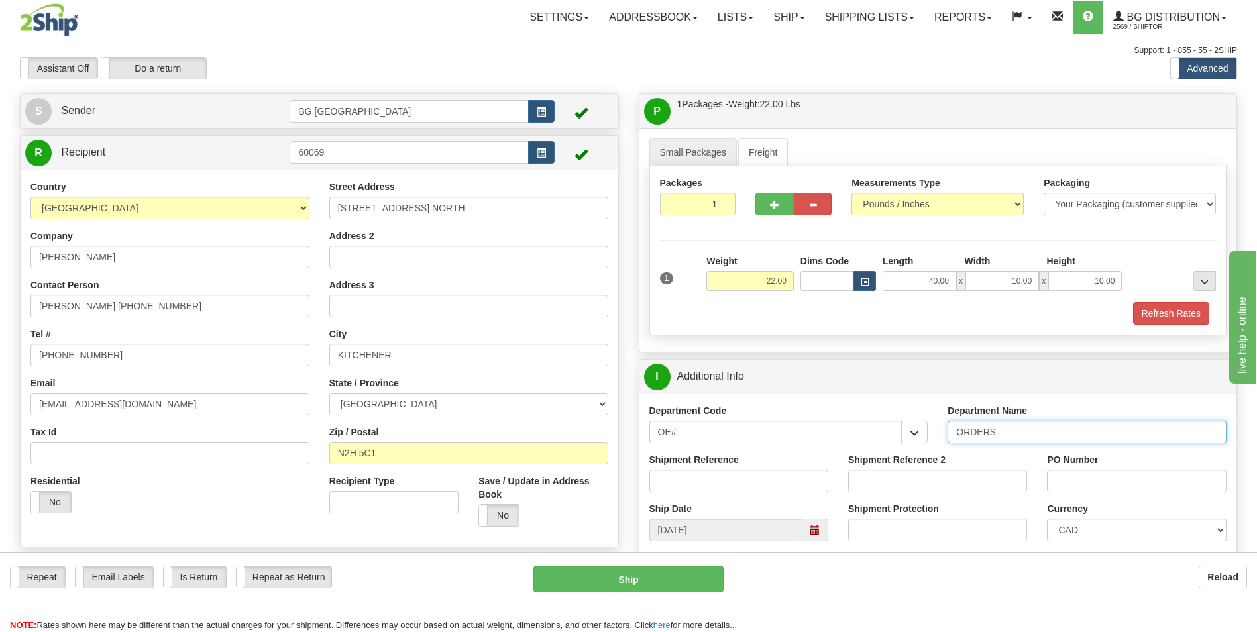
click at [1000, 428] on input "ORDERS" at bounding box center [1086, 432] width 279 height 23
type input "701844220-00"
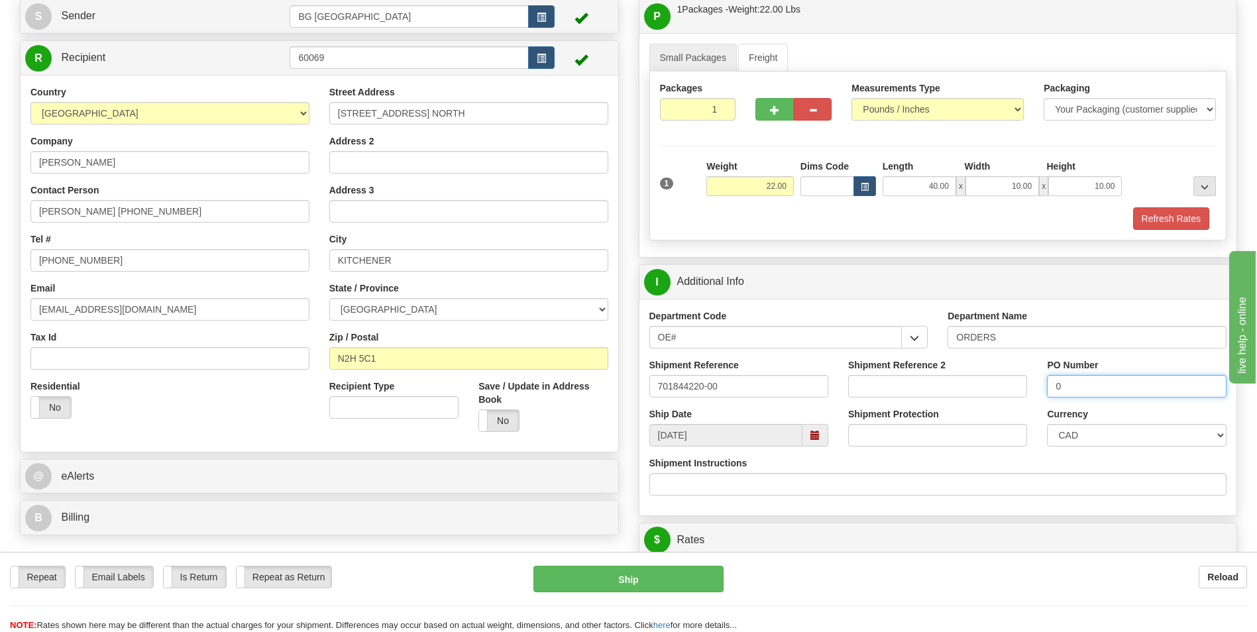
scroll to position [265, 0]
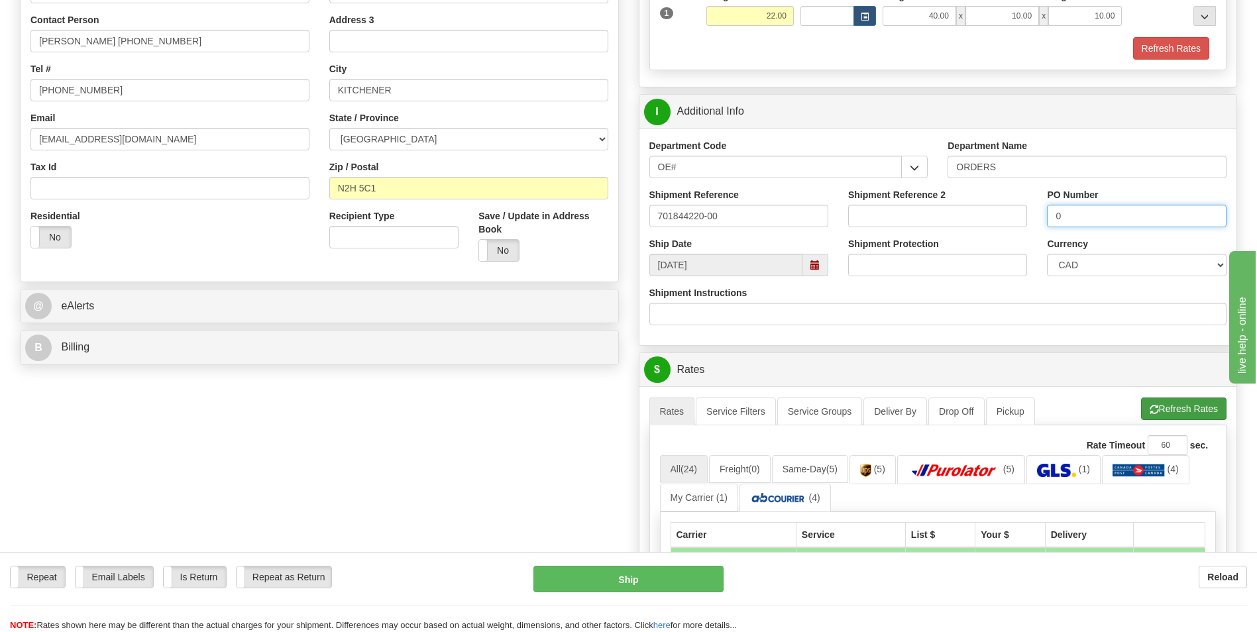
type input "0"
click at [1174, 410] on button "Refresh Rates" at bounding box center [1183, 408] width 85 height 23
click at [390, 533] on div "Create a label for the return Create Pickup Without Label S" at bounding box center [628, 415] width 1237 height 1174
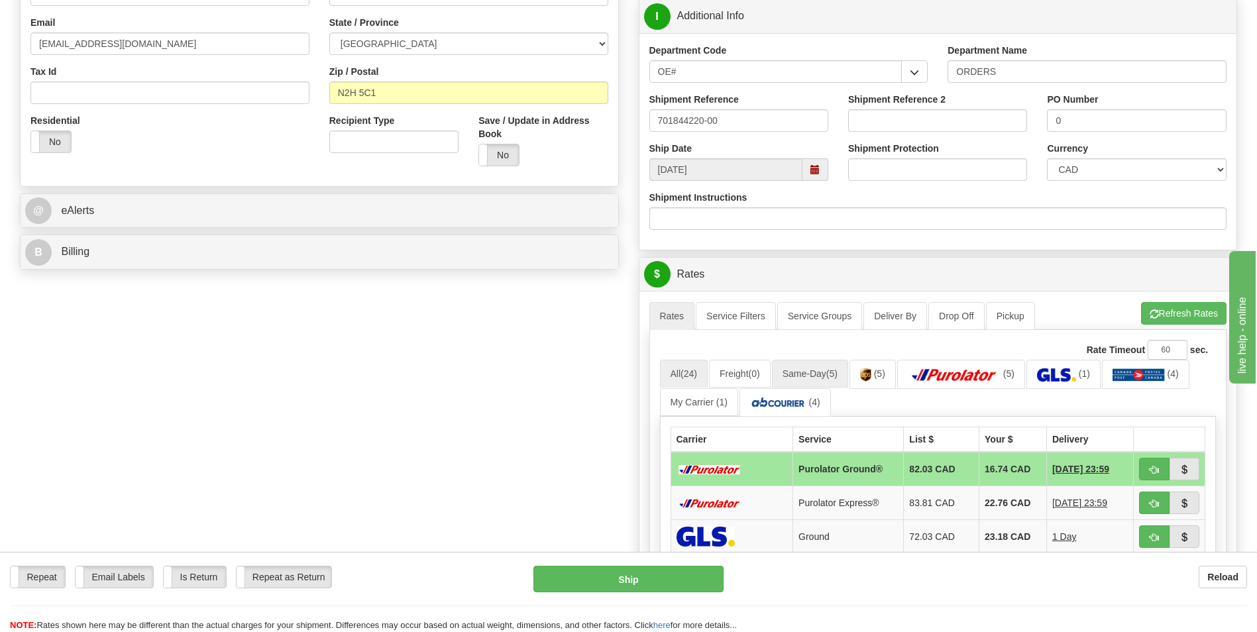
scroll to position [464, 0]
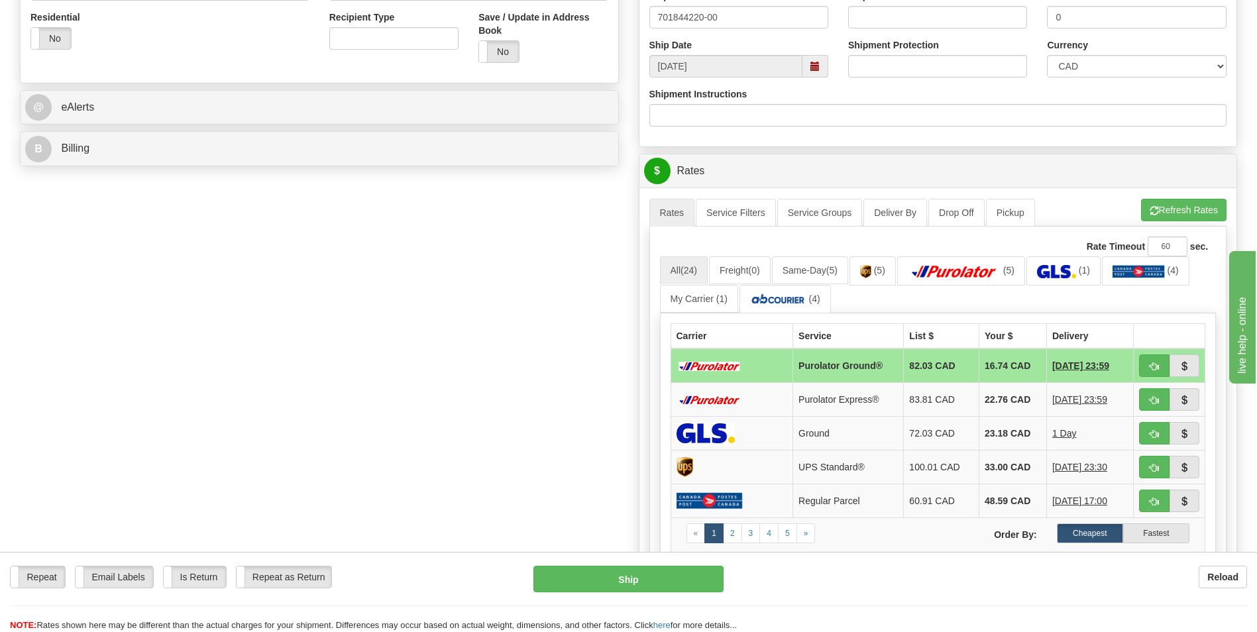
drag, startPoint x: 981, startPoint y: 362, endPoint x: 1029, endPoint y: 362, distance: 47.7
click at [981, 362] on td "16.74 CAD" at bounding box center [1013, 365] width 68 height 34
click at [1147, 363] on button "button" at bounding box center [1154, 365] width 30 height 23
type input "260"
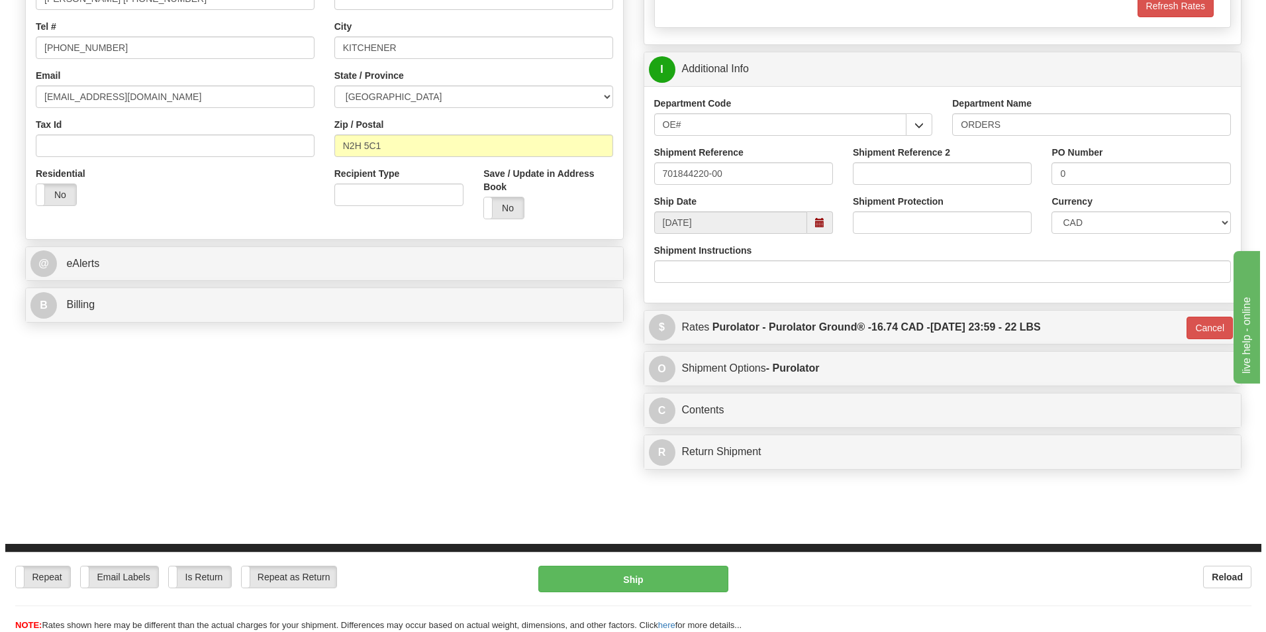
scroll to position [331, 0]
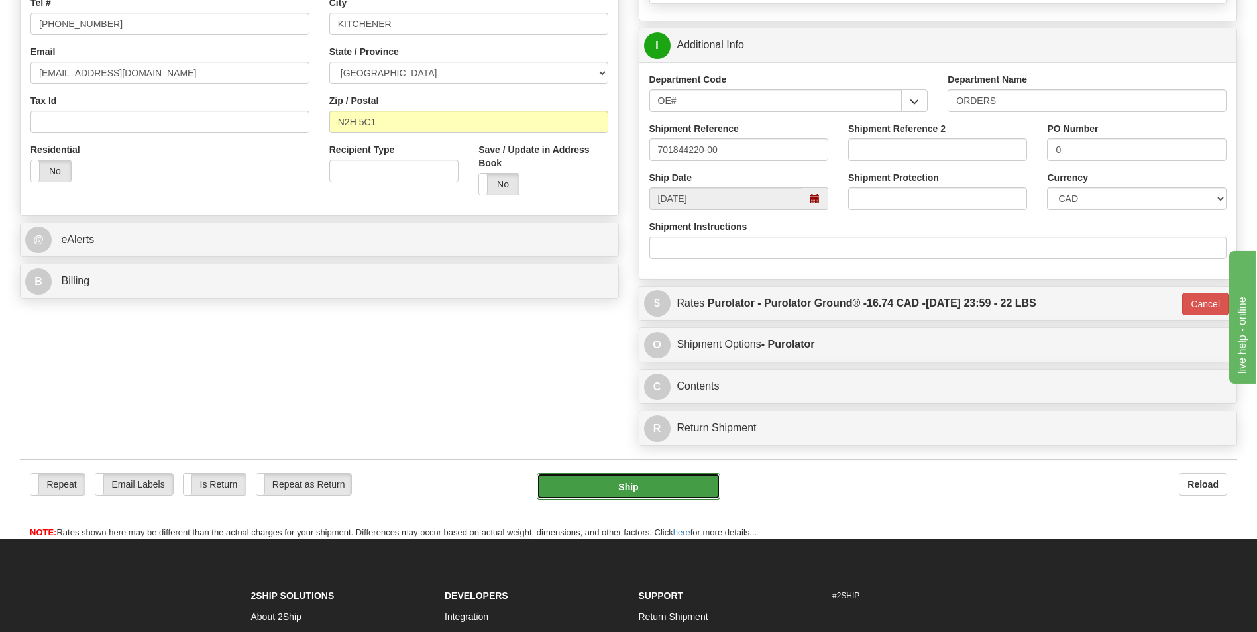
click at [651, 489] on button "Ship" at bounding box center [628, 486] width 183 height 26
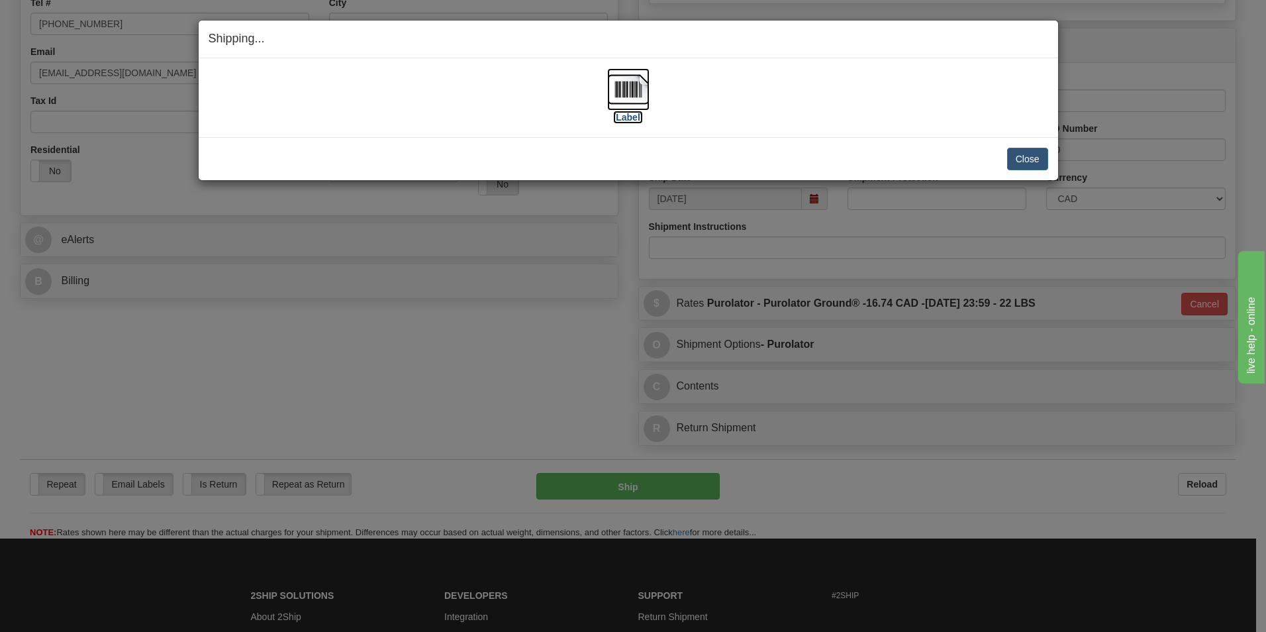
click at [635, 91] on img at bounding box center [628, 89] width 42 height 42
click at [1034, 158] on button "Close" at bounding box center [1027, 159] width 41 height 23
